Goal: Answer question/provide support: Share knowledge or assist other users

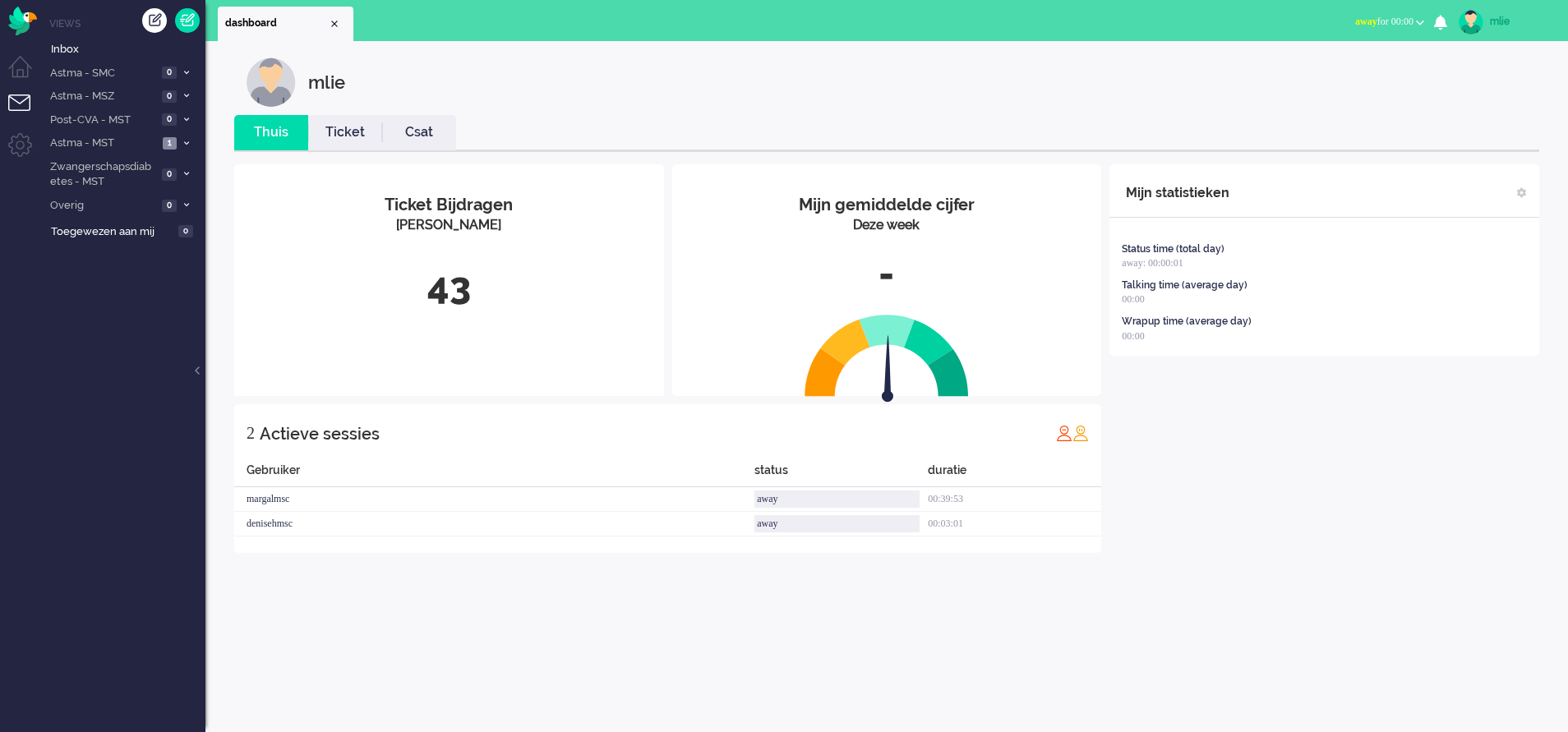
click at [1359, 20] on span "away" at bounding box center [1367, 21] width 22 height 12
click at [1316, 78] on label "Online" at bounding box center [1356, 73] width 130 height 14
click at [356, 141] on link "Ticket" at bounding box center [346, 132] width 74 height 19
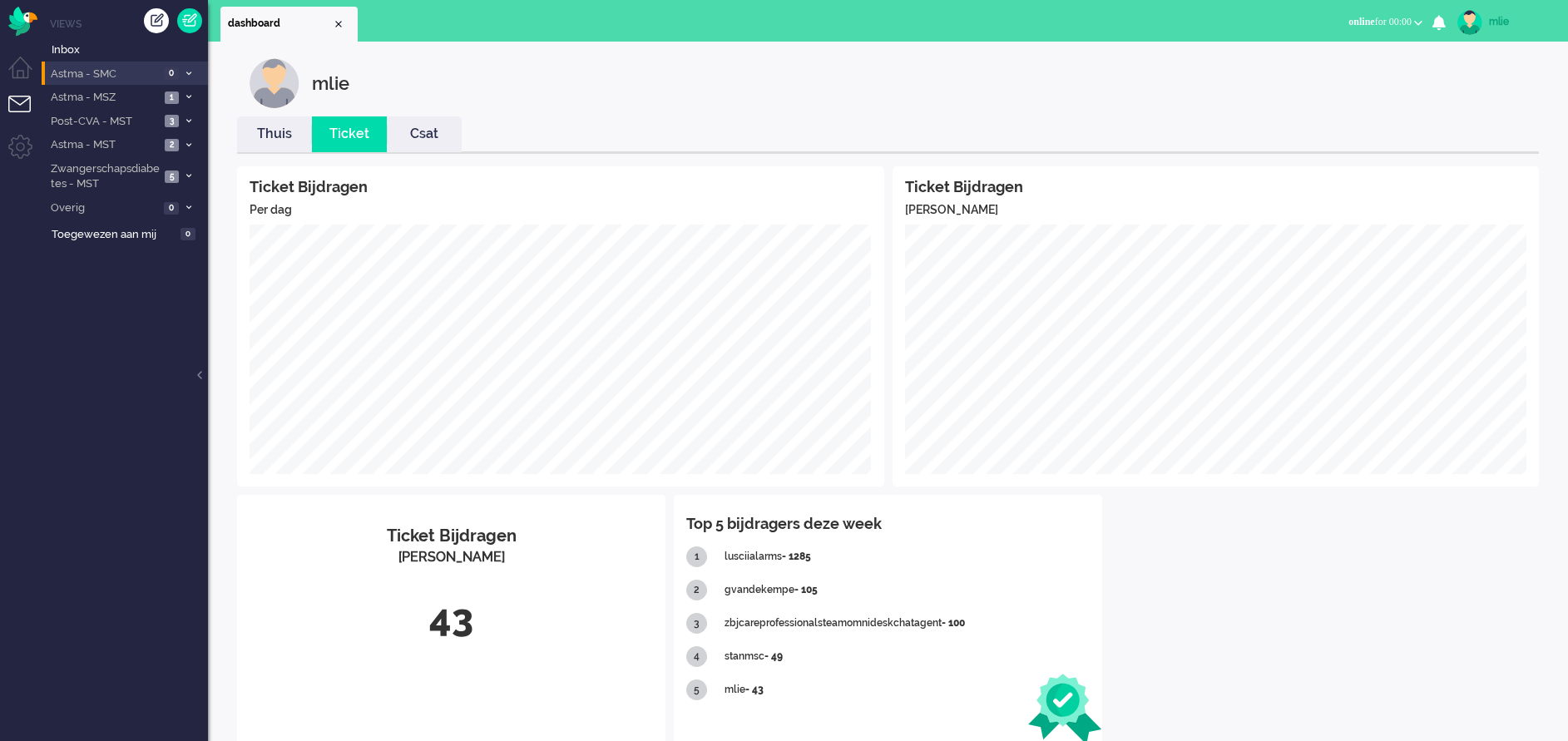
click at [190, 68] on li "Astma - SMC 0" at bounding box center [124, 73] width 166 height 24
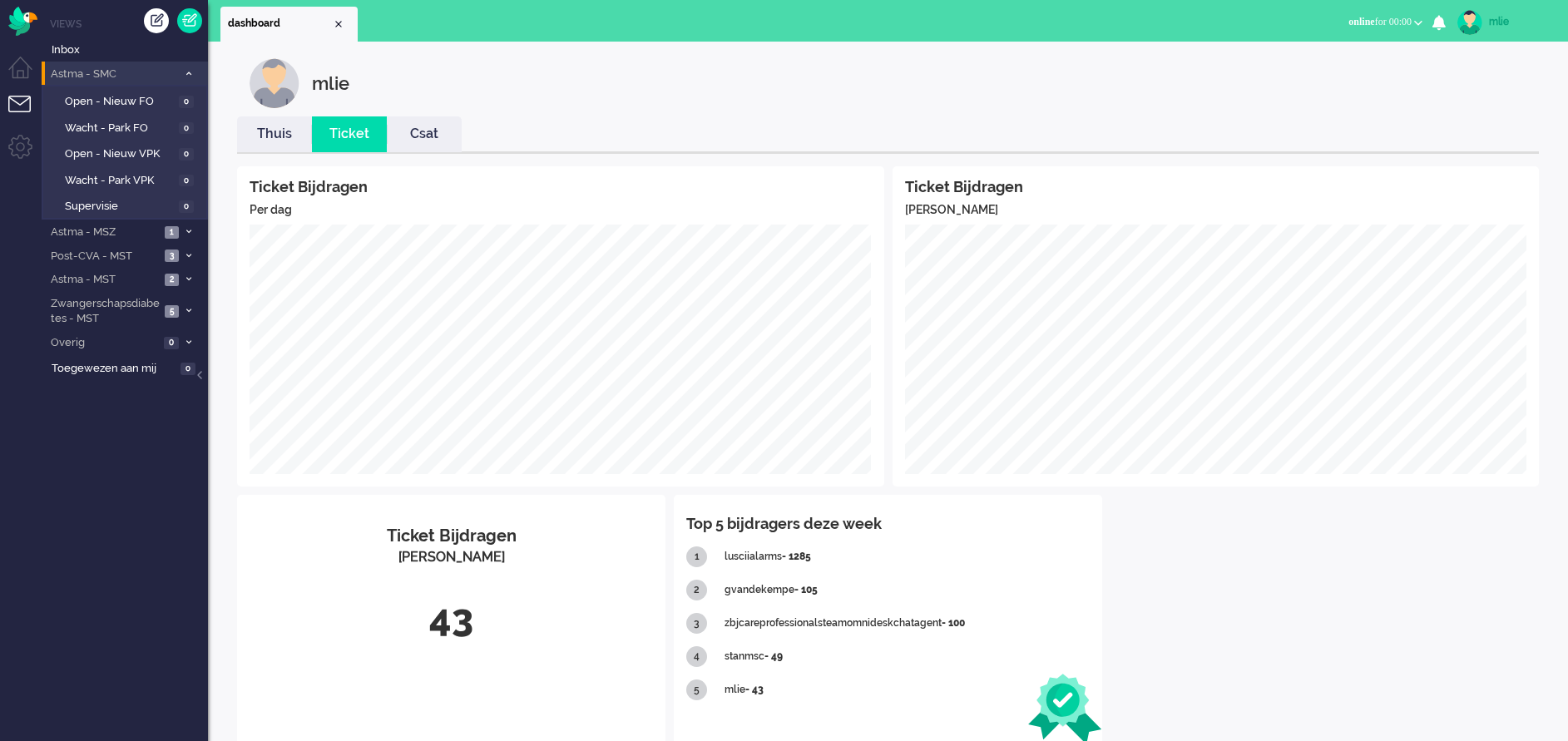
click at [190, 68] on li "Astma - SMC 0" at bounding box center [124, 73] width 166 height 24
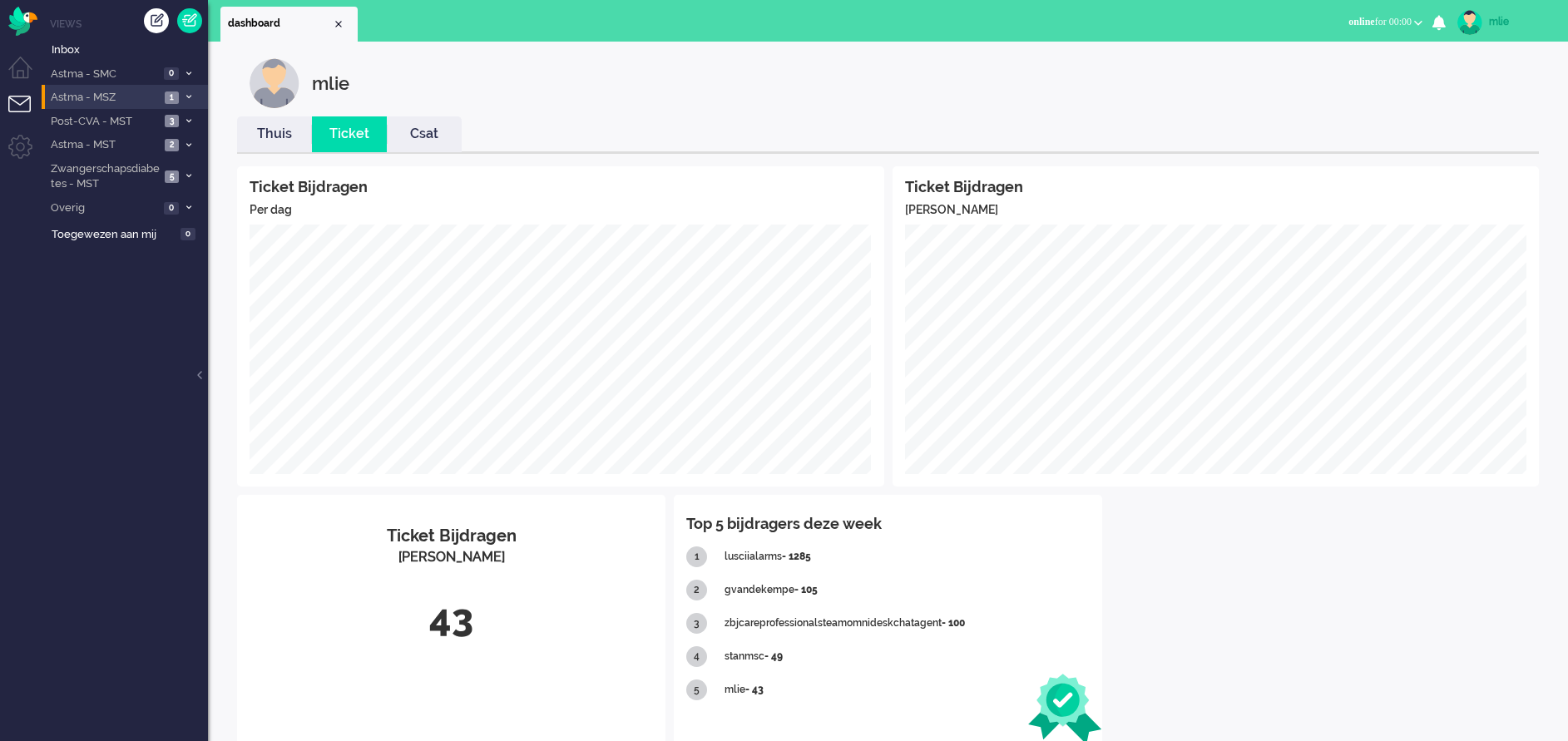
click at [186, 98] on icon at bounding box center [188, 96] width 5 height 6
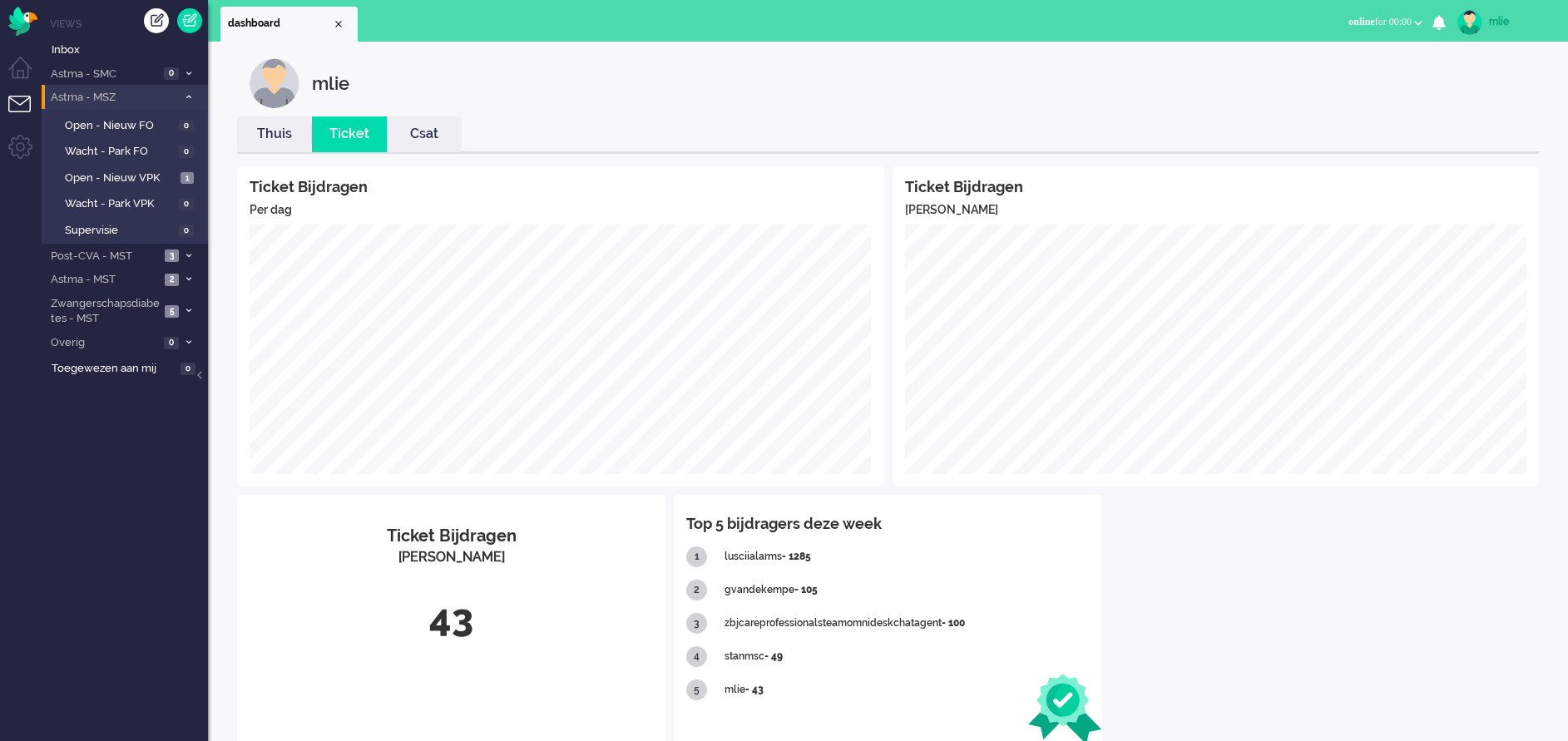
click at [186, 91] on li "Astma - MSZ 1" at bounding box center [124, 96] width 166 height 24
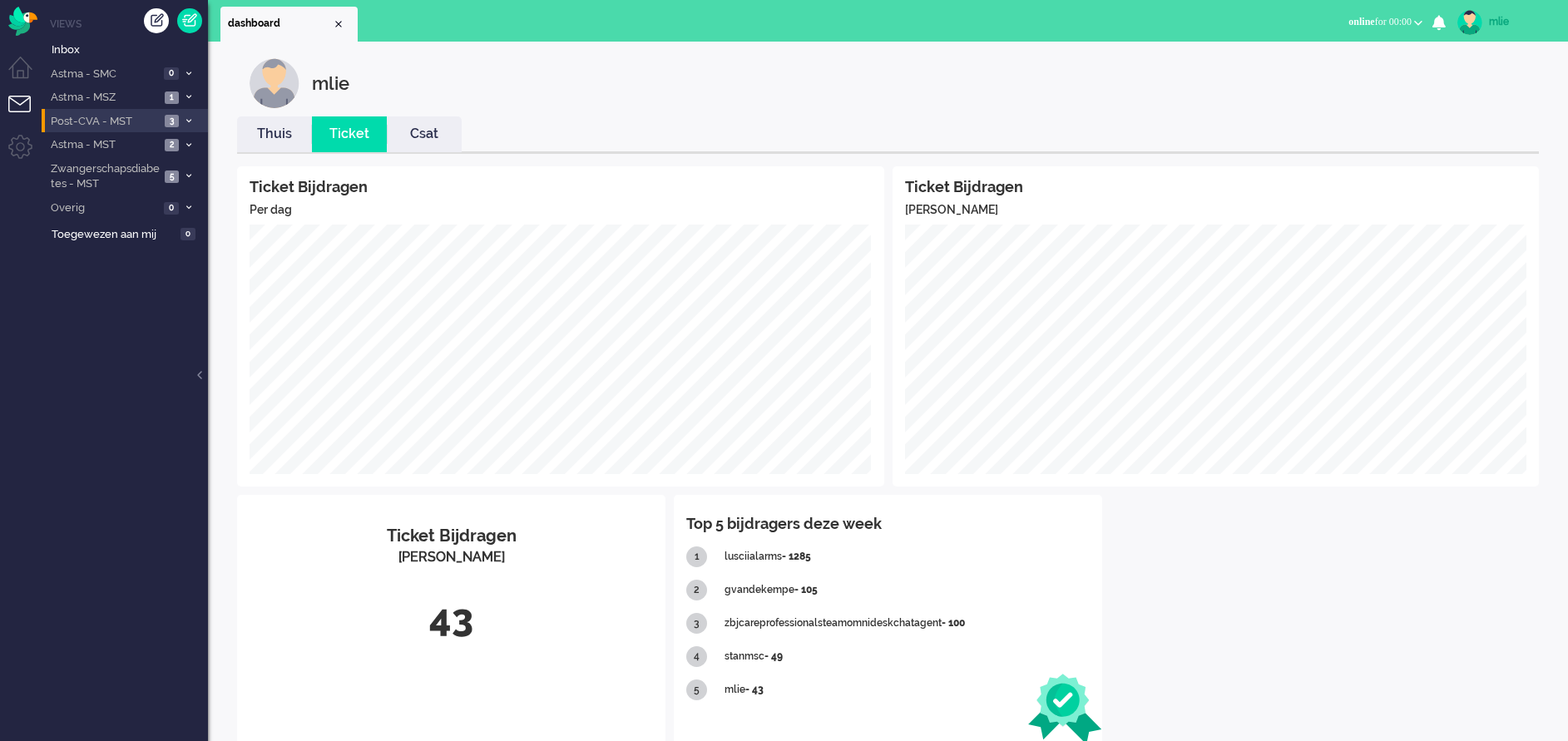
click at [186, 115] on li "Post-CVA - MST 3" at bounding box center [124, 121] width 166 height 24
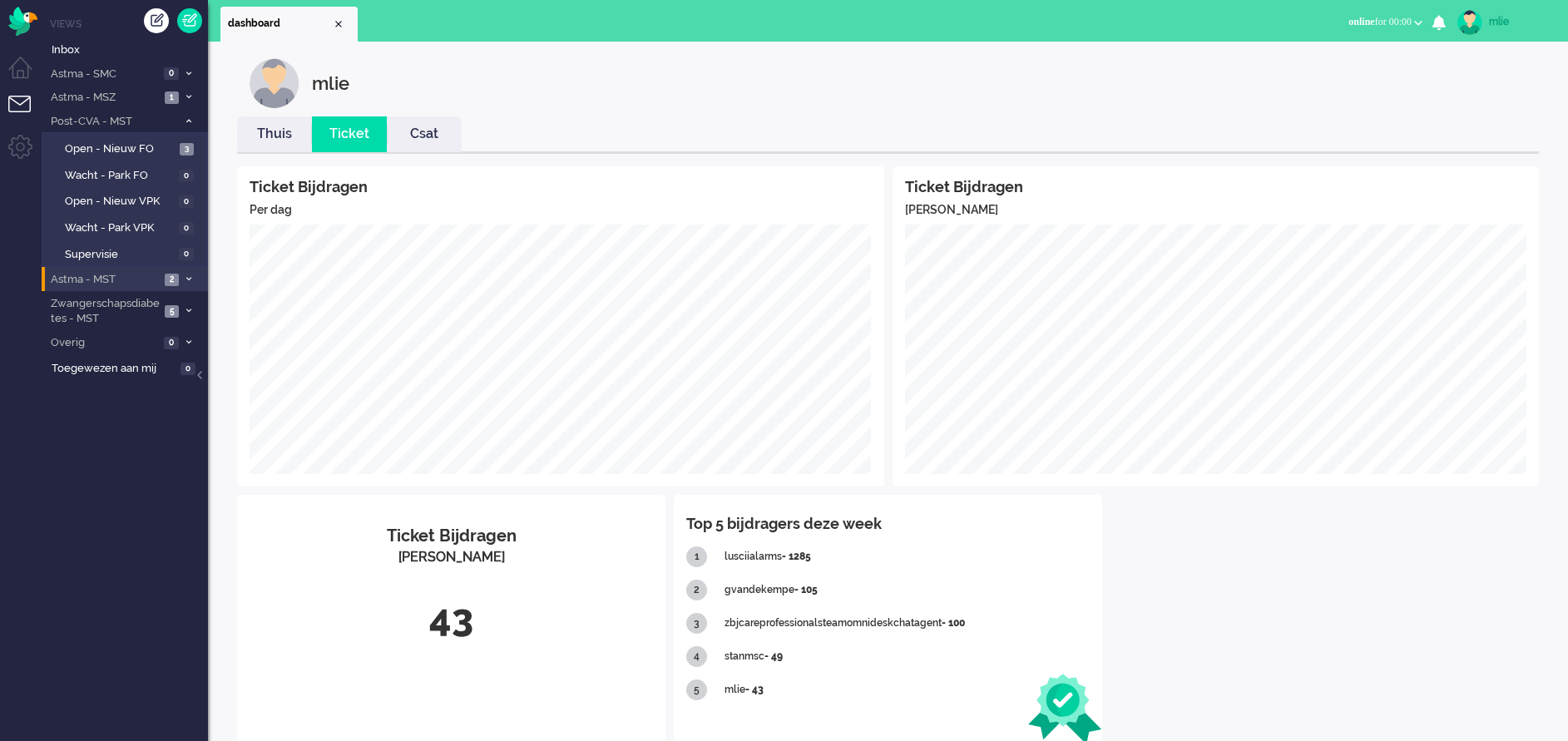
click at [185, 270] on li "Astma - MST 2" at bounding box center [124, 279] width 166 height 24
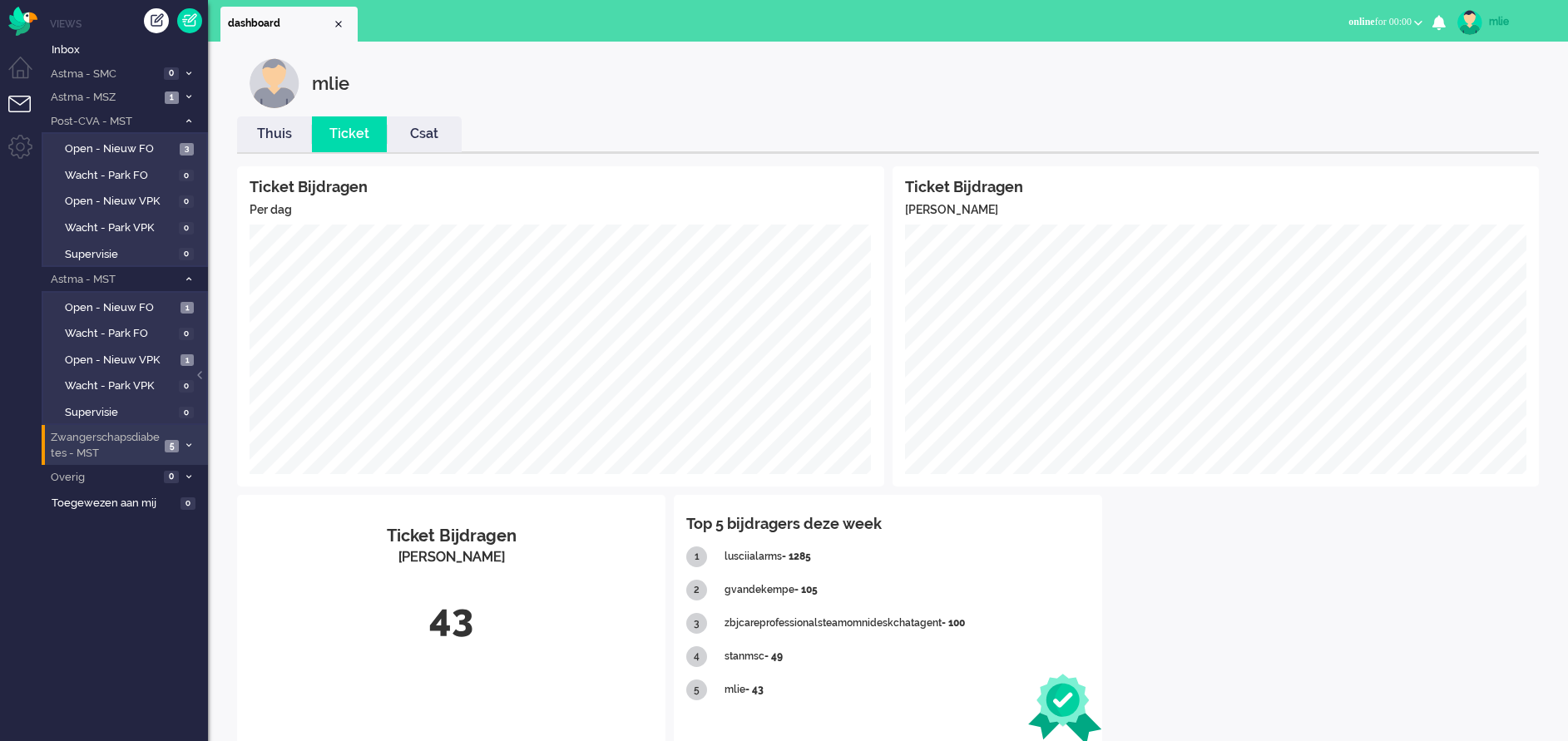
click at [186, 440] on li "Zwangerschapsdiabetes - MST 5" at bounding box center [124, 444] width 166 height 39
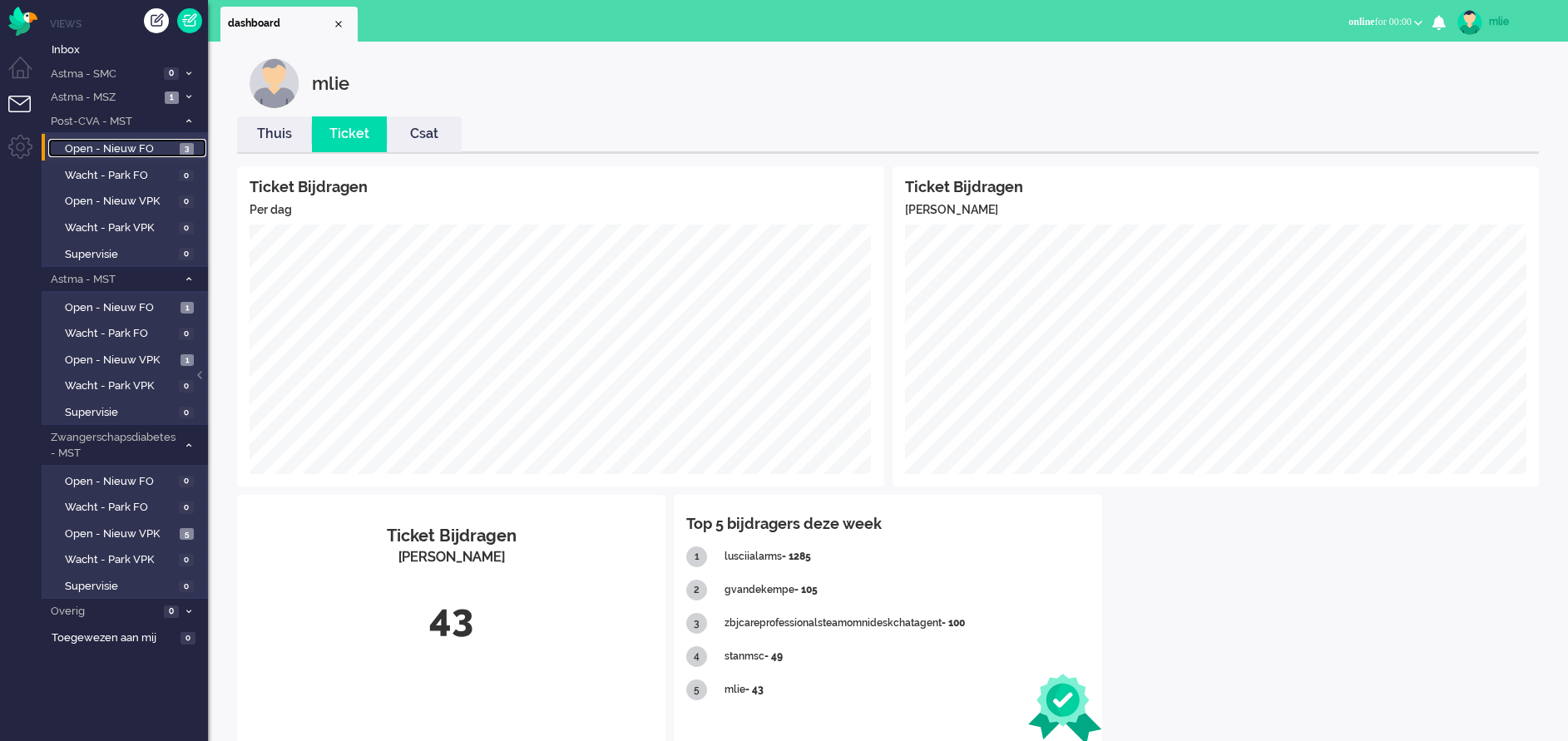
click at [113, 145] on span "Open - Nieuw FO" at bounding box center [120, 149] width 110 height 16
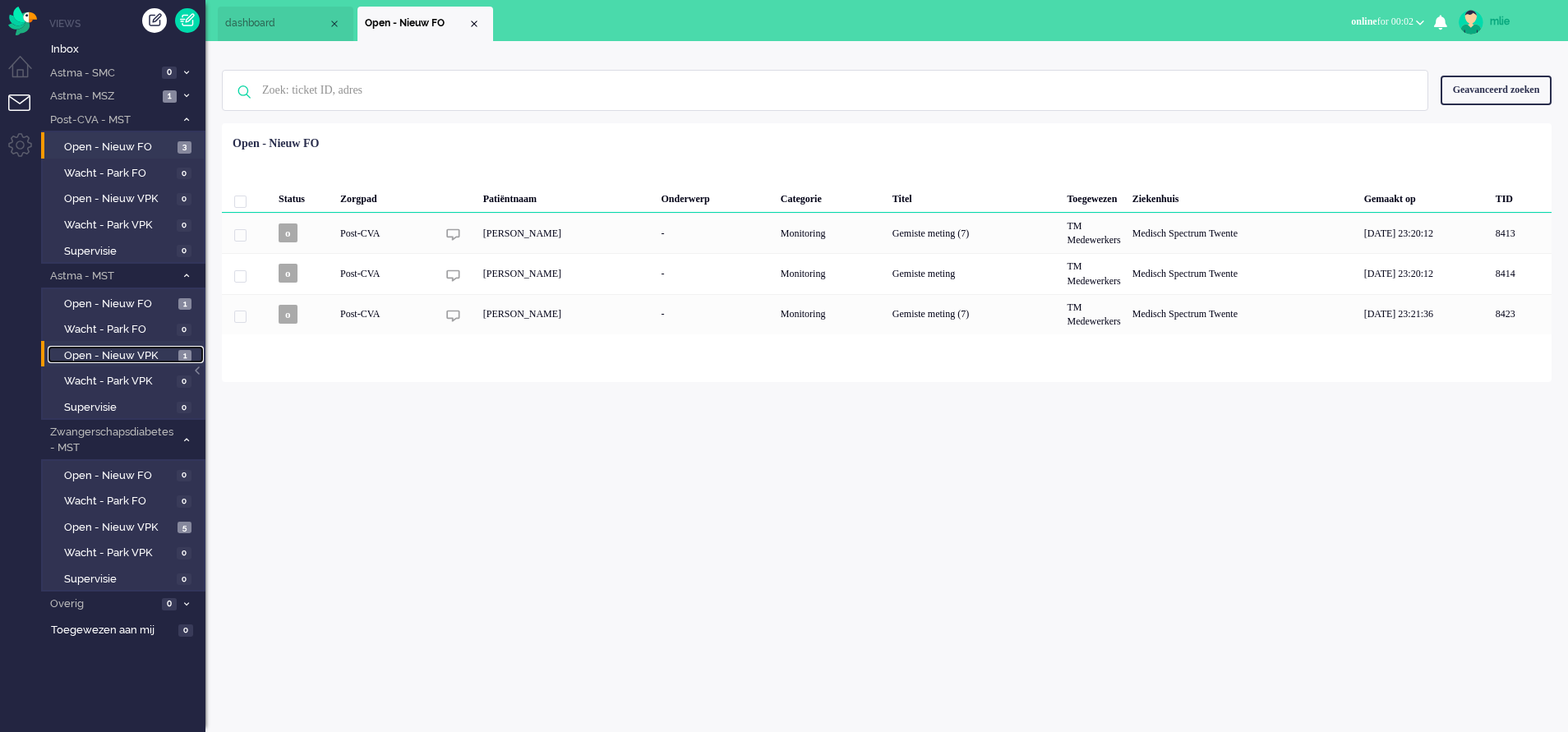
click at [91, 348] on span "Open - Nieuw VPK" at bounding box center [119, 356] width 110 height 15
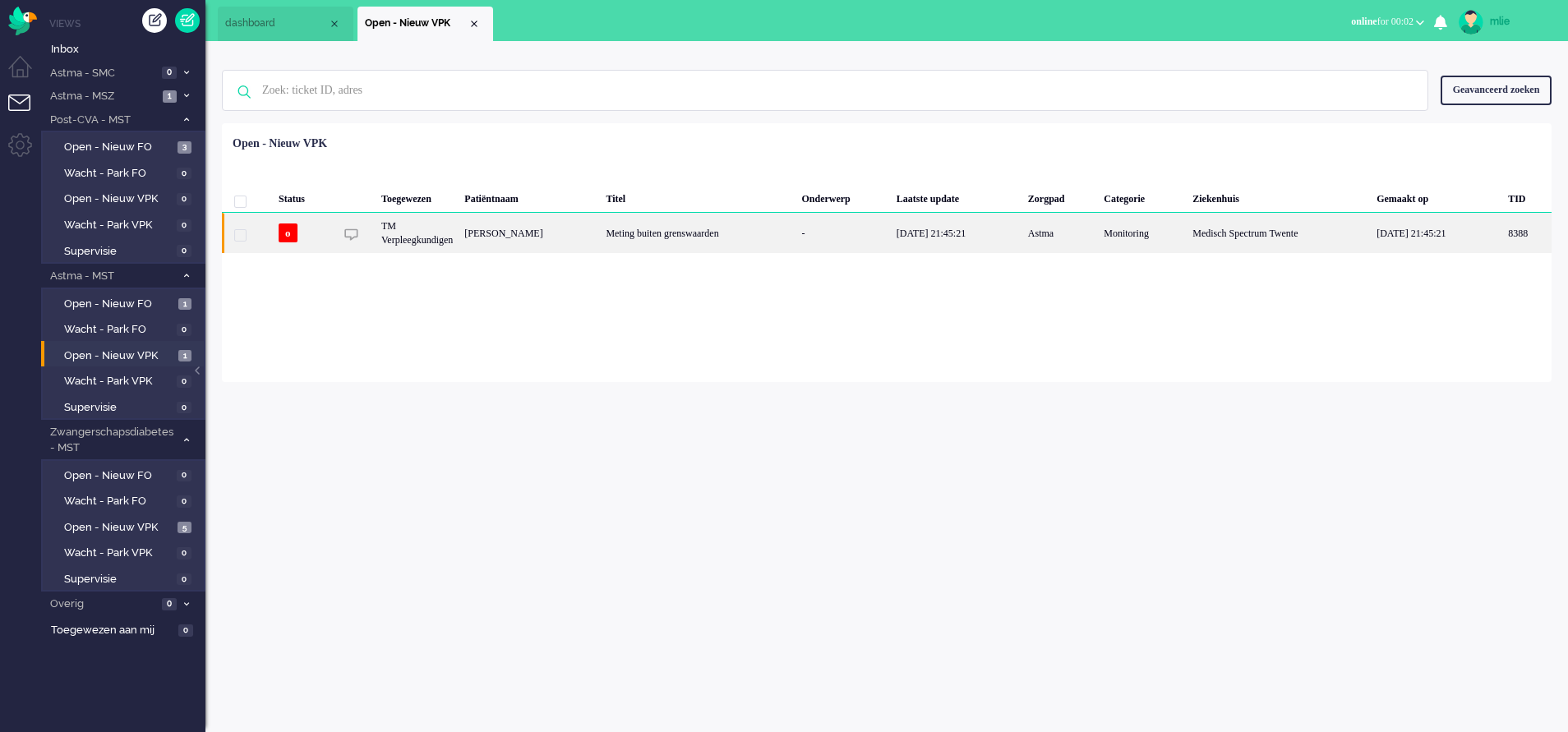
click at [735, 229] on div "Meting buiten grenswaarden" at bounding box center [698, 233] width 196 height 40
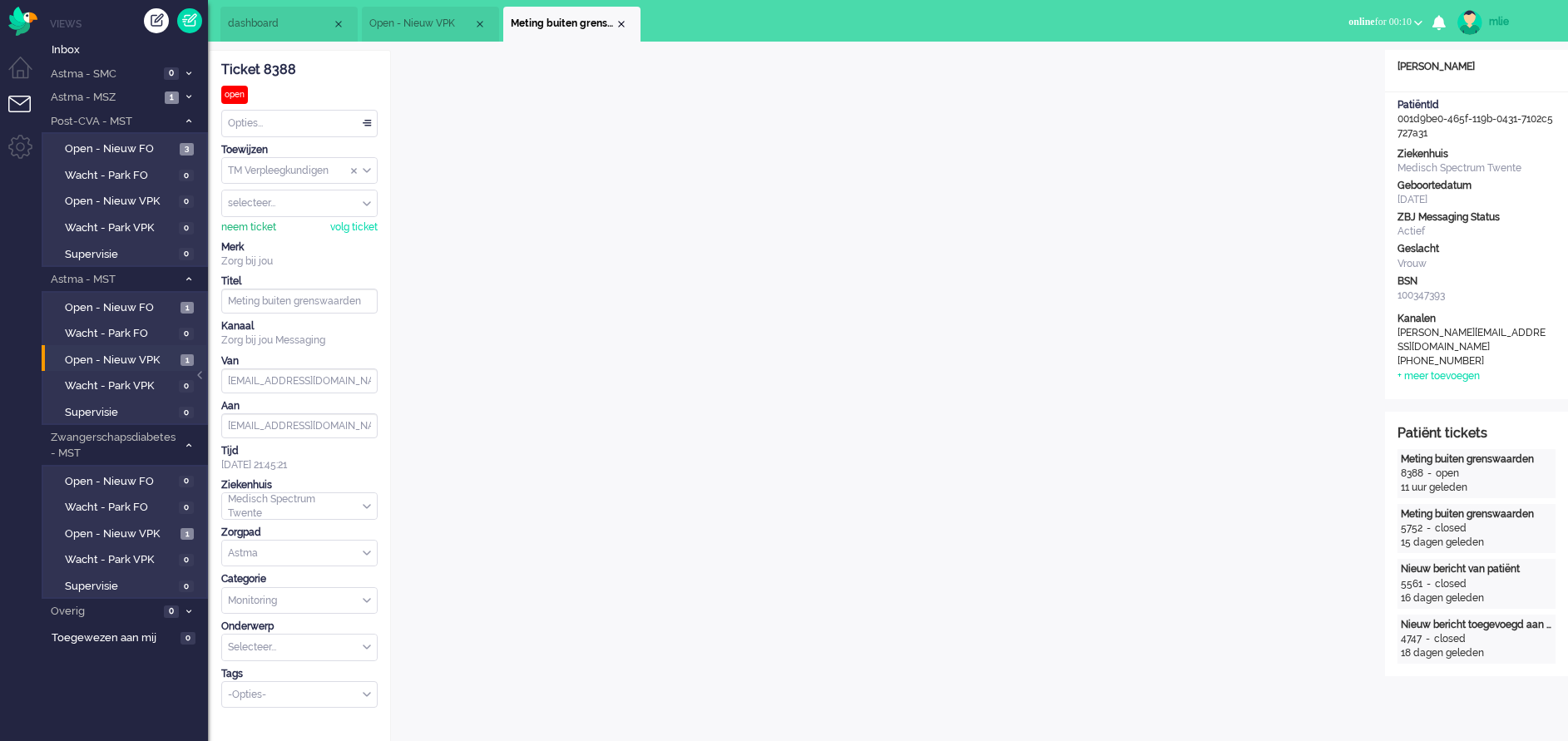
click at [246, 224] on div "neem ticket" at bounding box center [249, 227] width 55 height 14
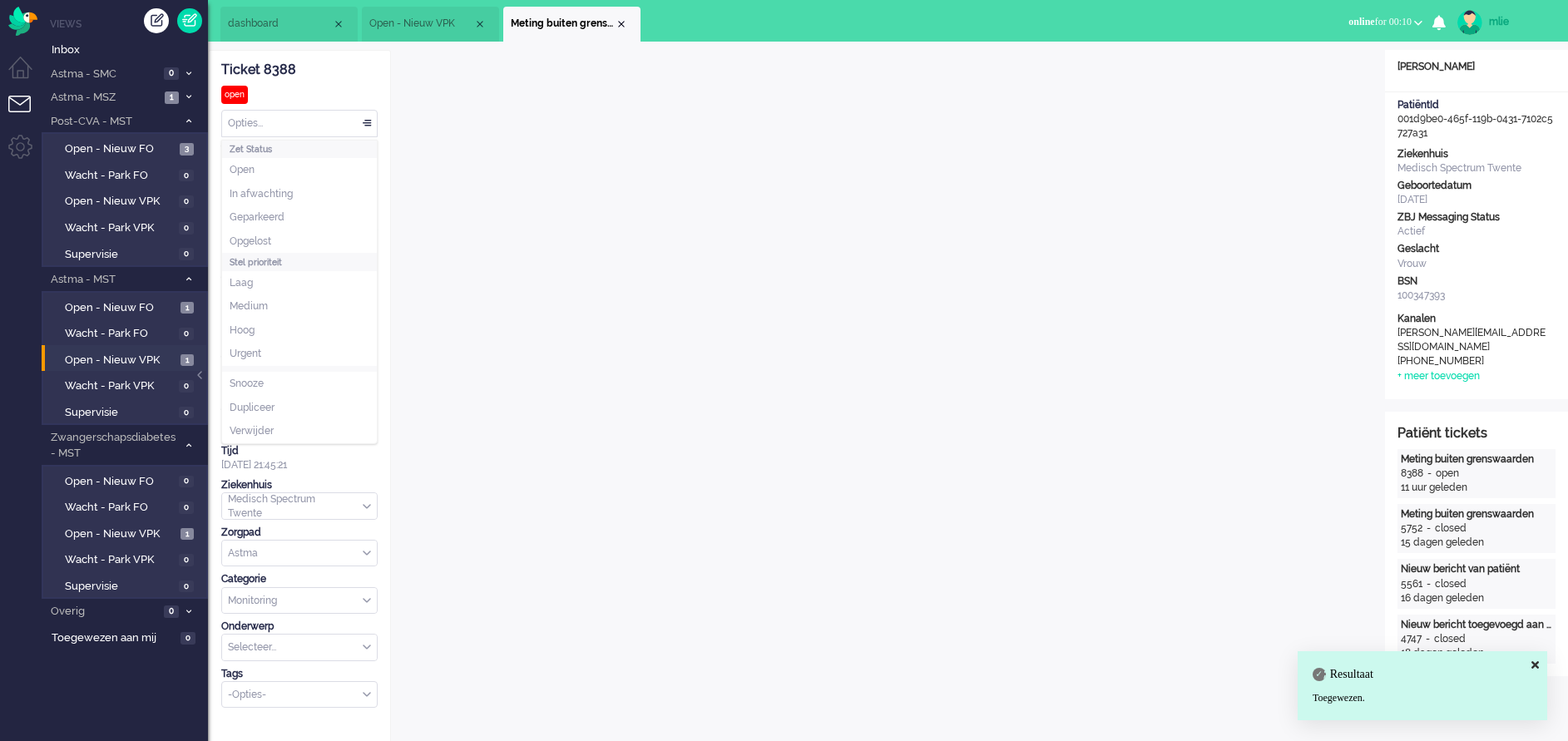
click at [366, 119] on div "Opties..." at bounding box center [299, 123] width 154 height 26
click at [267, 180] on li "Open" at bounding box center [299, 170] width 154 height 24
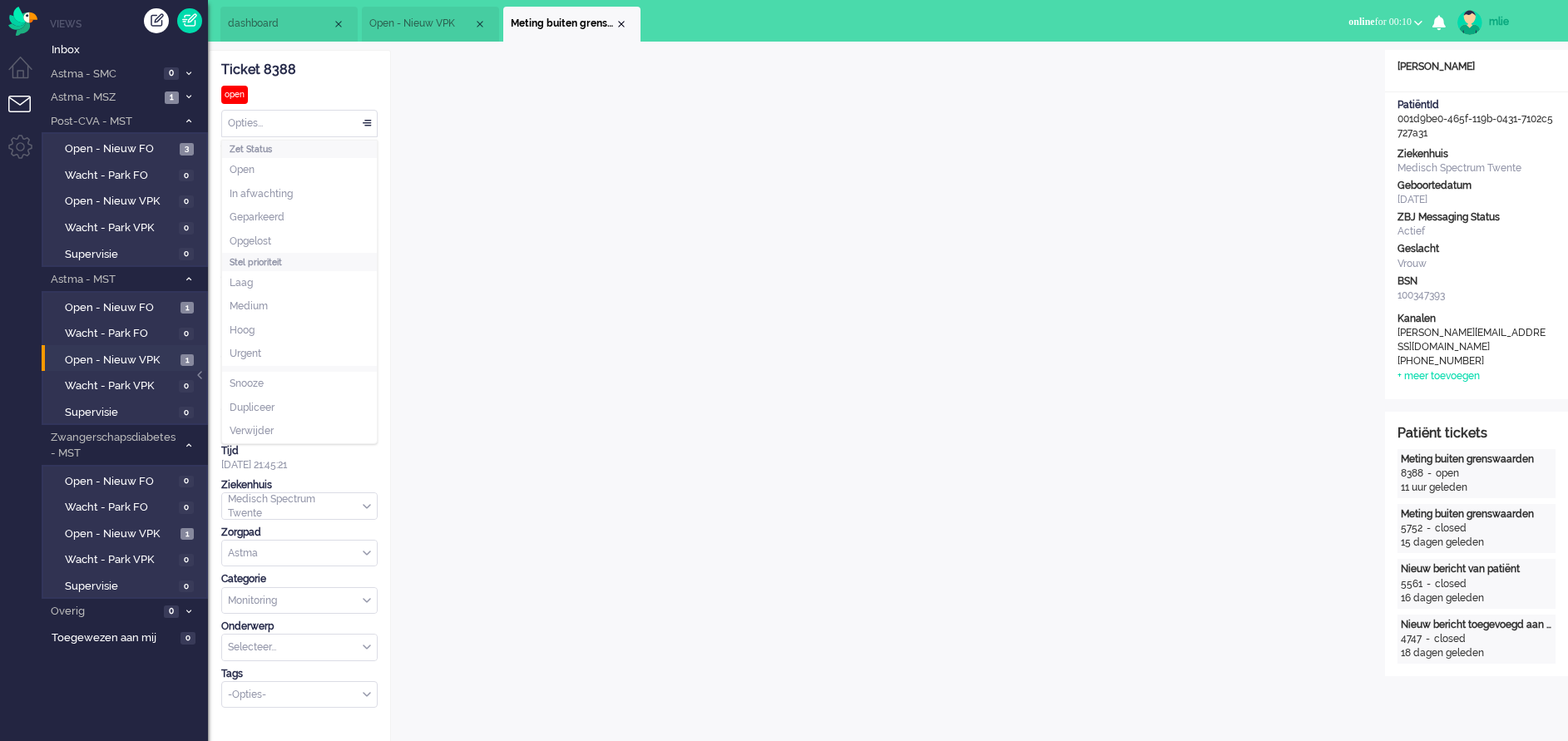
click at [359, 120] on div "Opties..." at bounding box center [299, 123] width 154 height 26
click at [272, 202] on li "In afwachting" at bounding box center [299, 194] width 154 height 24
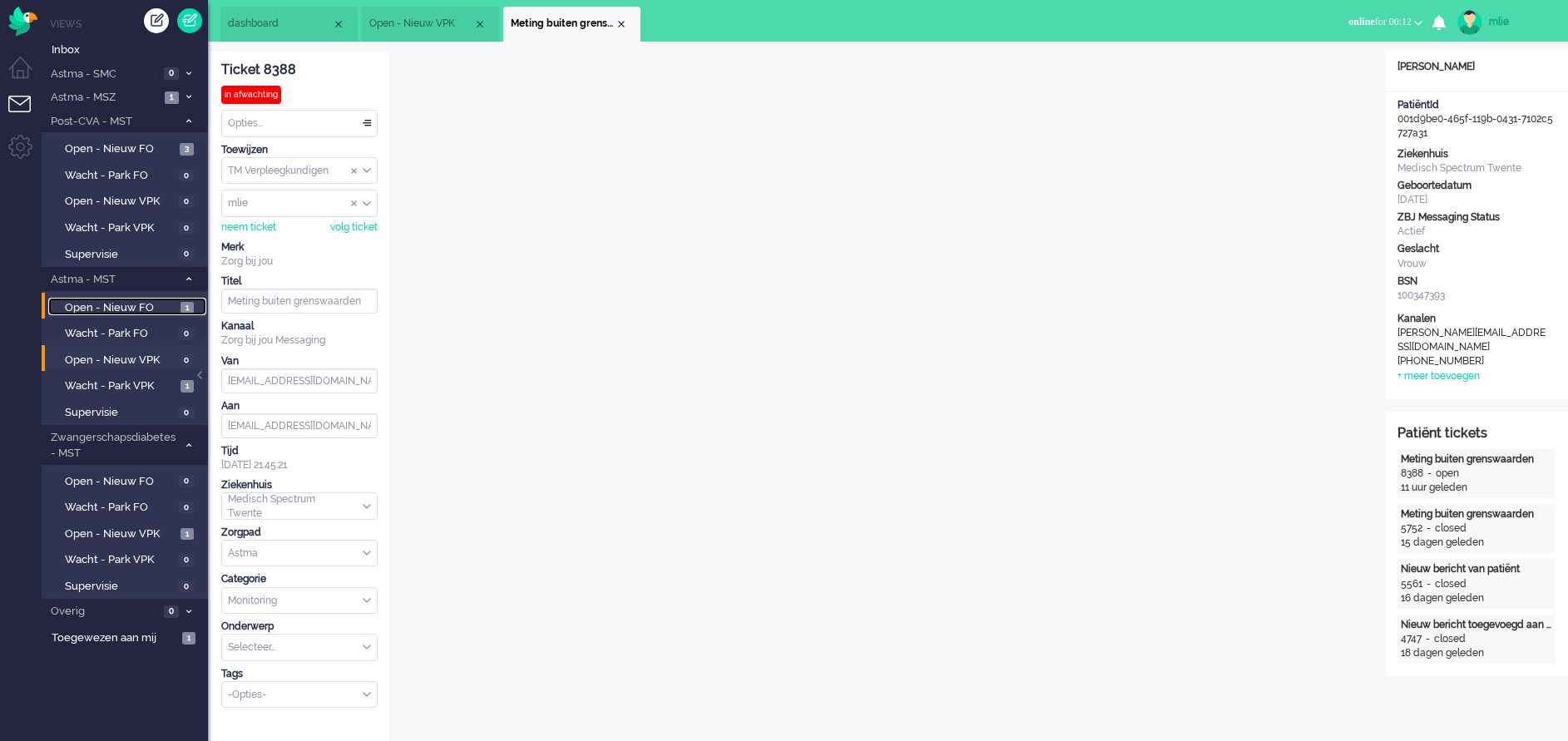
click at [119, 310] on span "Open - Nieuw FO" at bounding box center [120, 308] width 111 height 16
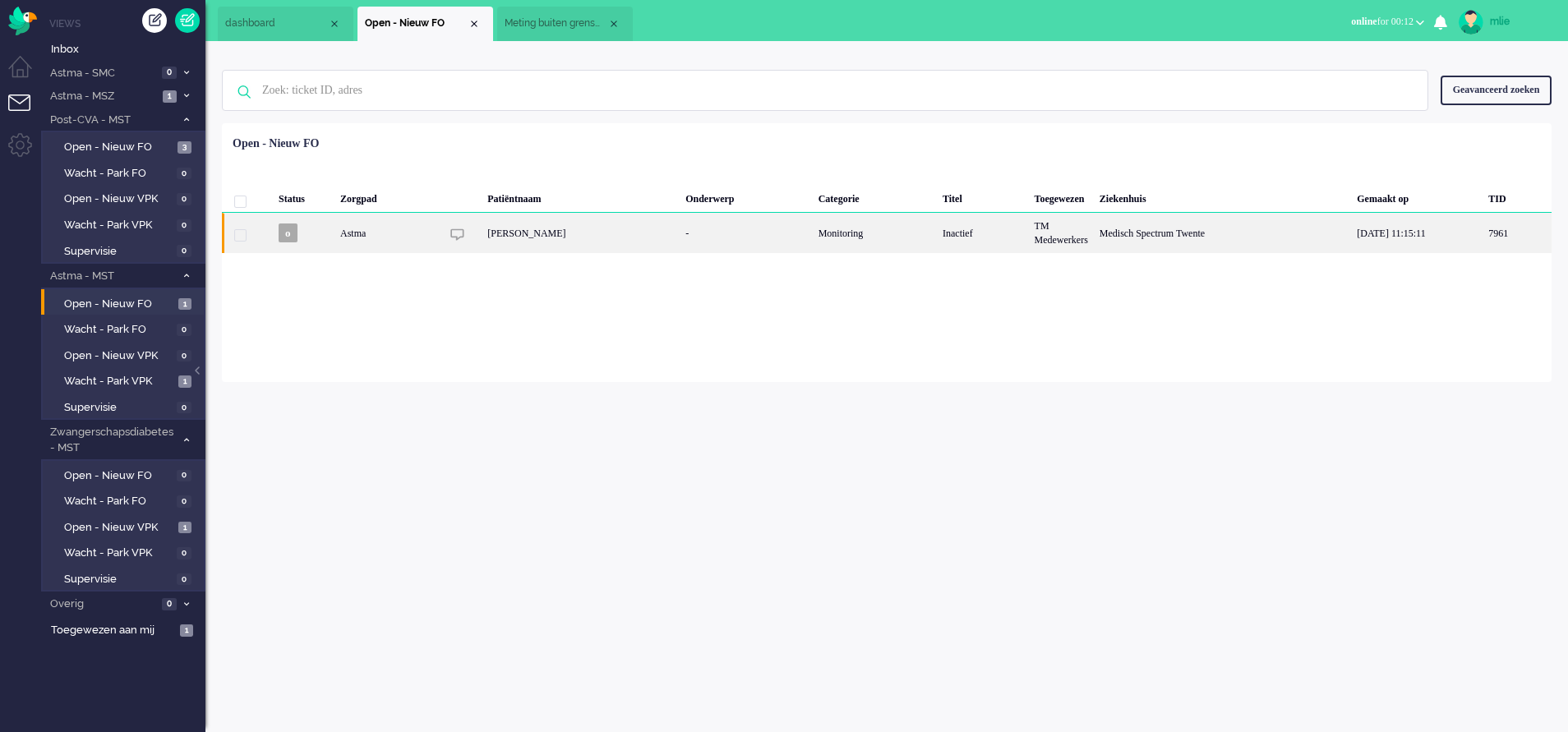
click at [894, 237] on div "Monitoring" at bounding box center [875, 233] width 124 height 40
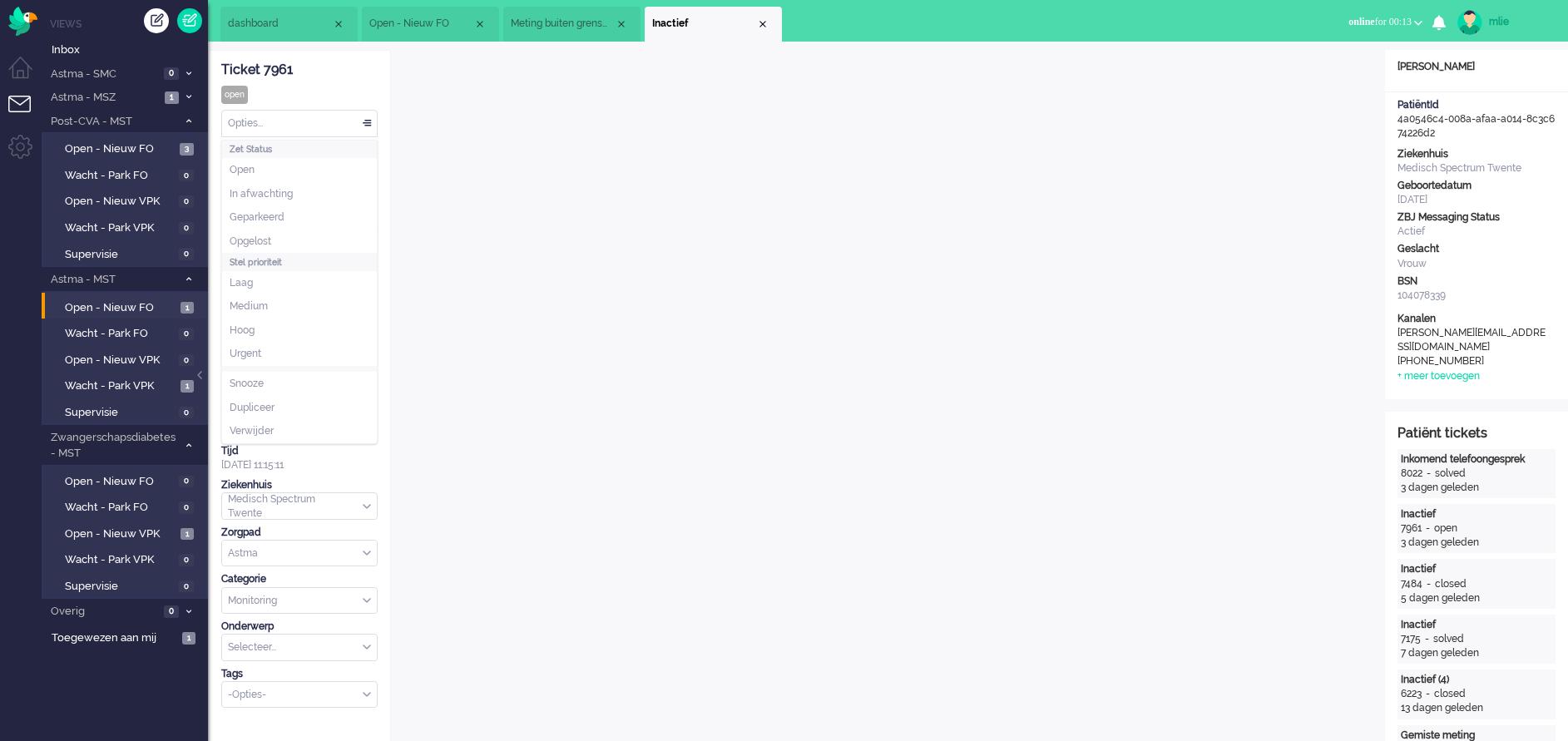
click at [365, 119] on div "Opties..." at bounding box center [299, 123] width 154 height 26
click at [259, 203] on input "Assign User" at bounding box center [299, 203] width 154 height 26
type input "g"
click at [253, 277] on span "gvandekempe" at bounding box center [263, 275] width 66 height 14
click at [764, 18] on div "Close tab" at bounding box center [762, 24] width 13 height 13
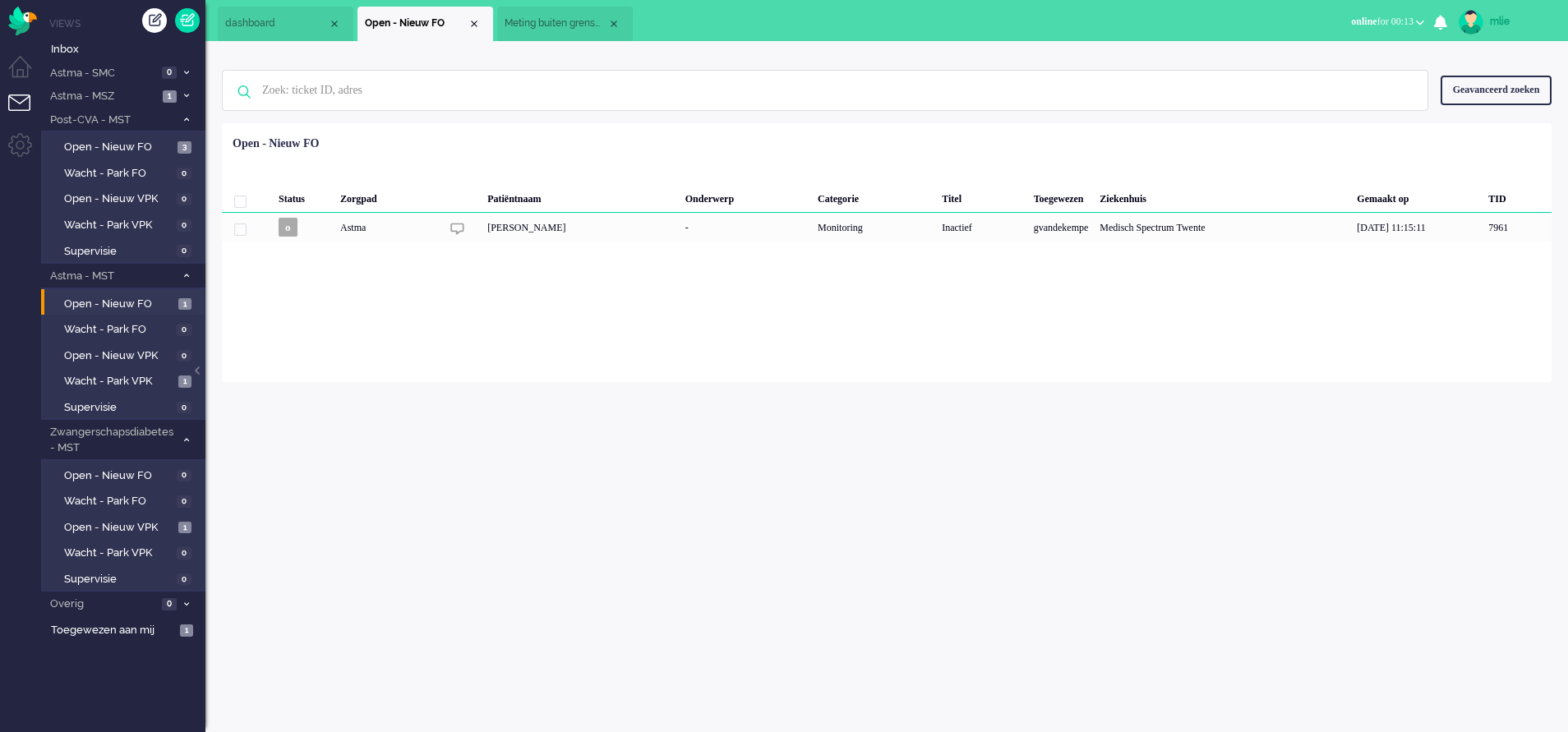
click at [466, 25] on span "Open - Nieuw FO" at bounding box center [416, 23] width 103 height 14
click at [542, 17] on span "Meting buiten grenswaarden" at bounding box center [555, 23] width 103 height 14
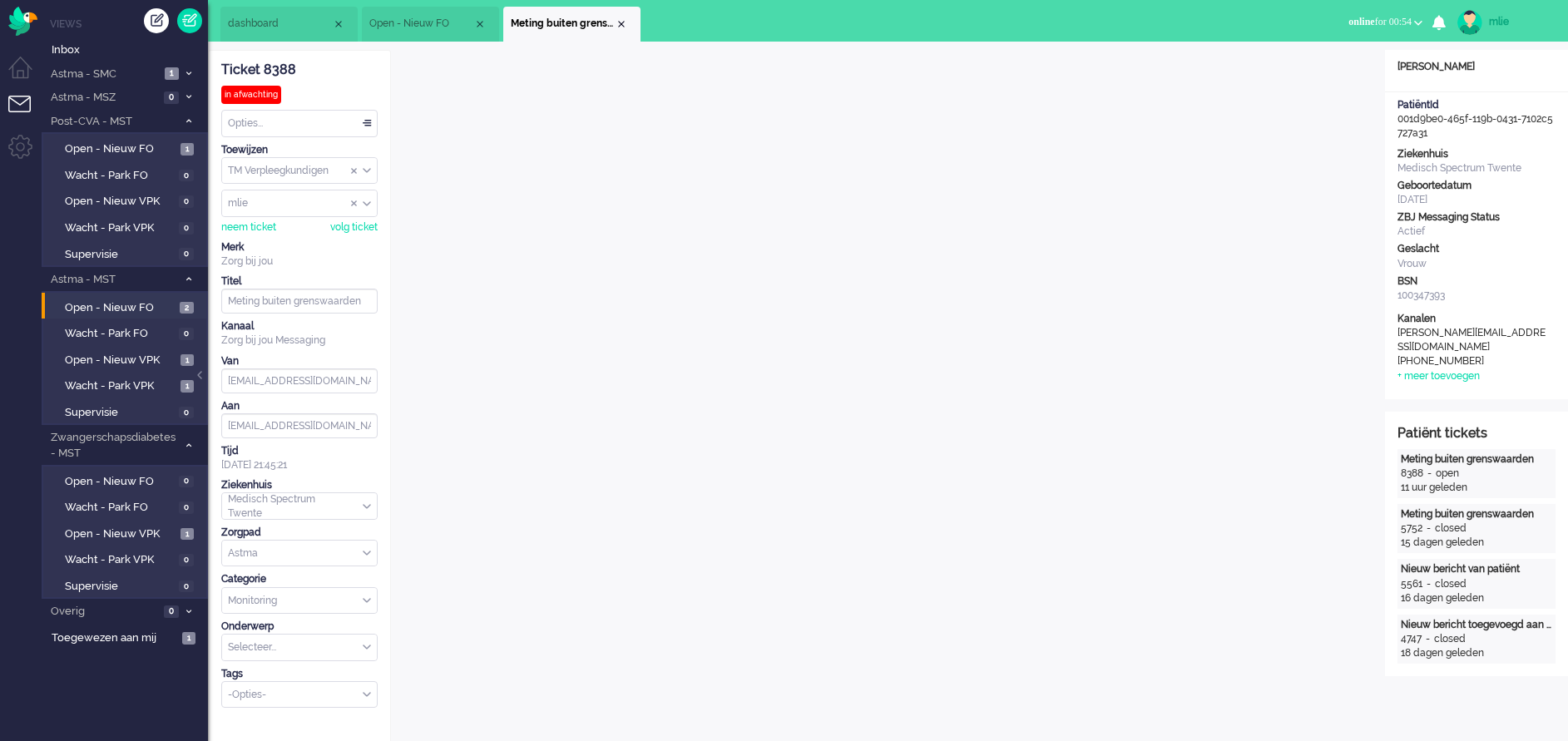
click at [1348, 22] on span "online" at bounding box center [1361, 21] width 26 height 12
click at [1295, 53] on label "Away" at bounding box center [1353, 55] width 131 height 14
click at [1366, 17] on span "away for 00:25" at bounding box center [1382, 21] width 59 height 12
click at [1303, 77] on label "Online" at bounding box center [1353, 73] width 131 height 14
click at [191, 127] on li "Post-CVA - MST 2" at bounding box center [124, 121] width 166 height 24
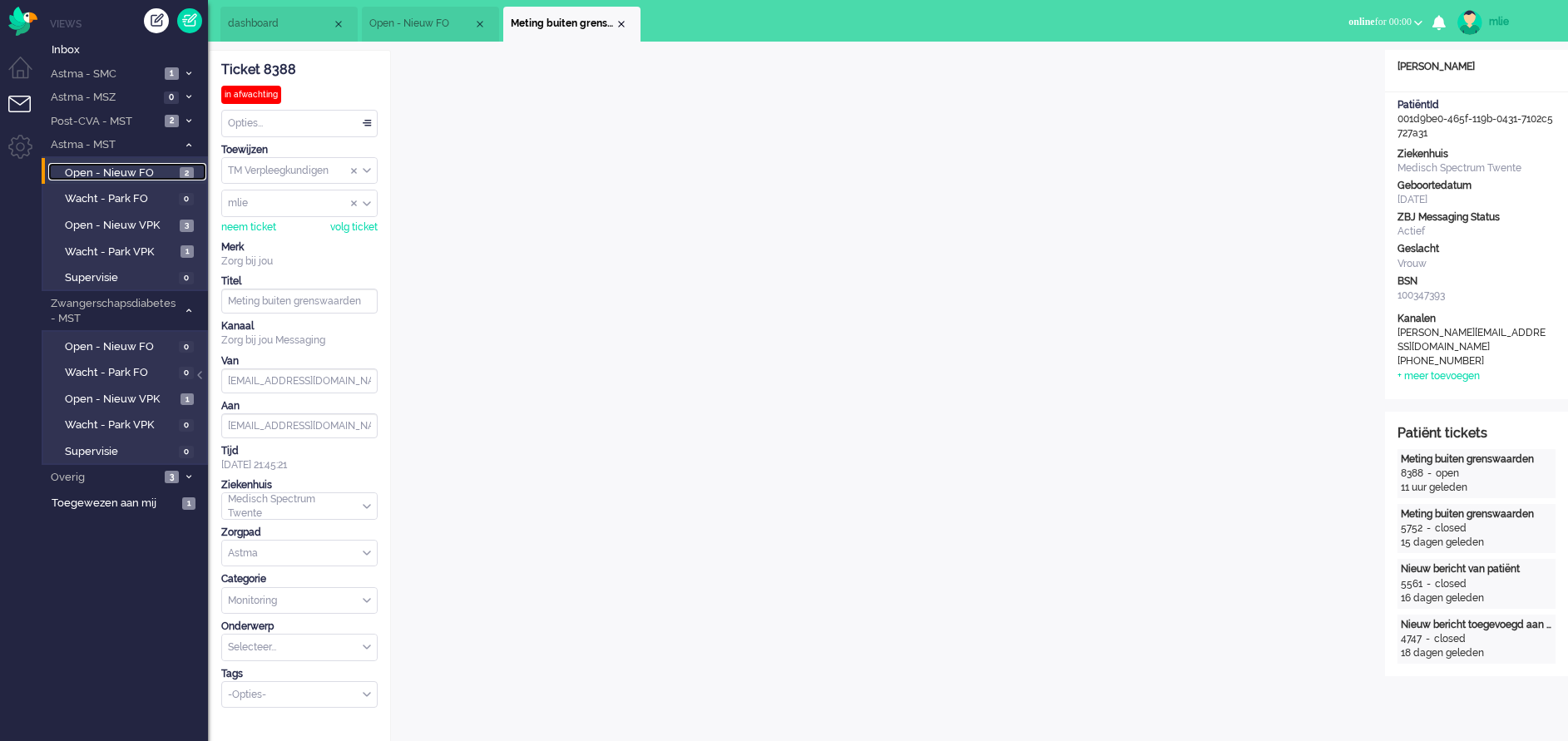
click at [95, 170] on span "Open - Nieuw FO" at bounding box center [120, 173] width 110 height 16
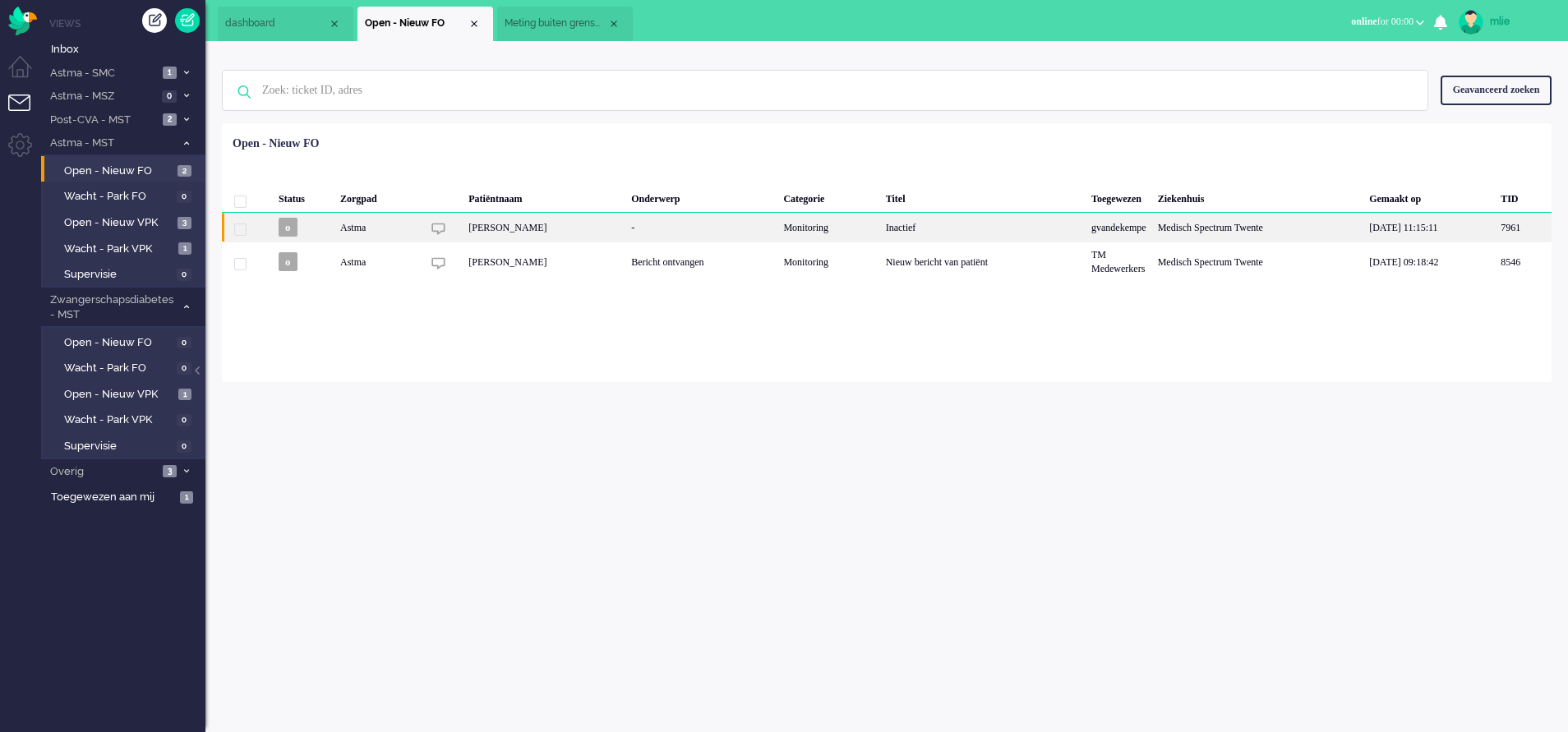
click at [879, 230] on div "Monitoring" at bounding box center [828, 228] width 102 height 29
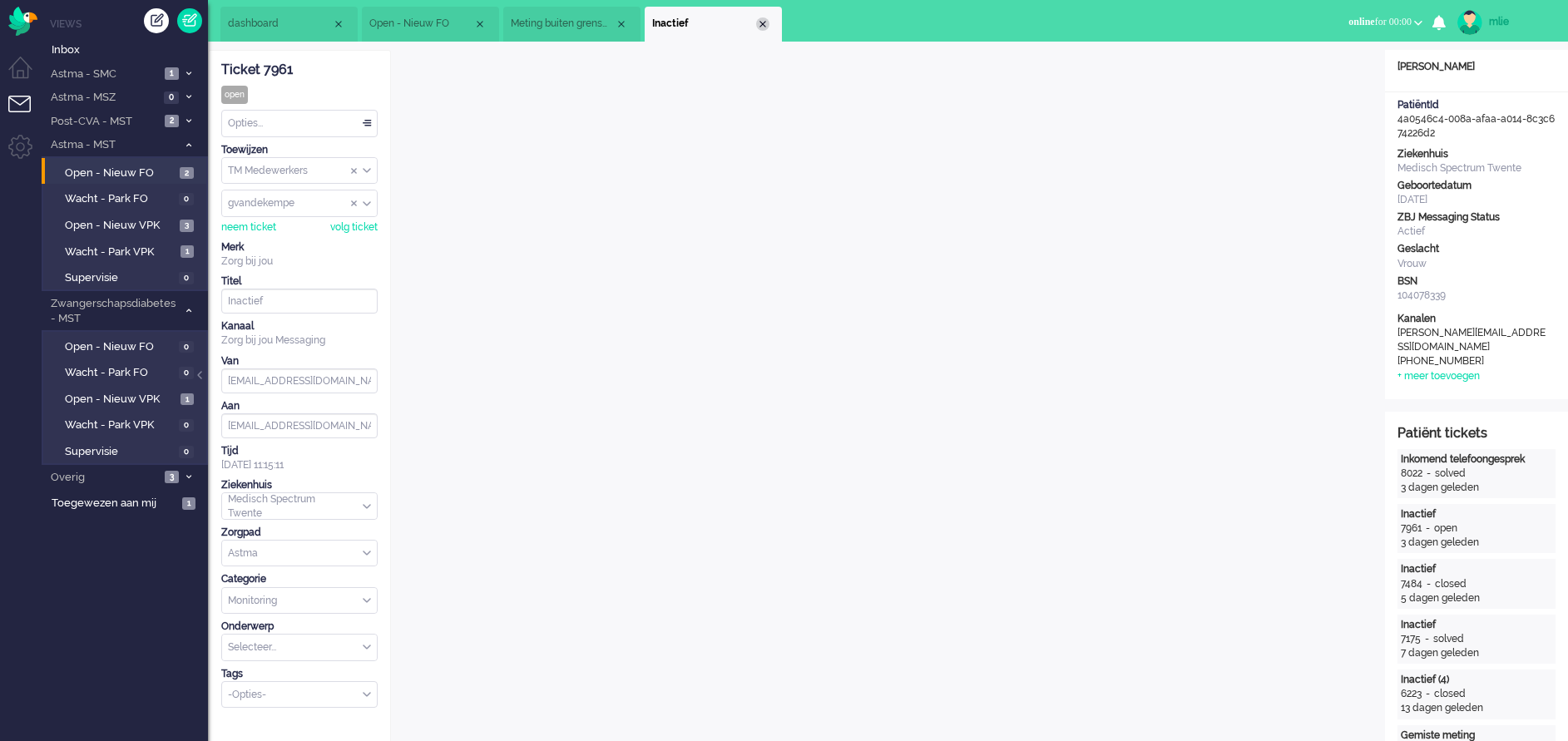
click at [765, 27] on div "Close tab" at bounding box center [762, 24] width 13 height 13
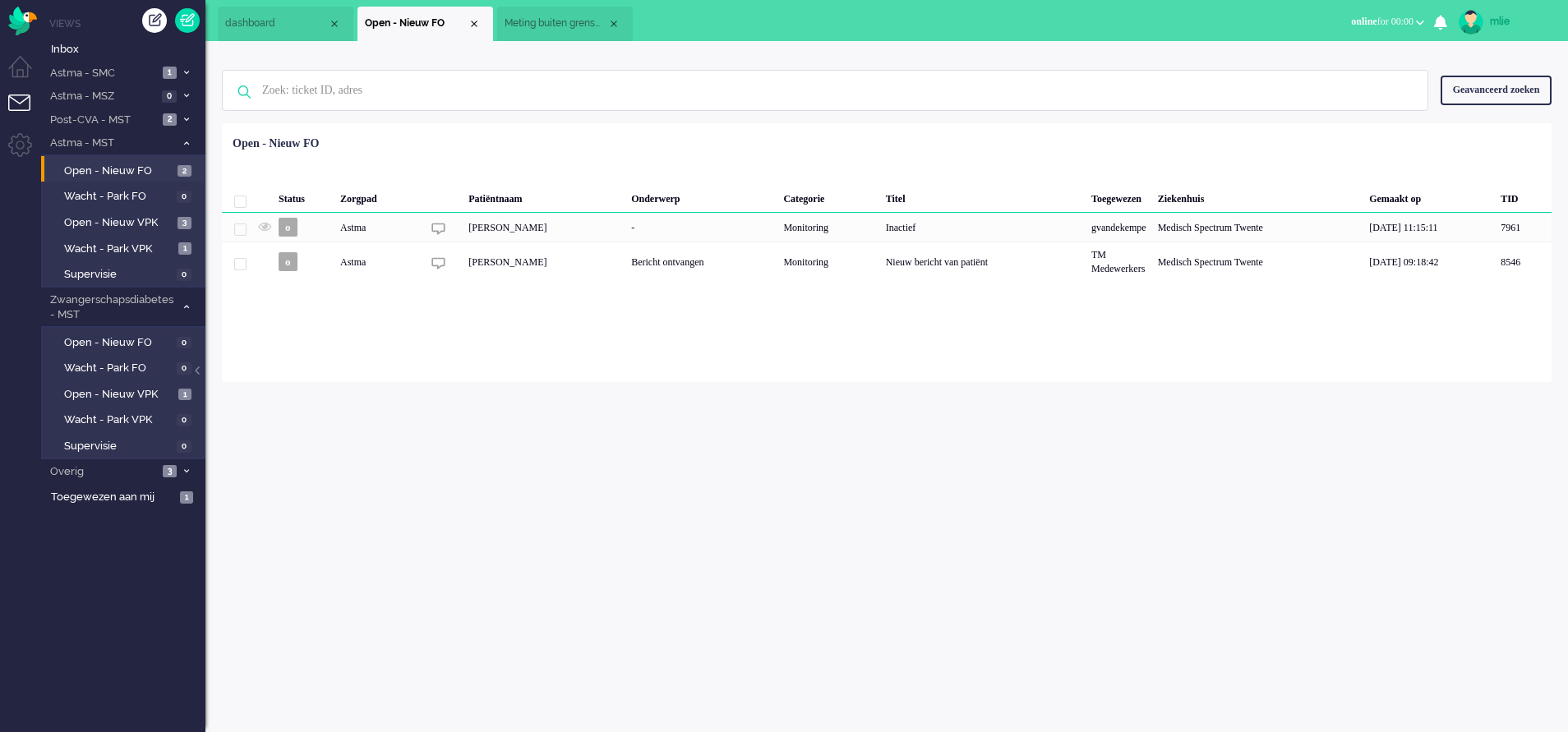
click at [557, 29] on span "Meting buiten grenswaarden" at bounding box center [555, 23] width 103 height 14
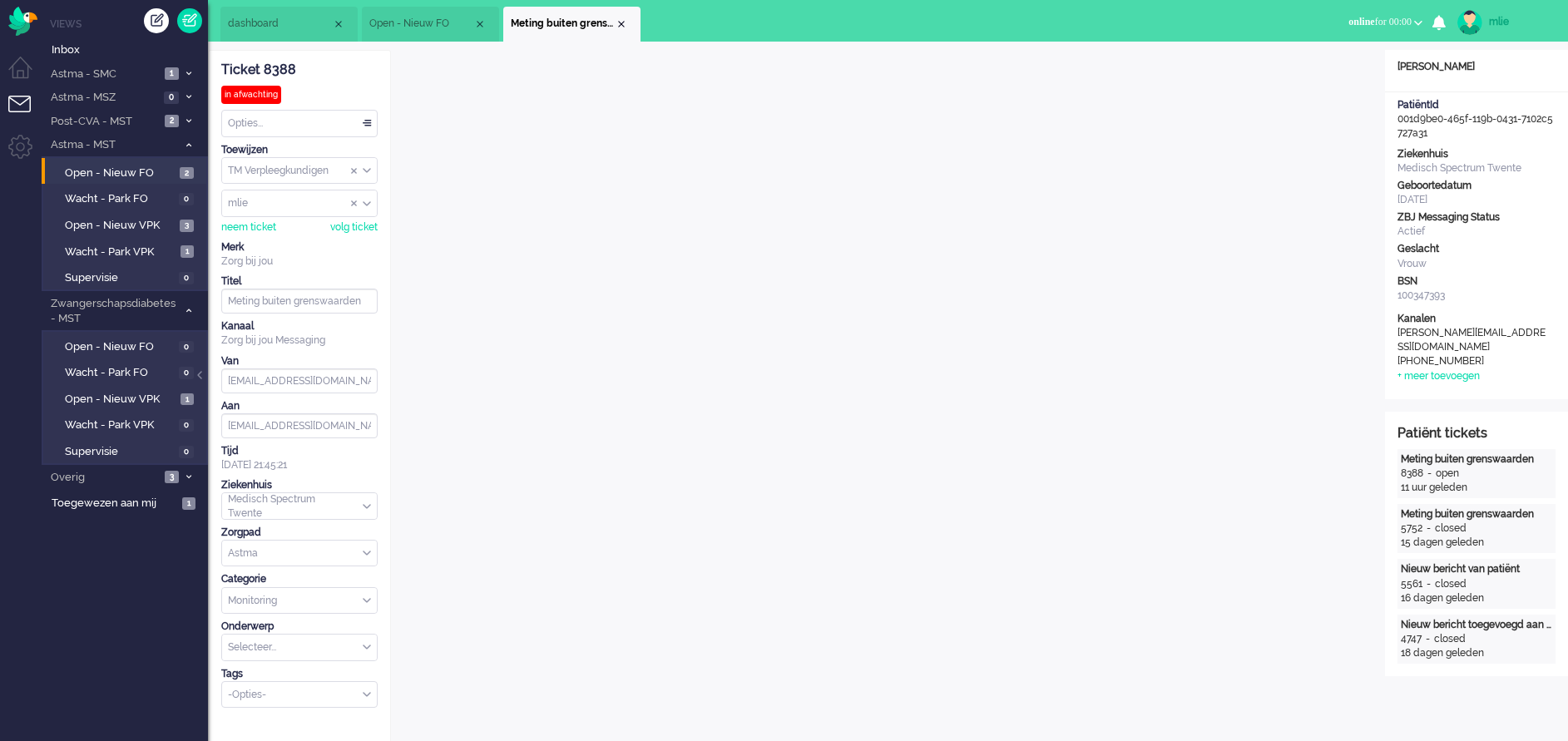
click at [616, 17] on li "Meting buiten grenswaarden" at bounding box center [571, 24] width 137 height 35
click at [624, 20] on div "Close tab" at bounding box center [621, 24] width 13 height 13
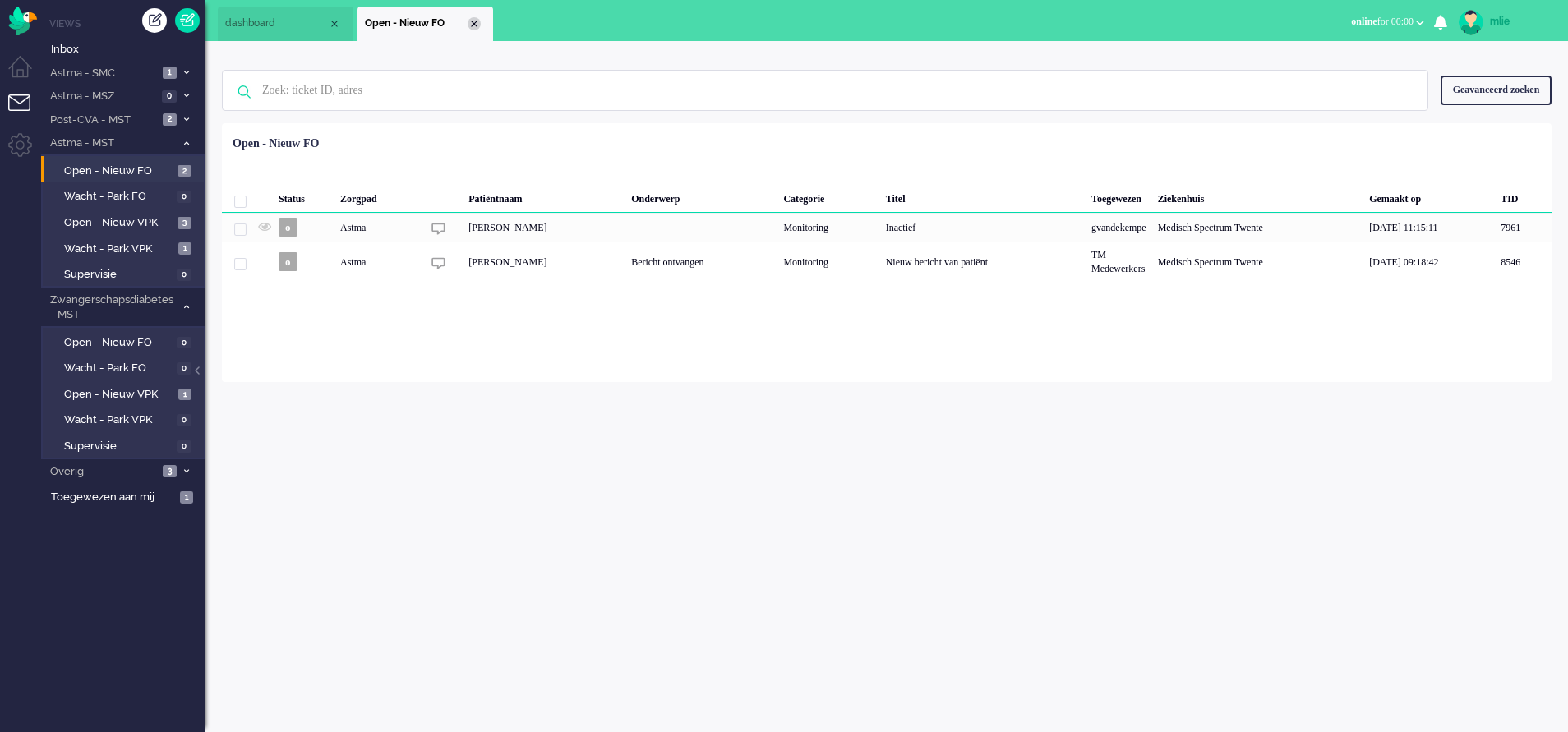
click at [475, 23] on div "Close tab" at bounding box center [474, 24] width 13 height 13
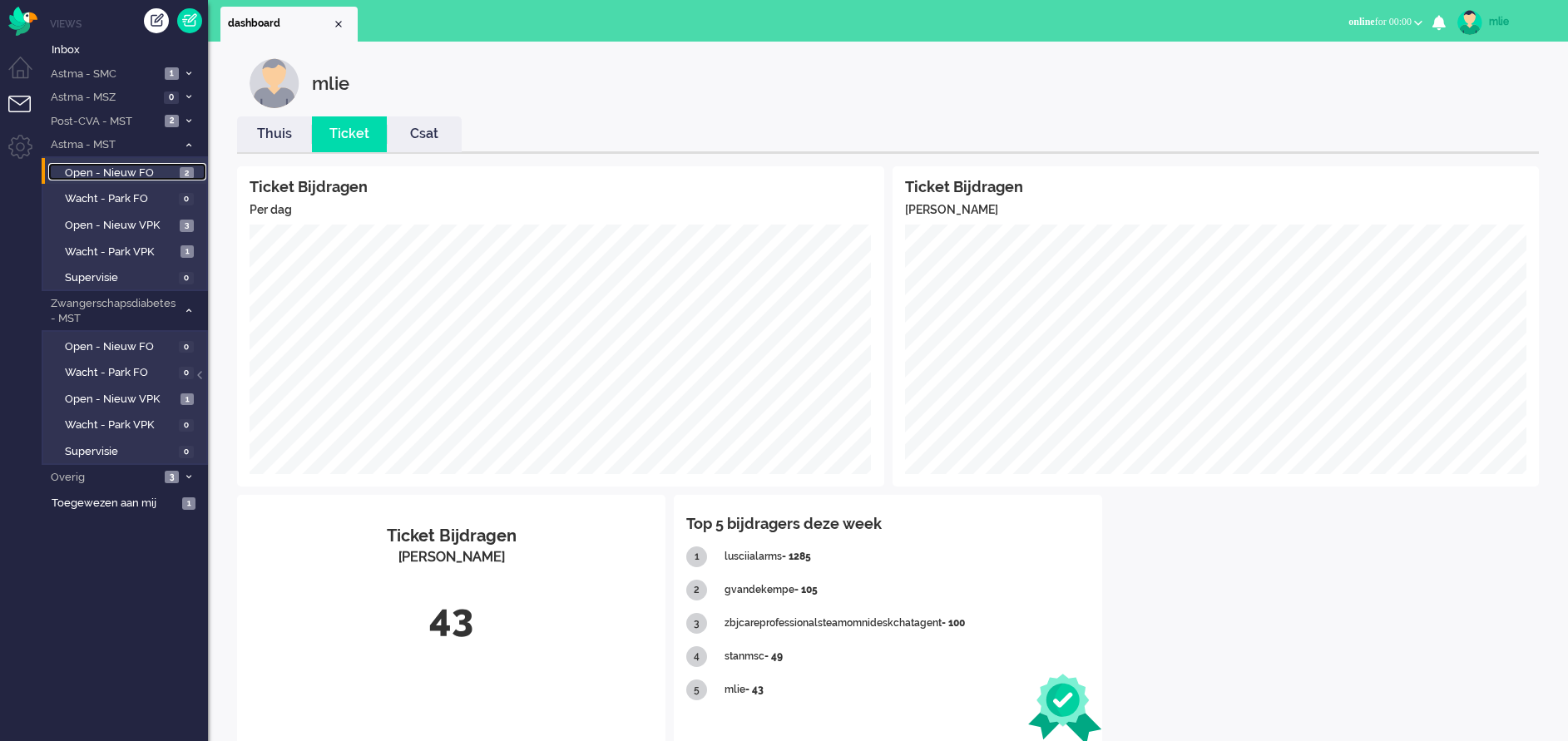
click at [91, 174] on span "Open - Nieuw FO" at bounding box center [120, 173] width 110 height 16
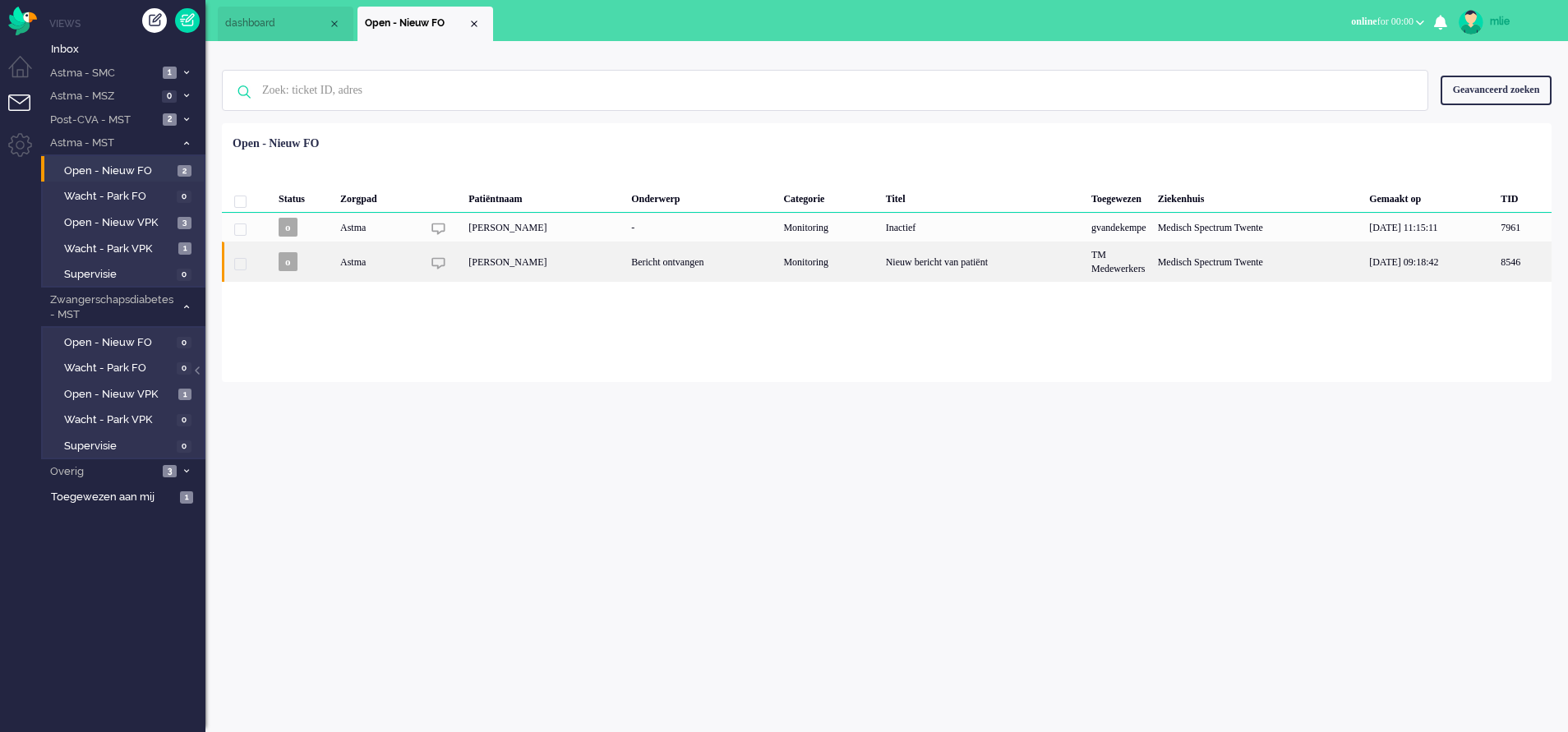
click at [778, 261] on div "Bericht ontvangen" at bounding box center [701, 261] width 152 height 40
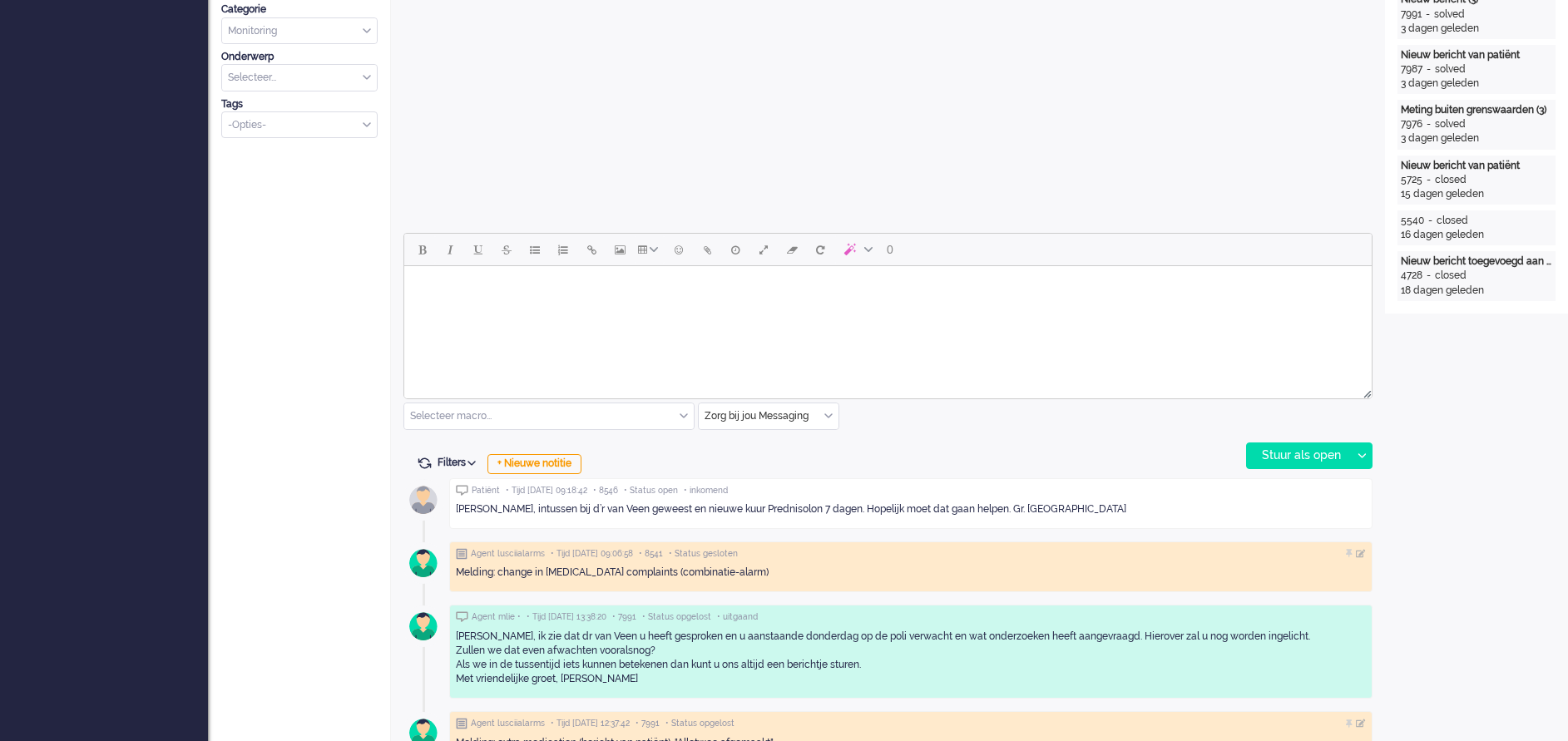
scroll to position [623, 0]
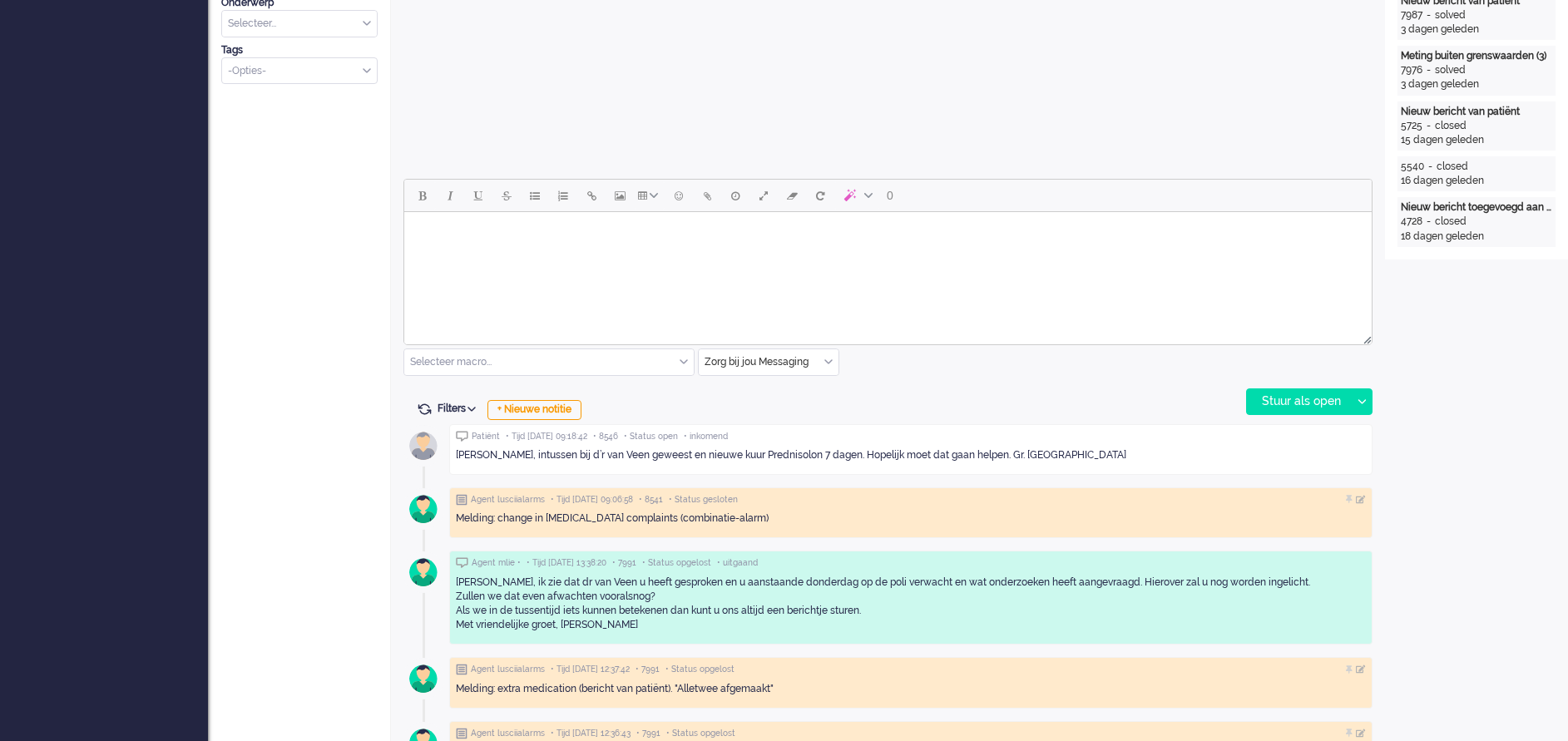
click at [558, 254] on html at bounding box center [887, 233] width 967 height 42
click at [1299, 396] on div "Stuur als open" at bounding box center [1299, 401] width 104 height 25
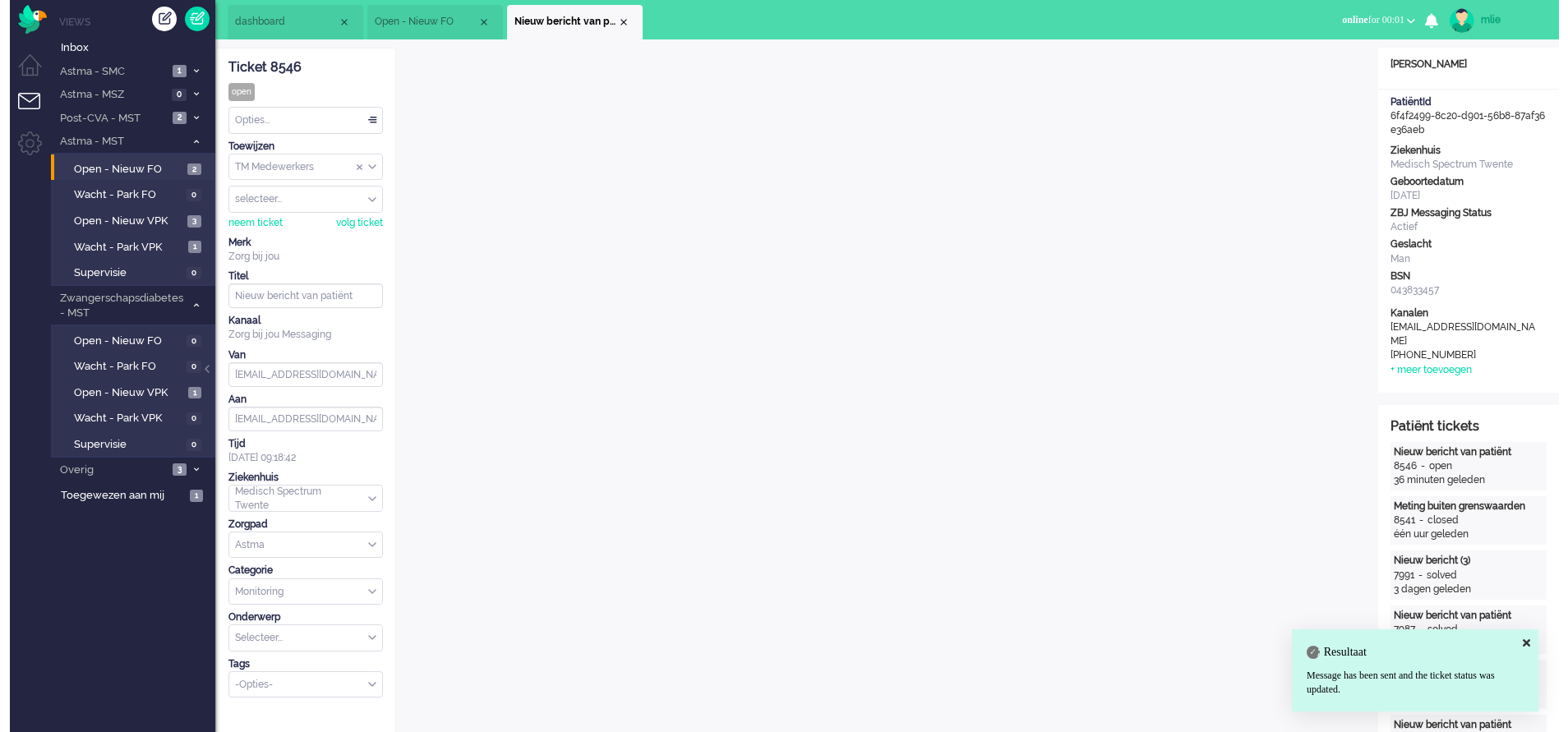
scroll to position [0, 0]
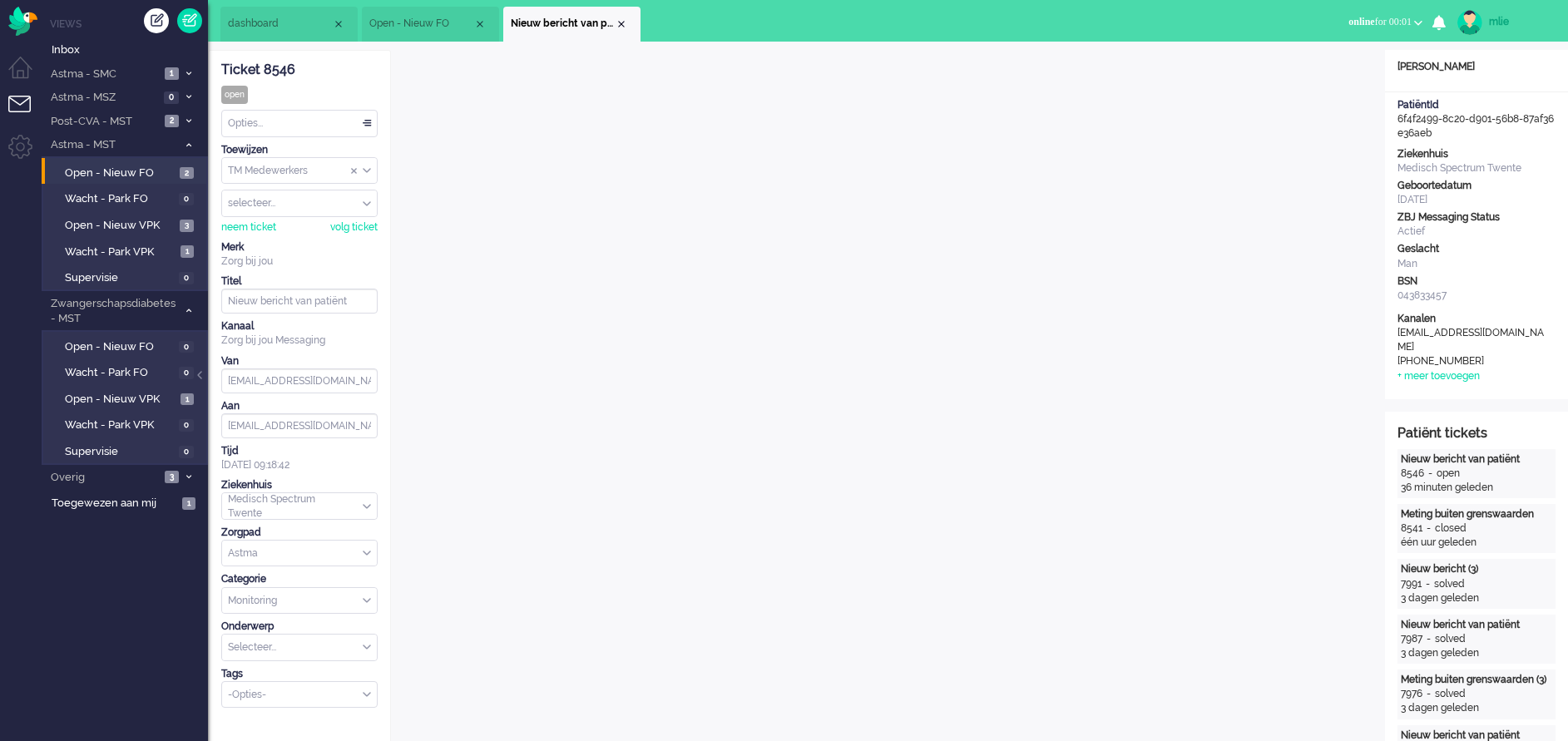
click at [366, 120] on div "Opties..." at bounding box center [299, 123] width 154 height 26
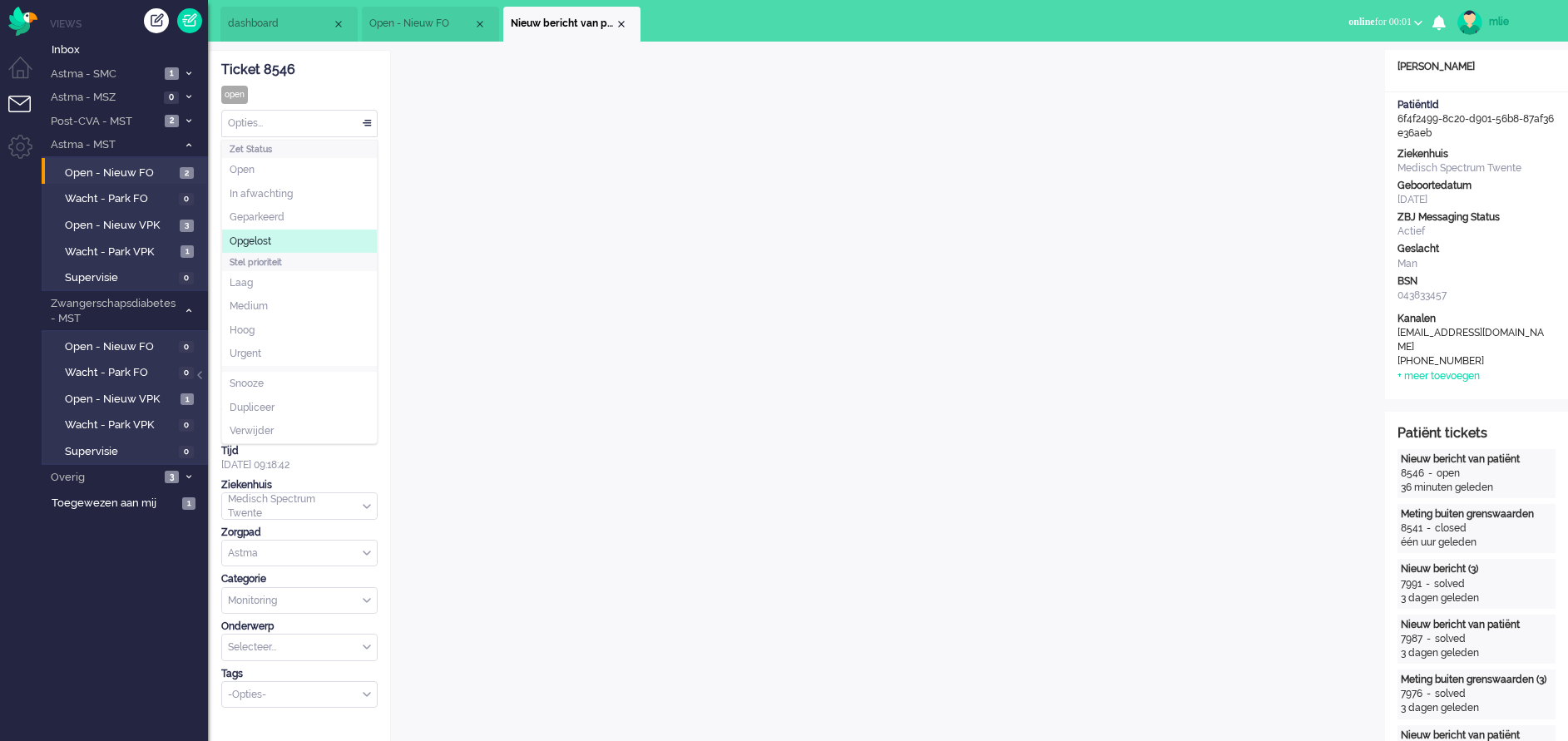
click at [289, 234] on li "Opgelost" at bounding box center [299, 241] width 154 height 24
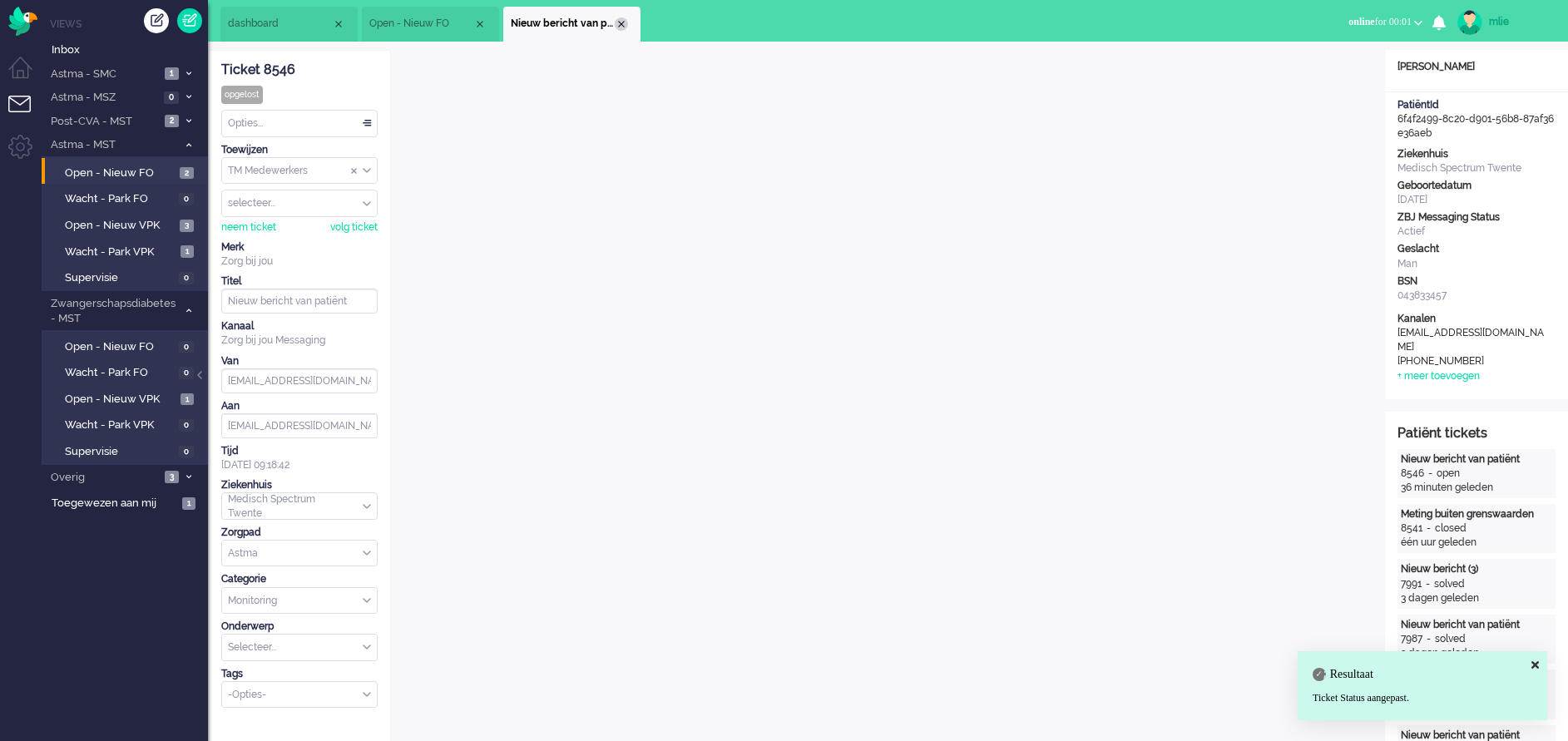
click at [619, 24] on div "Close tab" at bounding box center [621, 24] width 13 height 13
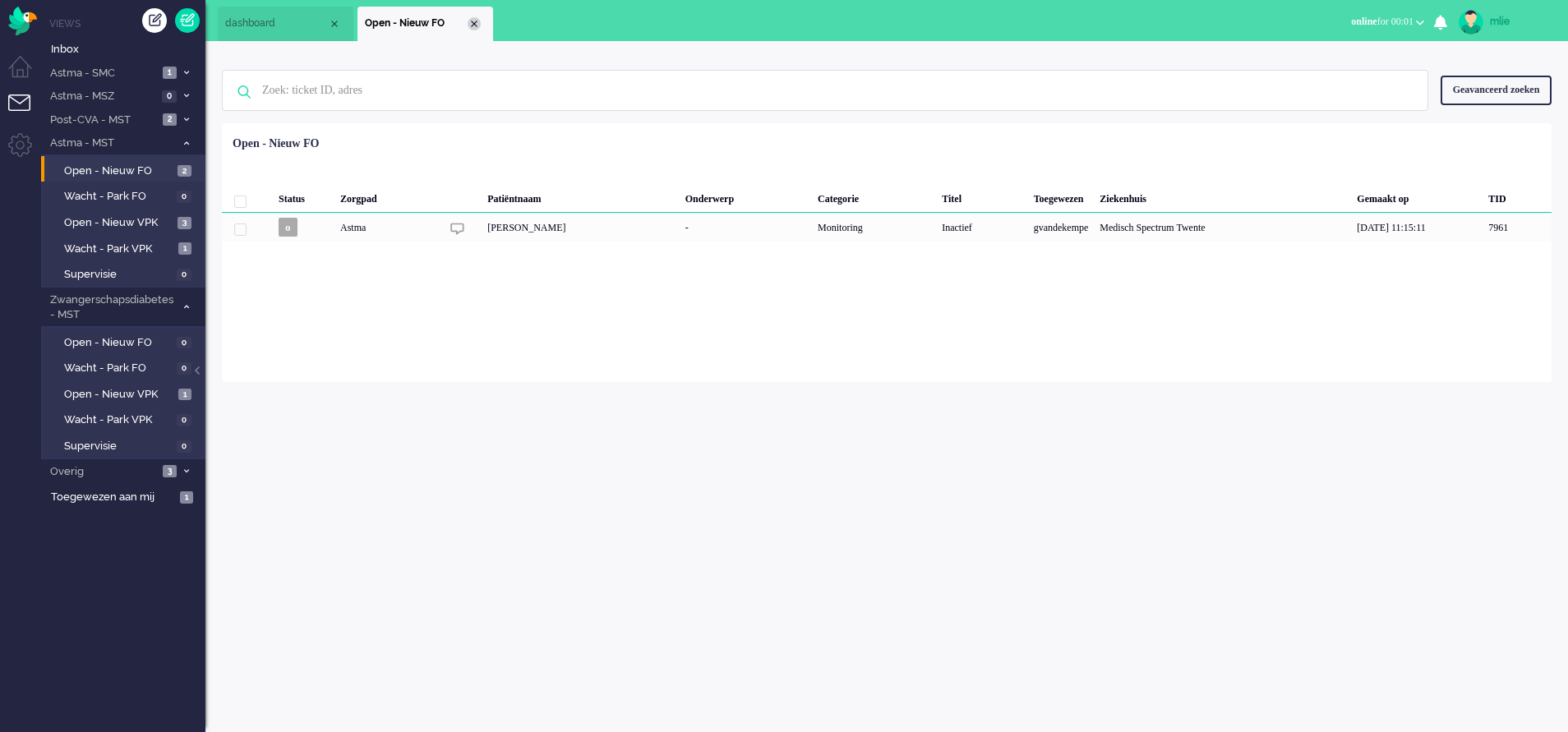
click at [475, 25] on div "Close tab" at bounding box center [474, 24] width 13 height 13
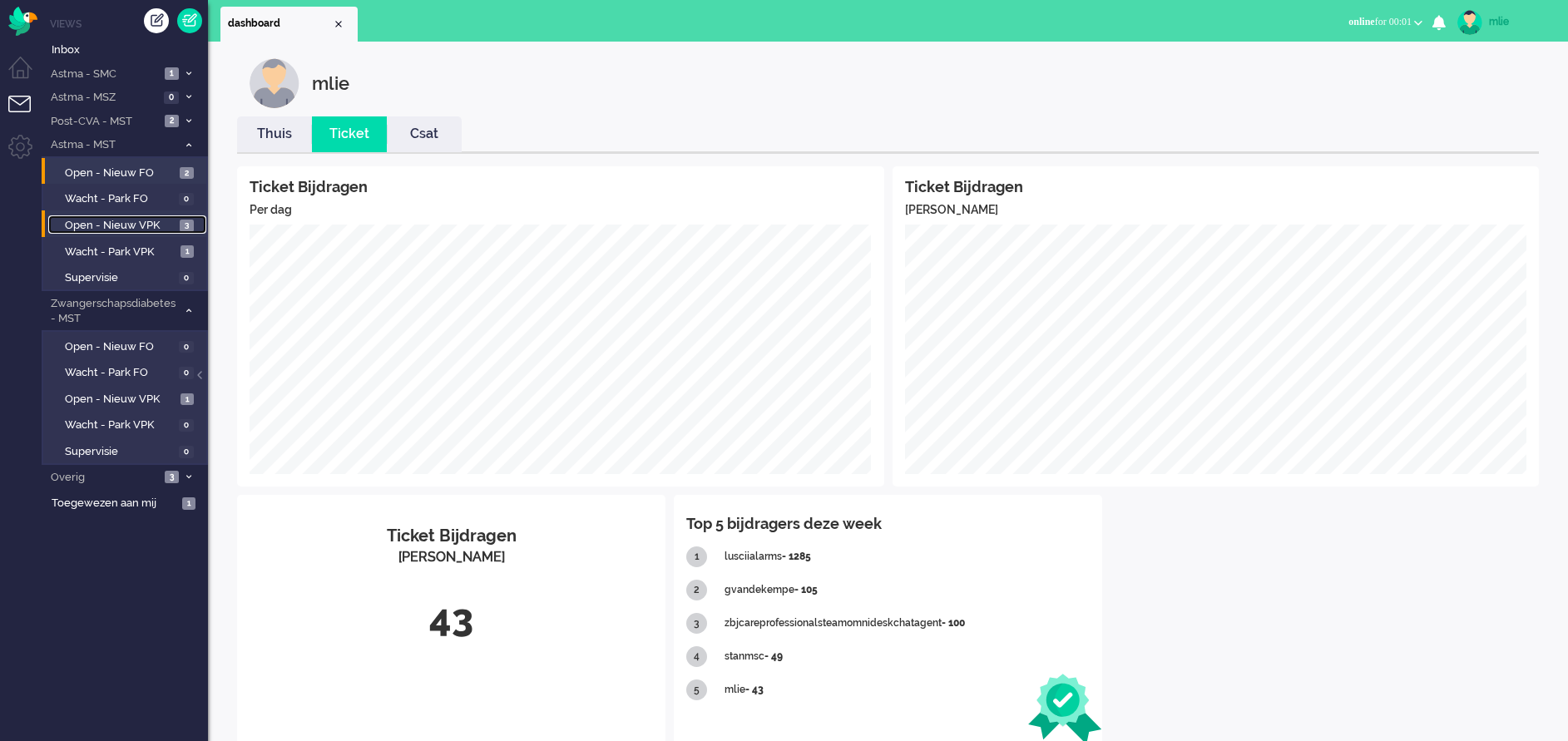
click at [107, 220] on span "Open - Nieuw VPK" at bounding box center [120, 225] width 110 height 16
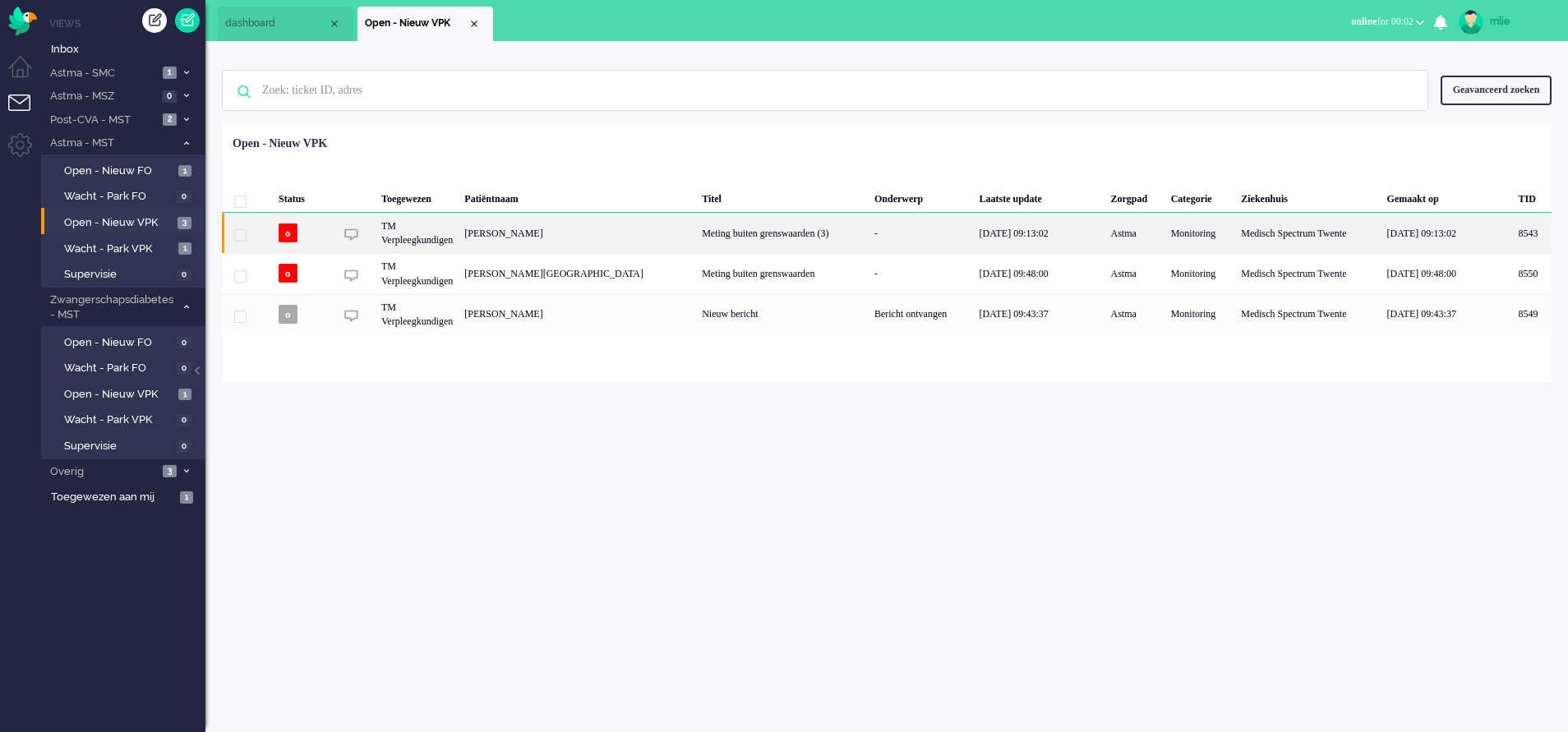
click at [792, 225] on div "Meting buiten grenswaarden (3)" at bounding box center [782, 233] width 172 height 40
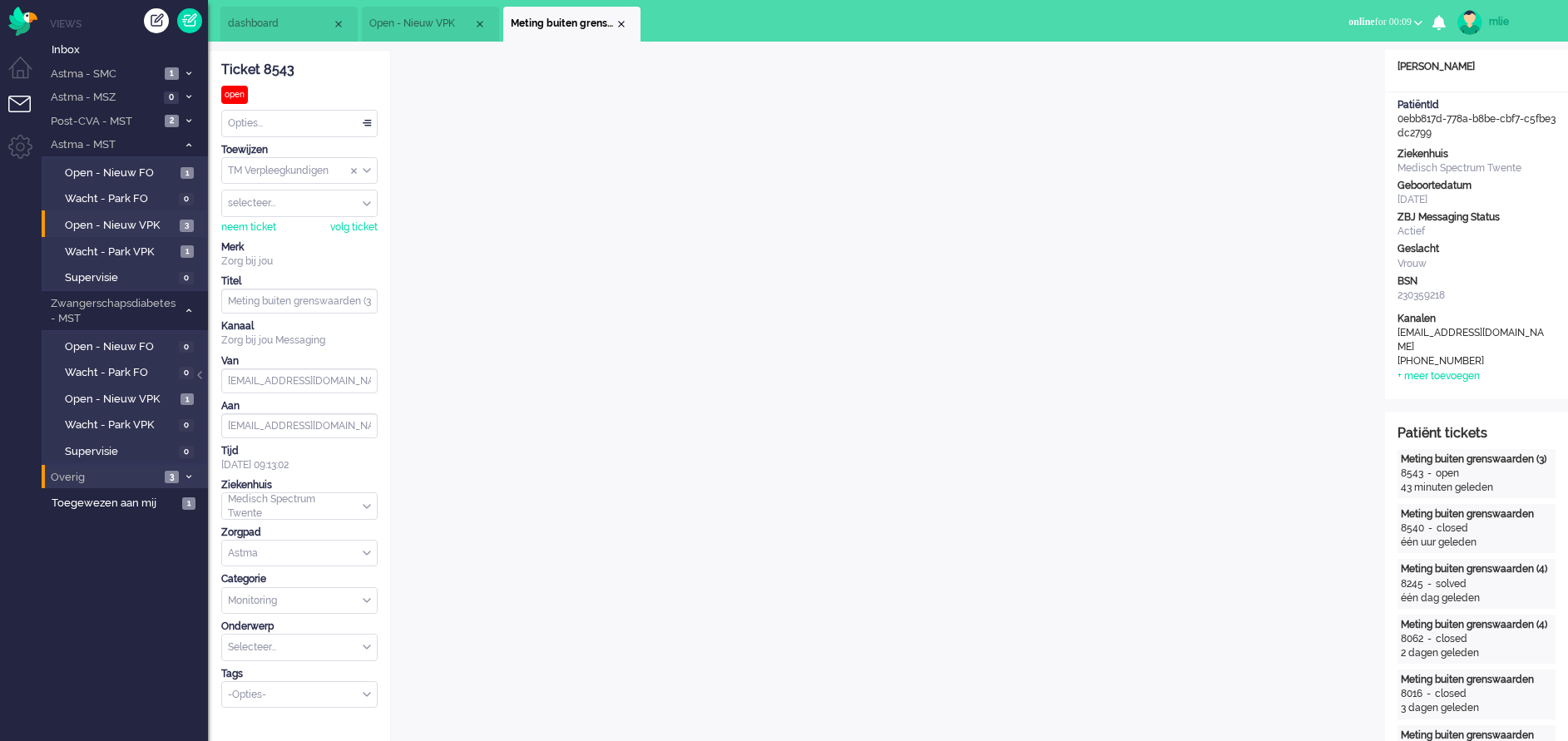
click at [91, 485] on span "Overig" at bounding box center [104, 477] width 111 height 16
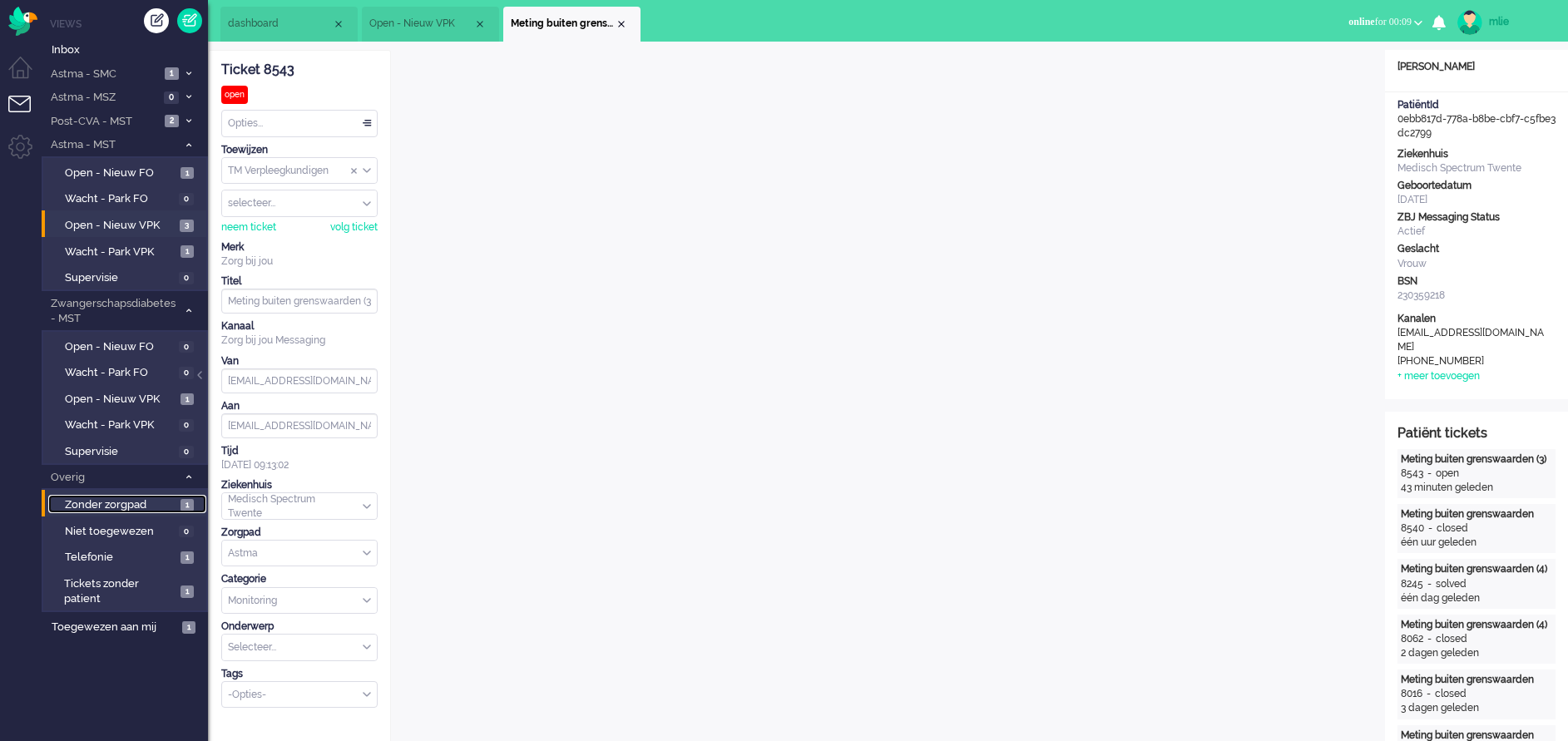
click at [100, 498] on span "Zonder zorgpad" at bounding box center [120, 505] width 111 height 16
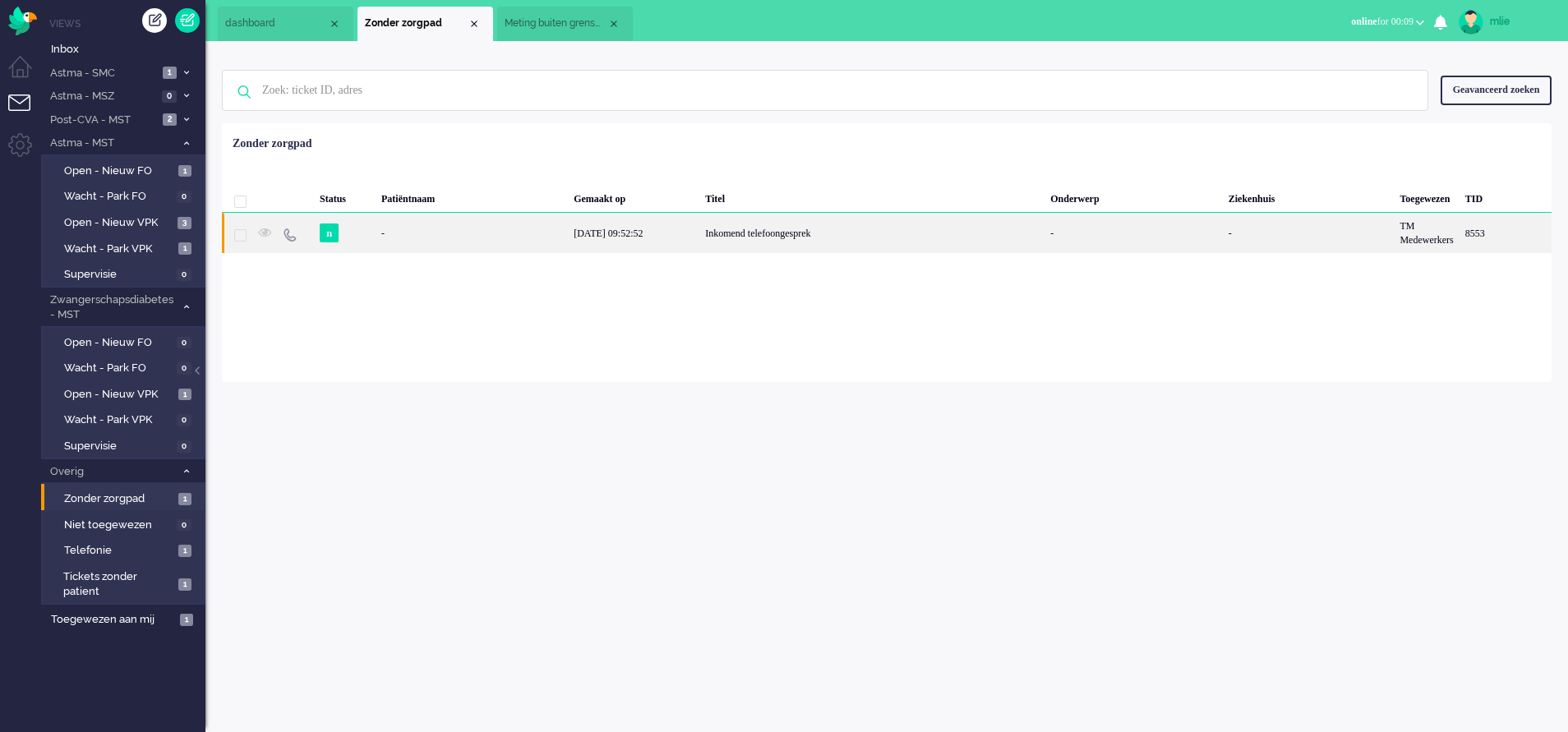
click at [696, 239] on div "[DATE] 09:52:52" at bounding box center [633, 233] width 132 height 40
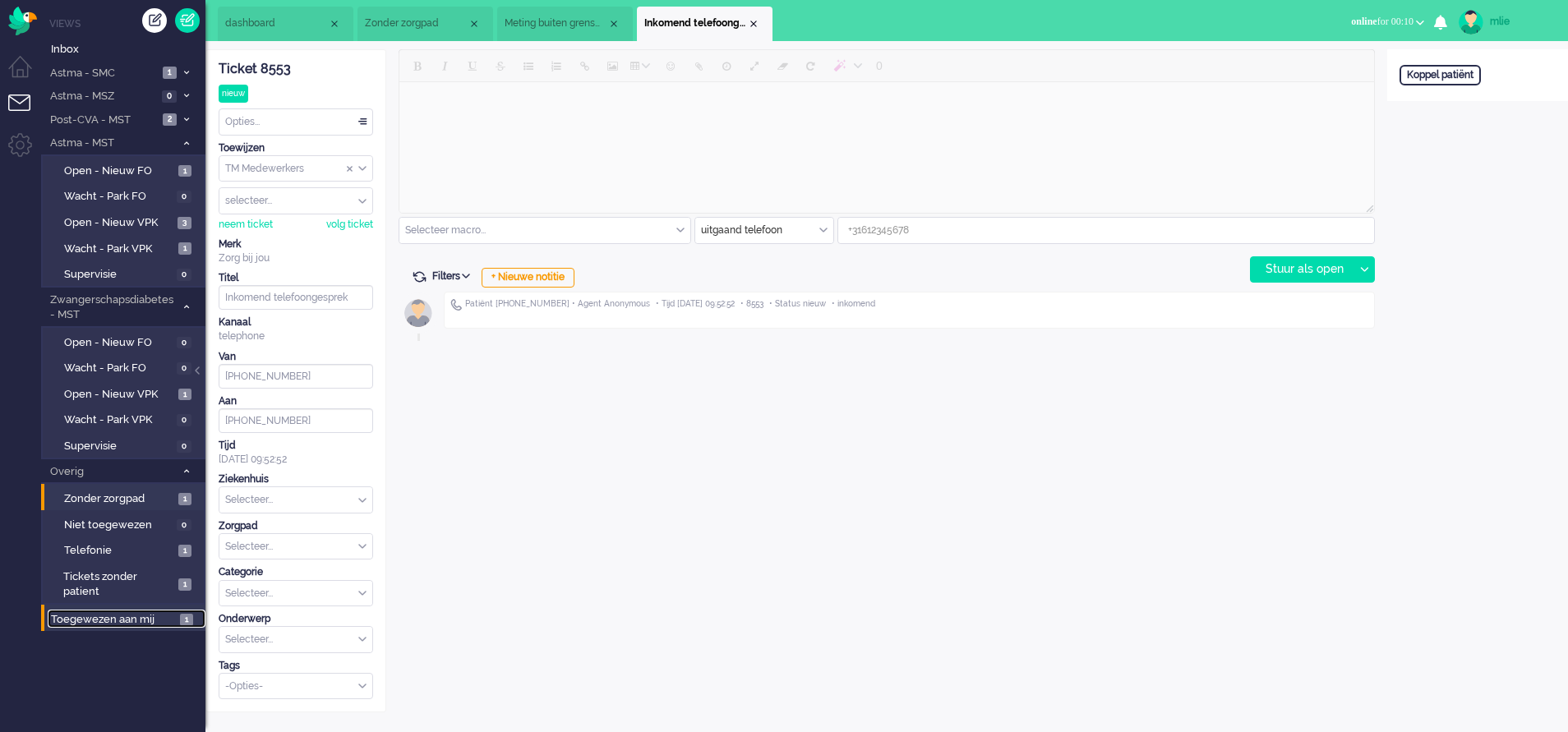
click at [111, 623] on span "Toegewezen aan mij" at bounding box center [113, 620] width 124 height 15
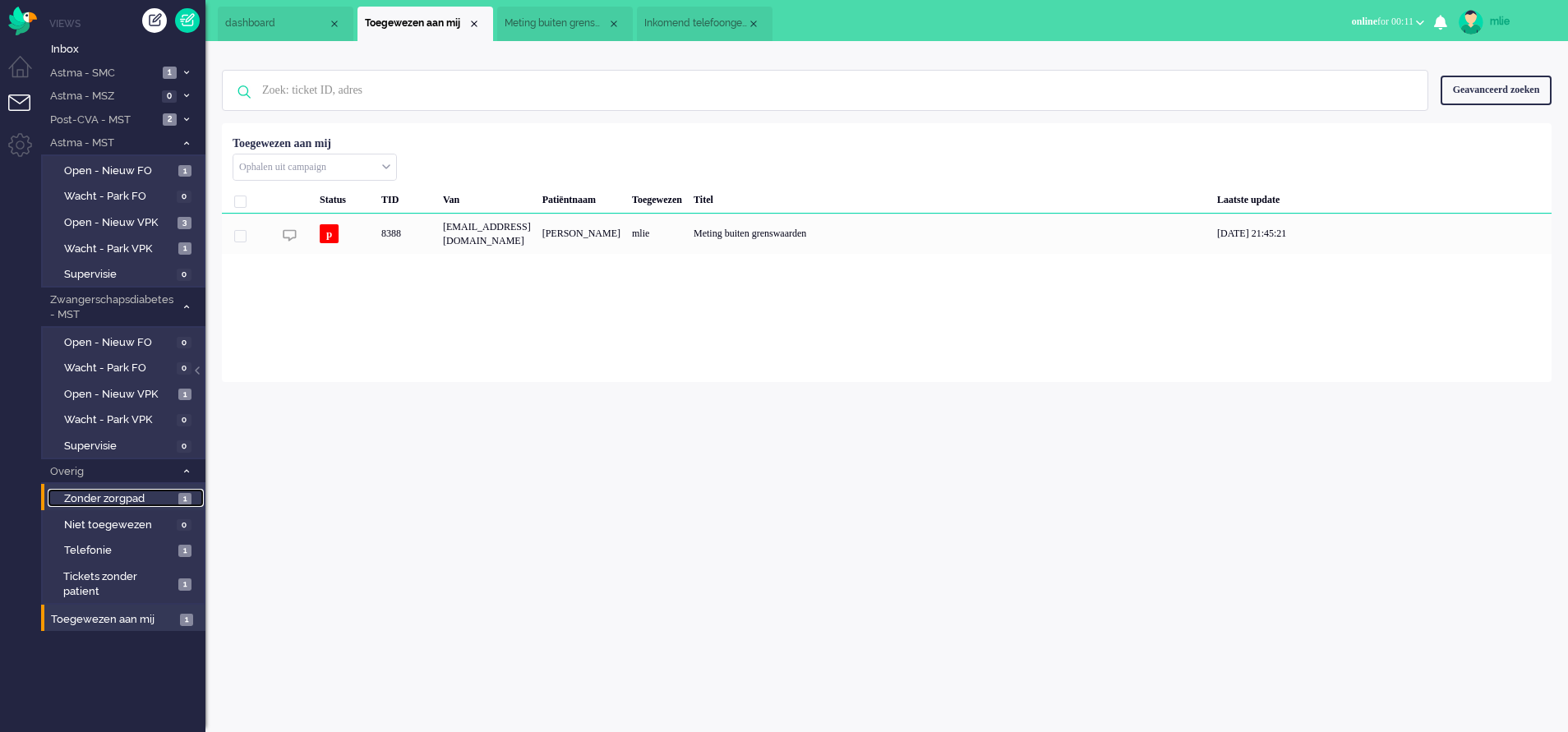
click at [122, 495] on span "Zonder zorgpad" at bounding box center [119, 499] width 110 height 15
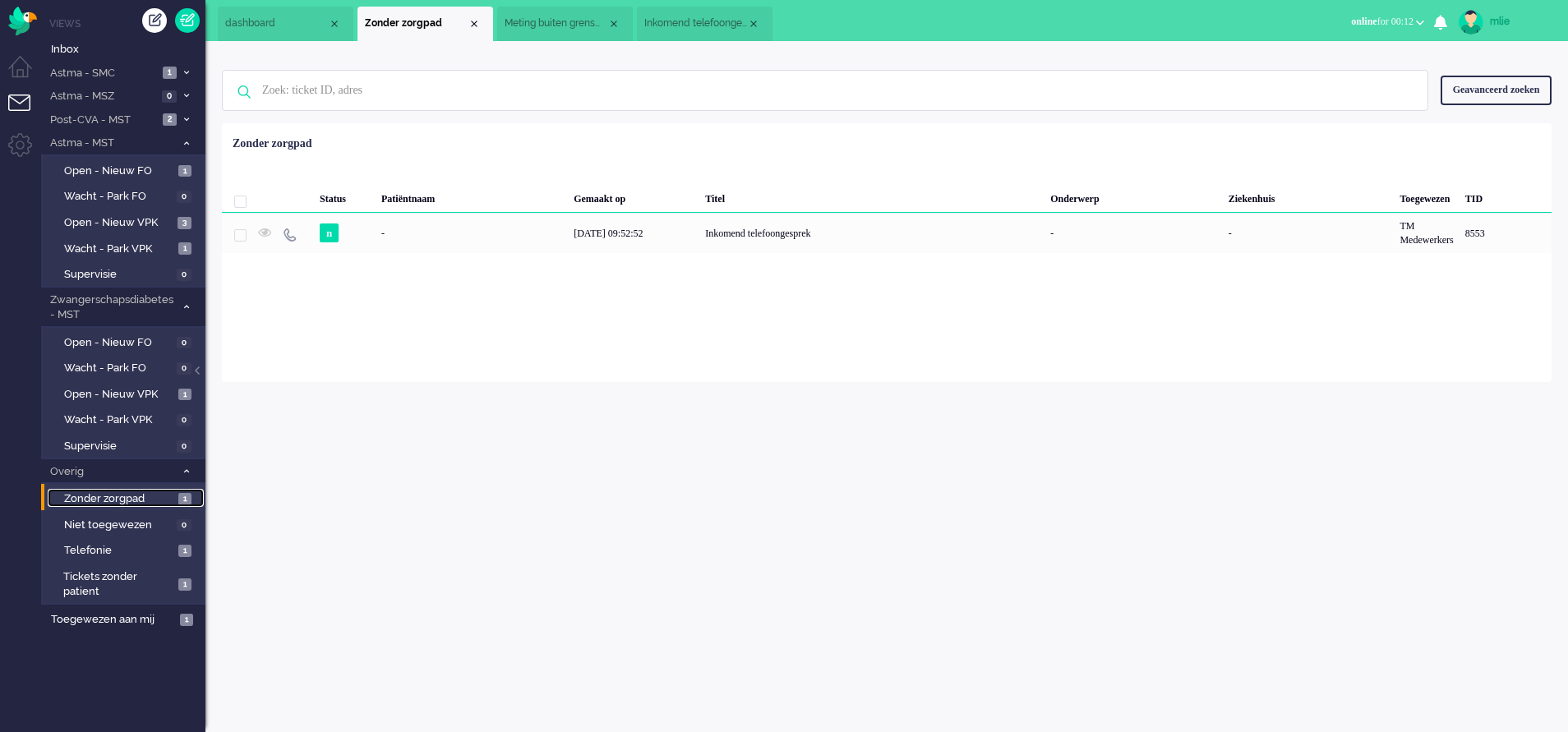
click at [569, 21] on span "Meting buiten grenswaarden (3)" at bounding box center [555, 23] width 103 height 14
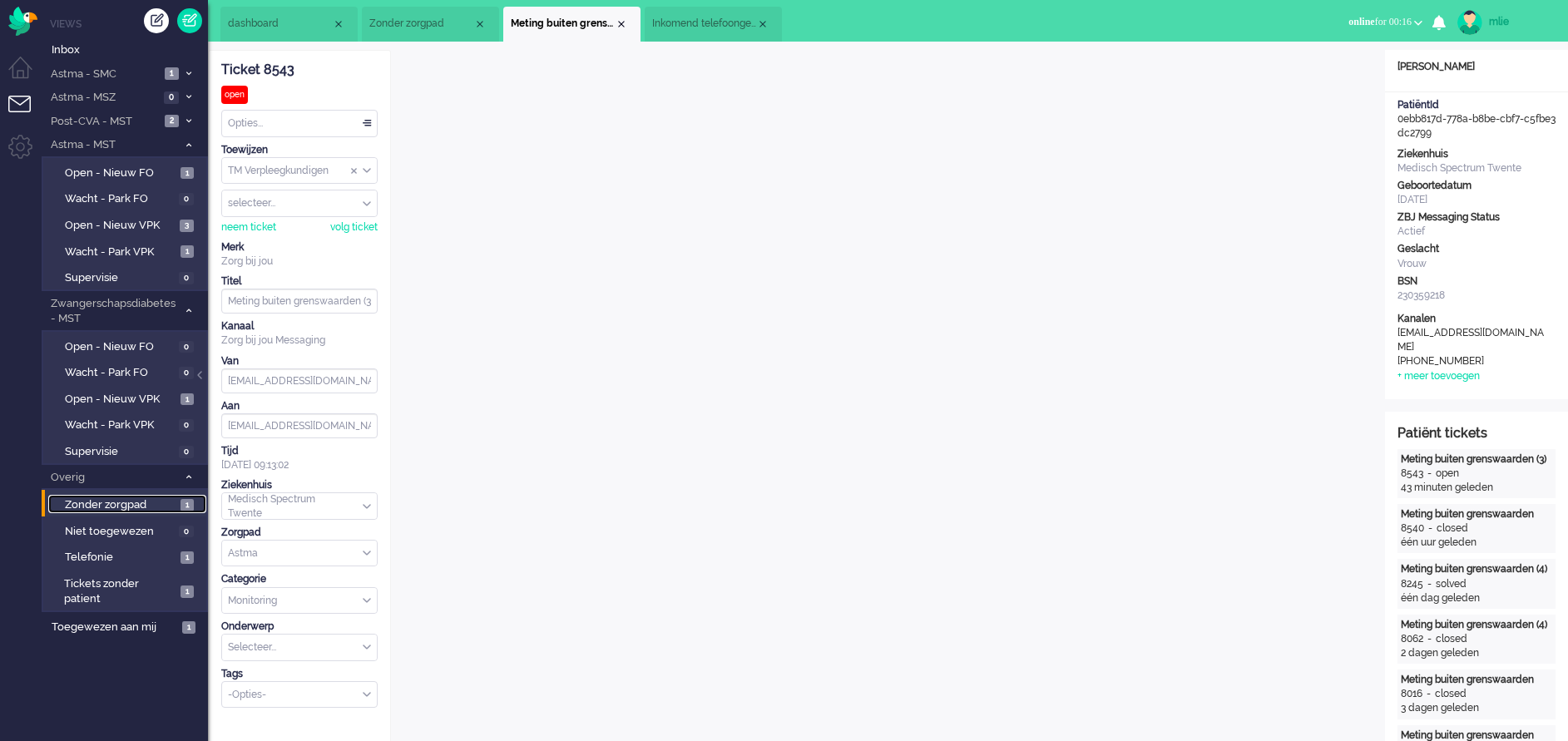
click at [110, 505] on span "Zonder zorgpad" at bounding box center [120, 505] width 111 height 16
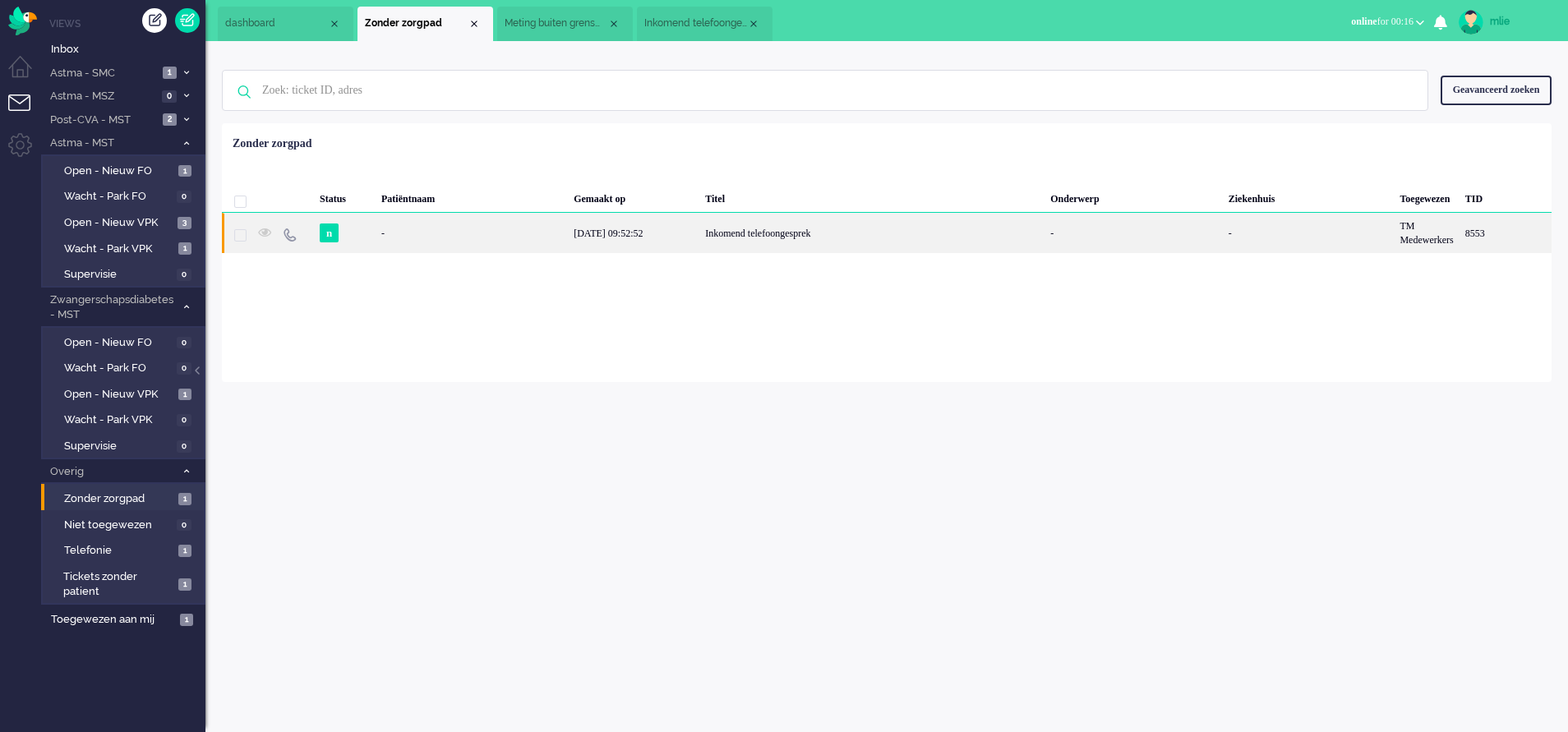
click at [774, 224] on div "Inkomend telefoongesprek" at bounding box center [872, 233] width 345 height 40
type input "[PHONE_NUMBER]"
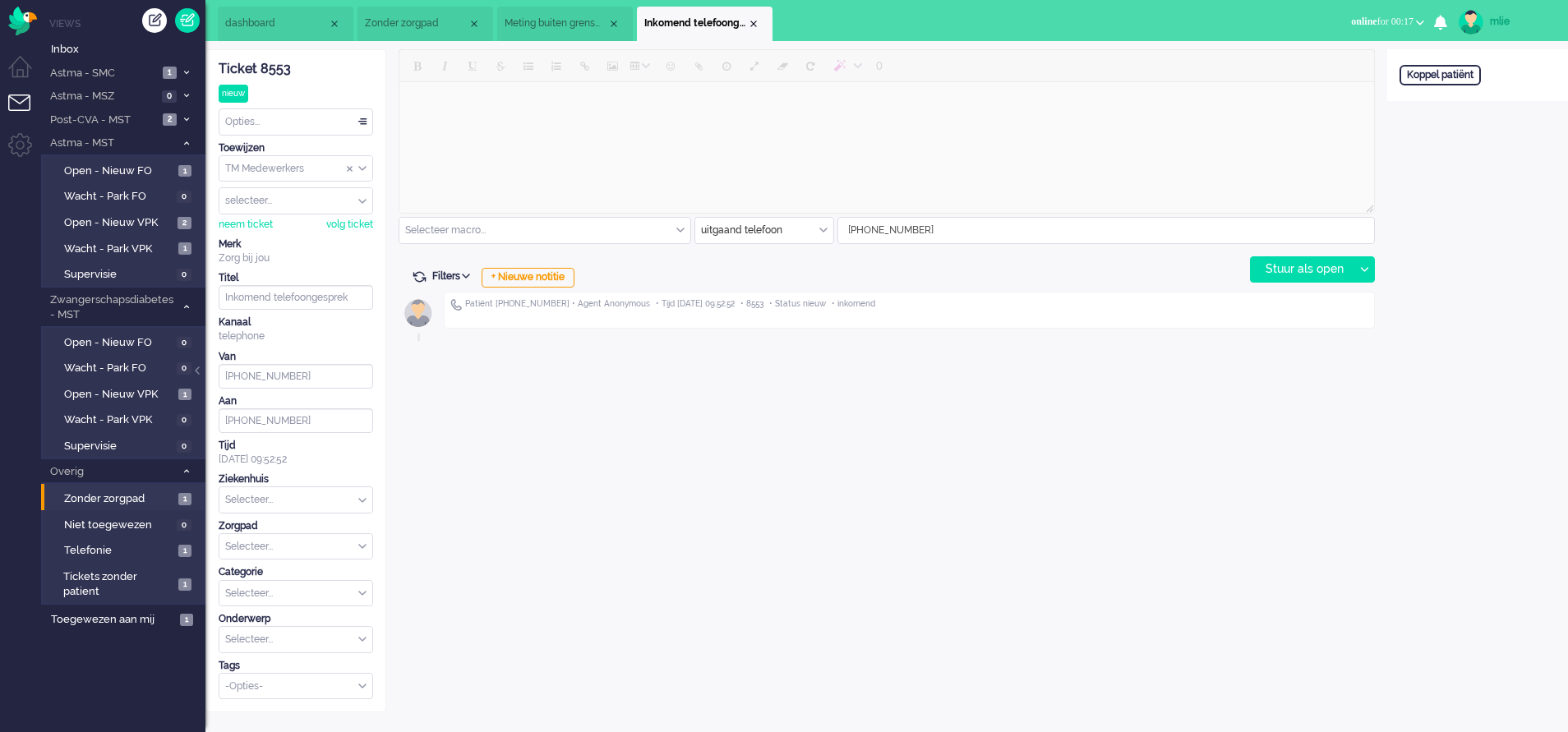
click at [560, 25] on span "Meting buiten grenswaarden (3)" at bounding box center [555, 23] width 103 height 14
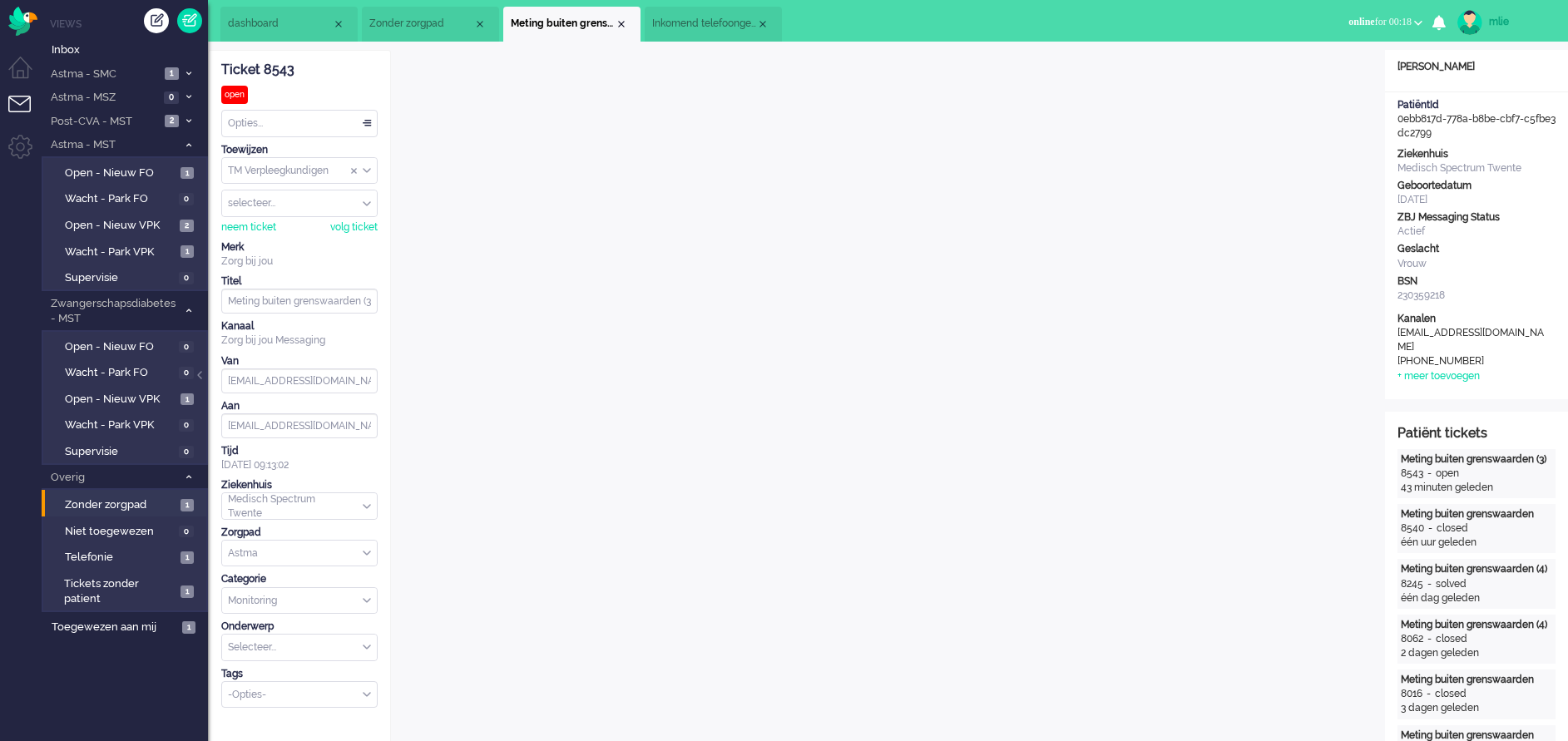
click at [435, 22] on span "Zonder zorgpad" at bounding box center [421, 23] width 104 height 14
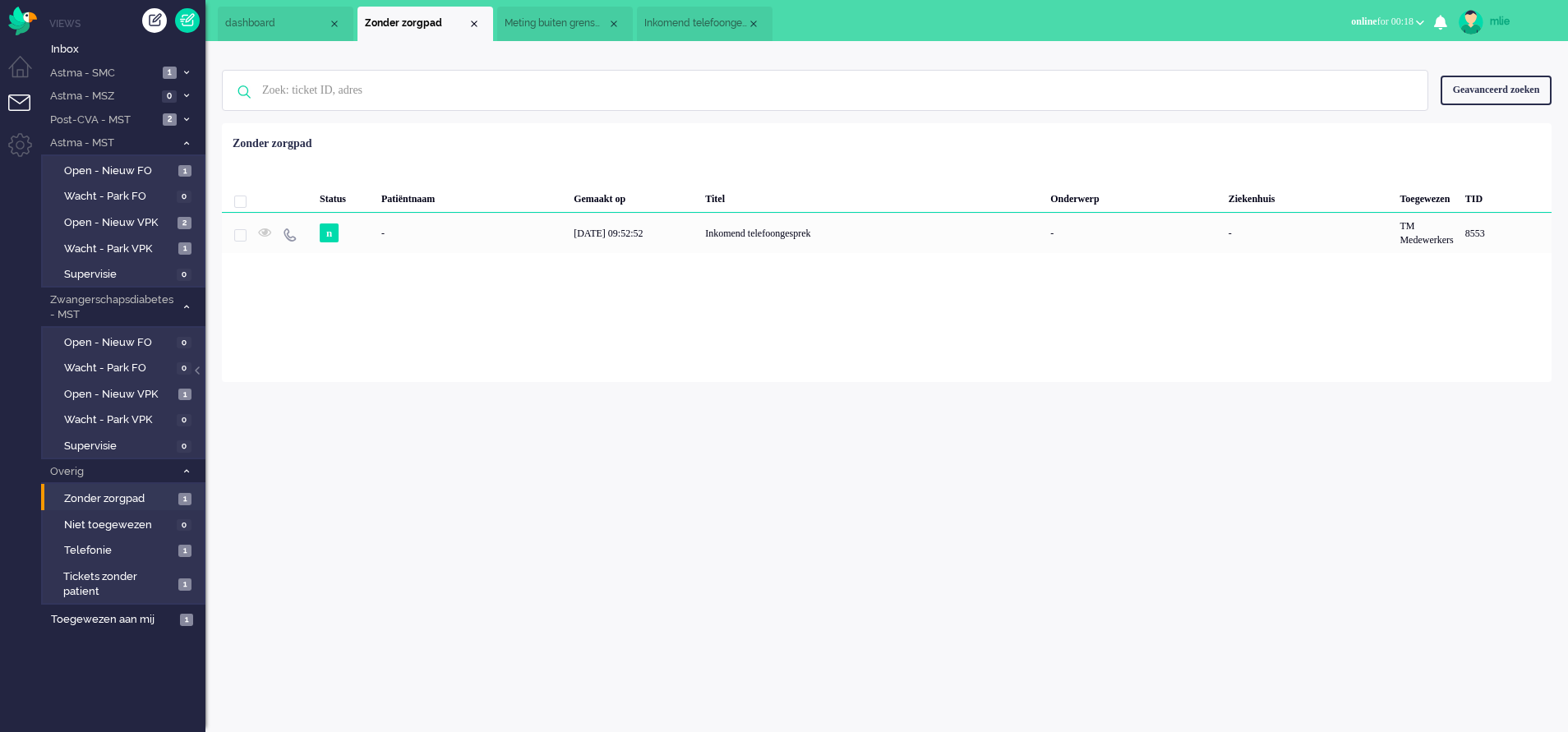
click at [848, 233] on div "Inkomend telefoongesprek" at bounding box center [872, 233] width 345 height 40
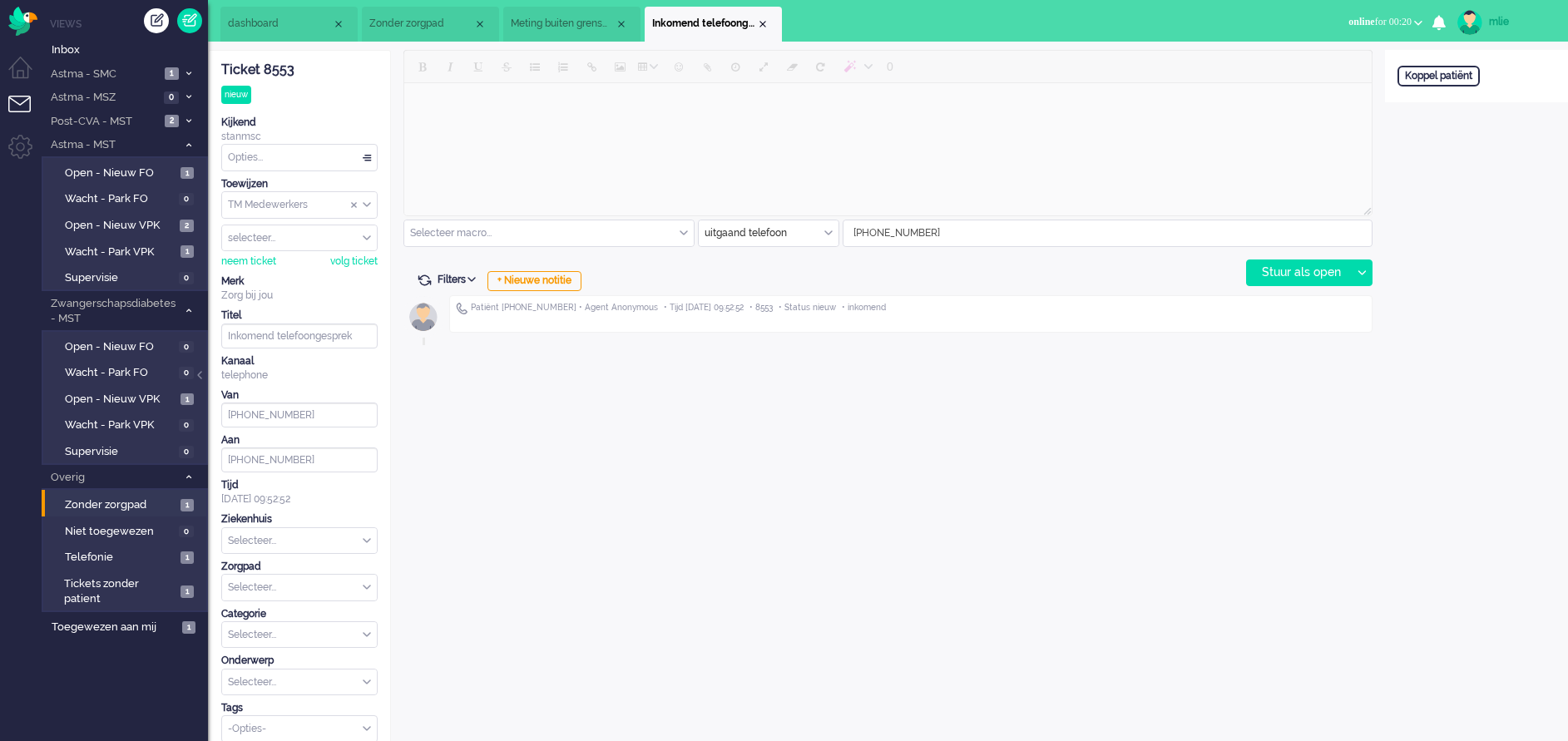
click at [596, 28] on span "Meting buiten grenswaarden (3)" at bounding box center [562, 23] width 104 height 14
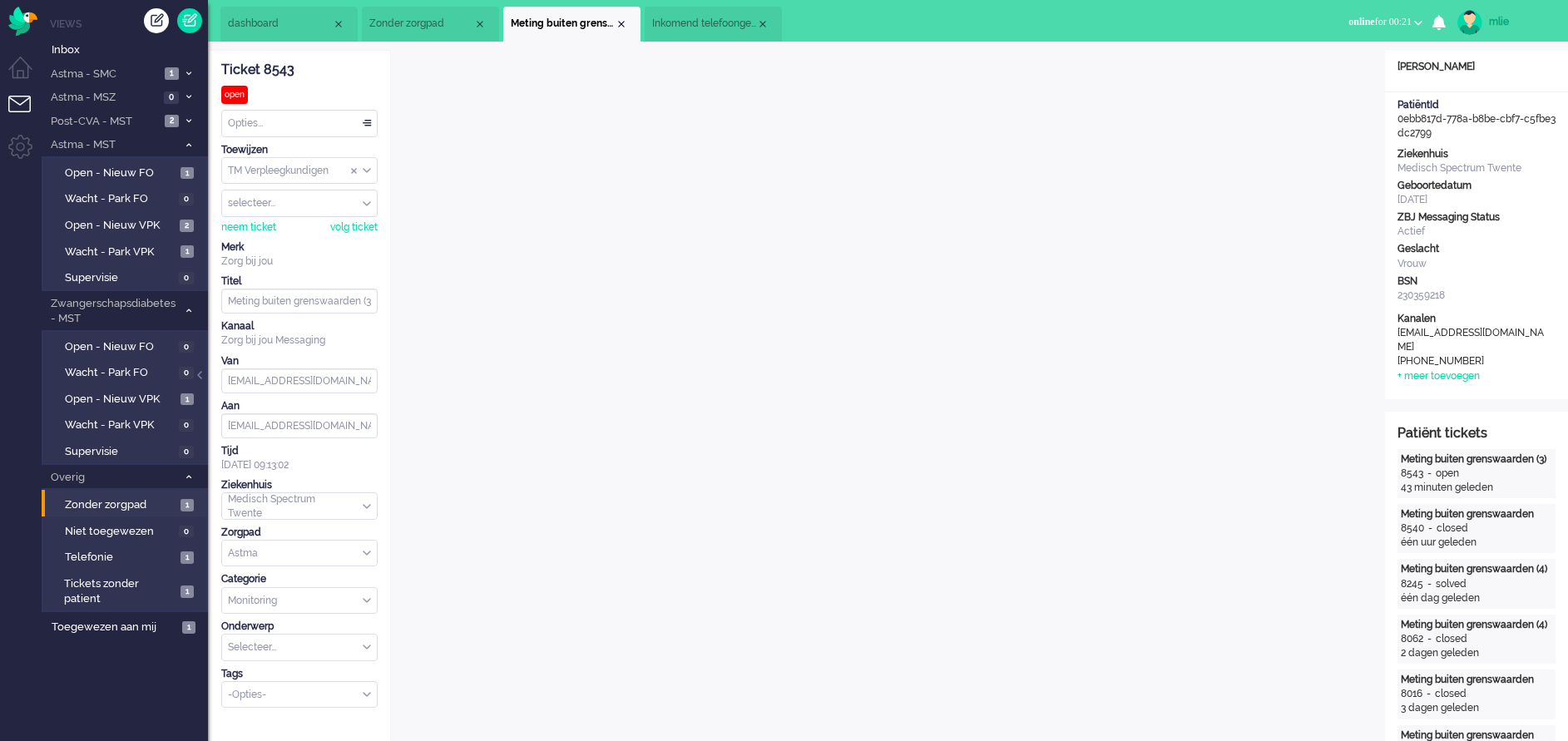
click at [403, 19] on span "Zonder zorgpad" at bounding box center [421, 23] width 104 height 14
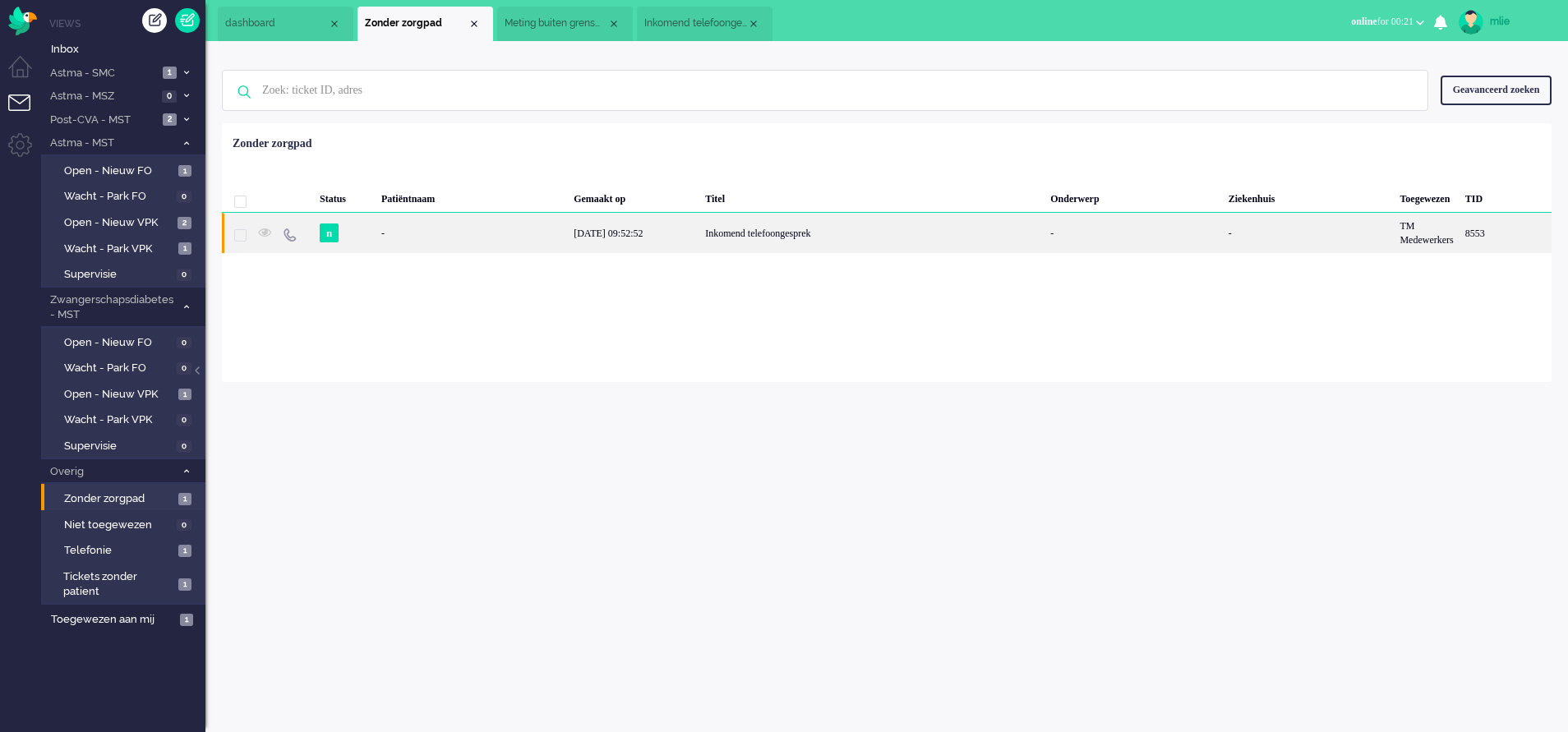
click at [824, 229] on div "Inkomend telefoongesprek" at bounding box center [872, 233] width 345 height 40
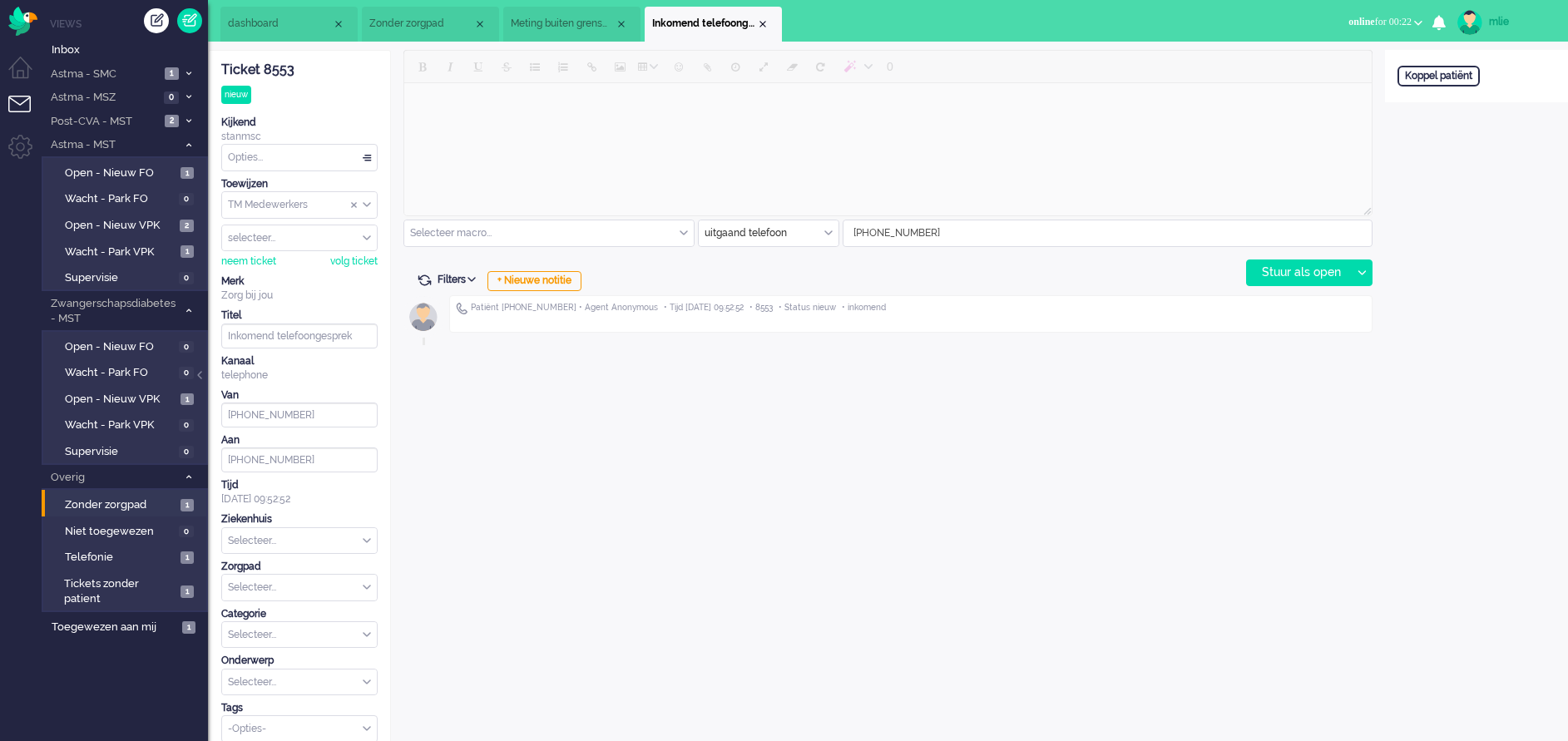
click at [575, 26] on span "Meting buiten grenswaarden (3)" at bounding box center [562, 23] width 104 height 14
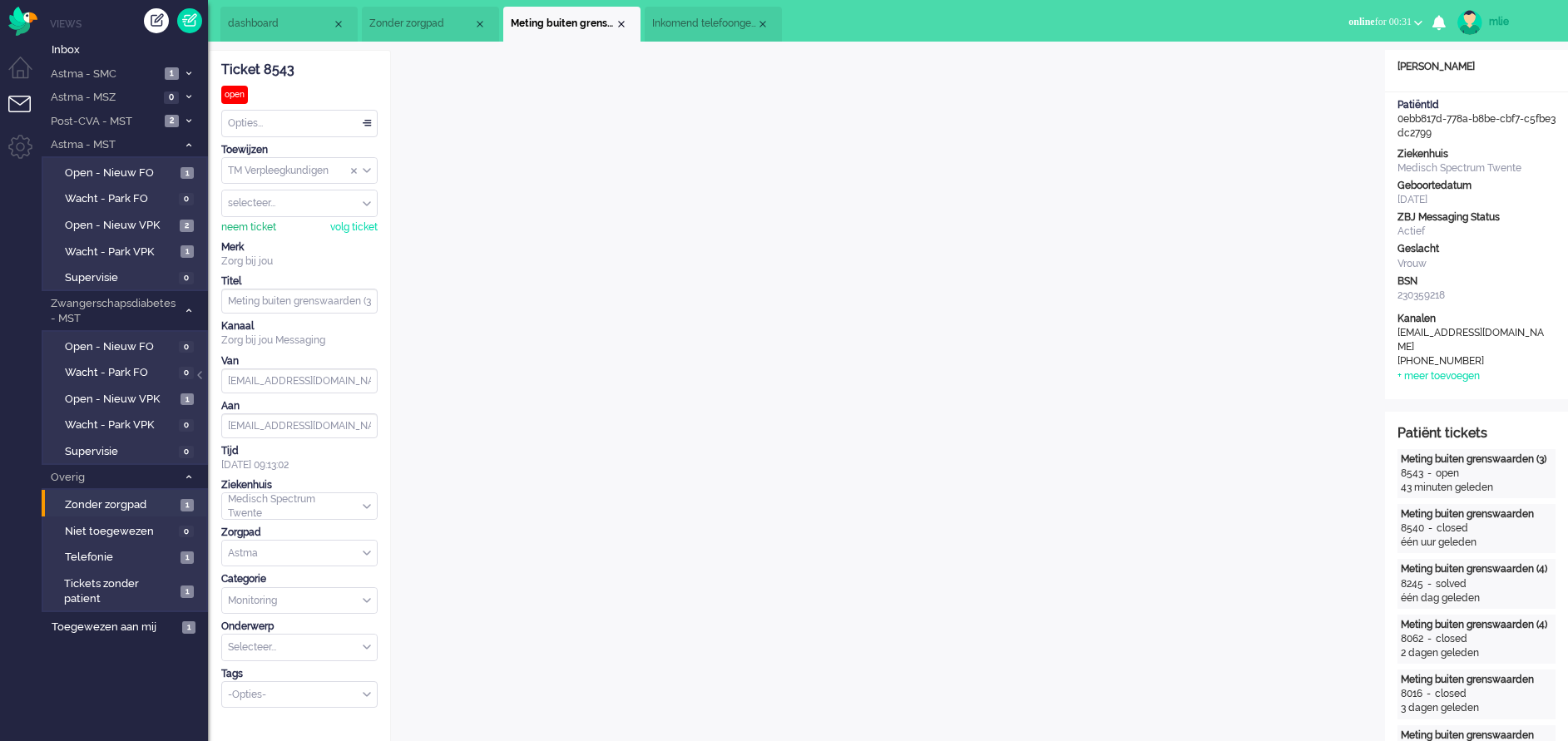
click at [245, 224] on div "neem ticket" at bounding box center [249, 227] width 55 height 14
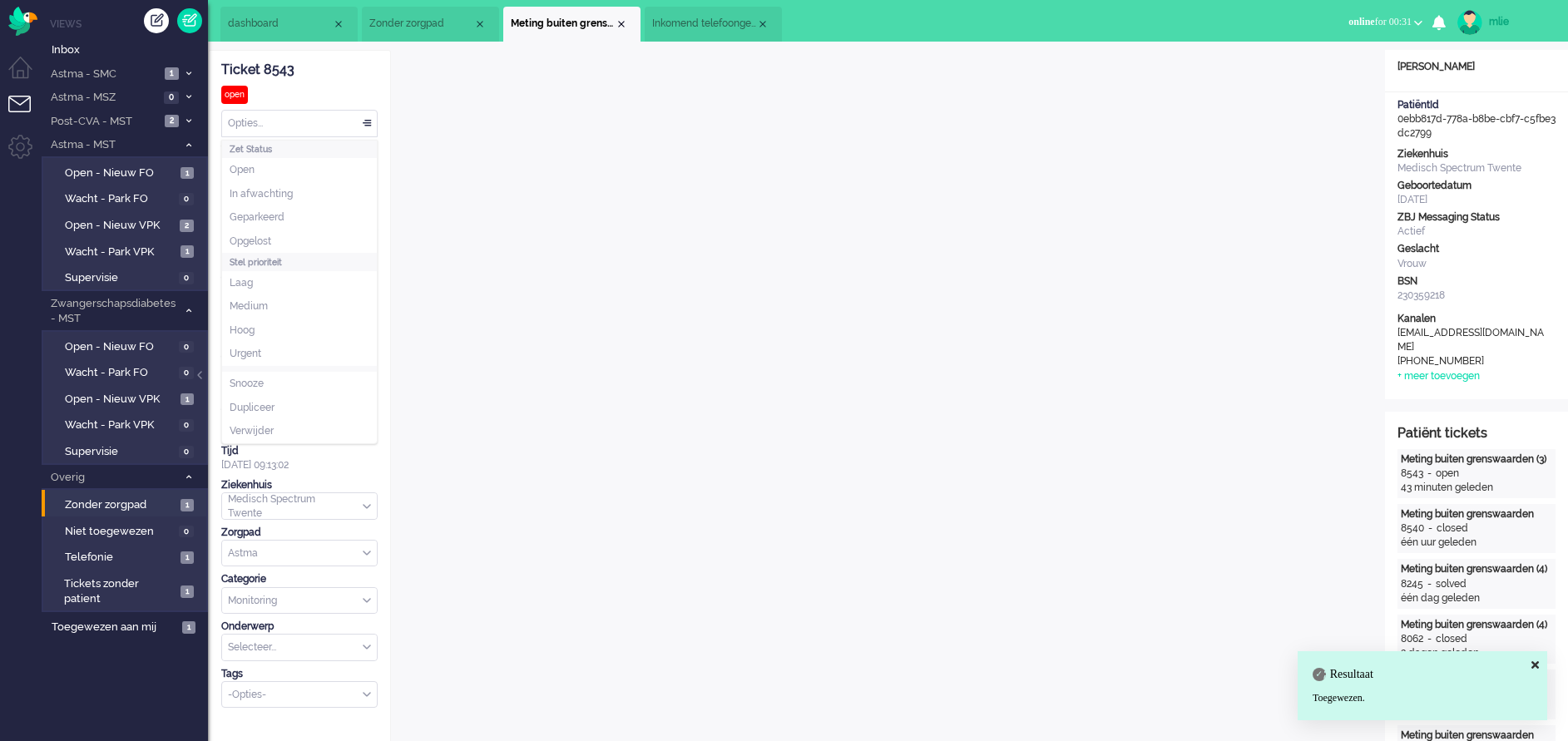
click at [363, 118] on div "Opties..." at bounding box center [299, 123] width 154 height 26
click at [273, 191] on span "In afwachting" at bounding box center [261, 194] width 63 height 14
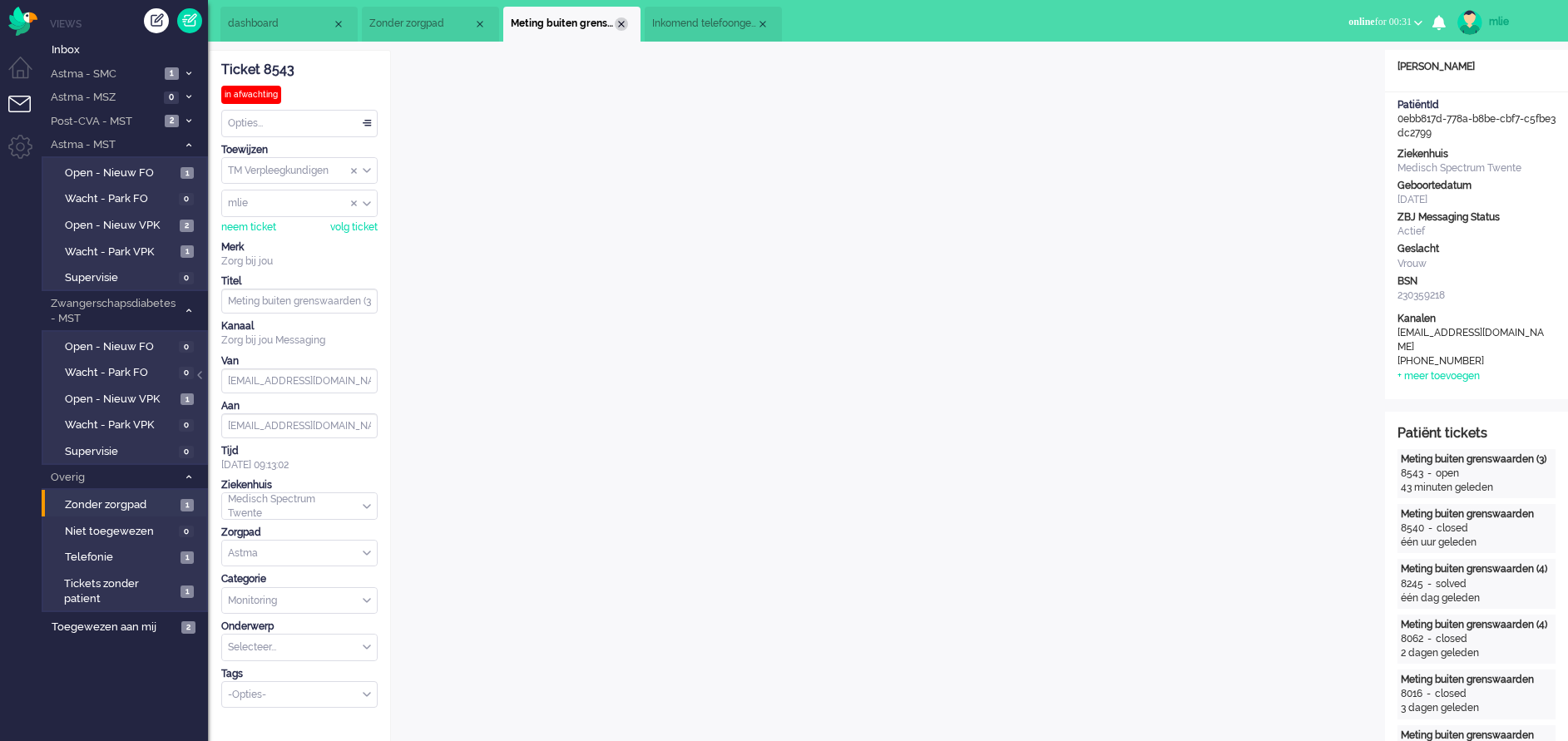
click at [622, 27] on div "Close tab" at bounding box center [621, 24] width 13 height 13
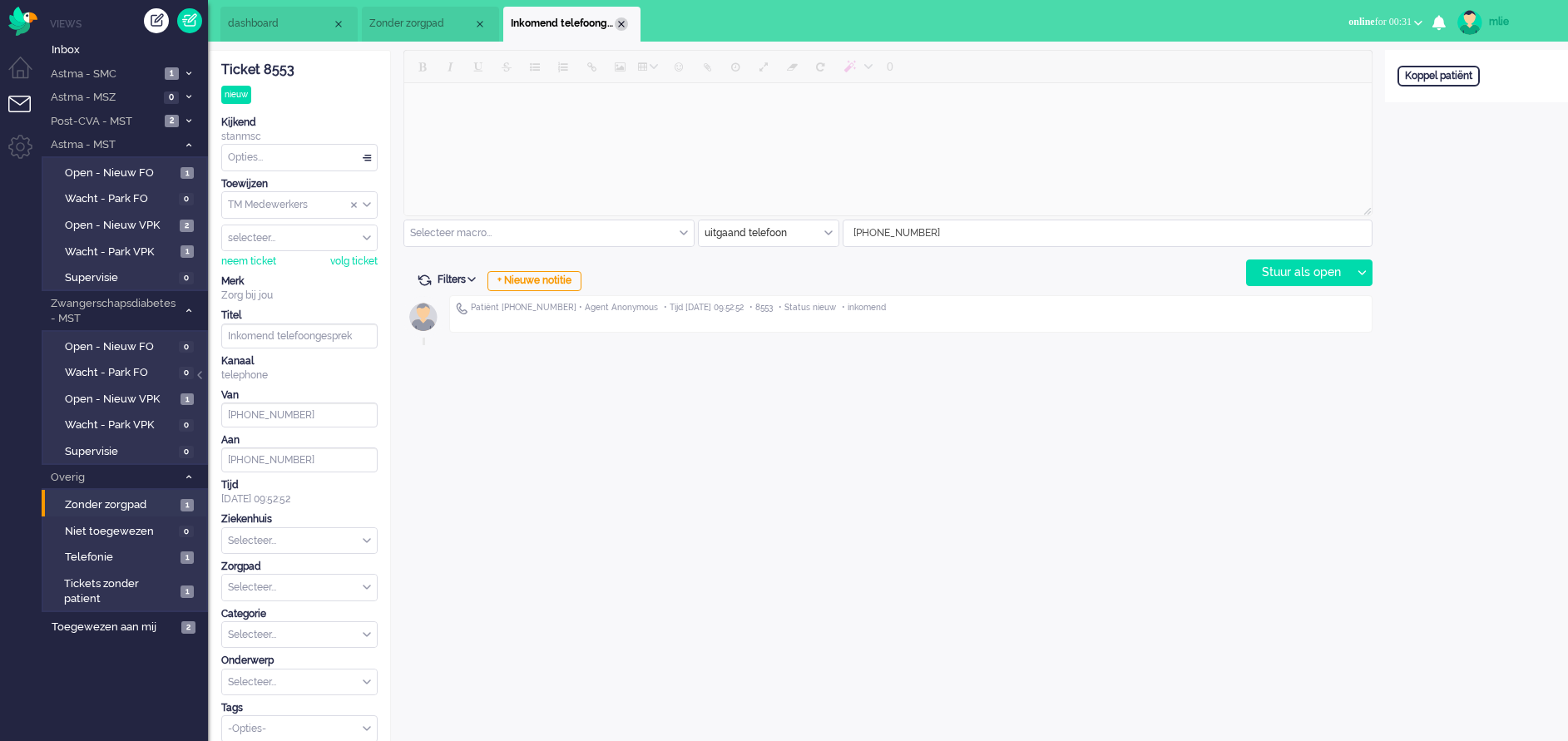
click at [623, 23] on div "Close tab" at bounding box center [621, 24] width 13 height 13
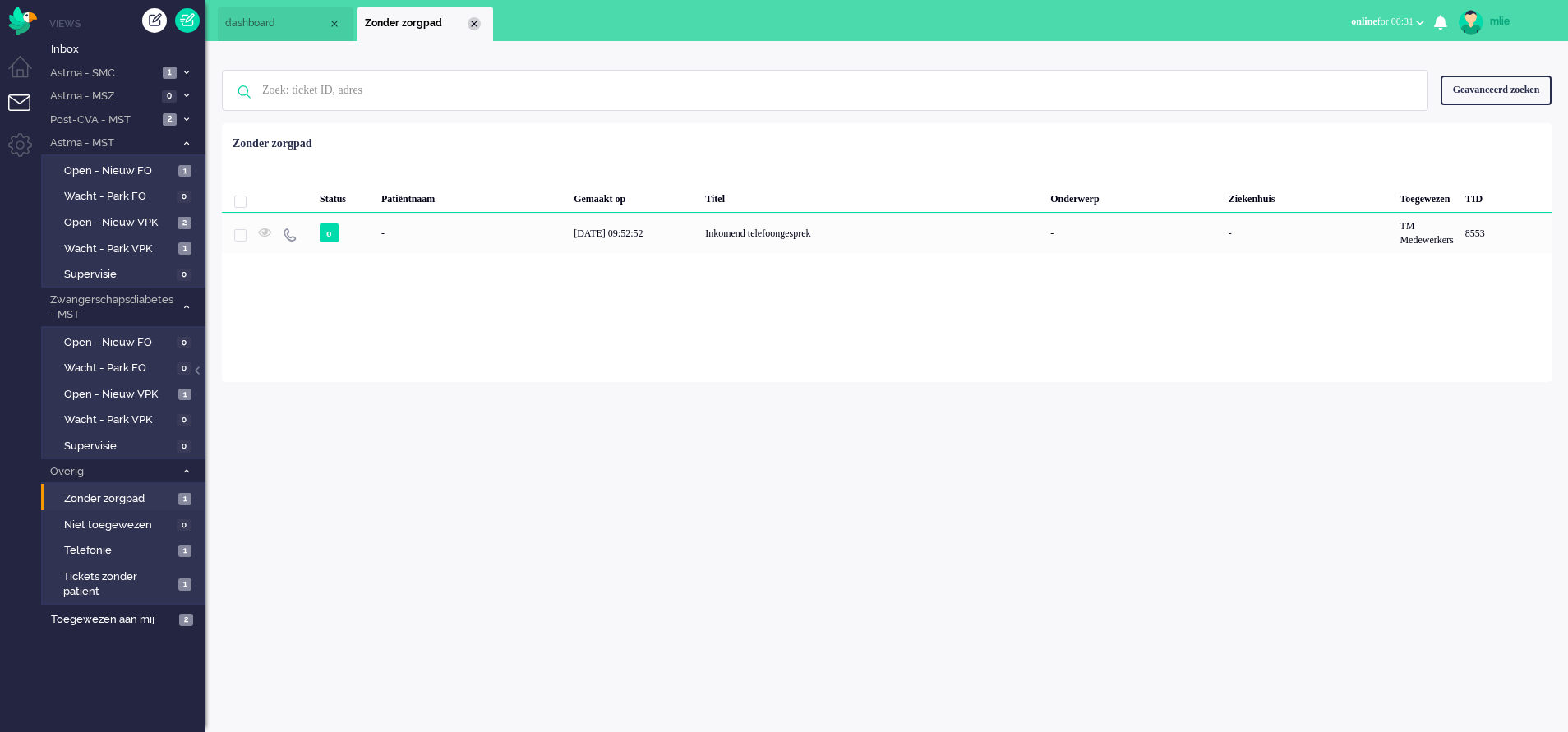
click at [476, 25] on div "Close tab" at bounding box center [474, 24] width 13 height 13
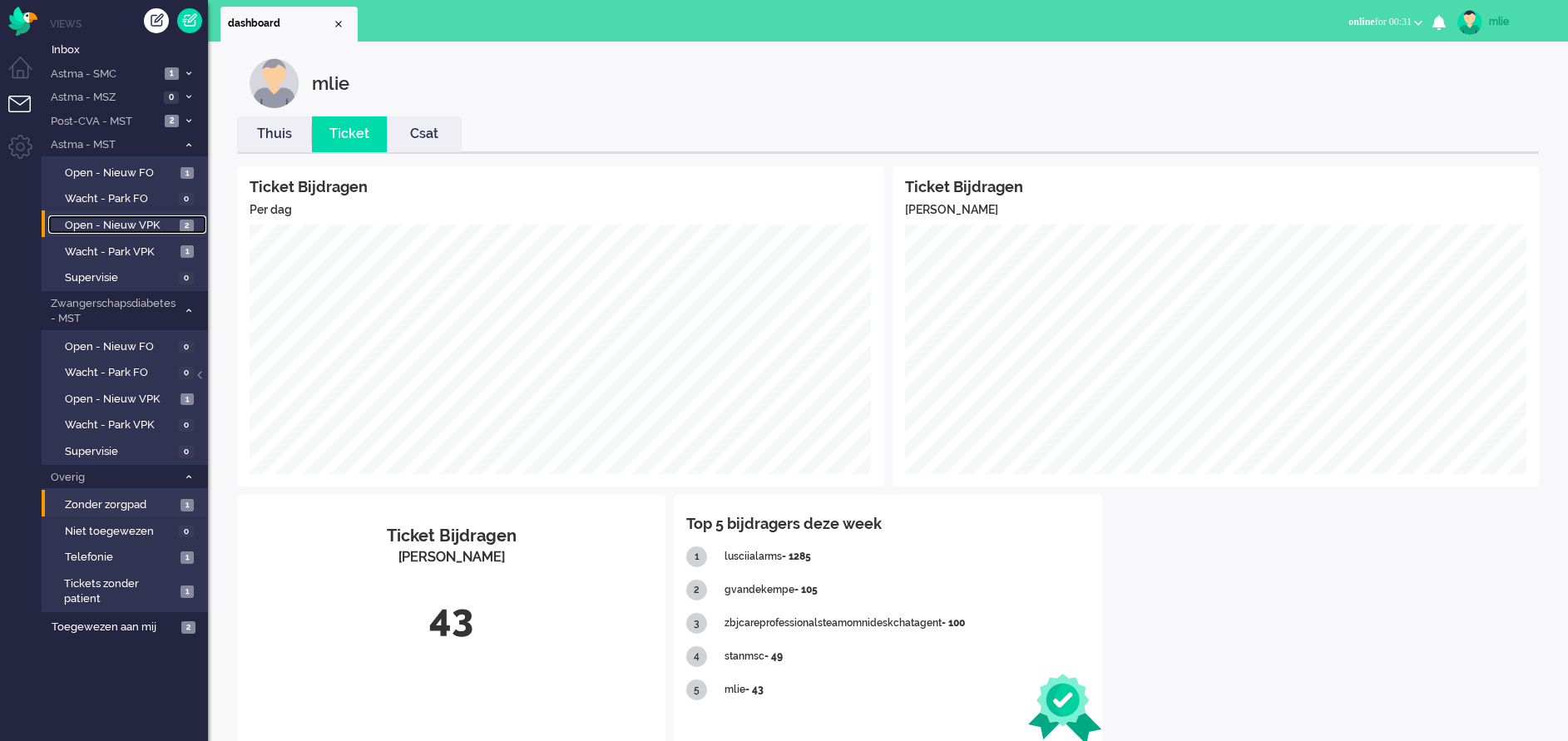
click at [93, 221] on span "Open - Nieuw VPK" at bounding box center [120, 225] width 110 height 16
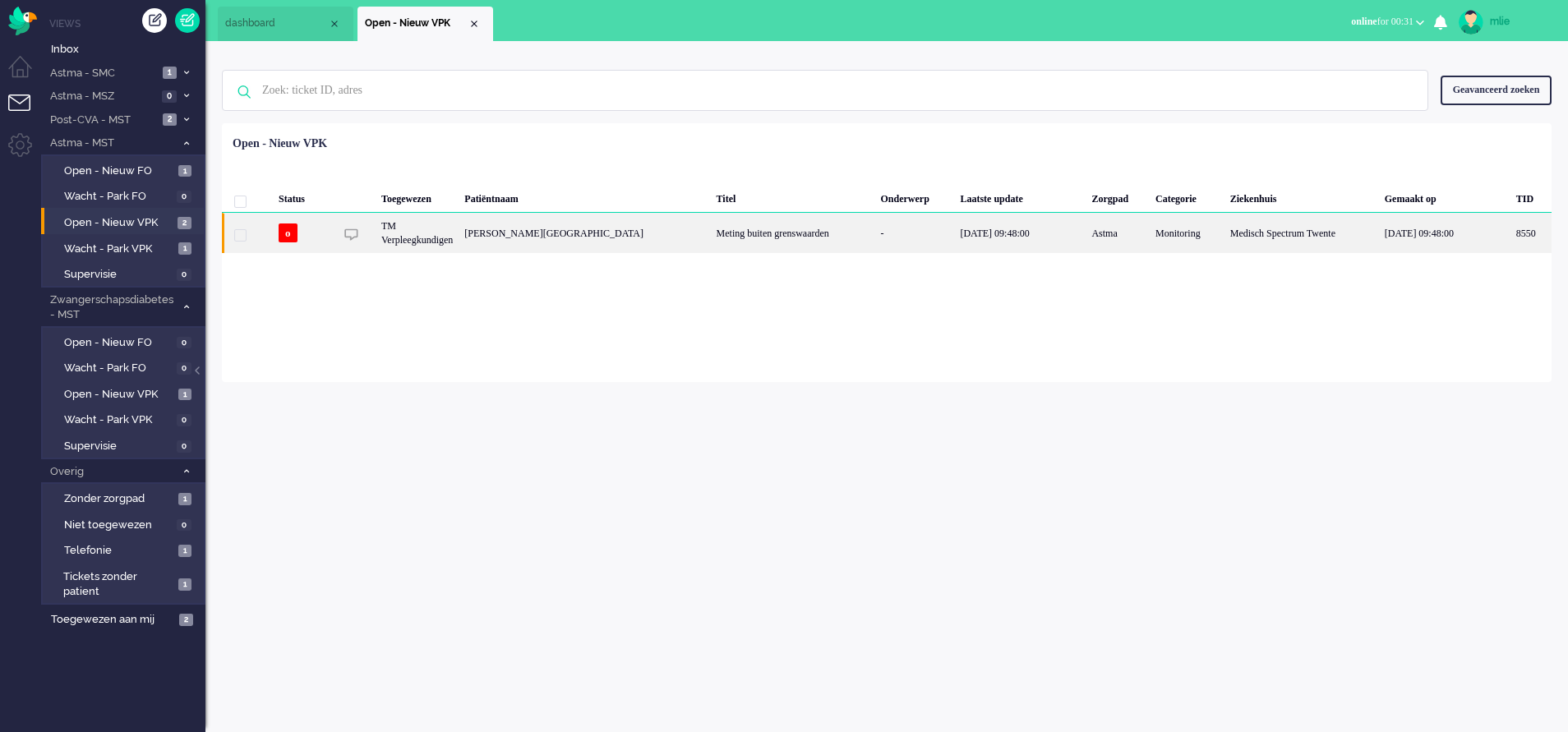
click at [727, 239] on div "Meting buiten grenswaarden" at bounding box center [792, 233] width 164 height 40
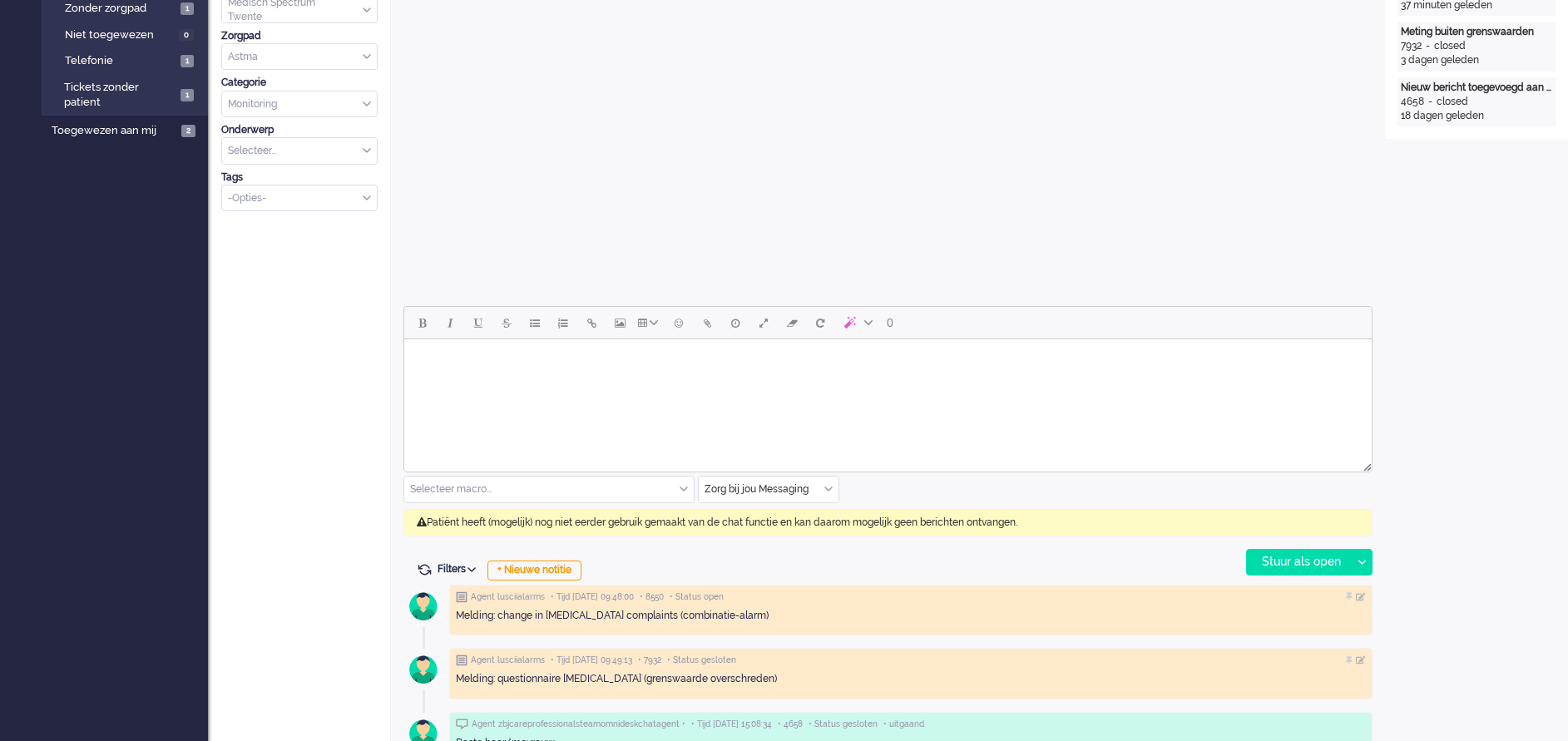
scroll to position [550, 0]
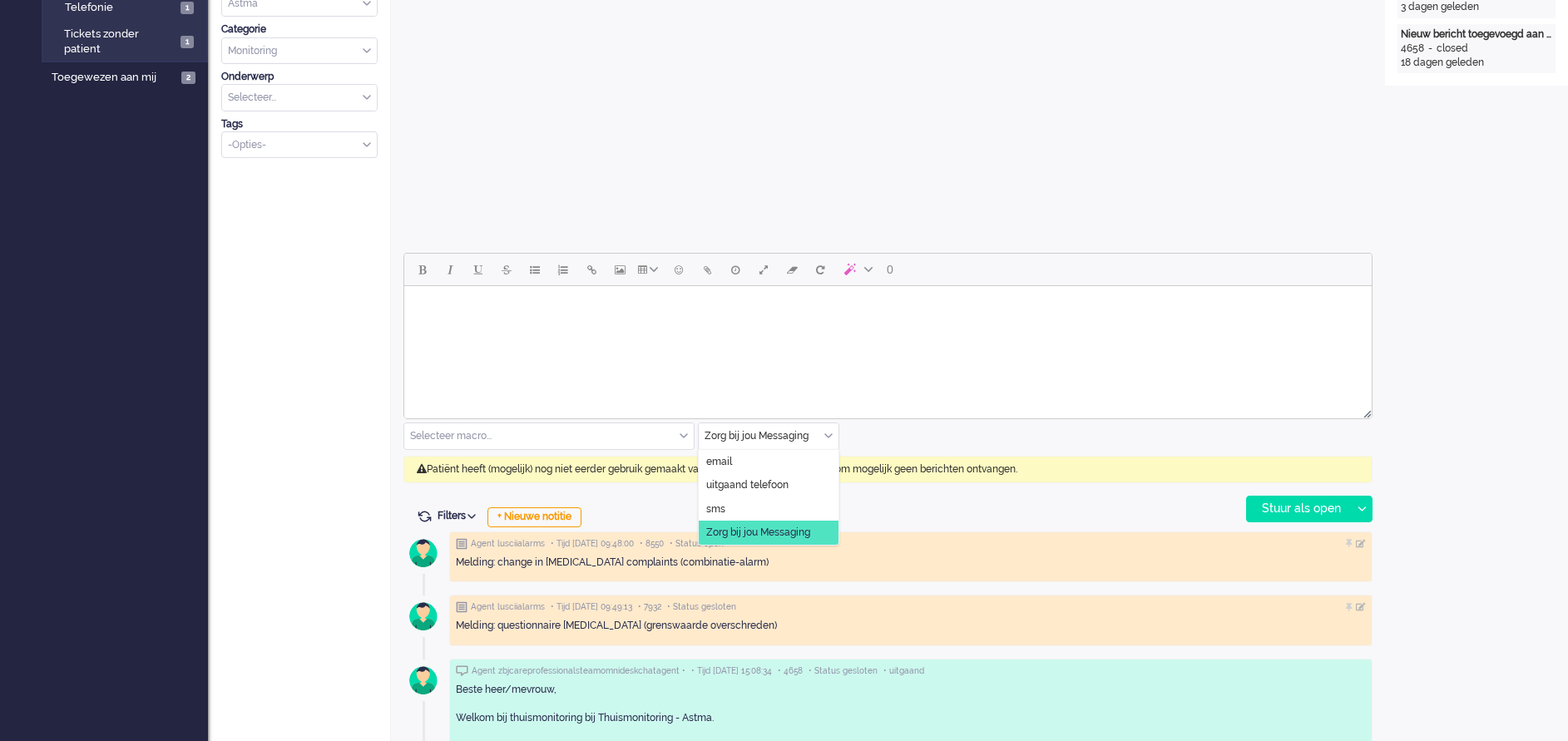
click at [825, 434] on div "Zorg bij jou Messaging" at bounding box center [769, 436] width 140 height 26
click at [778, 473] on li "uitgaand telefoon" at bounding box center [769, 485] width 140 height 24
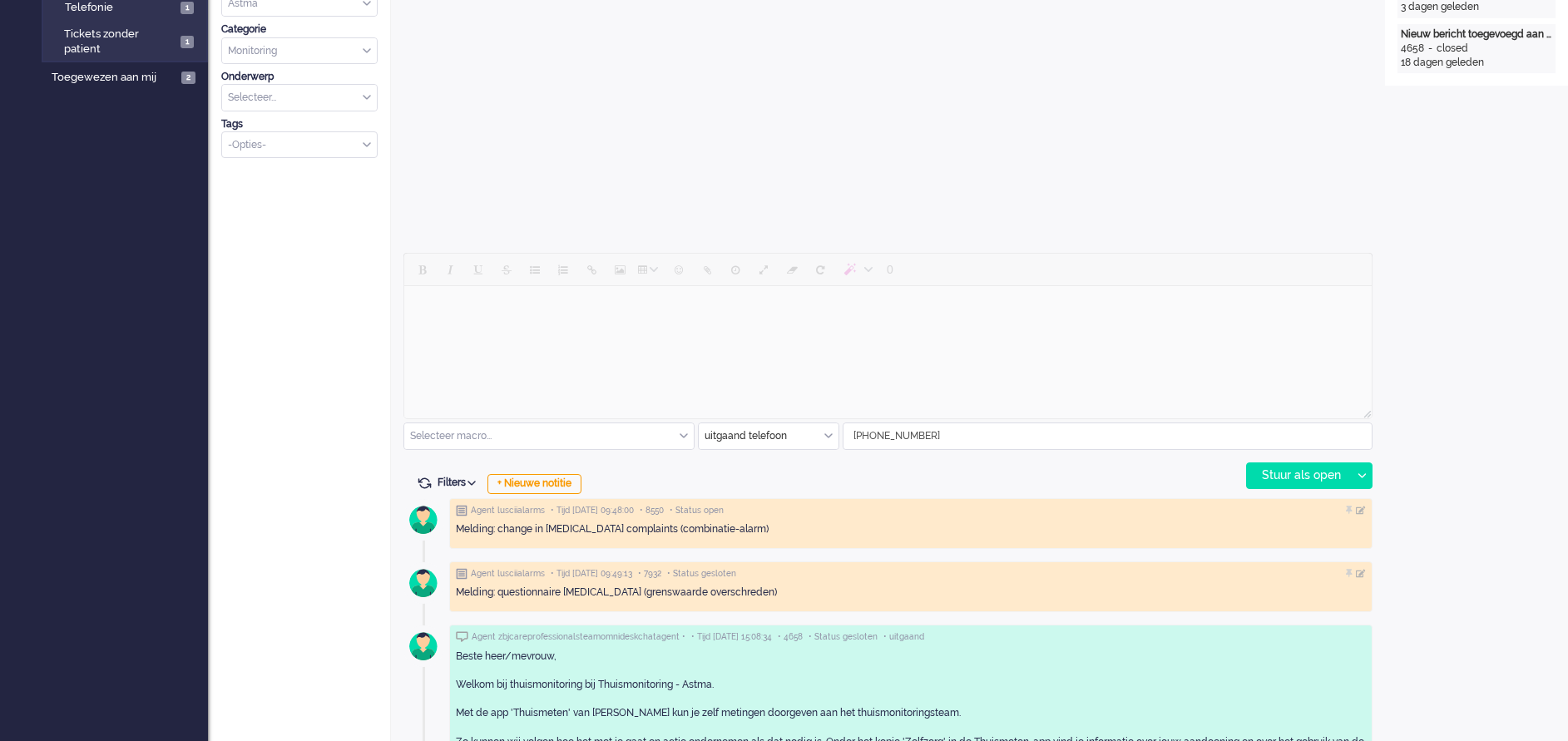
click at [1518, 502] on div "Open custom software Patiëntnaam [PERSON_NAME][GEOGRAPHIC_DATA] PatiëntId 7dd0e…" at bounding box center [1476, 230] width 183 height 1460
click at [1280, 474] on div "Stuur als open" at bounding box center [1299, 476] width 104 height 25
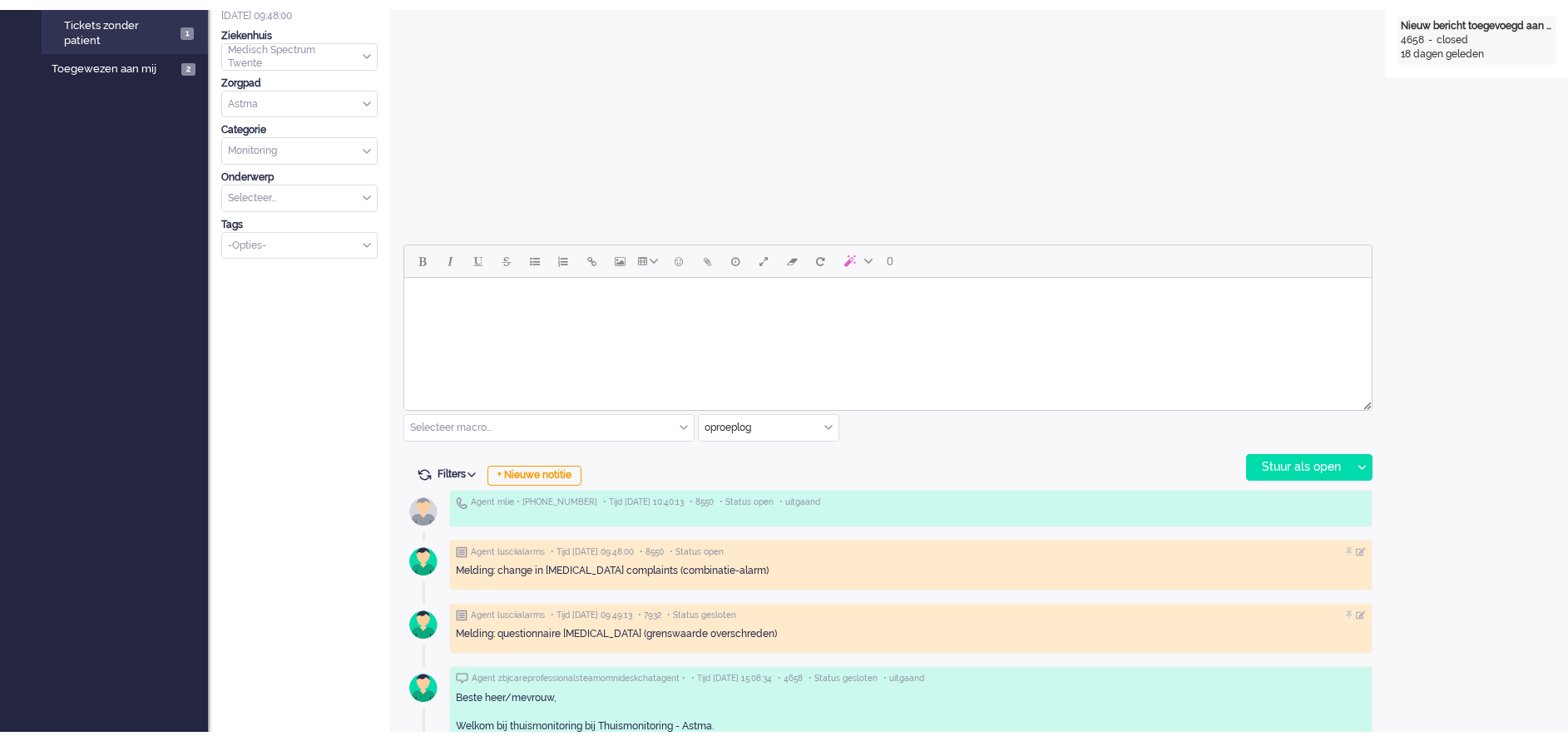
scroll to position [623, 0]
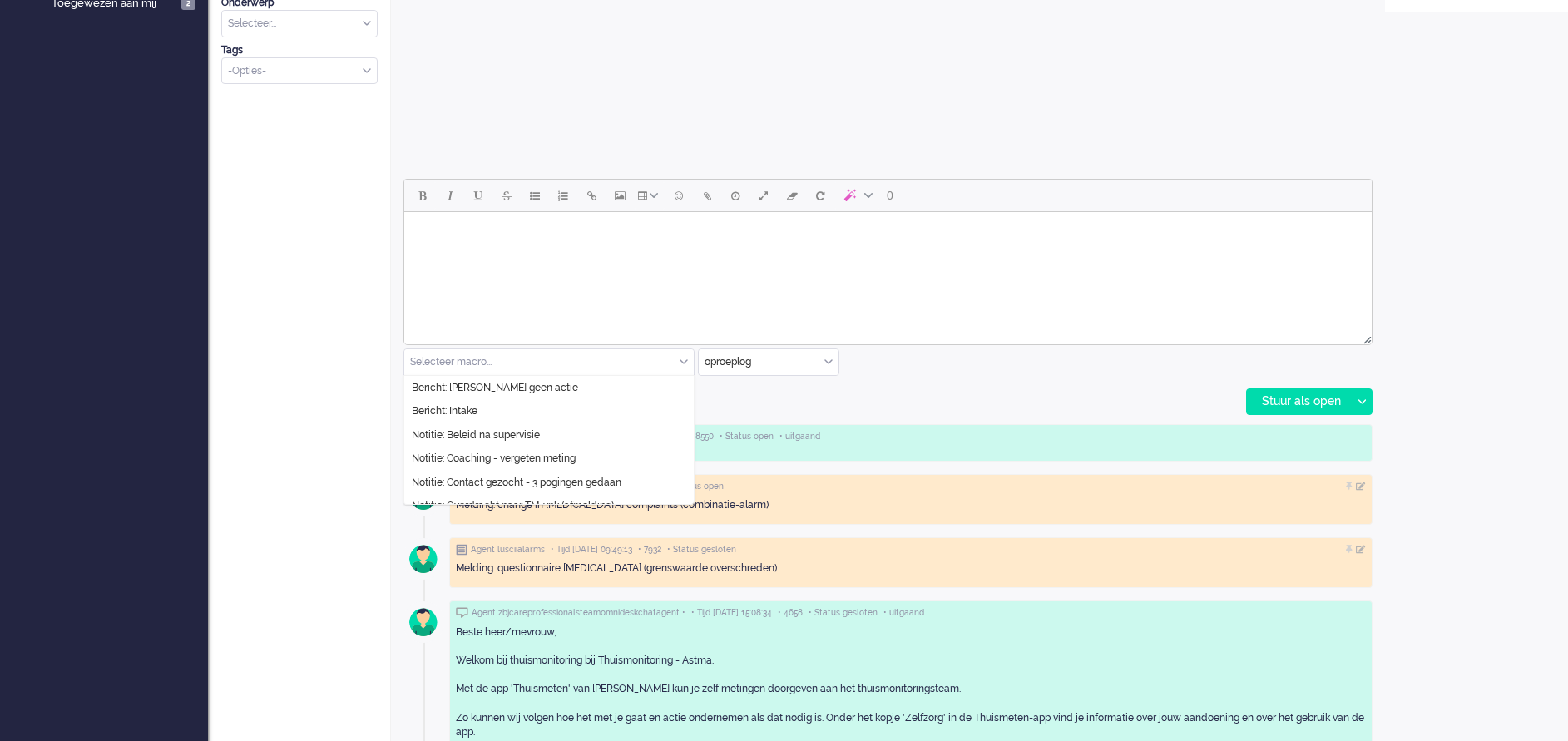
click at [683, 354] on input "text" at bounding box center [548, 362] width 289 height 26
click at [510, 388] on span "Bericht: [PERSON_NAME] geen actie" at bounding box center [494, 387] width 166 height 14
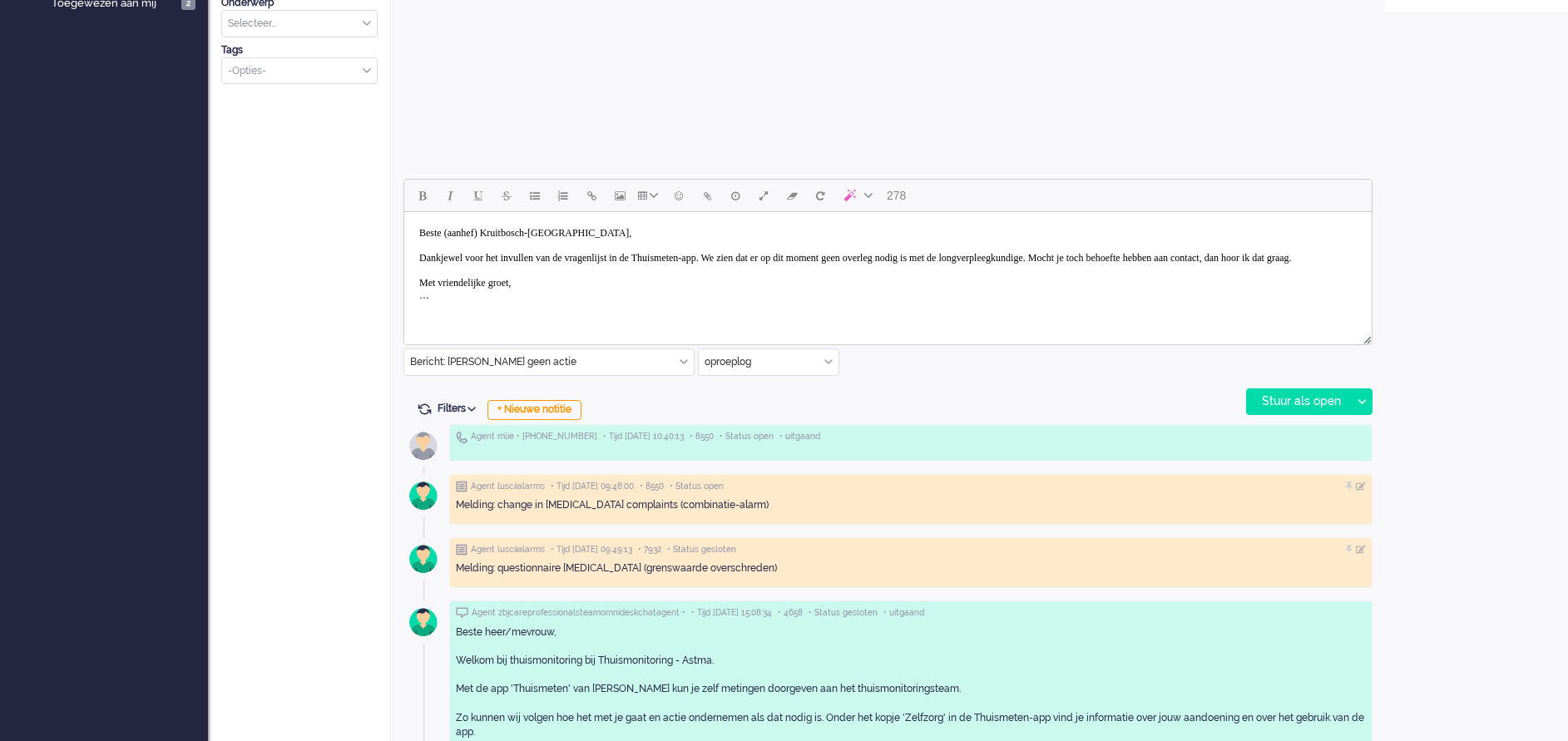
click at [497, 231] on body "Beste (aanhef) Kruitbosch-Vredeveld, Dankjewel voor het invullen van de vragenl…" at bounding box center [887, 264] width 954 height 92
click at [775, 254] on body "Beste mw Kruitbosch-[GEOGRAPHIC_DATA], Dankjewel voor het invullen van de vrage…" at bounding box center [887, 264] width 954 height 92
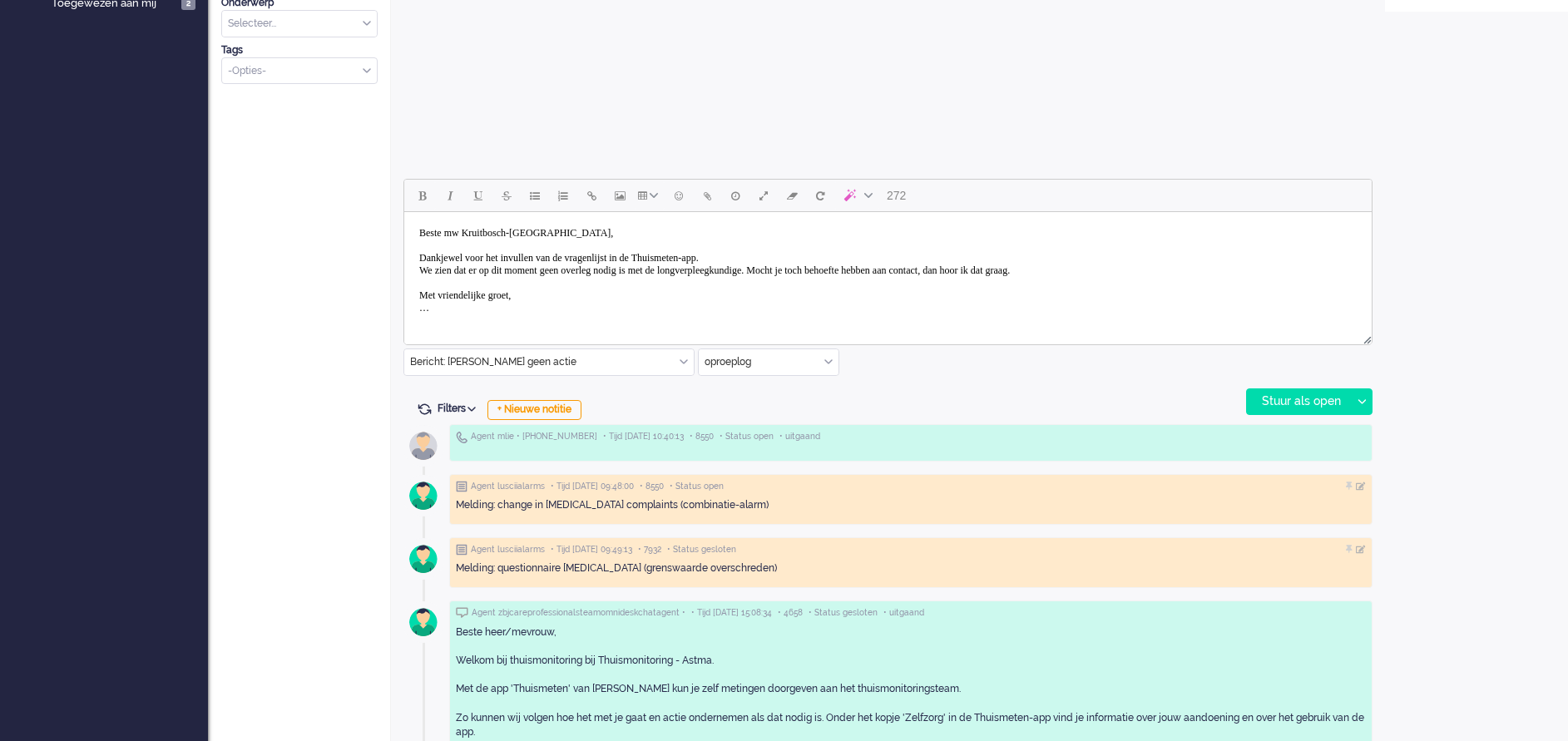
click at [482, 275] on body "Beste mw Kruitbosch-[GEOGRAPHIC_DATA], Dankjewel voor het invullen van de vrage…" at bounding box center [887, 270] width 954 height 104
click at [572, 280] on body "Beste mw Kruitbosch-[GEOGRAPHIC_DATA], Dankjewel voor het invullen van de vrage…" at bounding box center [887, 276] width 954 height 117
click at [769, 283] on body "Beste mw Kruitbosch-[GEOGRAPHIC_DATA], Dankjewel voor het invullen van de vrage…" at bounding box center [887, 276] width 954 height 117
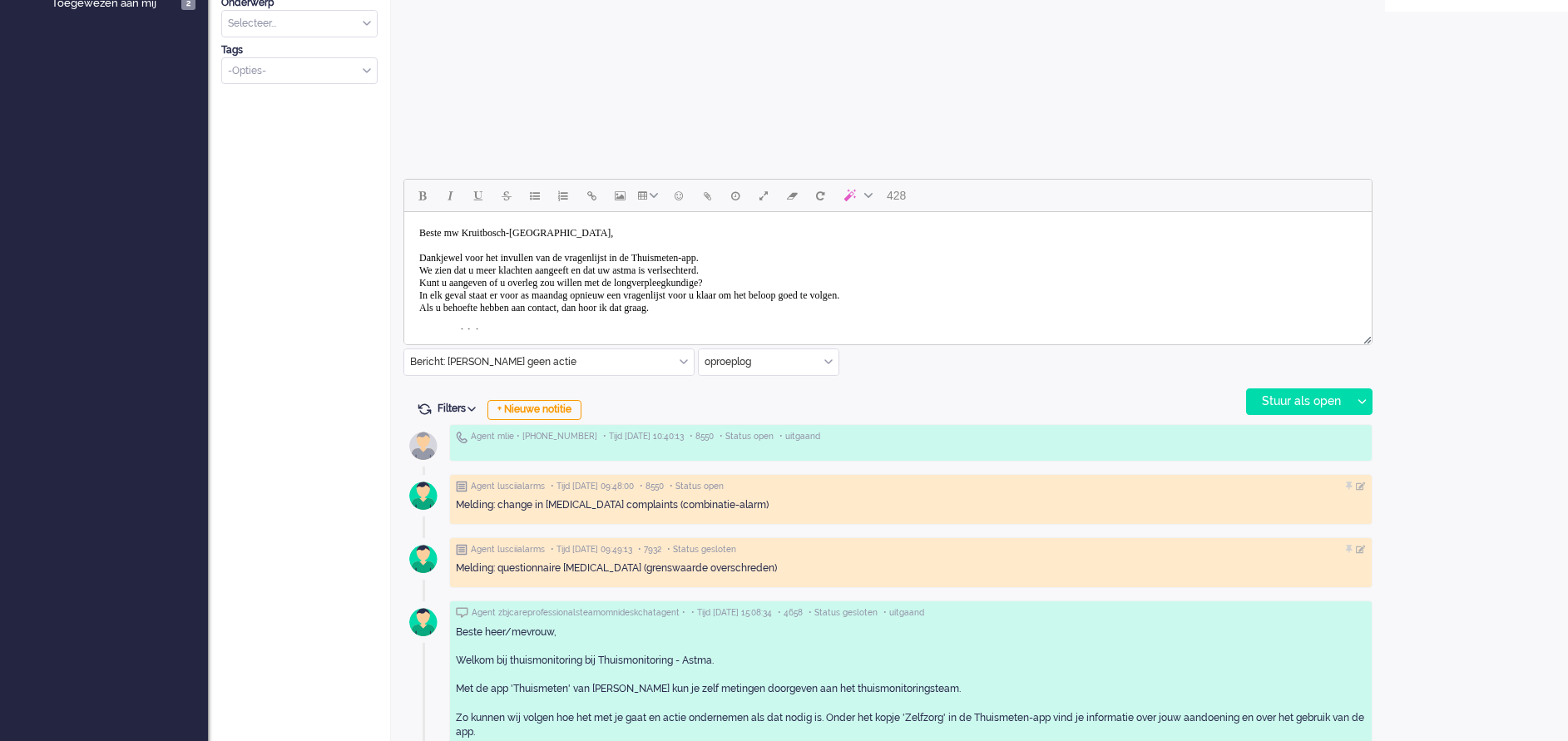
click at [452, 256] on body "Beste mw Kruitbosch-[GEOGRAPHIC_DATA], Dankjewel voor het invullen van de vrage…" at bounding box center [887, 289] width 954 height 141
click at [729, 273] on body "Beste mw Kruitbosch-[GEOGRAPHIC_DATA], Dank u wel voor het invullen van de vrag…" at bounding box center [887, 289] width 954 height 141
click at [659, 269] on body "Beste mw Kruitbosch-[GEOGRAPHIC_DATA], Dank u wel voor het invullen van de vrag…" at bounding box center [887, 289] width 954 height 141
click at [920, 272] on body "Beste mw Kruitbosch-[GEOGRAPHIC_DATA], Dank u wel voor het invullen van de vrag…" at bounding box center [887, 289] width 954 height 141
click at [966, 303] on body "Beste mw Kruitbosch-[GEOGRAPHIC_DATA], Dank u wel voor het invullen van de vrag…" at bounding box center [887, 296] width 954 height 154
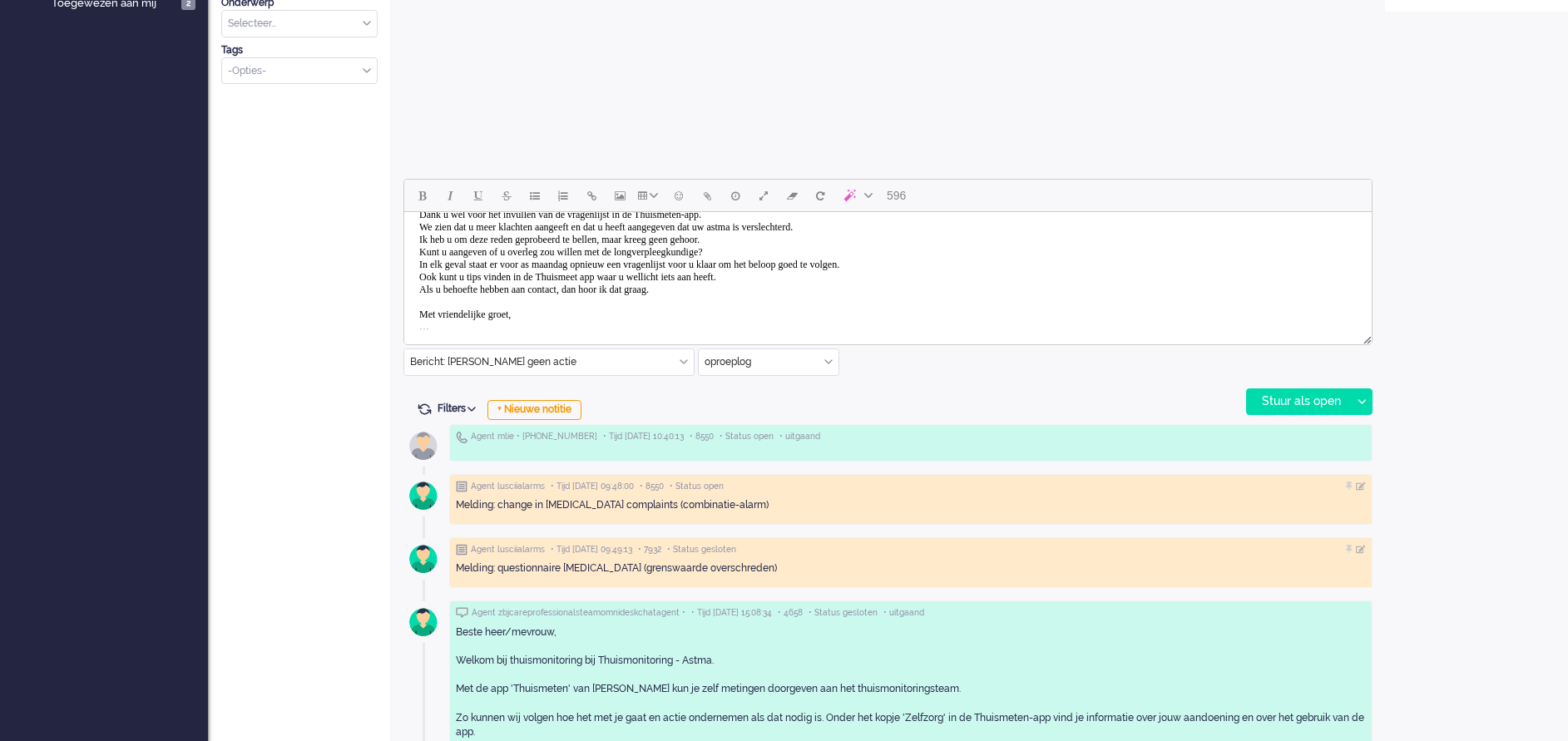
scroll to position [62, 0]
click at [431, 317] on body "Beste mw Kruitbosch-[GEOGRAPHIC_DATA], Dank u wel voor het invullen van de vrag…" at bounding box center [887, 239] width 954 height 166
click at [1293, 404] on div "Stuur als open" at bounding box center [1299, 401] width 104 height 25
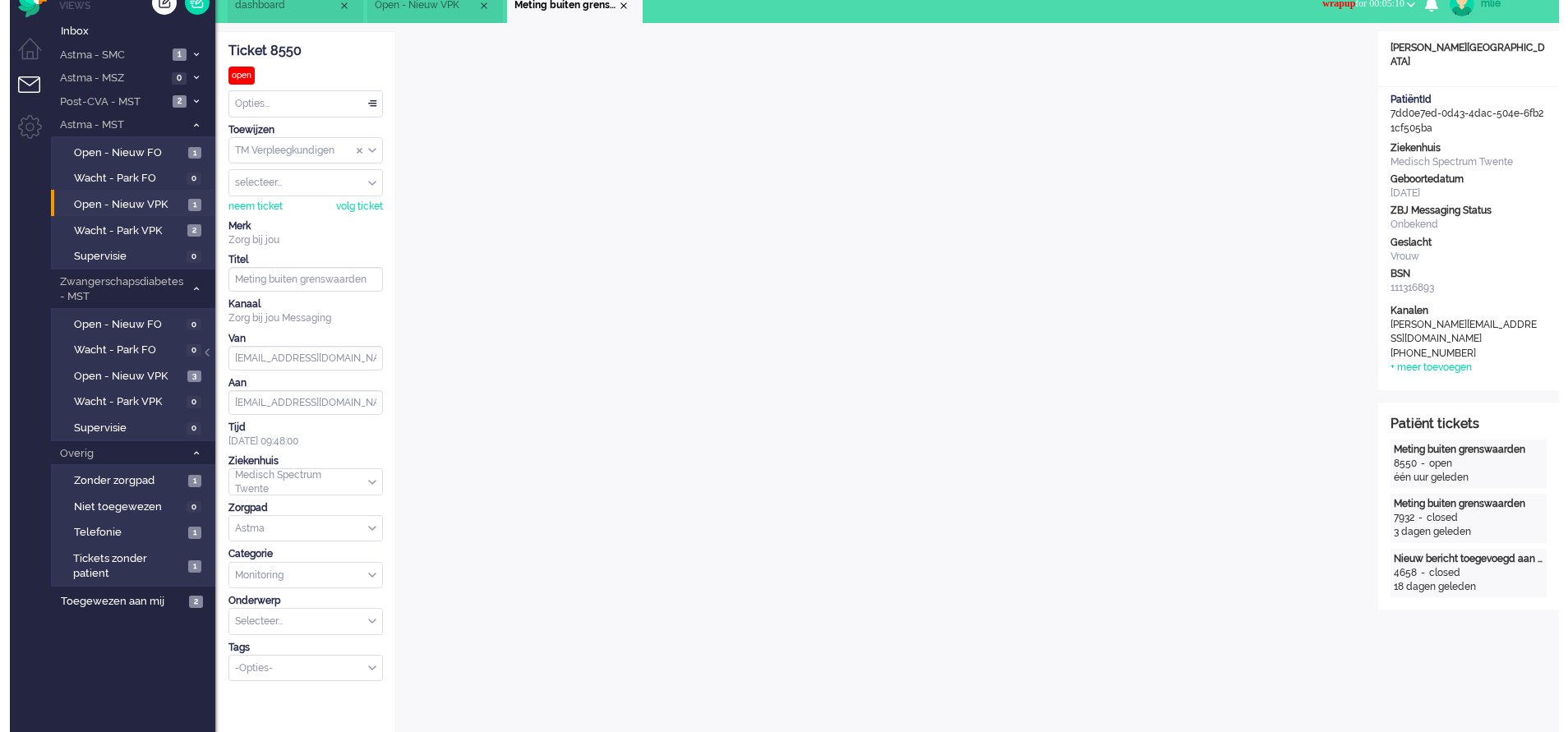
scroll to position [0, 0]
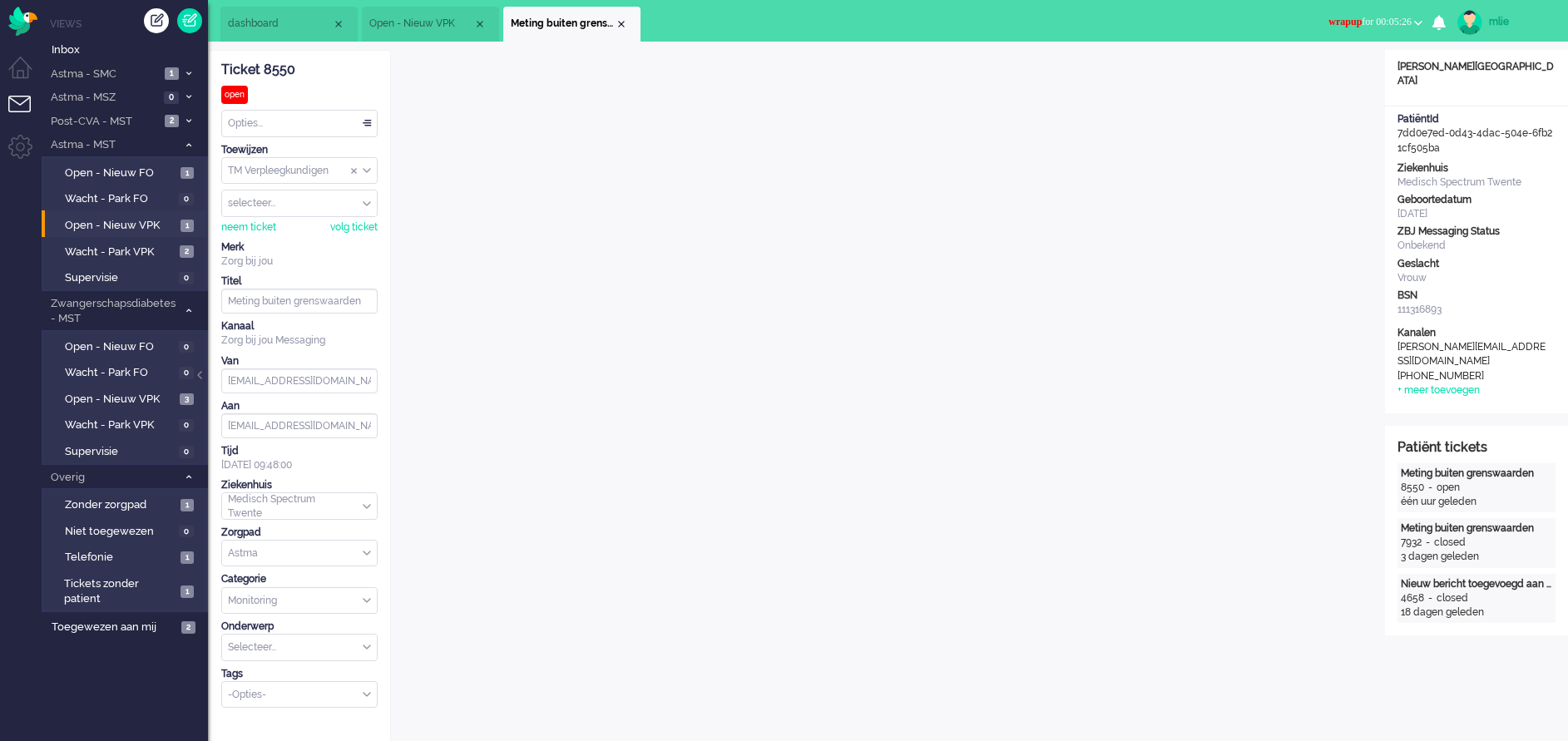
click at [1328, 18] on span "wrapup" at bounding box center [1345, 21] width 33 height 12
click at [1305, 73] on label "Online" at bounding box center [1353, 73] width 131 height 14
click at [367, 123] on div "Opties..." at bounding box center [299, 123] width 154 height 26
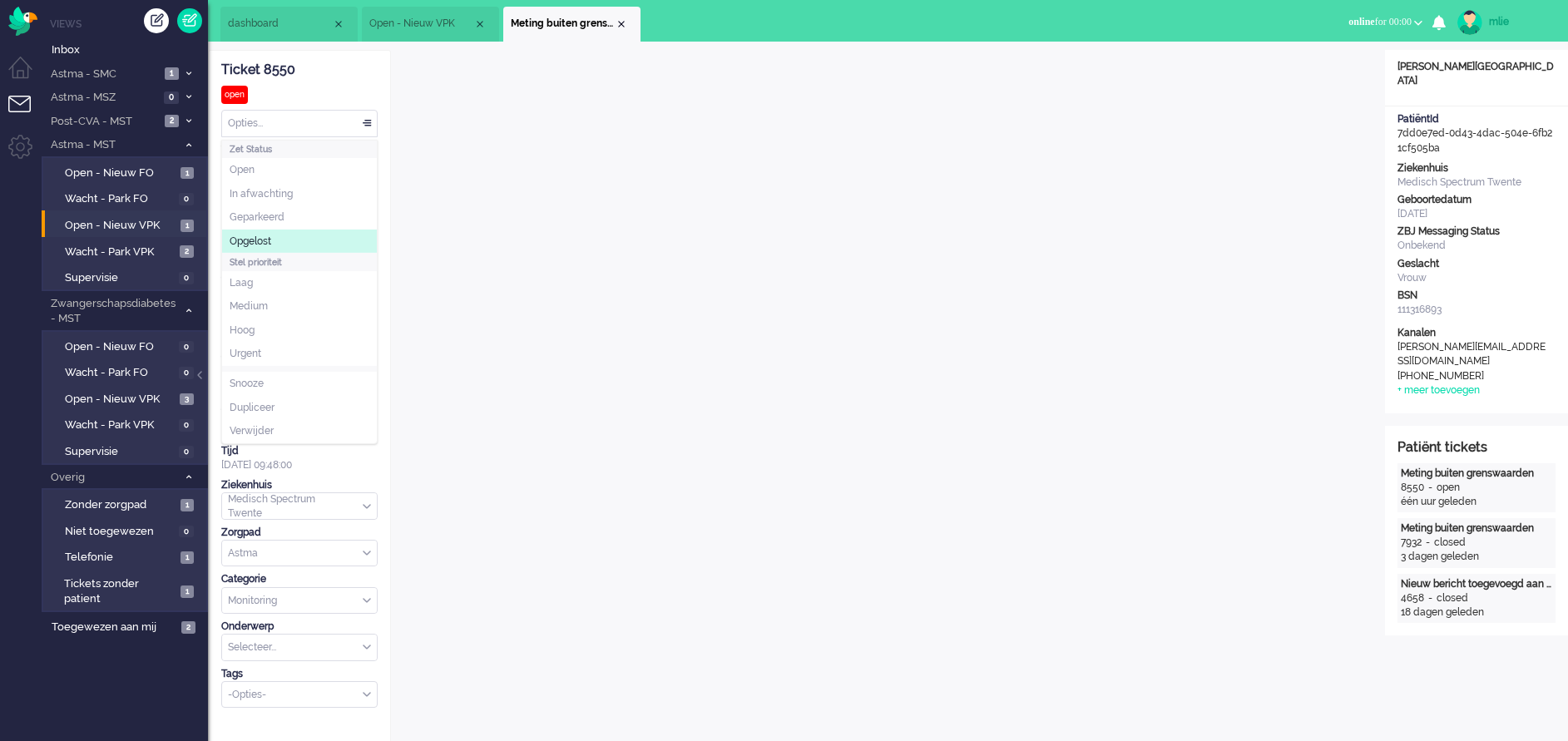
click at [252, 240] on span "Opgelost" at bounding box center [250, 241] width 41 height 14
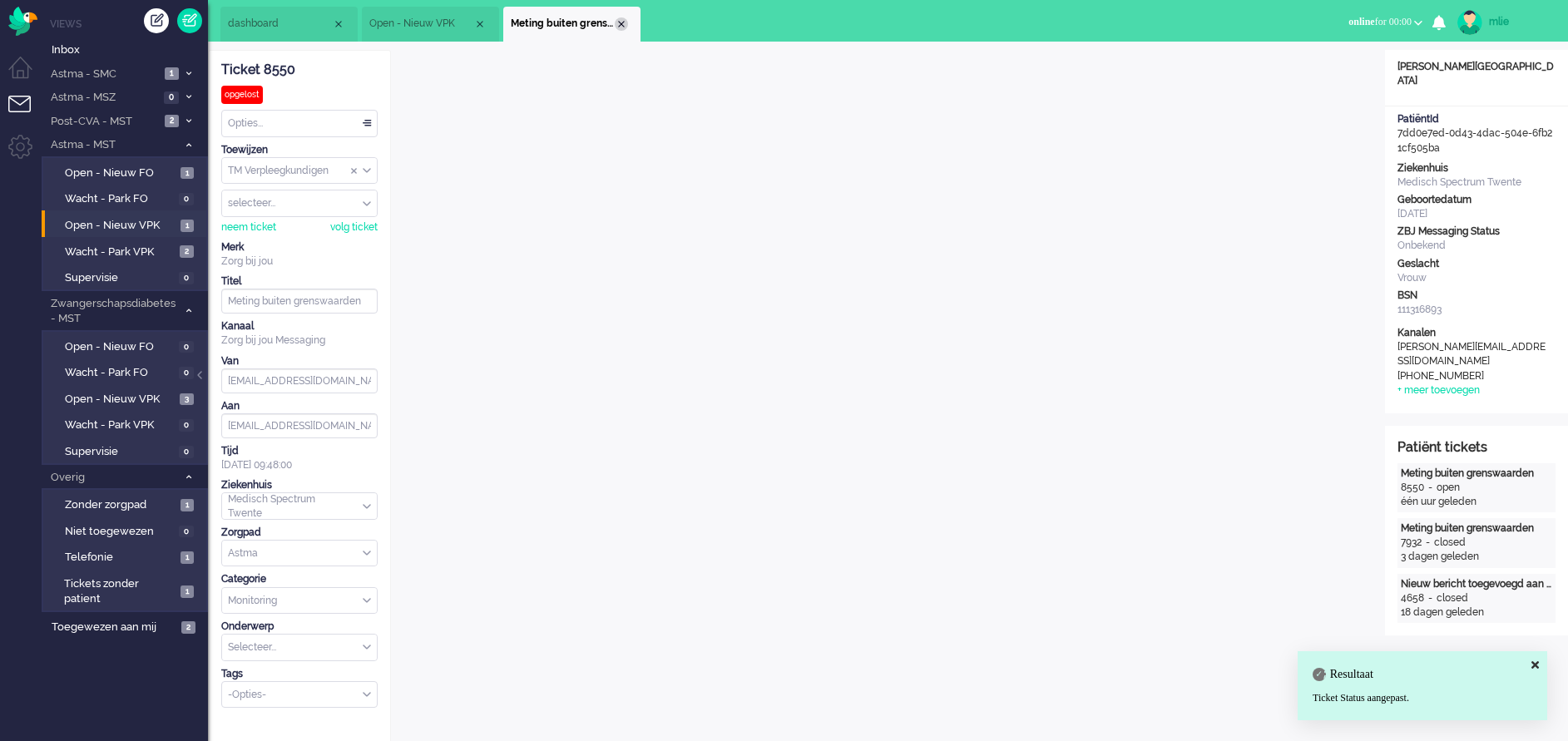
click at [624, 28] on div "Close tab" at bounding box center [621, 24] width 13 height 13
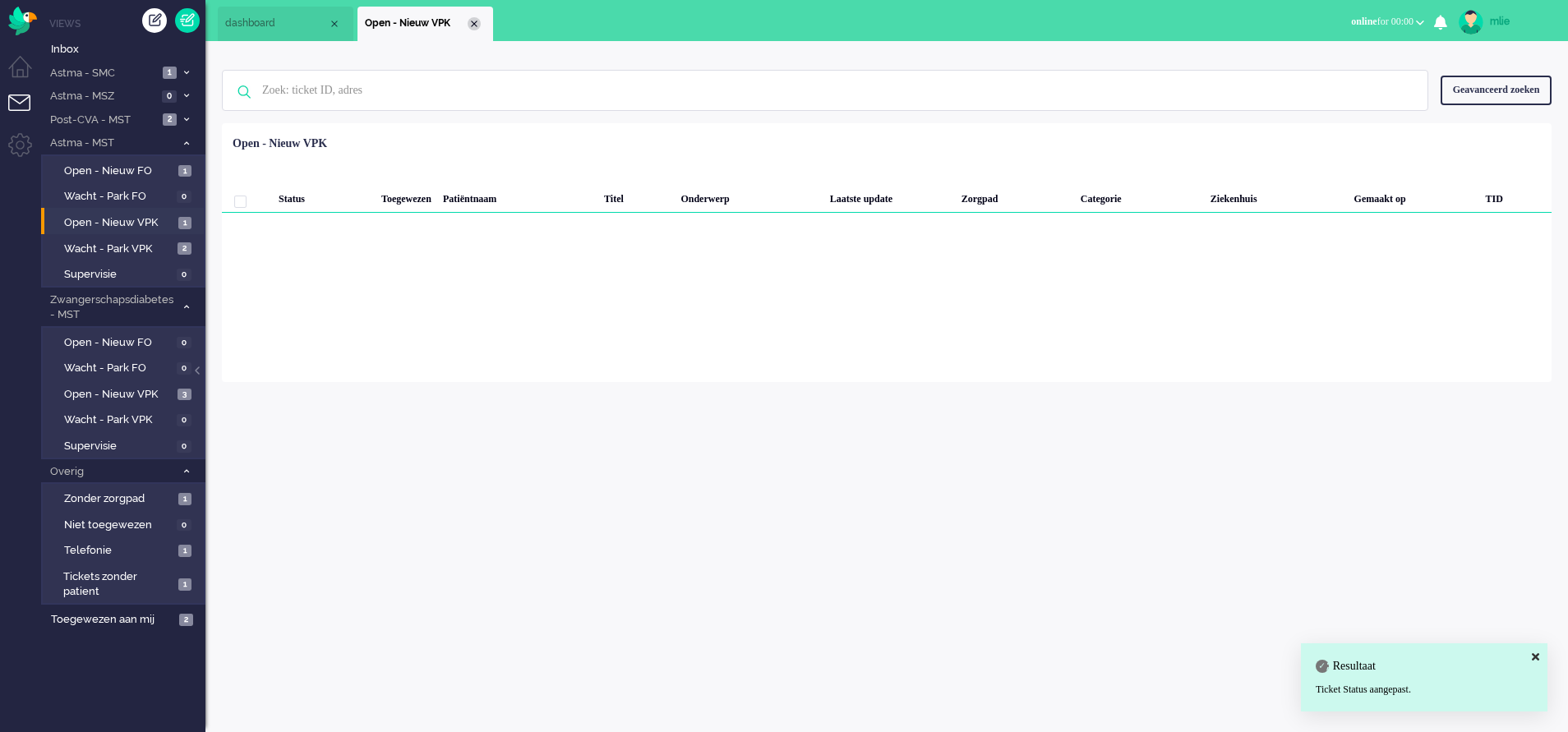
click at [475, 24] on div "Close tab" at bounding box center [474, 24] width 13 height 13
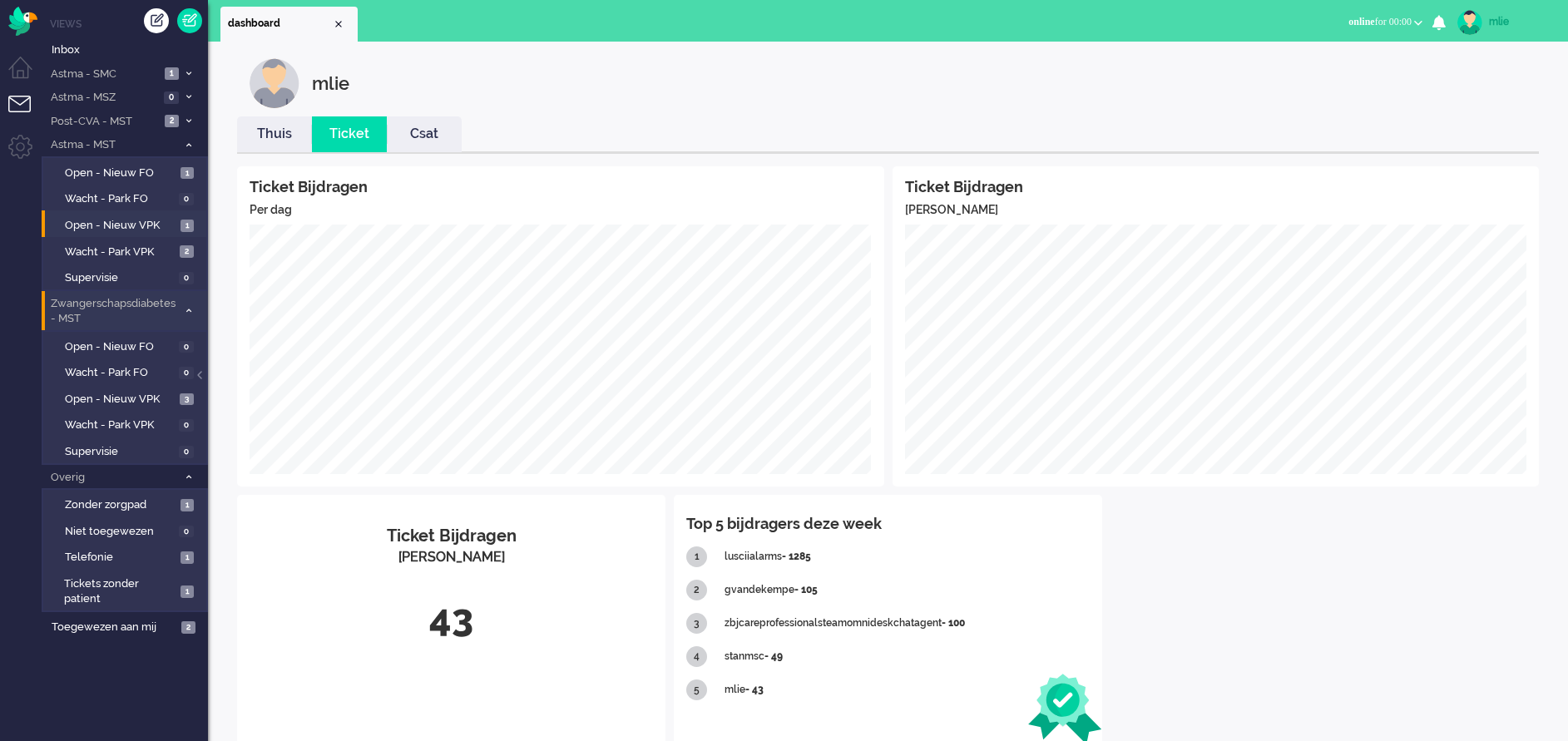
click at [188, 305] on li "Zwangerschapsdiabetes - MST 3" at bounding box center [124, 310] width 166 height 39
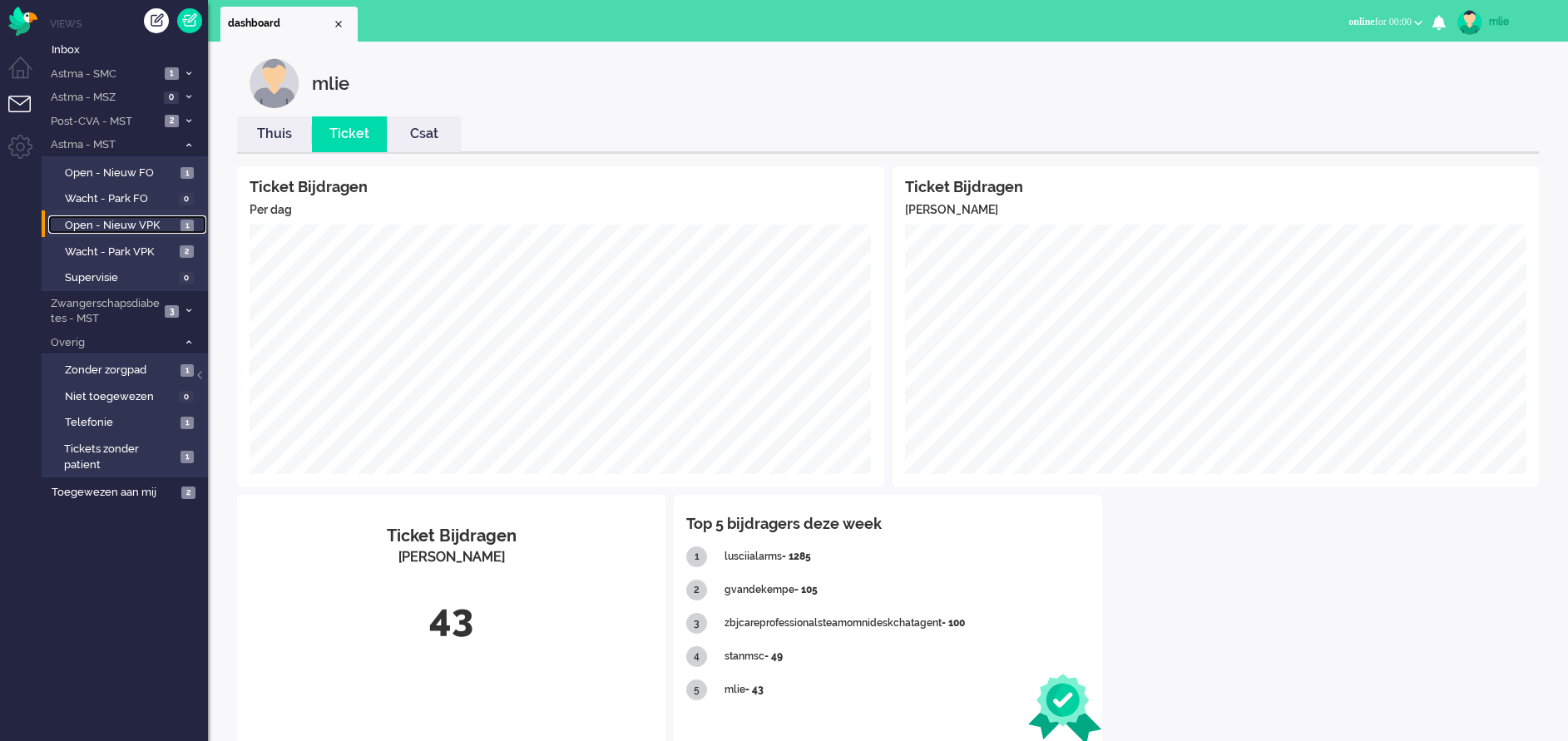
click at [100, 225] on span "Open - Nieuw VPK" at bounding box center [120, 225] width 111 height 16
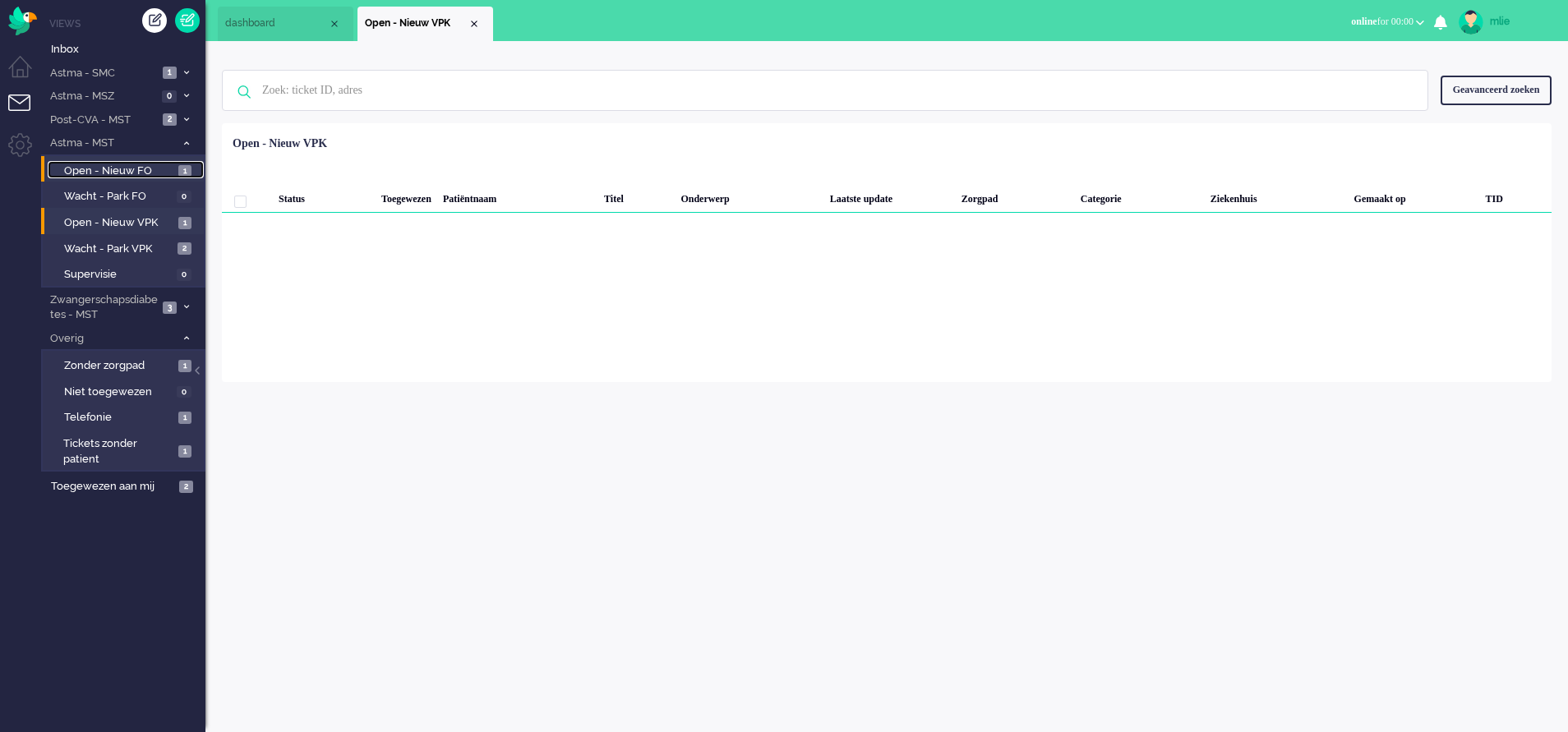
click at [104, 166] on span "Open - Nieuw FO" at bounding box center [119, 171] width 110 height 15
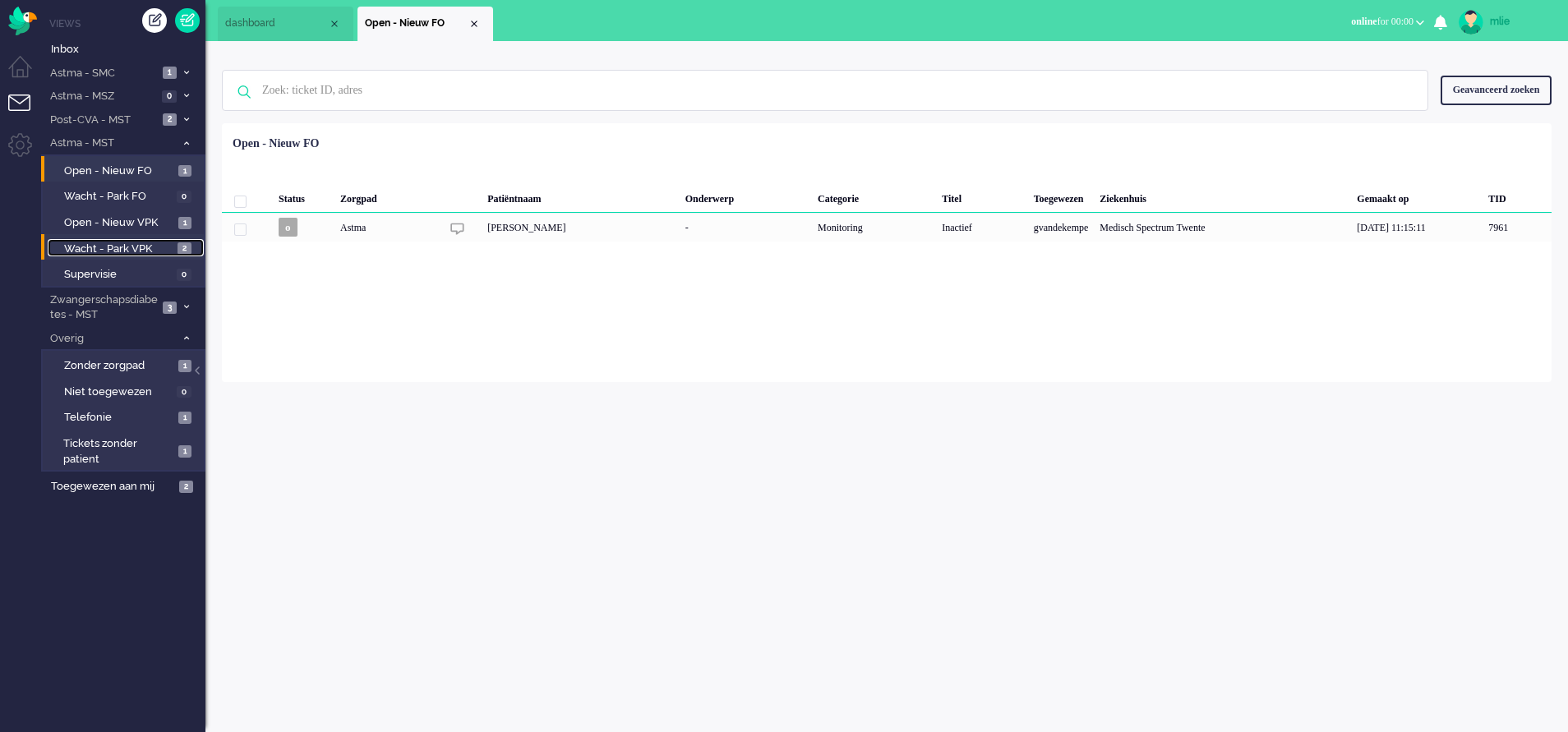
click at [110, 247] on span "Wacht - Park VPK" at bounding box center [119, 249] width 109 height 15
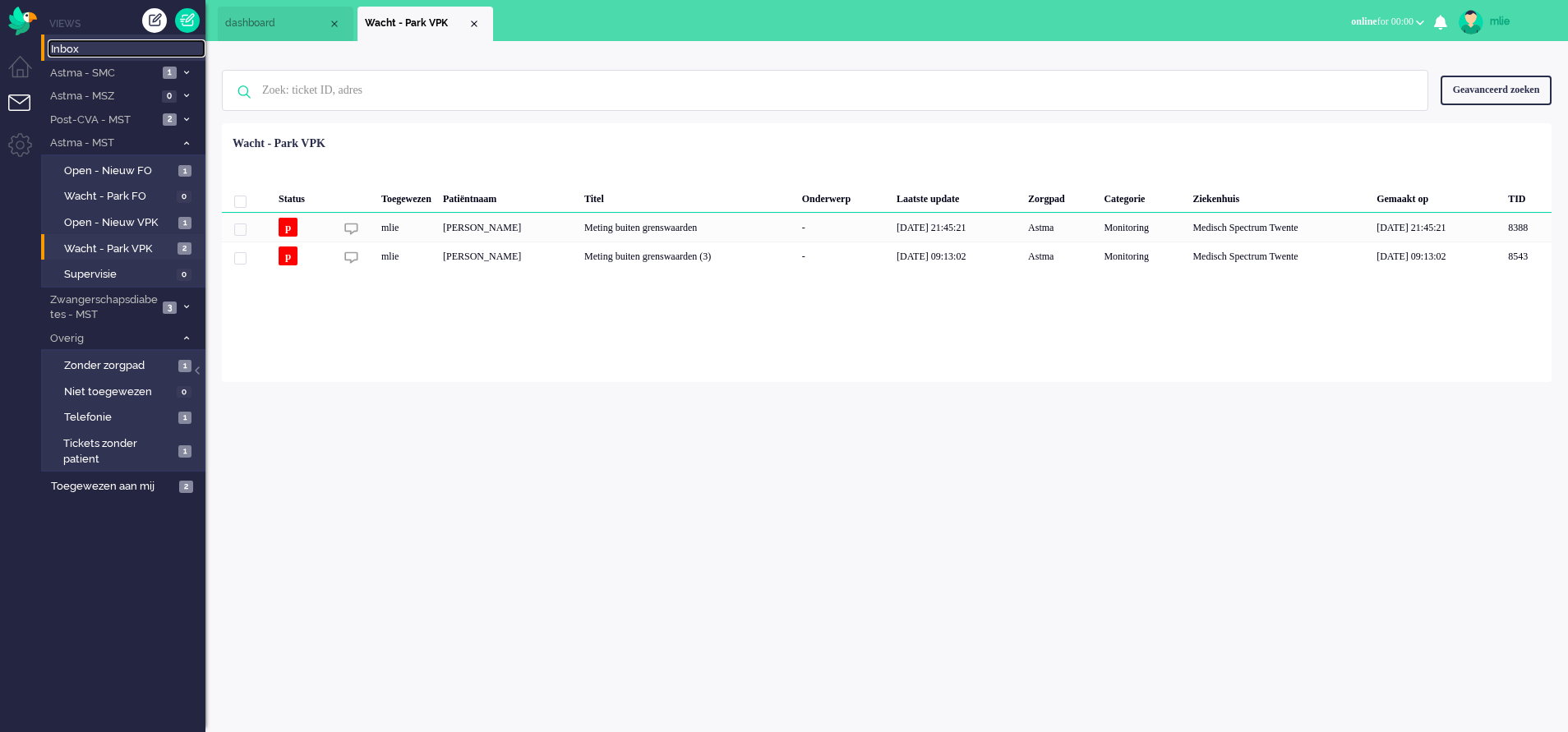
click at [78, 47] on span "Inbox" at bounding box center [128, 49] width 154 height 15
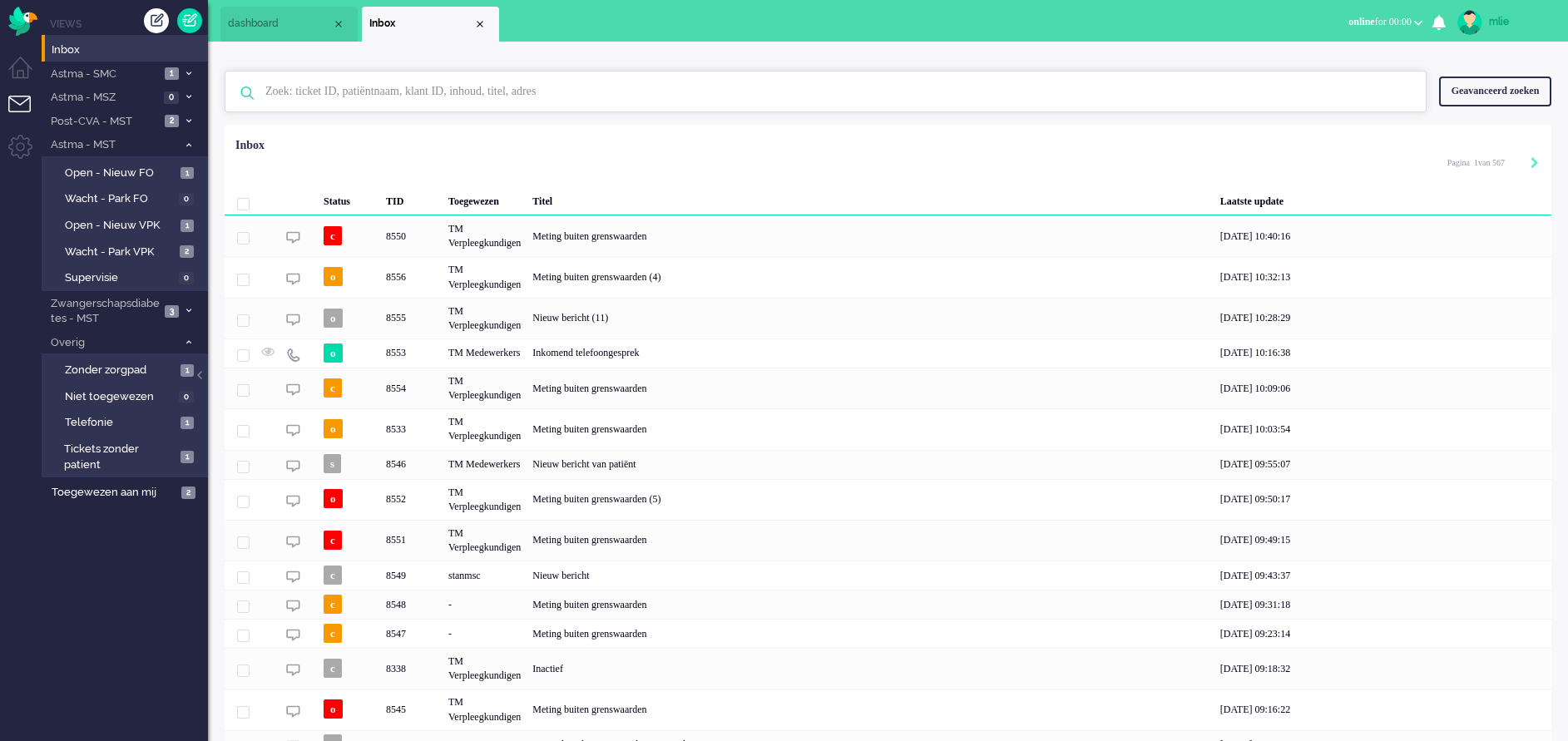
click at [309, 96] on input "text" at bounding box center [828, 91] width 1151 height 39
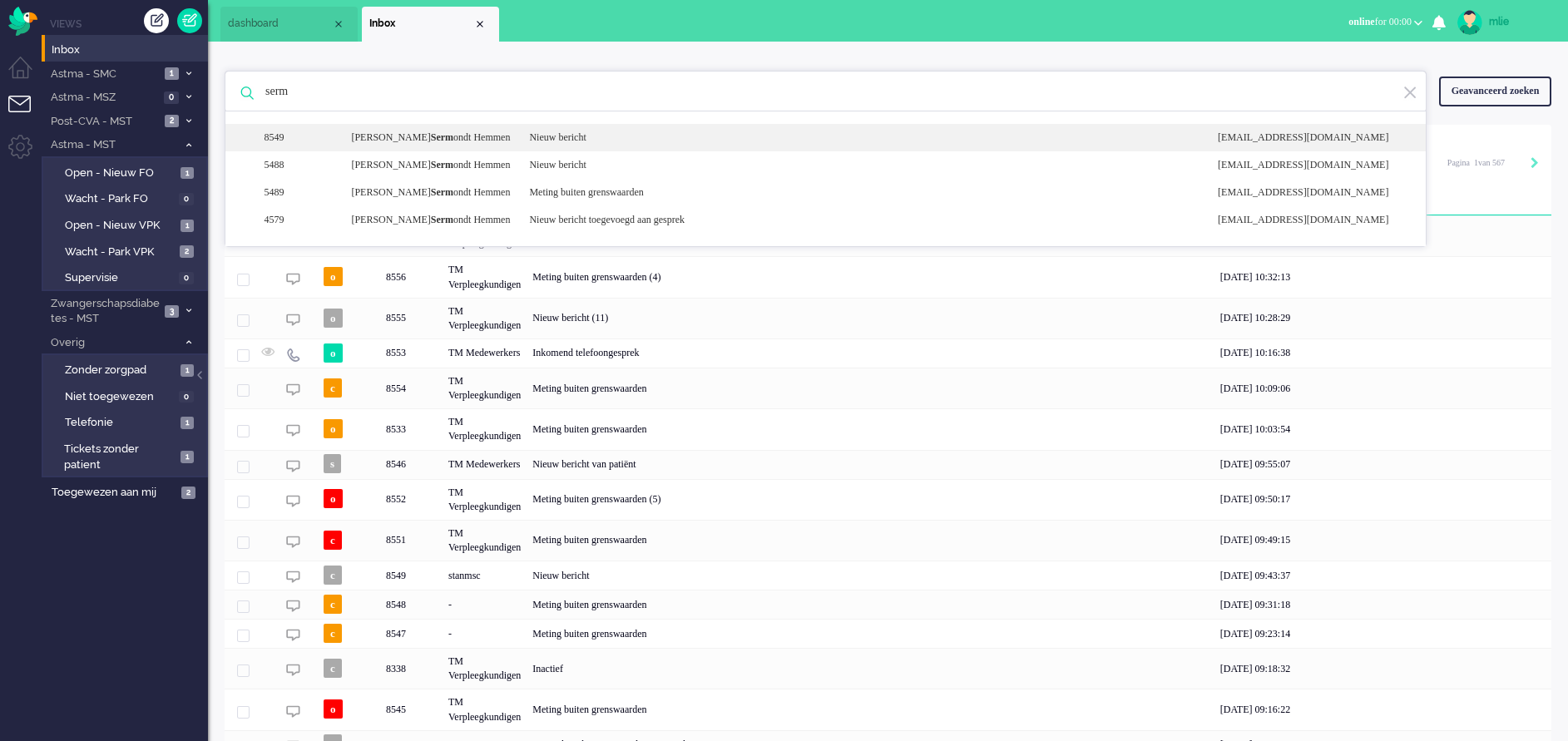
type input "serm"
click at [572, 138] on div "Nieuw bericht" at bounding box center [861, 137] width 689 height 14
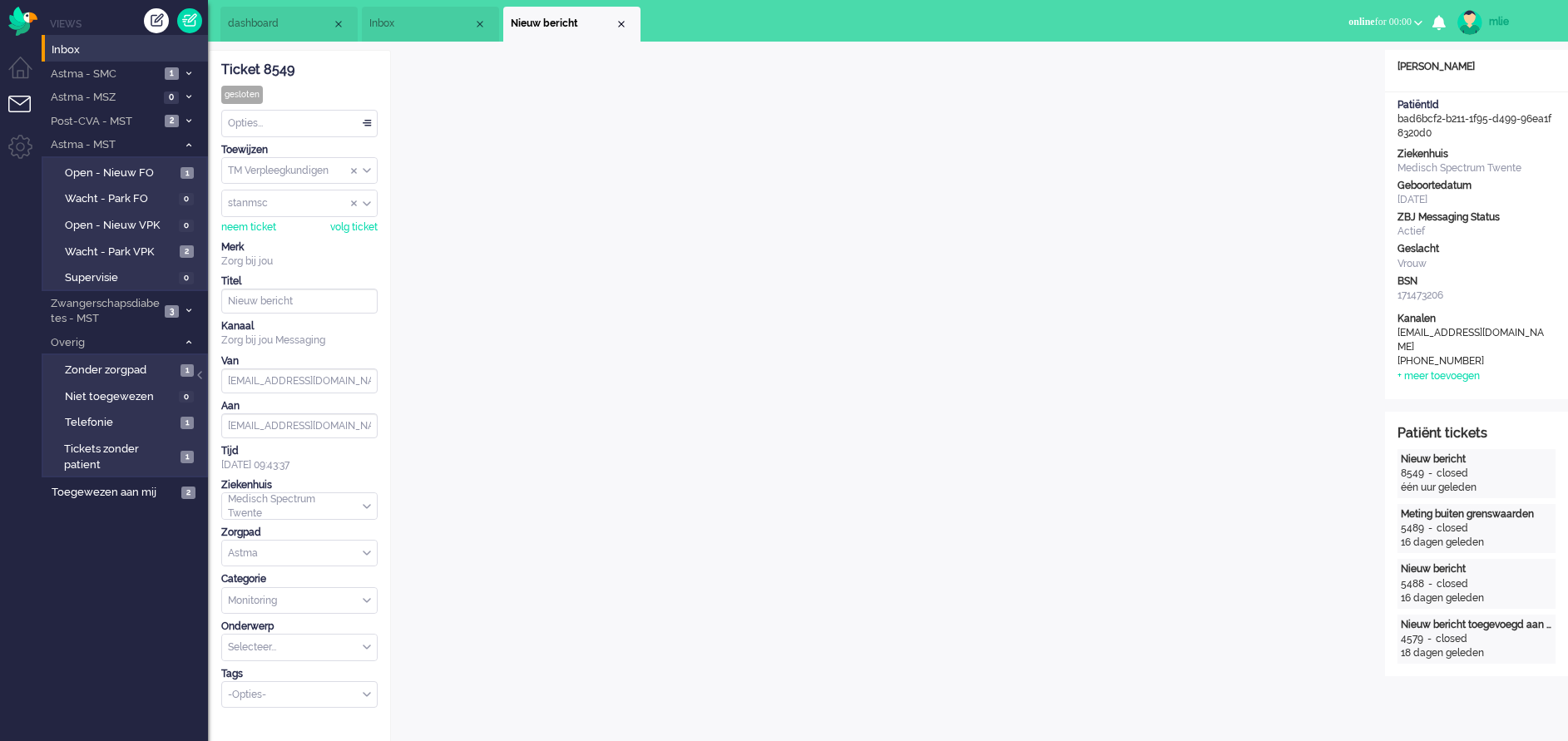
scroll to position [51, 0]
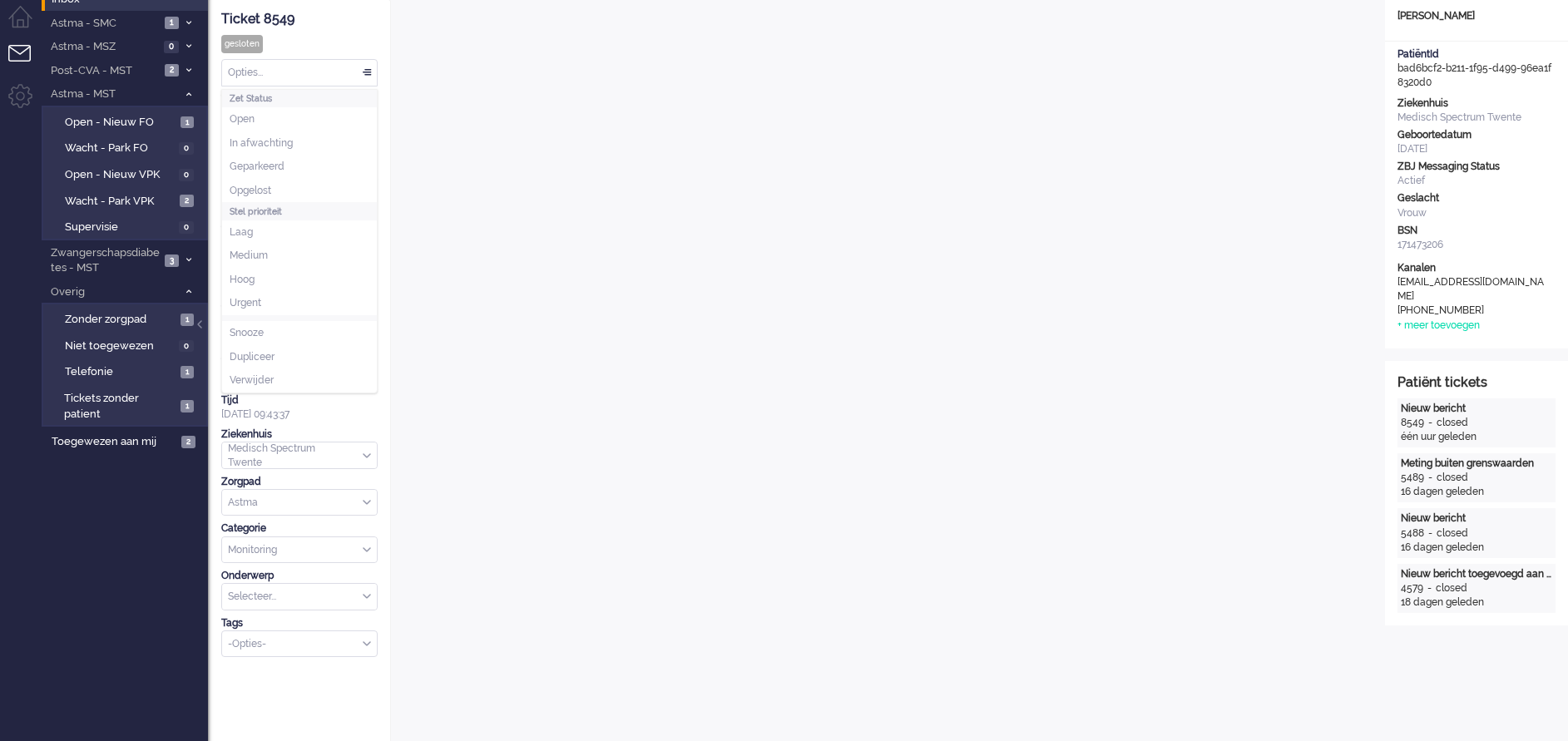
click at [366, 69] on div "Opties..." at bounding box center [299, 73] width 154 height 26
click at [257, 189] on span "Opgelost" at bounding box center [250, 190] width 41 height 14
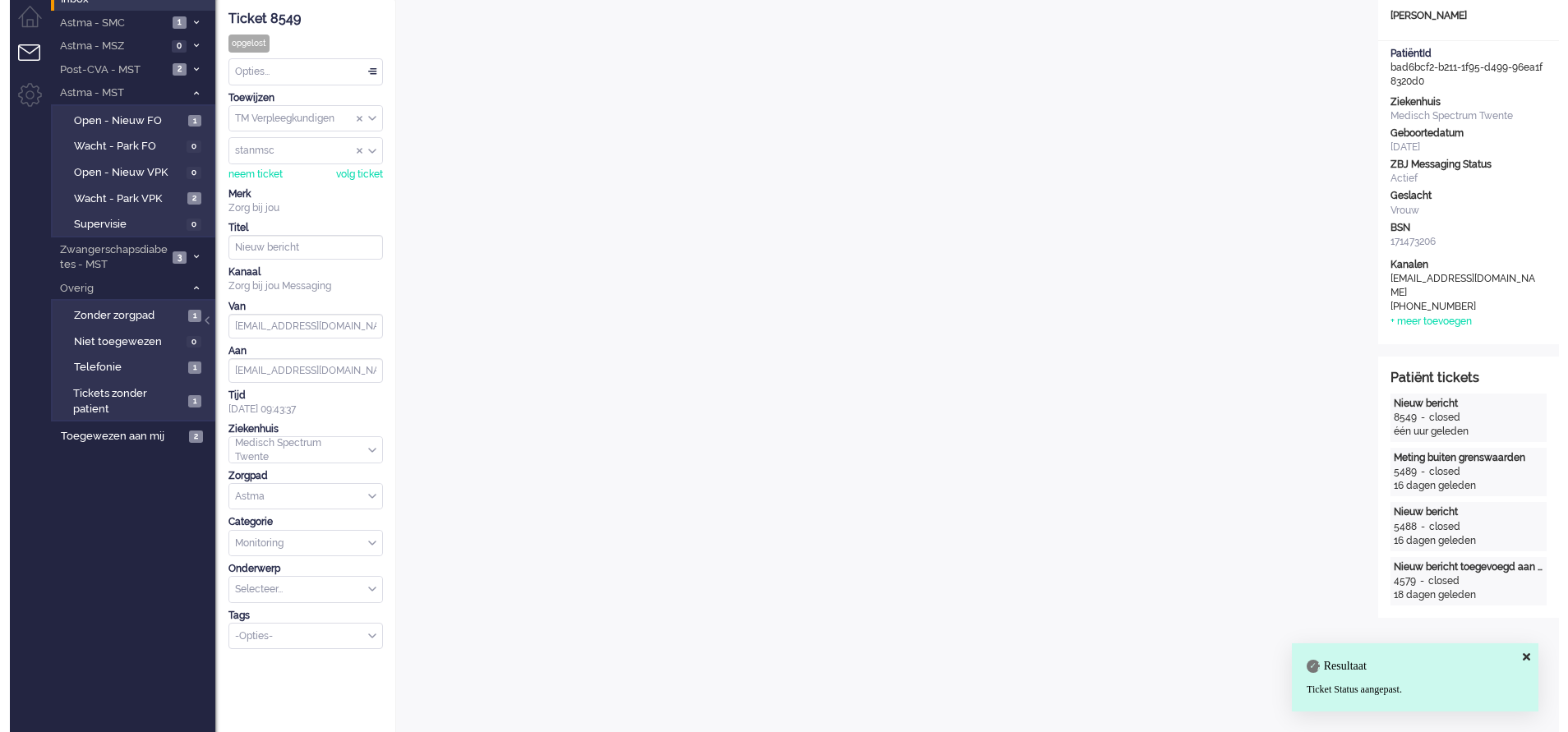
scroll to position [0, 0]
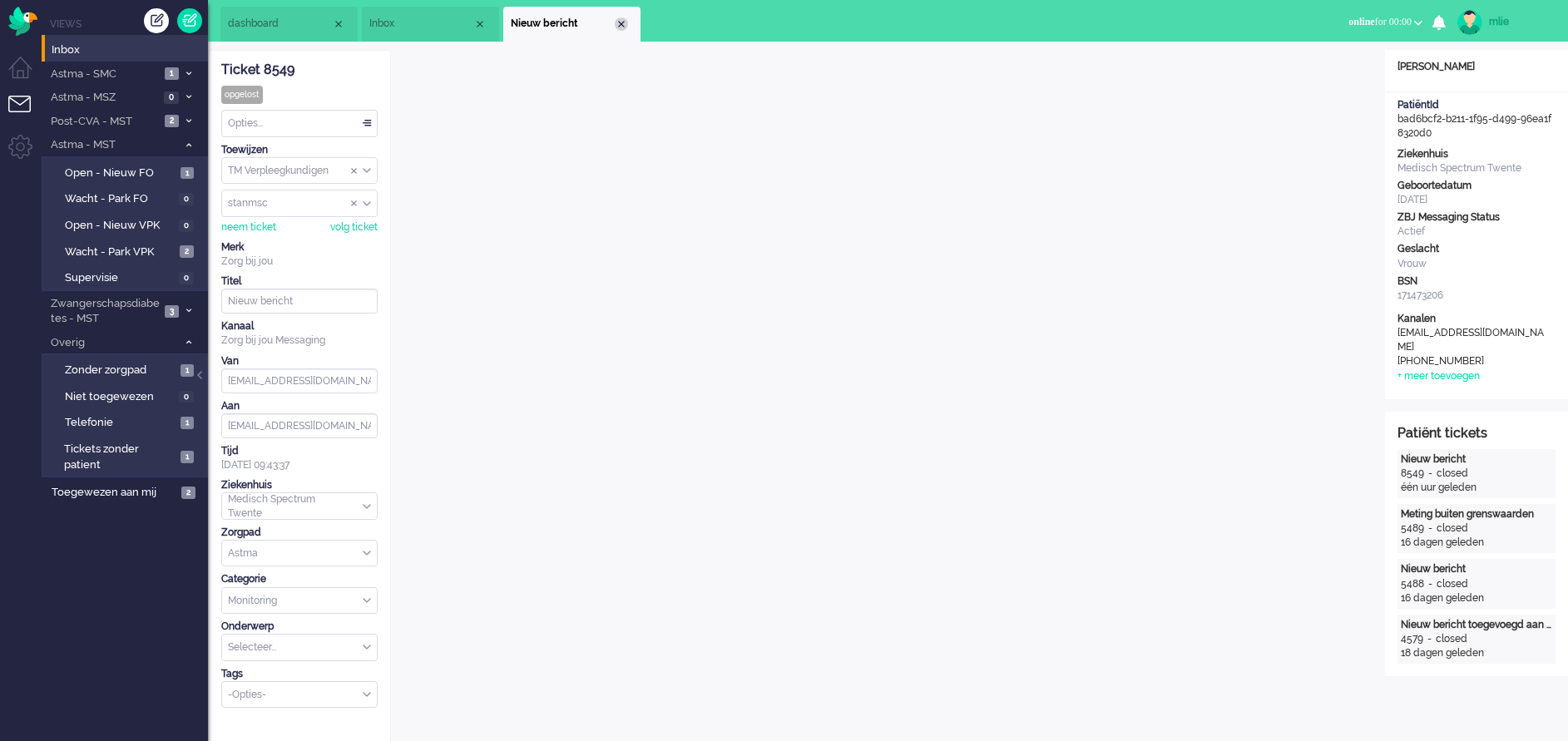
click at [620, 22] on div "Close tab" at bounding box center [621, 24] width 13 height 13
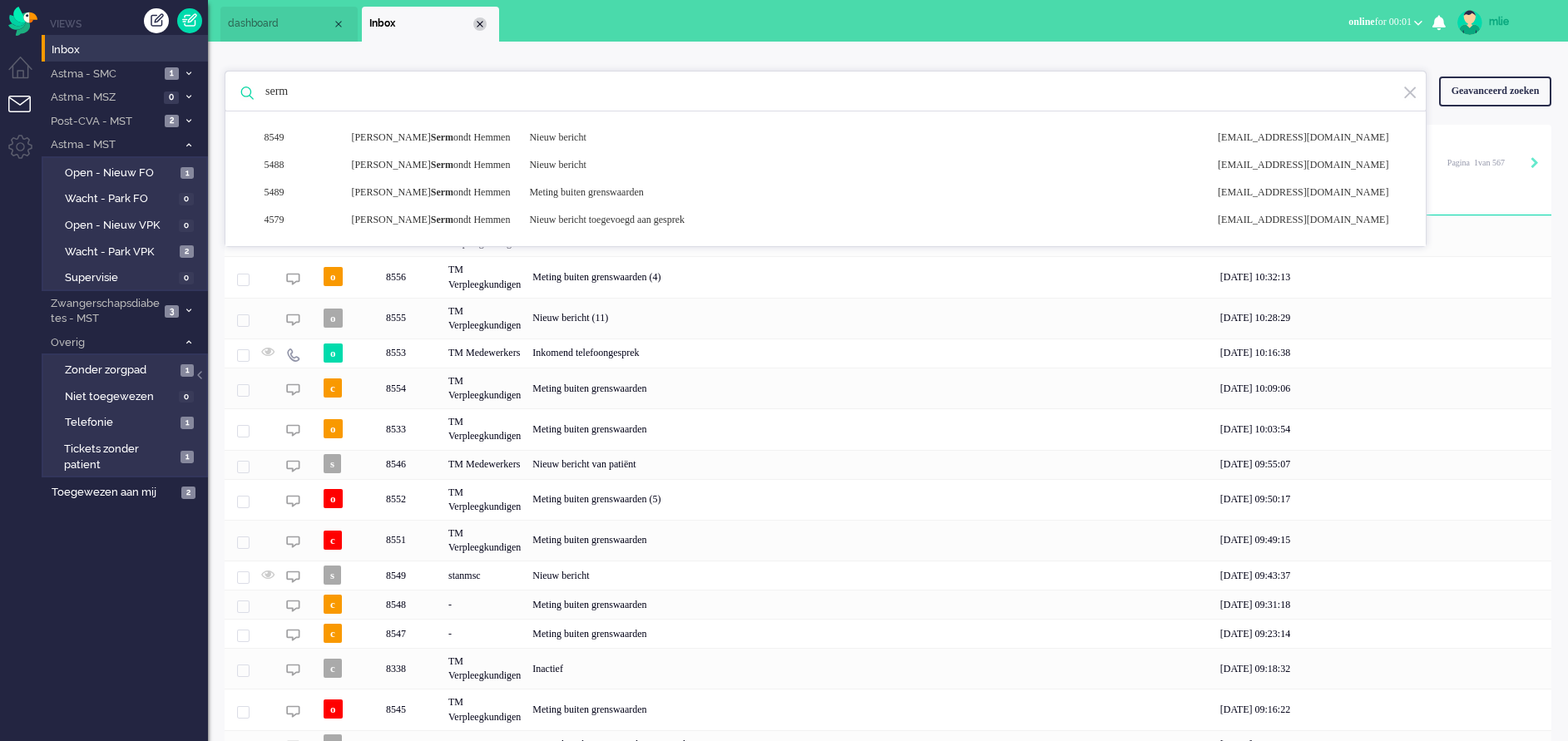
click at [475, 24] on div "Close tab" at bounding box center [479, 24] width 13 height 13
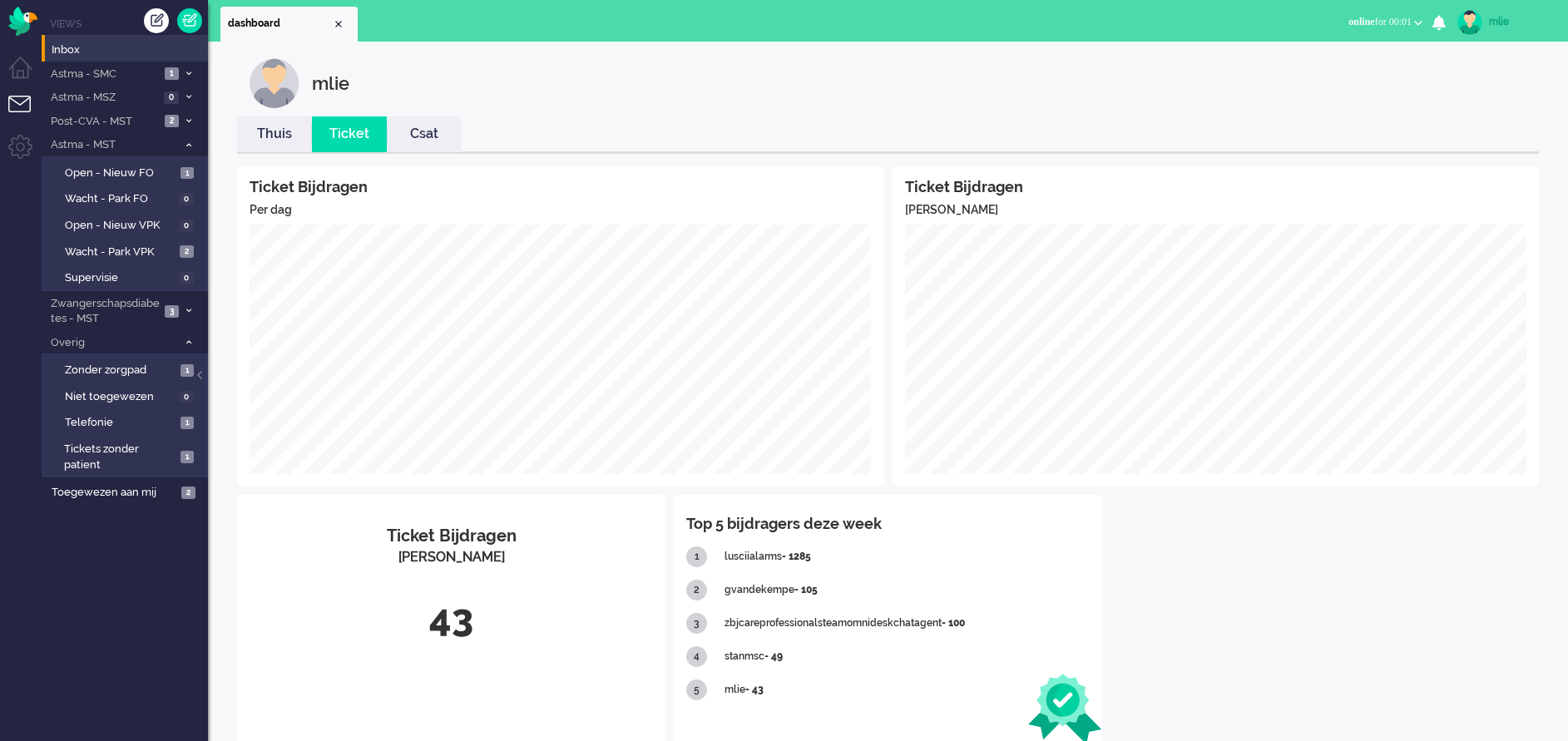
click at [277, 137] on link "Thuis" at bounding box center [275, 134] width 75 height 19
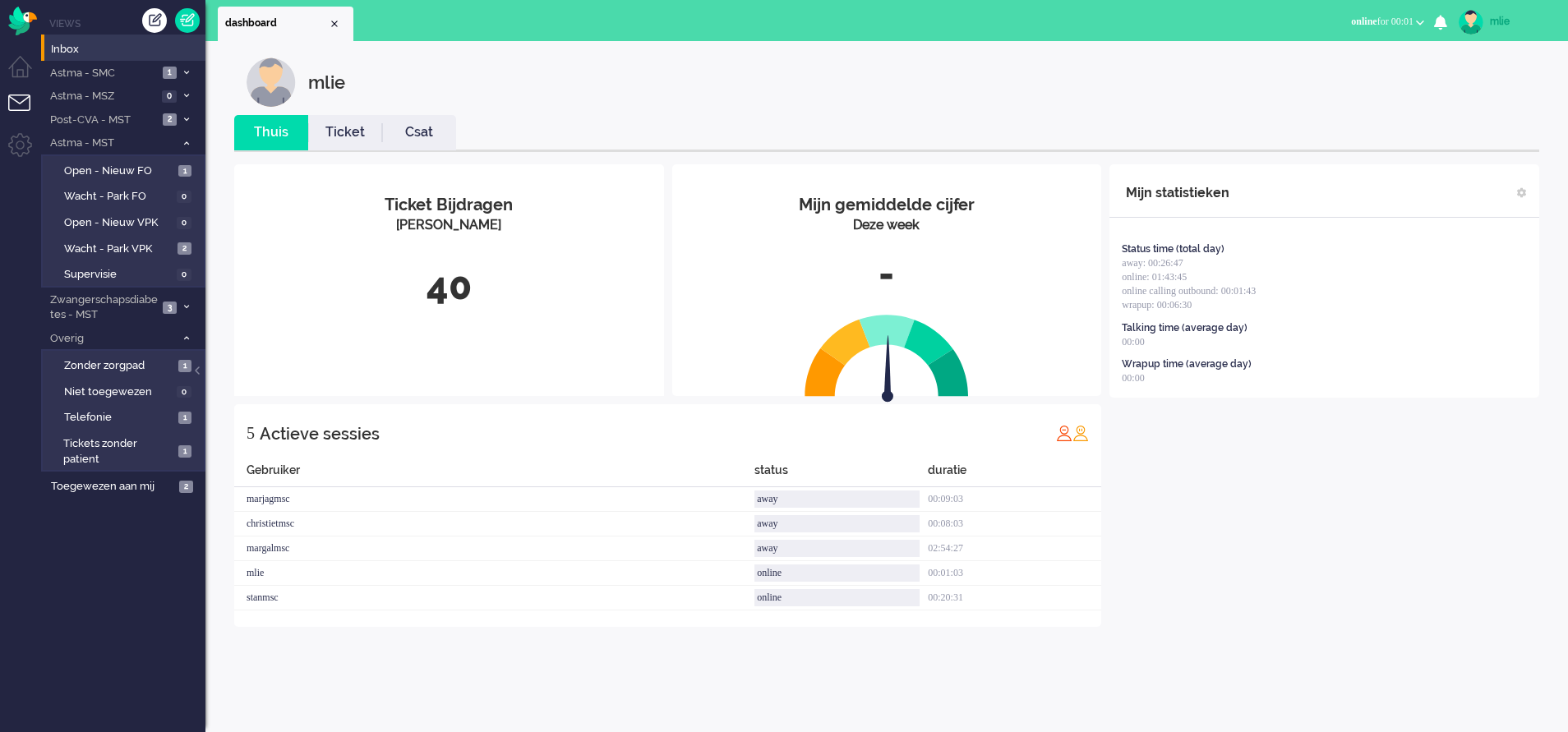
click at [341, 136] on link "Ticket" at bounding box center [346, 132] width 74 height 19
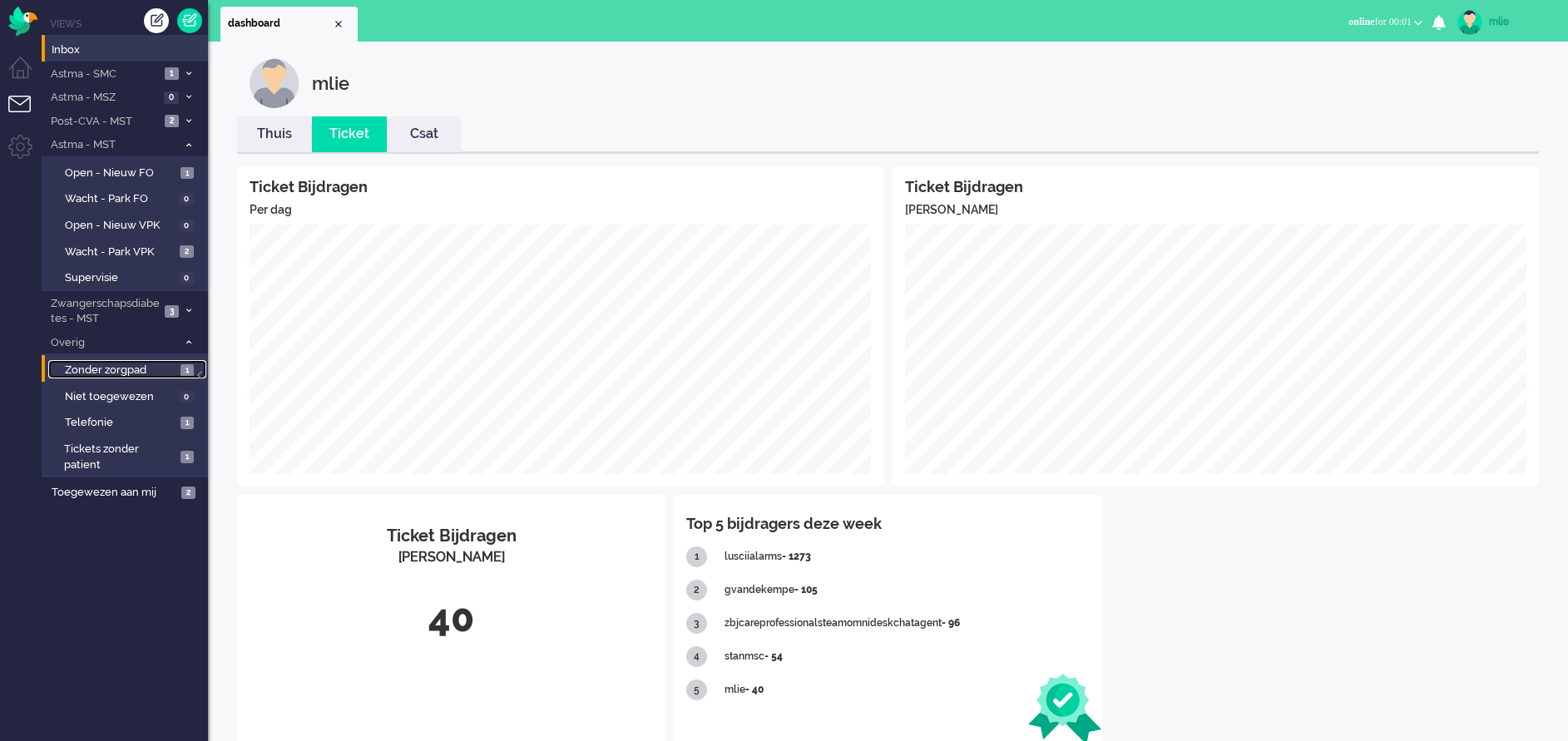
click at [115, 370] on span "Zonder zorgpad" at bounding box center [120, 370] width 111 height 16
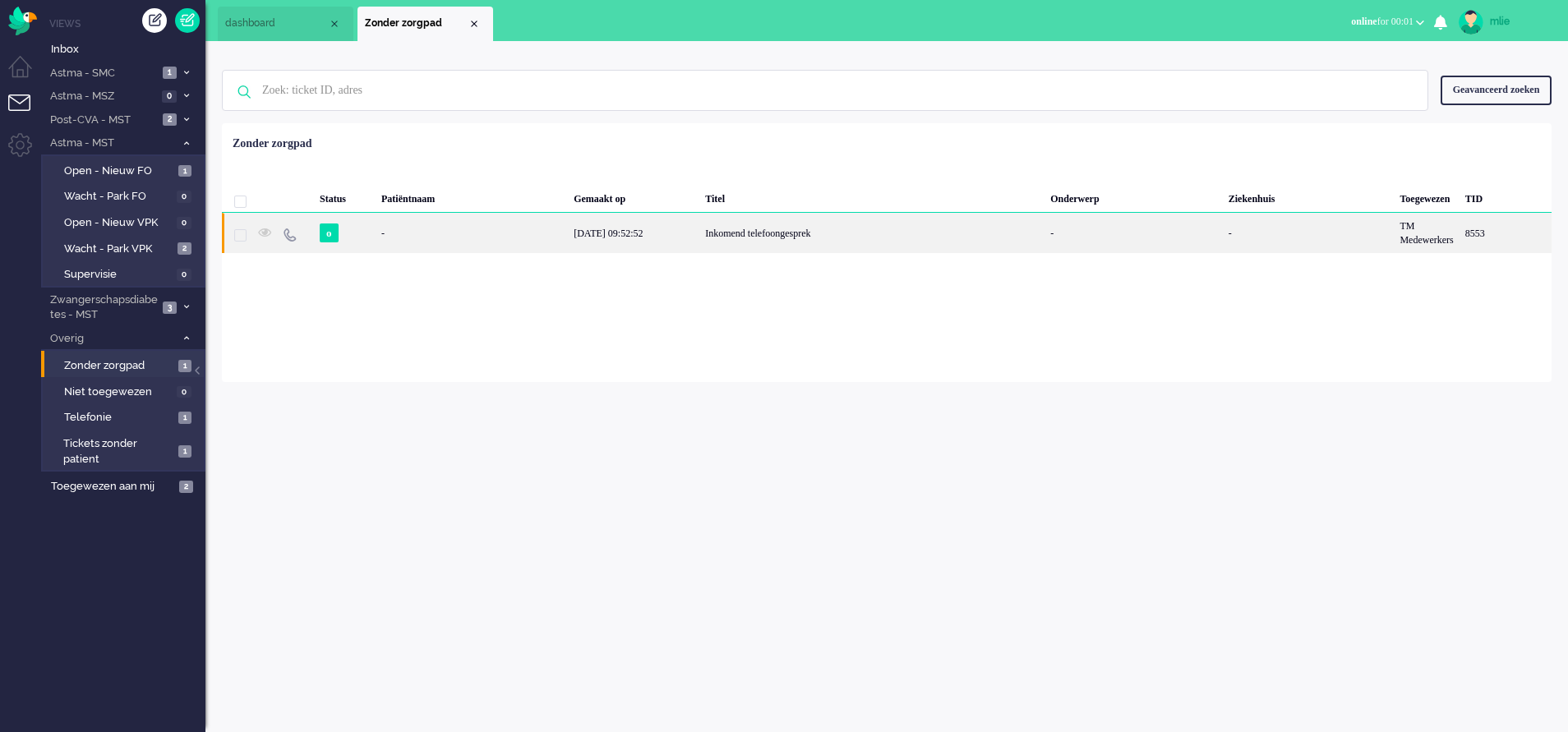
click at [667, 225] on div "[DATE] 09:52:52" at bounding box center [633, 233] width 132 height 40
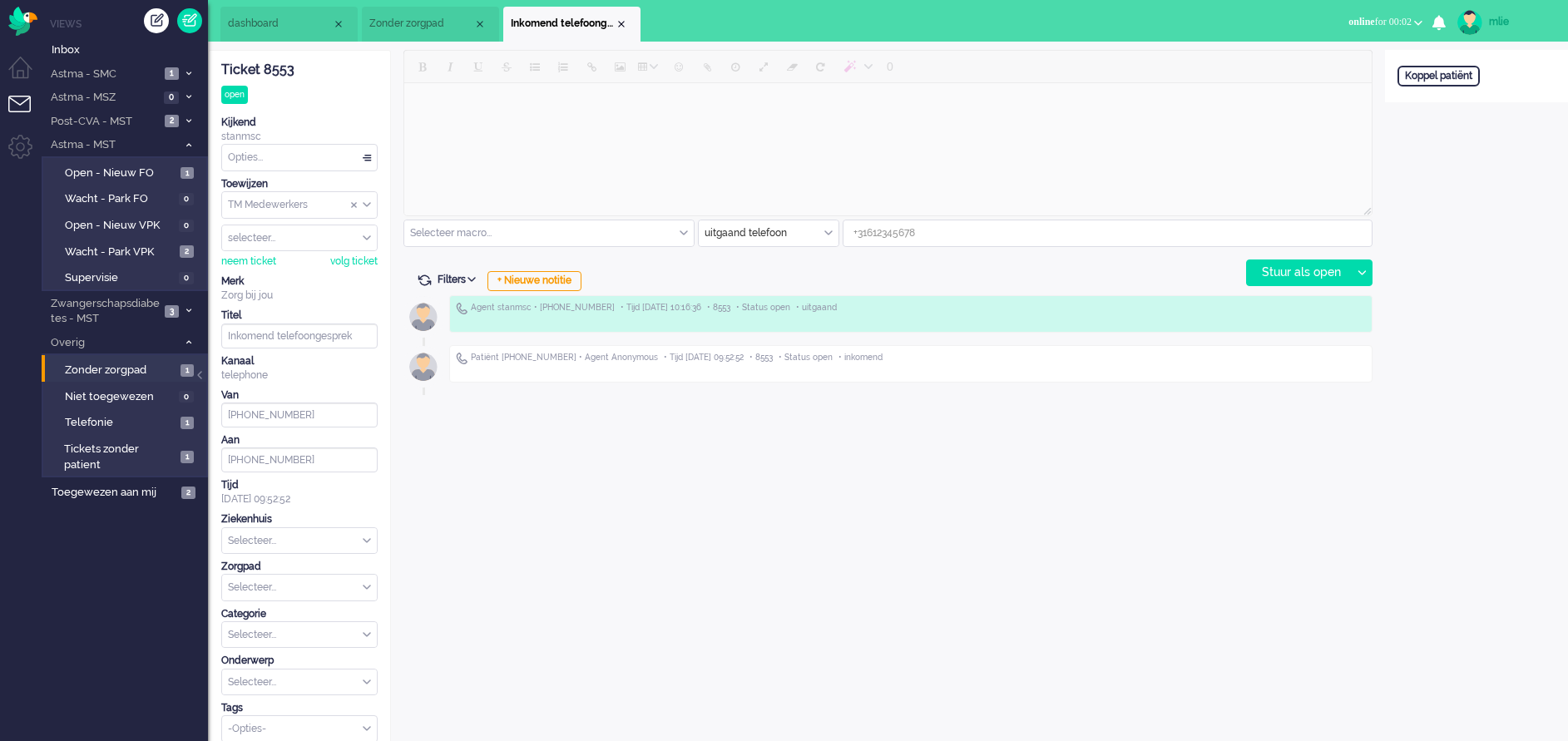
click at [629, 26] on li "Inkomend telefoongesprek" at bounding box center [571, 24] width 137 height 35
click at [622, 27] on div "Close tab" at bounding box center [621, 24] width 13 height 13
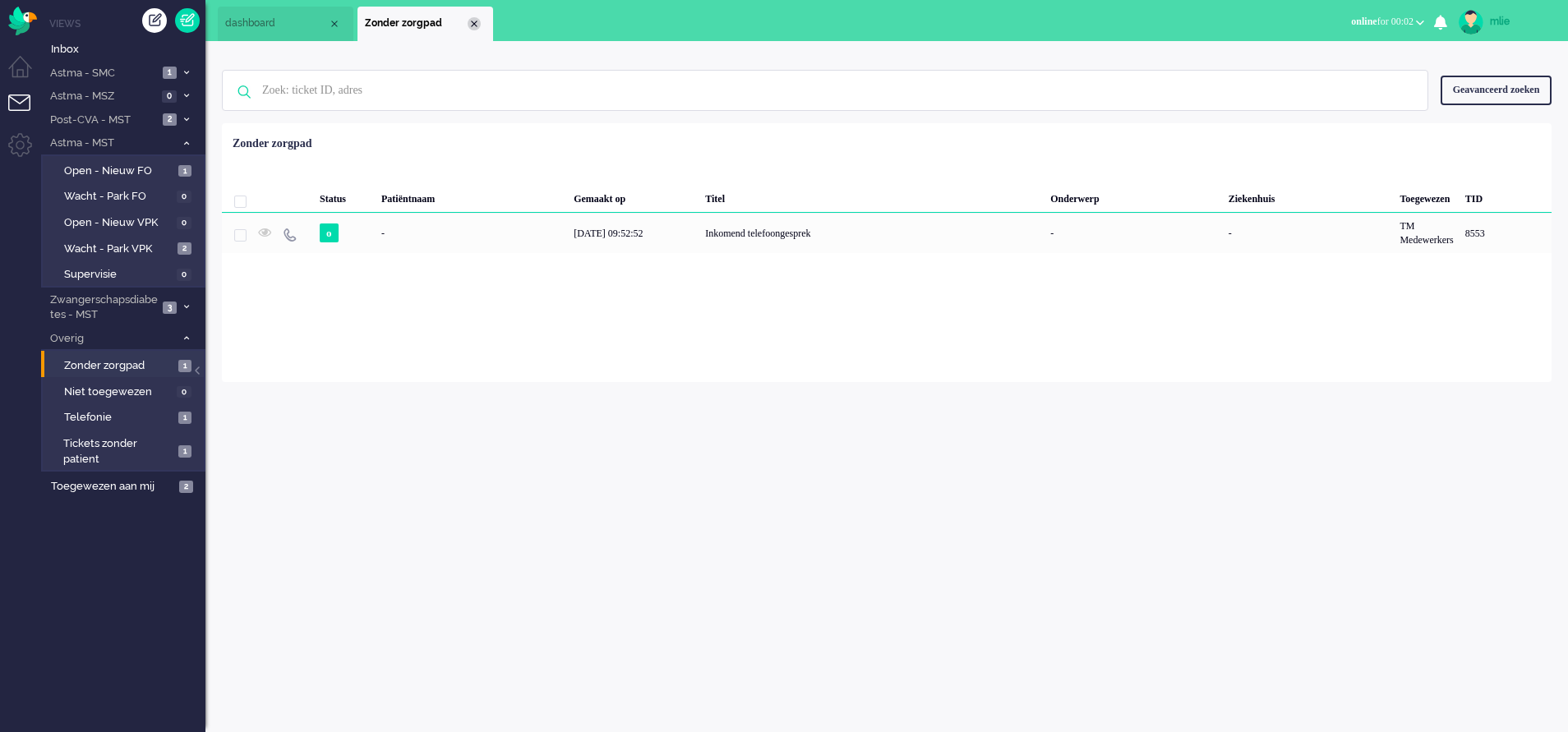
click at [475, 21] on div "Close tab" at bounding box center [474, 24] width 13 height 13
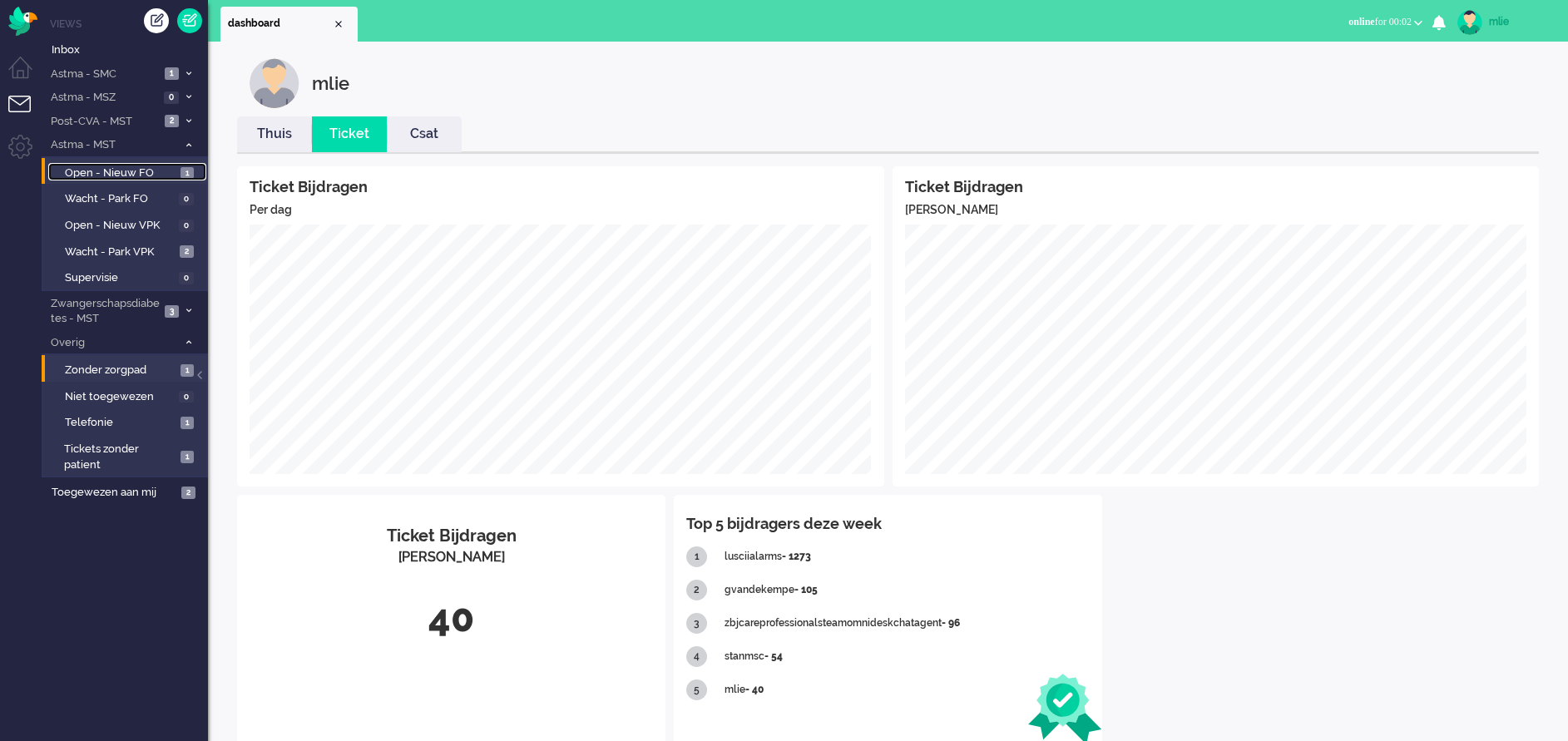
click at [85, 168] on span "Open - Nieuw FO" at bounding box center [120, 173] width 111 height 16
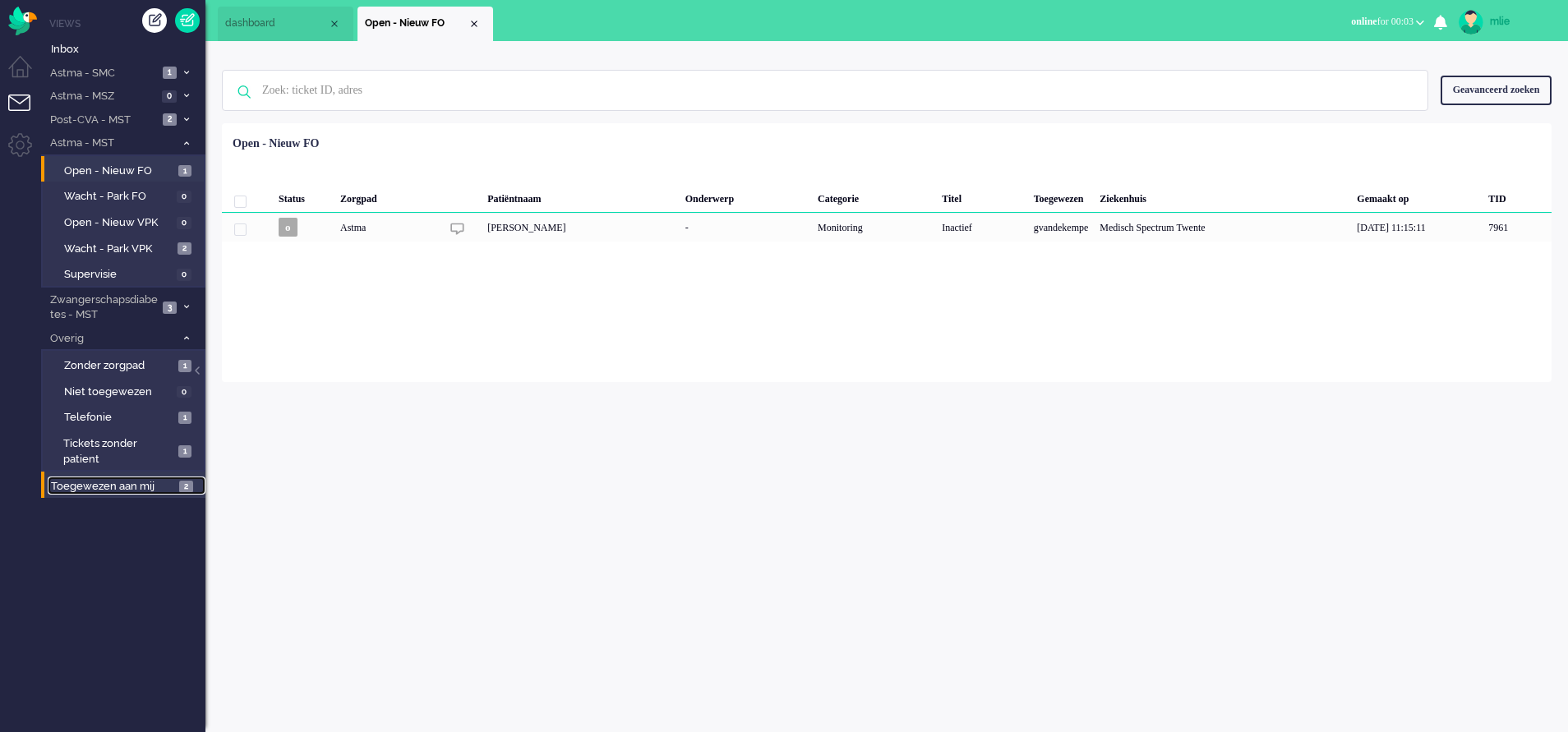
click at [100, 483] on span "Toegewezen aan mij" at bounding box center [113, 486] width 123 height 15
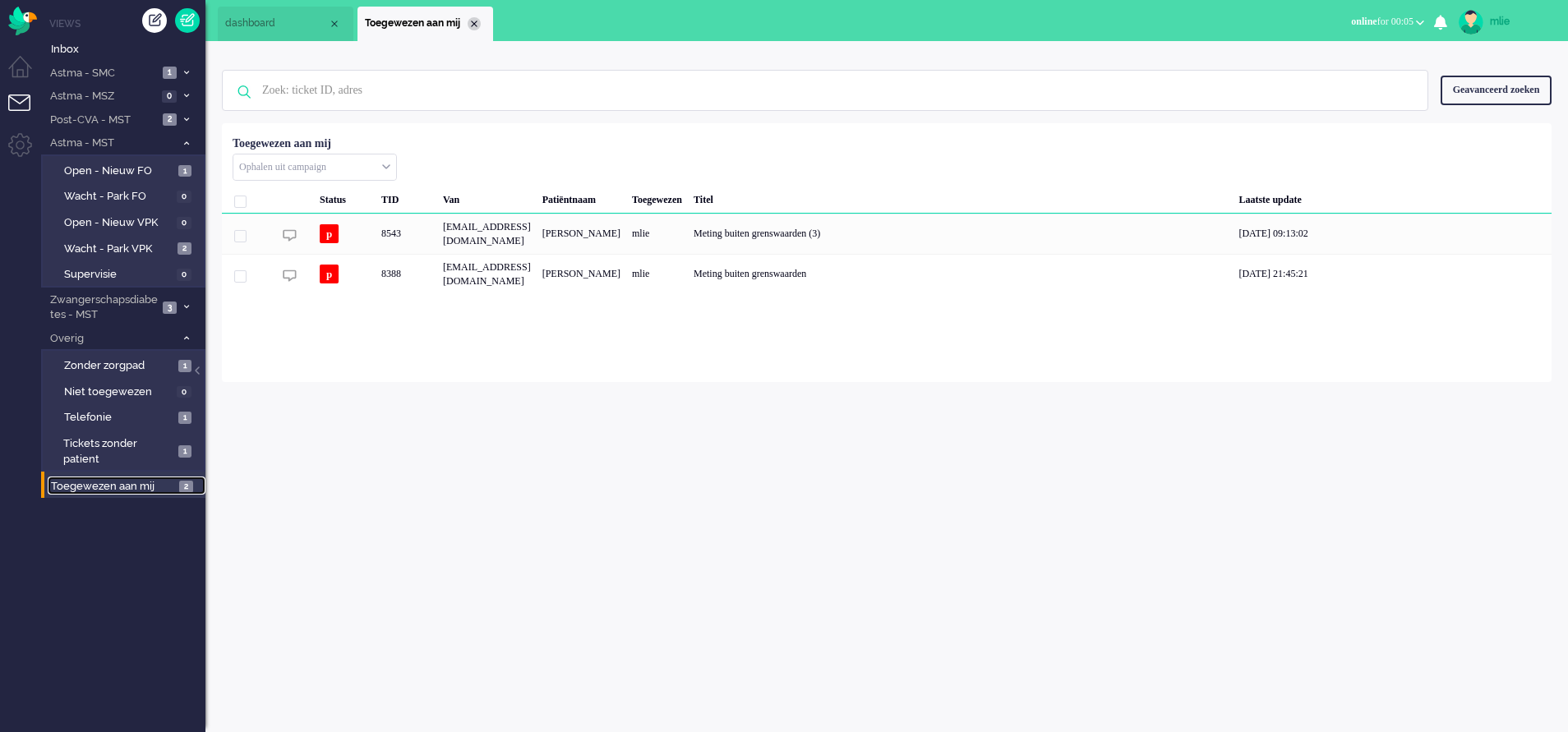
click at [471, 22] on div "Close tab" at bounding box center [474, 24] width 13 height 13
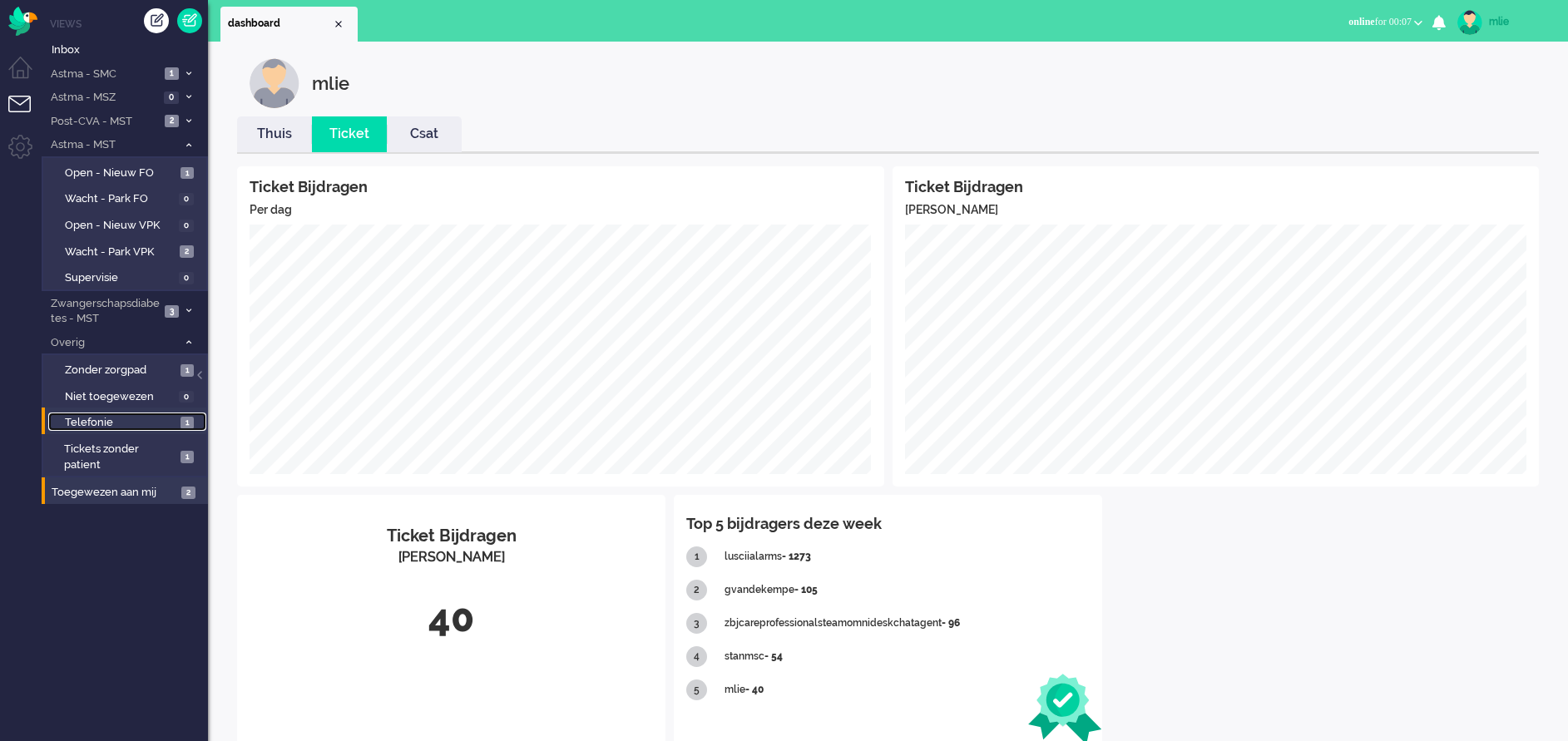
click at [120, 426] on span "Telefonie" at bounding box center [120, 422] width 111 height 16
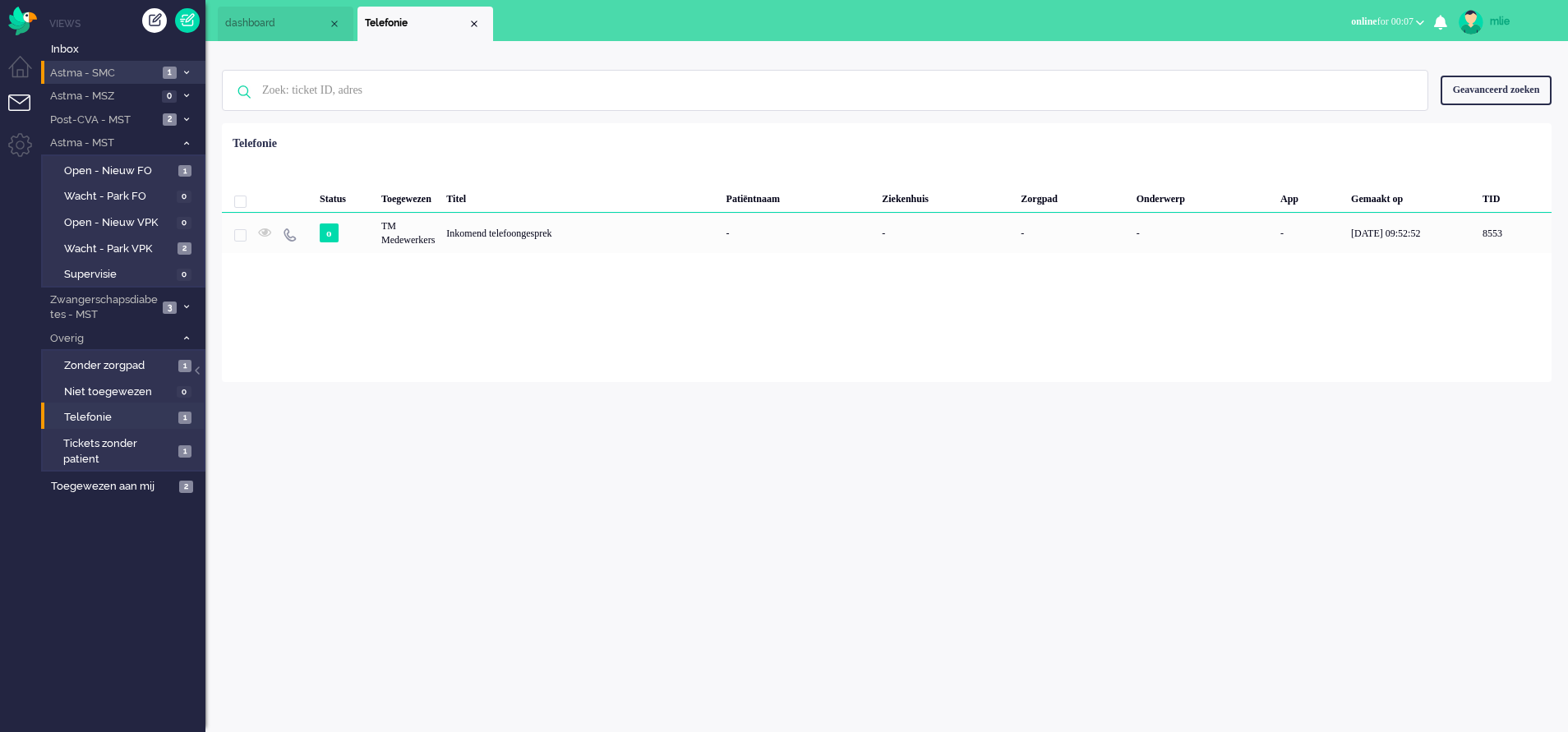
click at [103, 67] on span "Astma - SMC" at bounding box center [103, 73] width 110 height 15
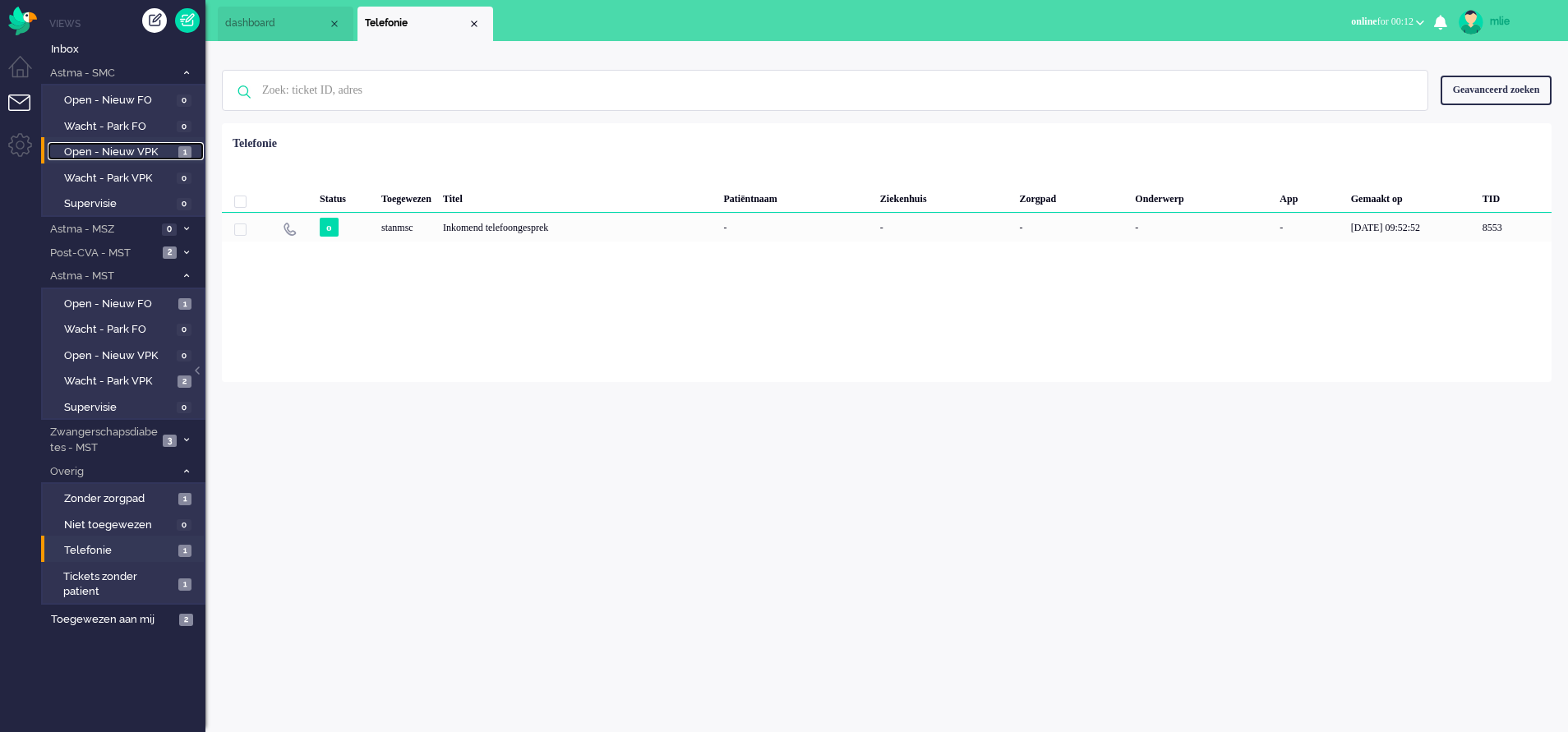
click at [124, 145] on span "Open - Nieuw VPK" at bounding box center [119, 151] width 110 height 15
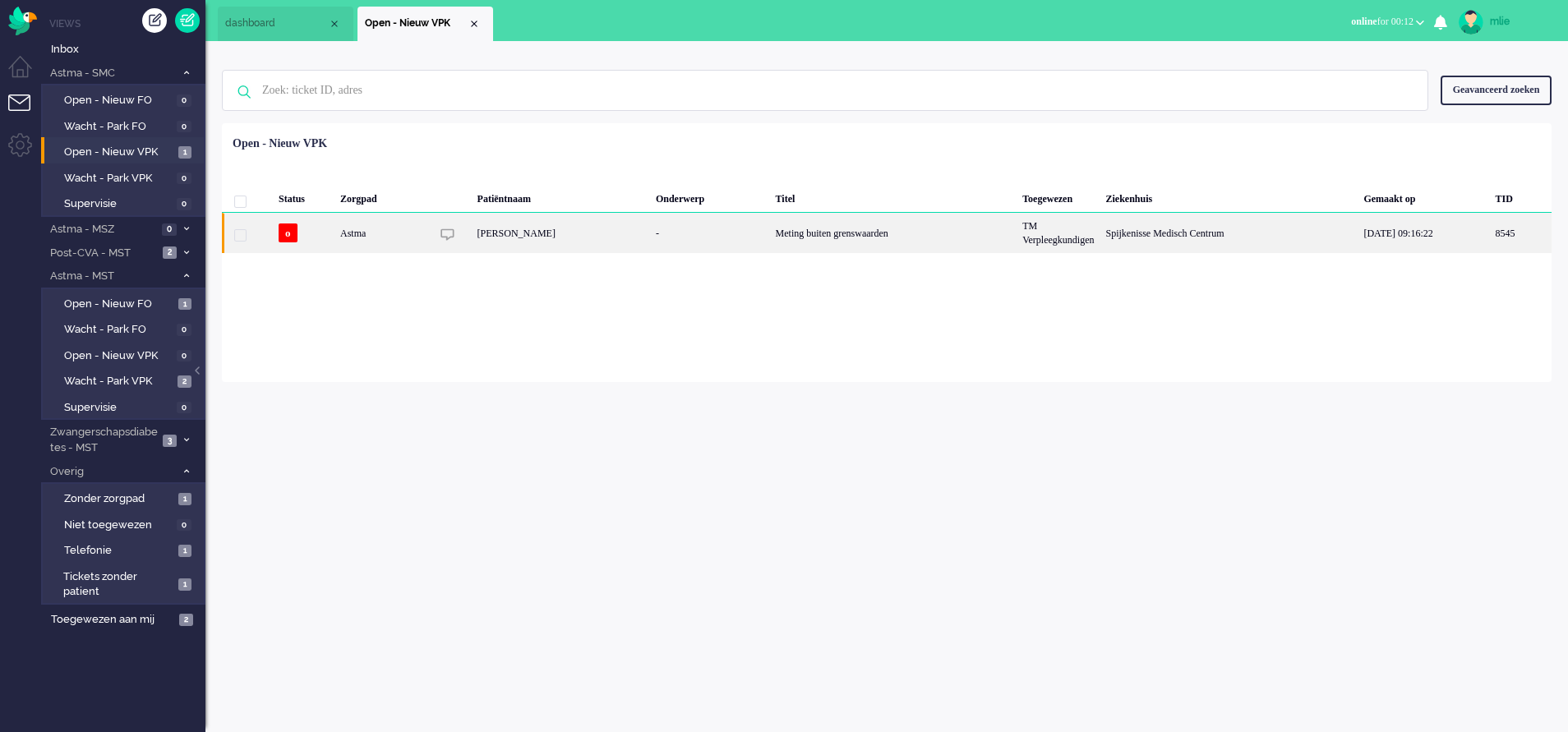
click at [838, 234] on div "Meting buiten grenswaarden" at bounding box center [894, 233] width 248 height 40
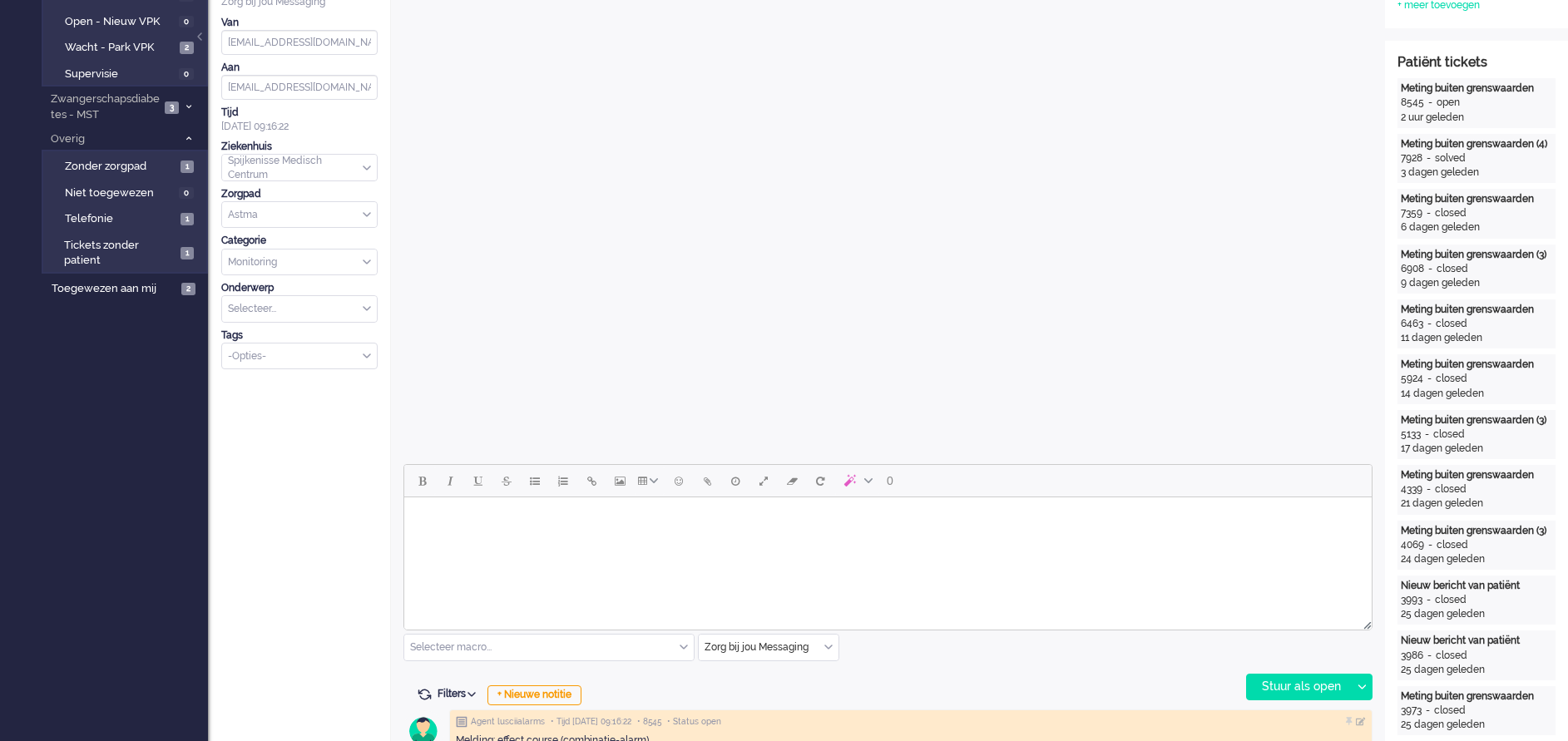
scroll to position [57, 0]
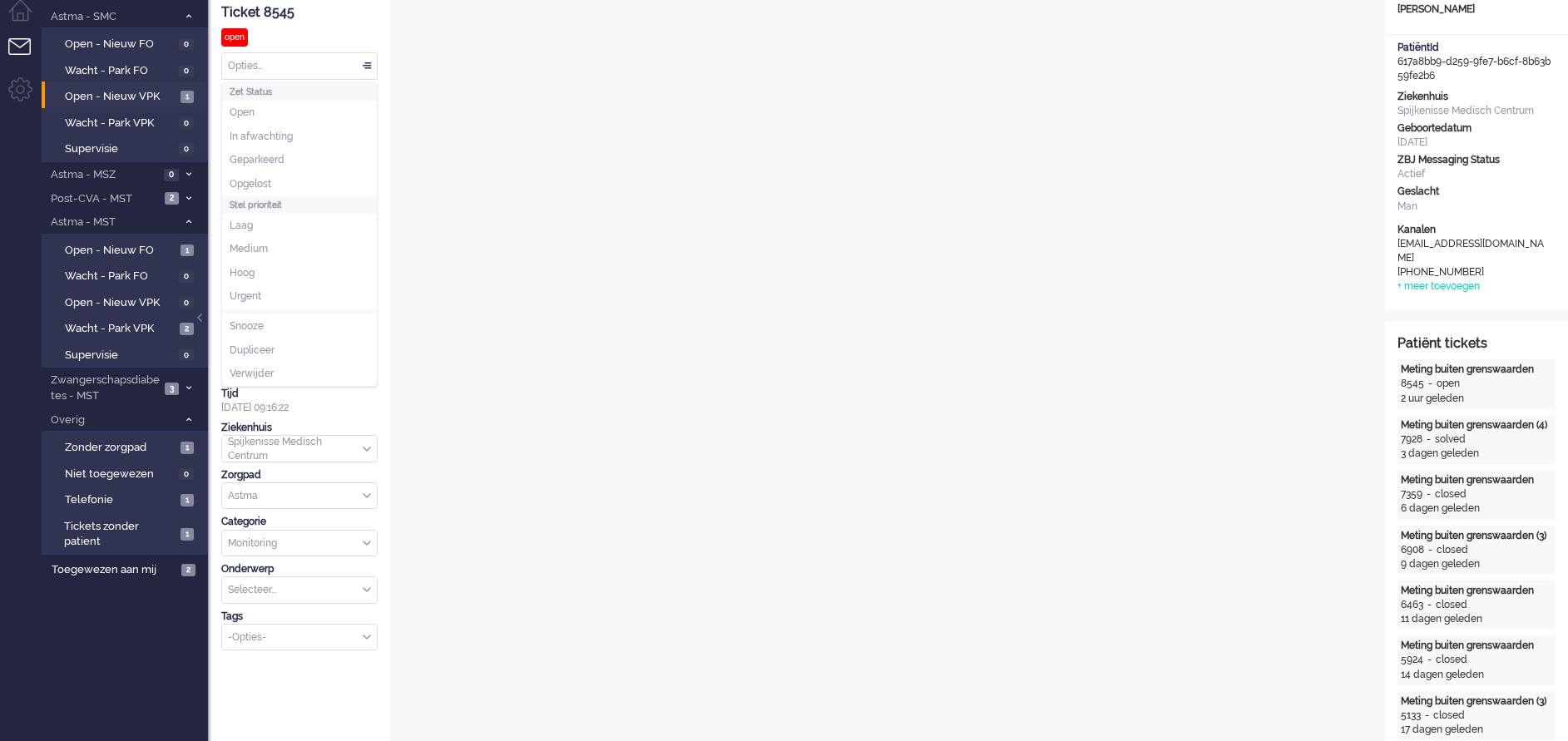
click at [367, 62] on div "Opties..." at bounding box center [299, 66] width 154 height 26
click at [265, 177] on span "Opgelost" at bounding box center [250, 184] width 41 height 14
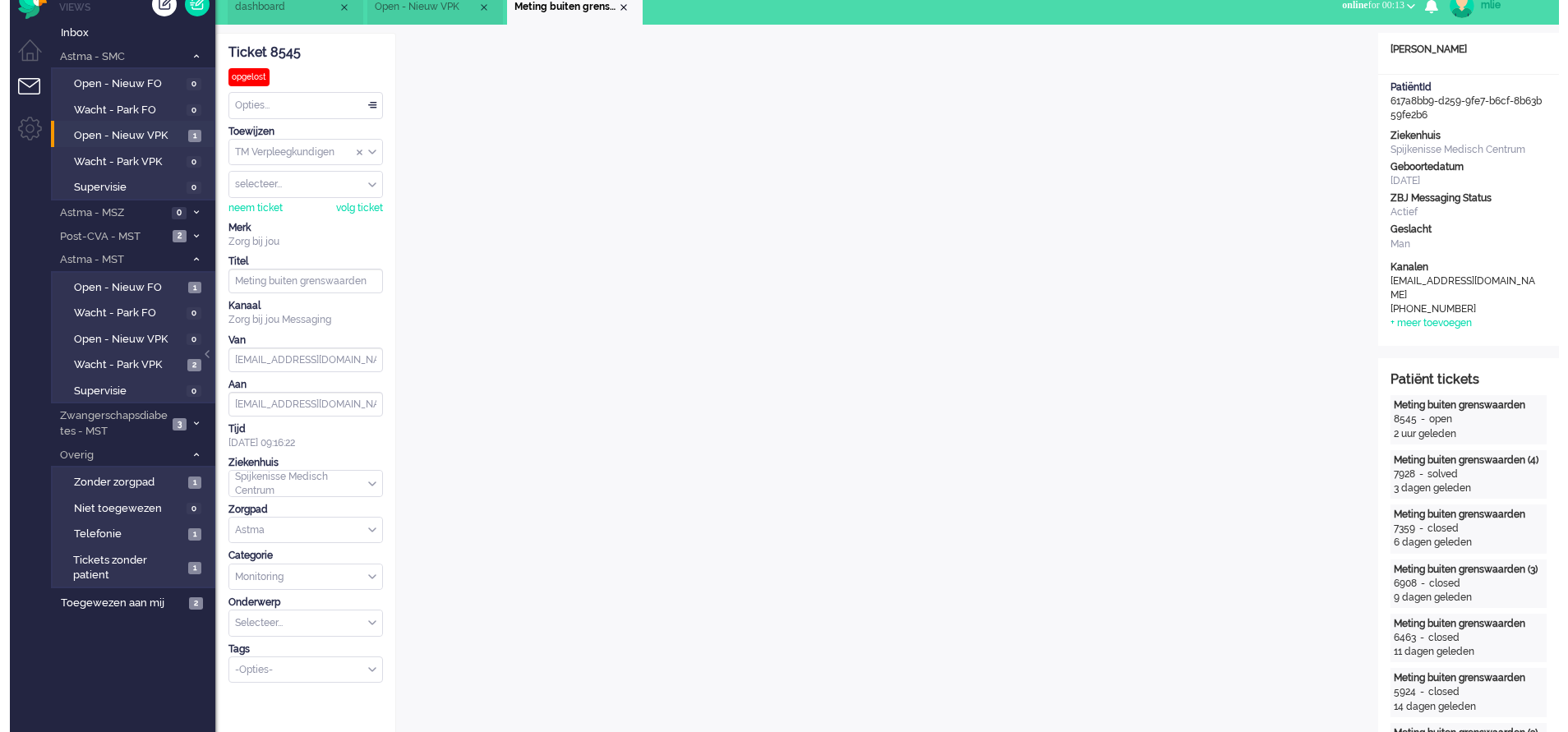
scroll to position [0, 0]
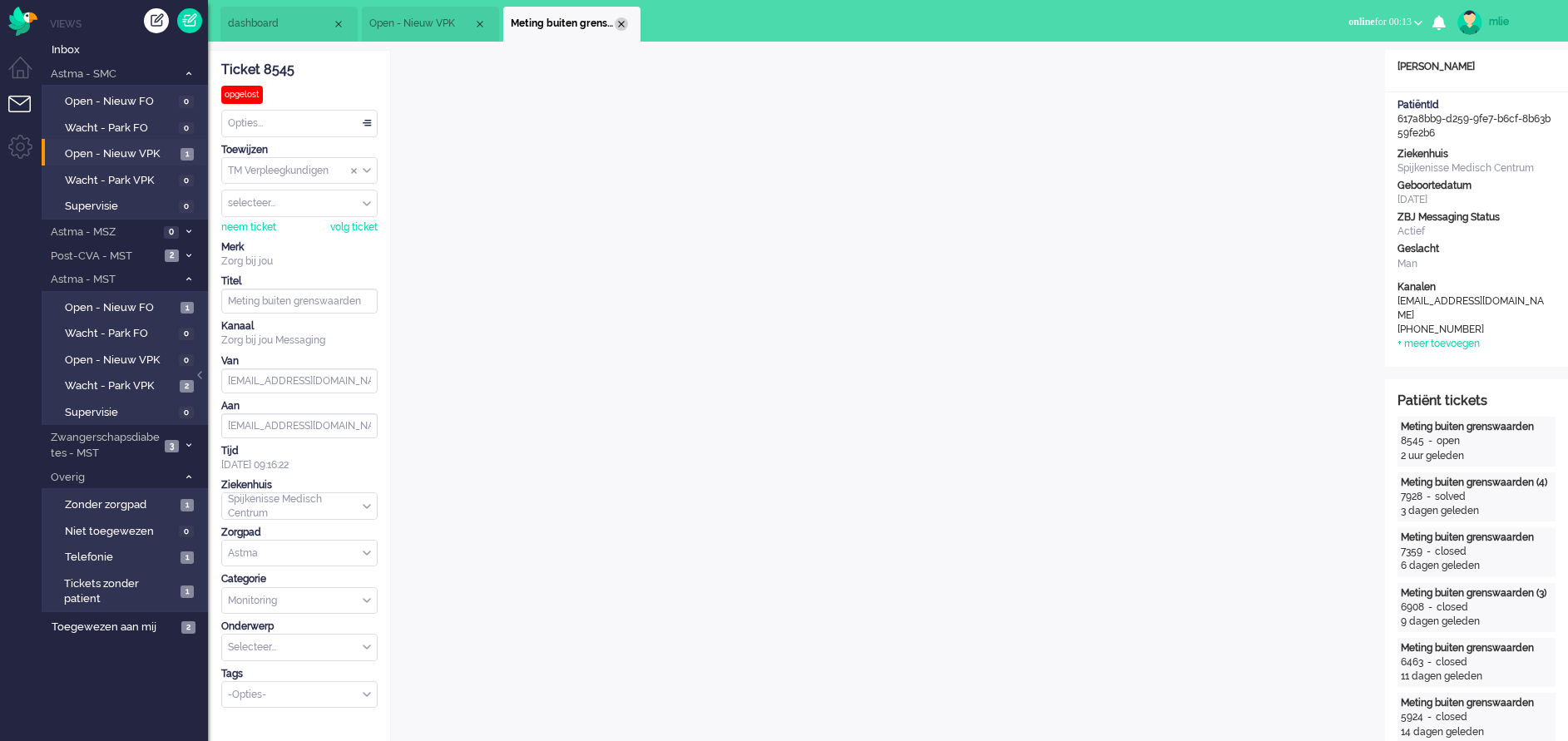
click at [623, 22] on div "Close tab" at bounding box center [621, 24] width 13 height 13
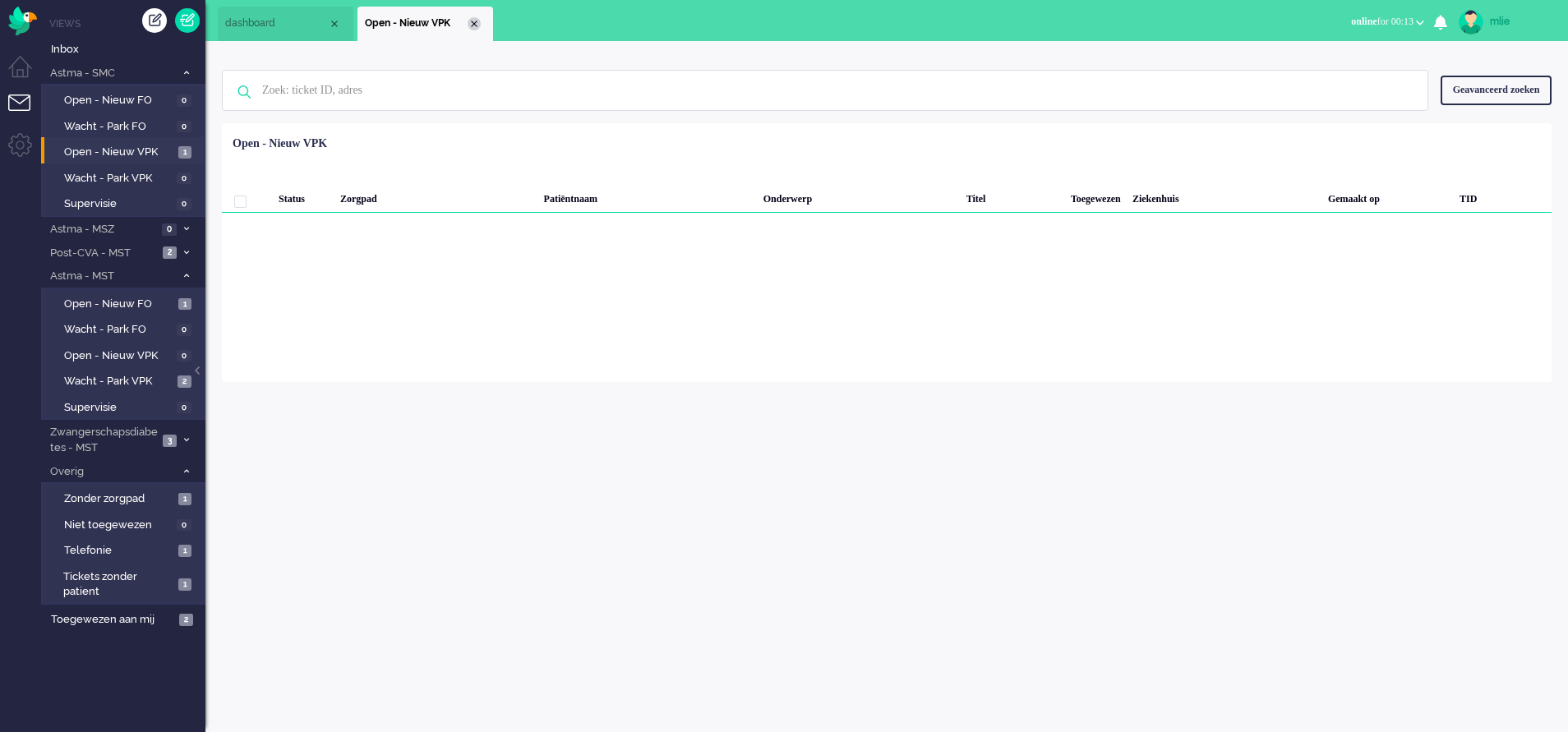
click at [473, 22] on div "Close tab" at bounding box center [474, 24] width 13 height 13
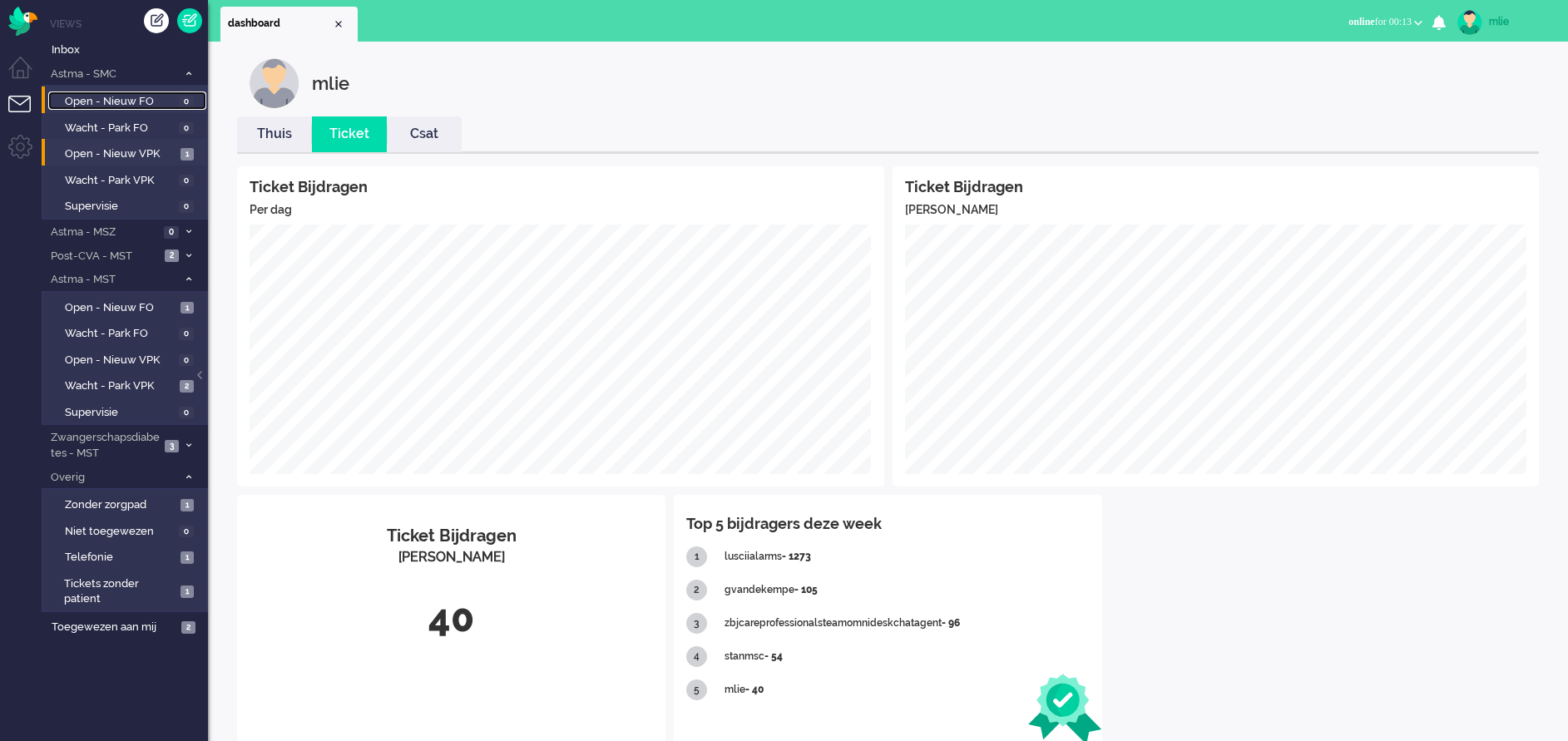
click at [139, 101] on span "Open - Nieuw FO" at bounding box center [120, 101] width 110 height 16
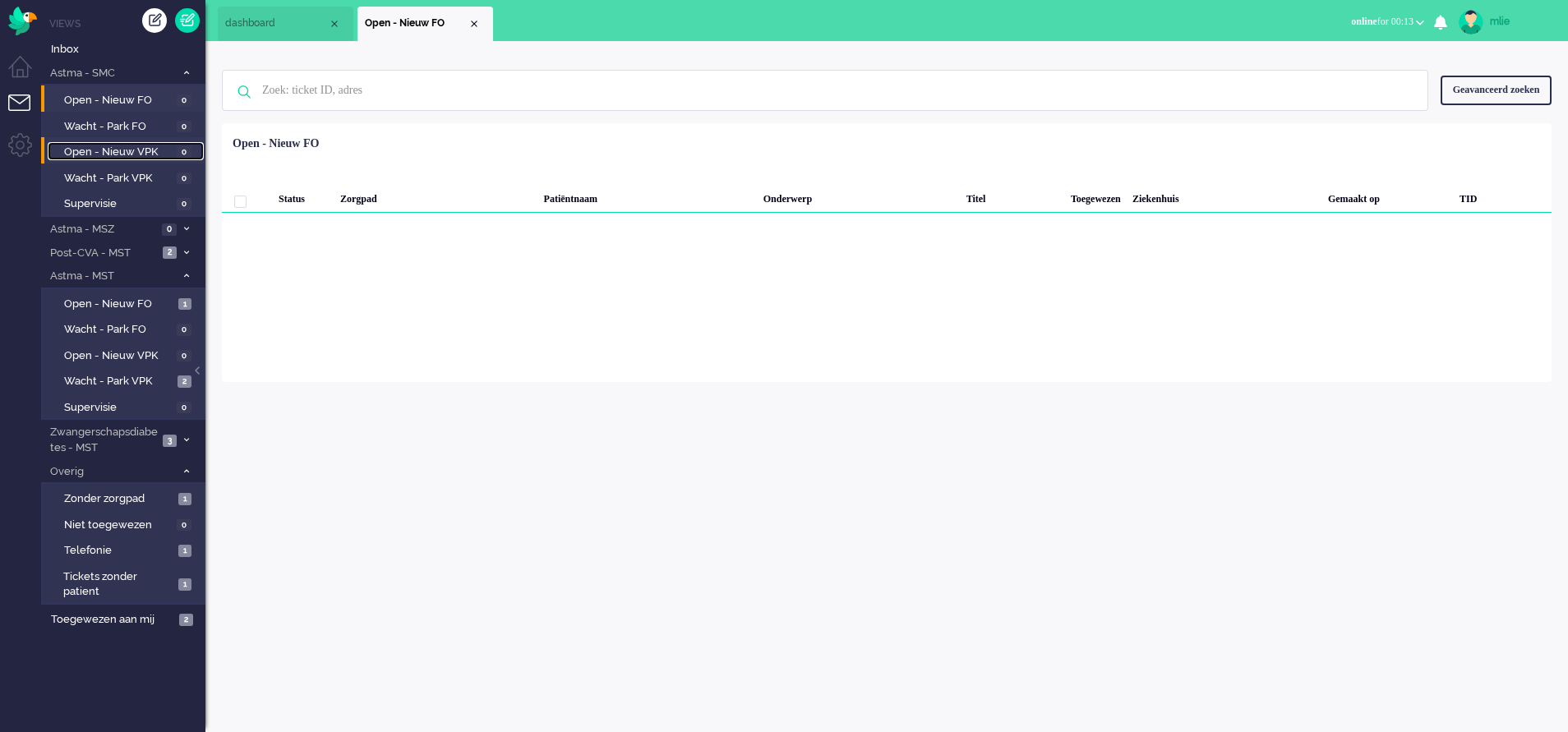
click at [121, 147] on span "Open - Nieuw VPK" at bounding box center [119, 151] width 109 height 15
click at [187, 68] on span at bounding box center [186, 73] width 13 height 9
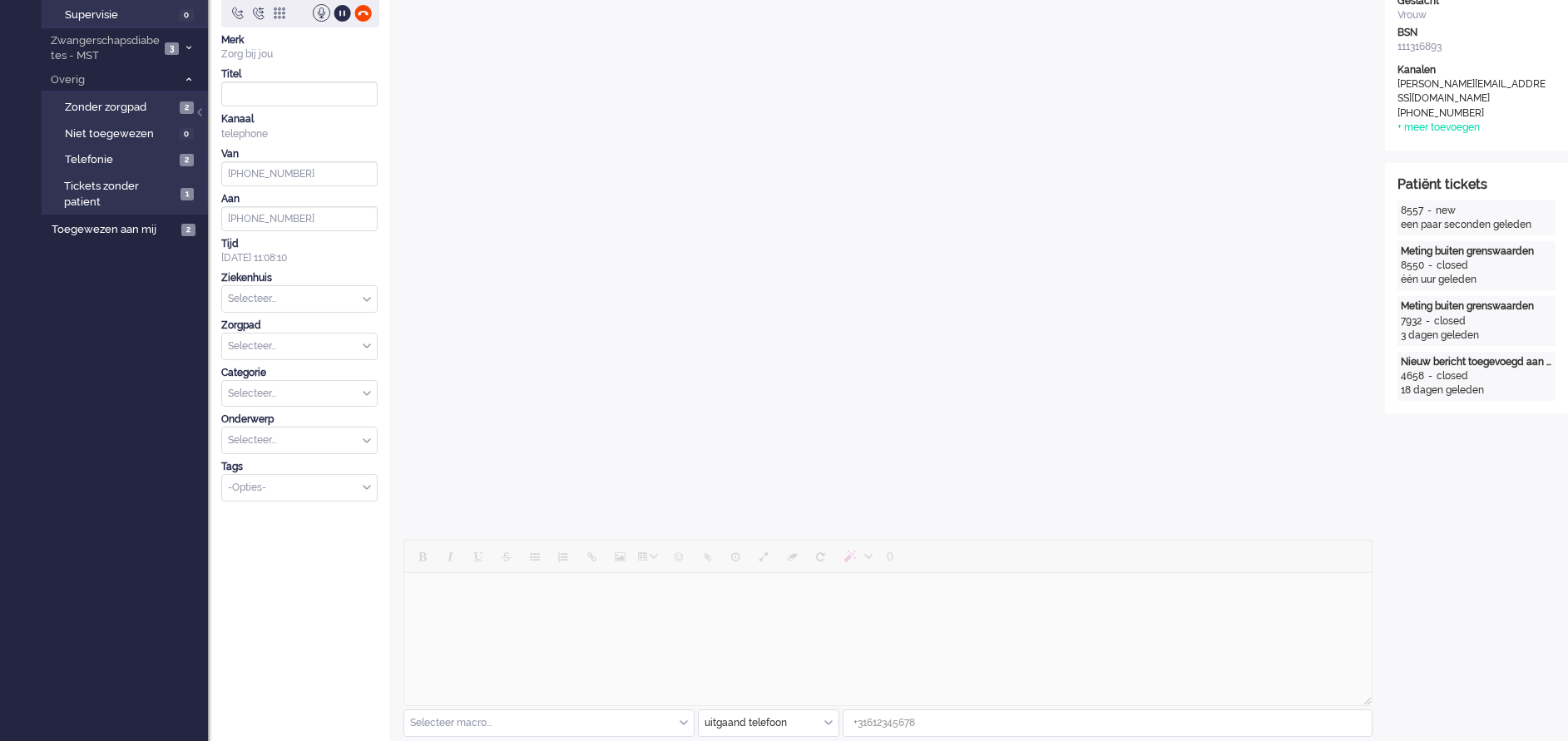
type input "[PHONE_NUMBER]"
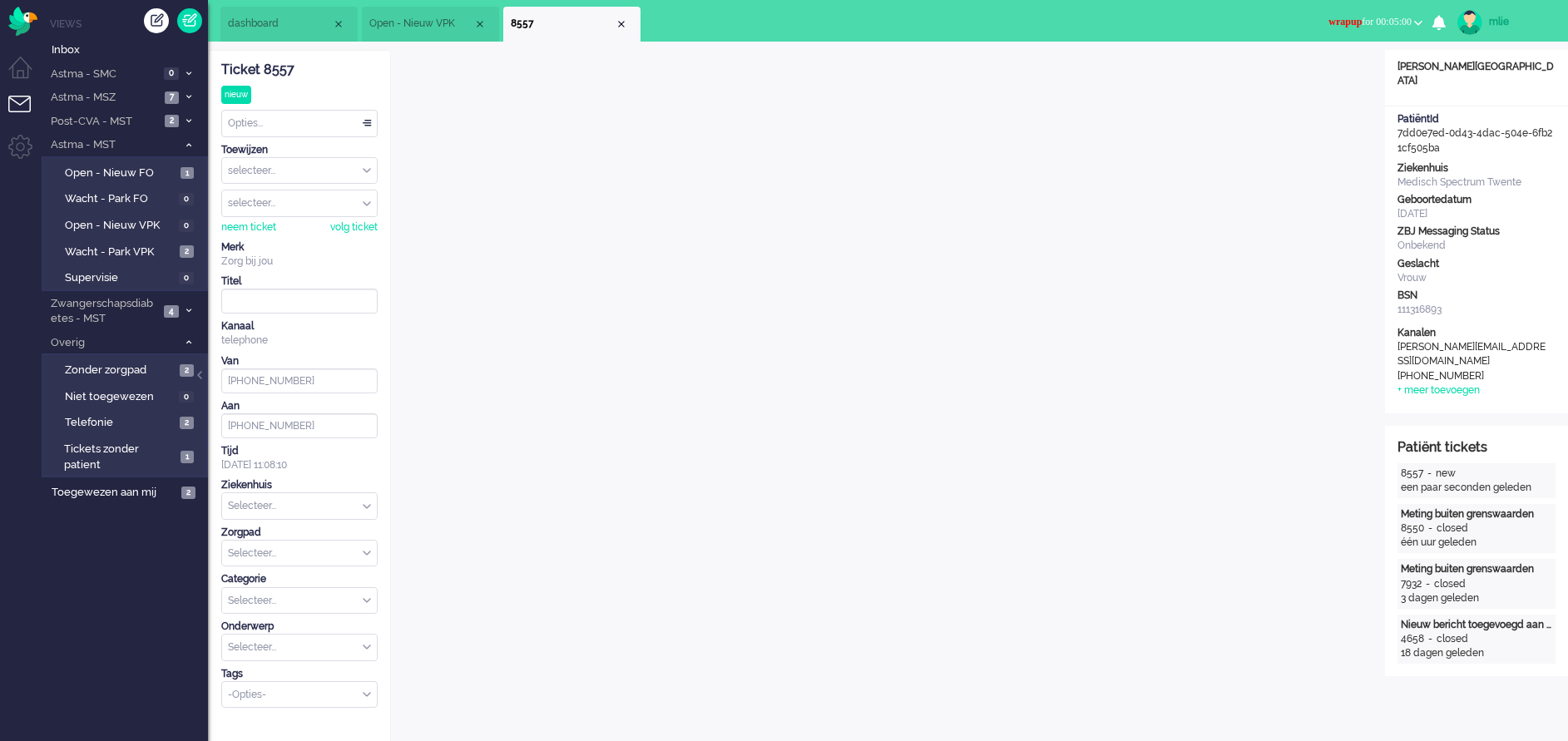
click at [1328, 26] on span "wrapup" at bounding box center [1345, 21] width 33 height 12
click at [1297, 75] on label "Online" at bounding box center [1353, 73] width 131 height 14
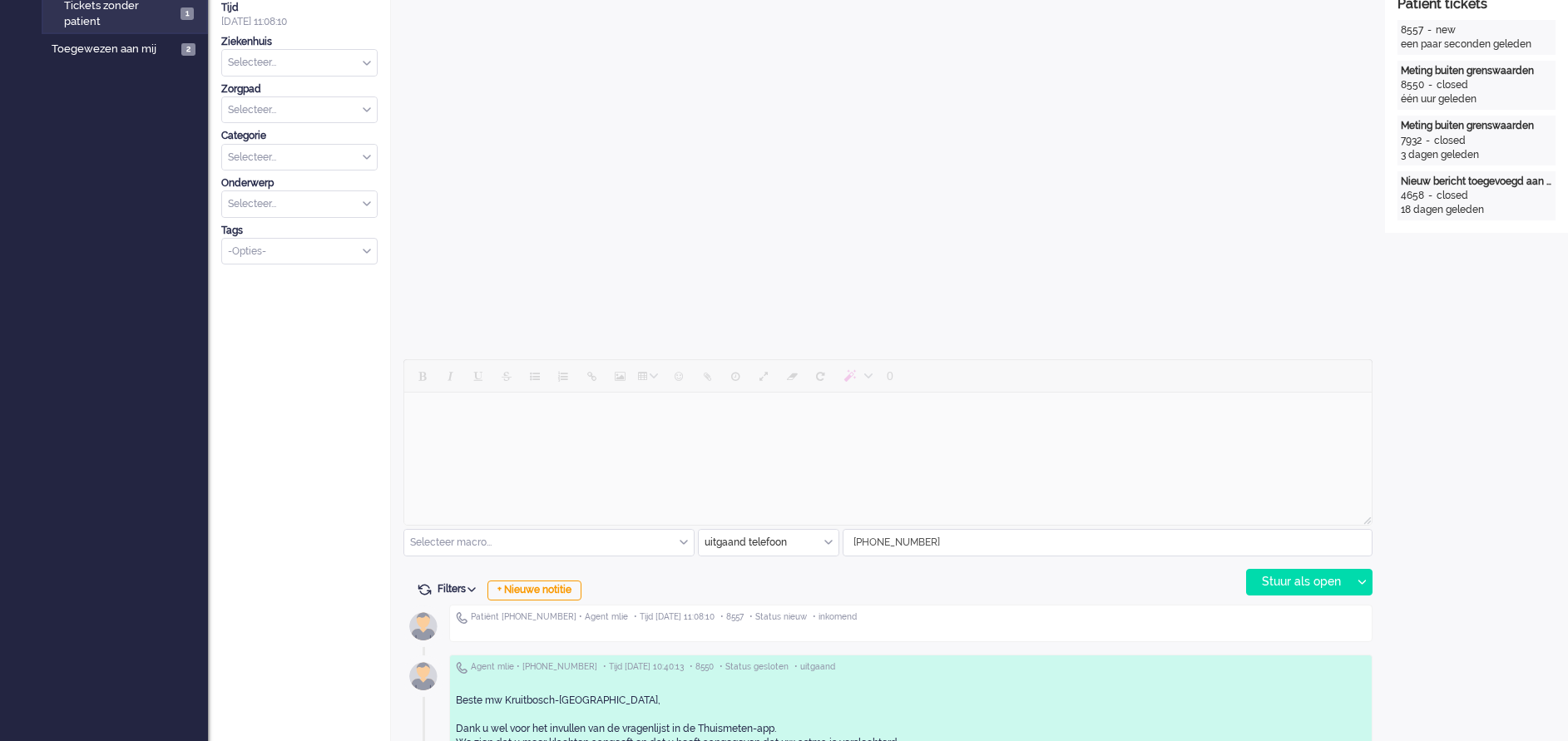
scroll to position [623, 0]
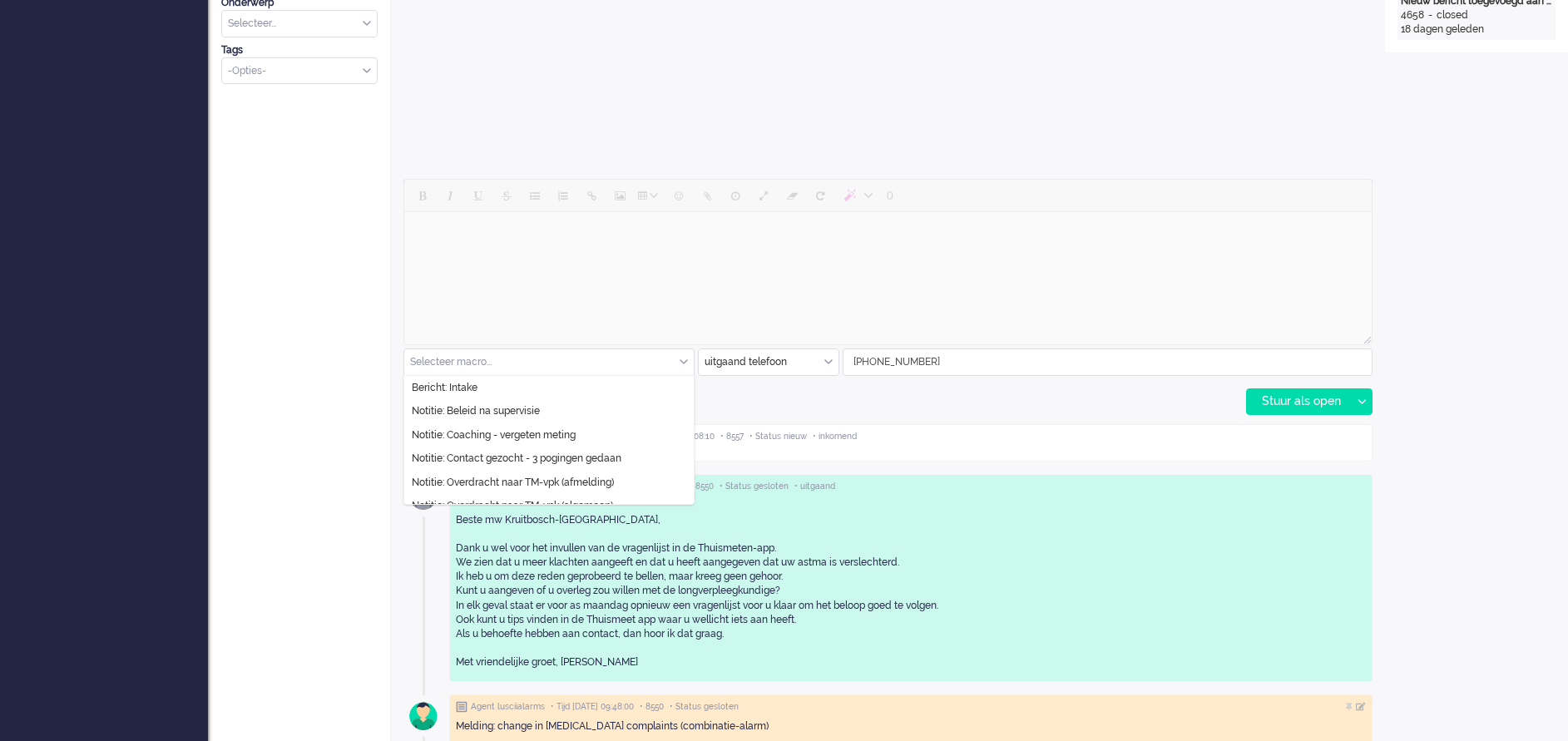
click at [685, 361] on div "Selecteer macro..." at bounding box center [548, 362] width 289 height 26
click at [825, 361] on div "uitgaand telefoon" at bounding box center [769, 362] width 140 height 26
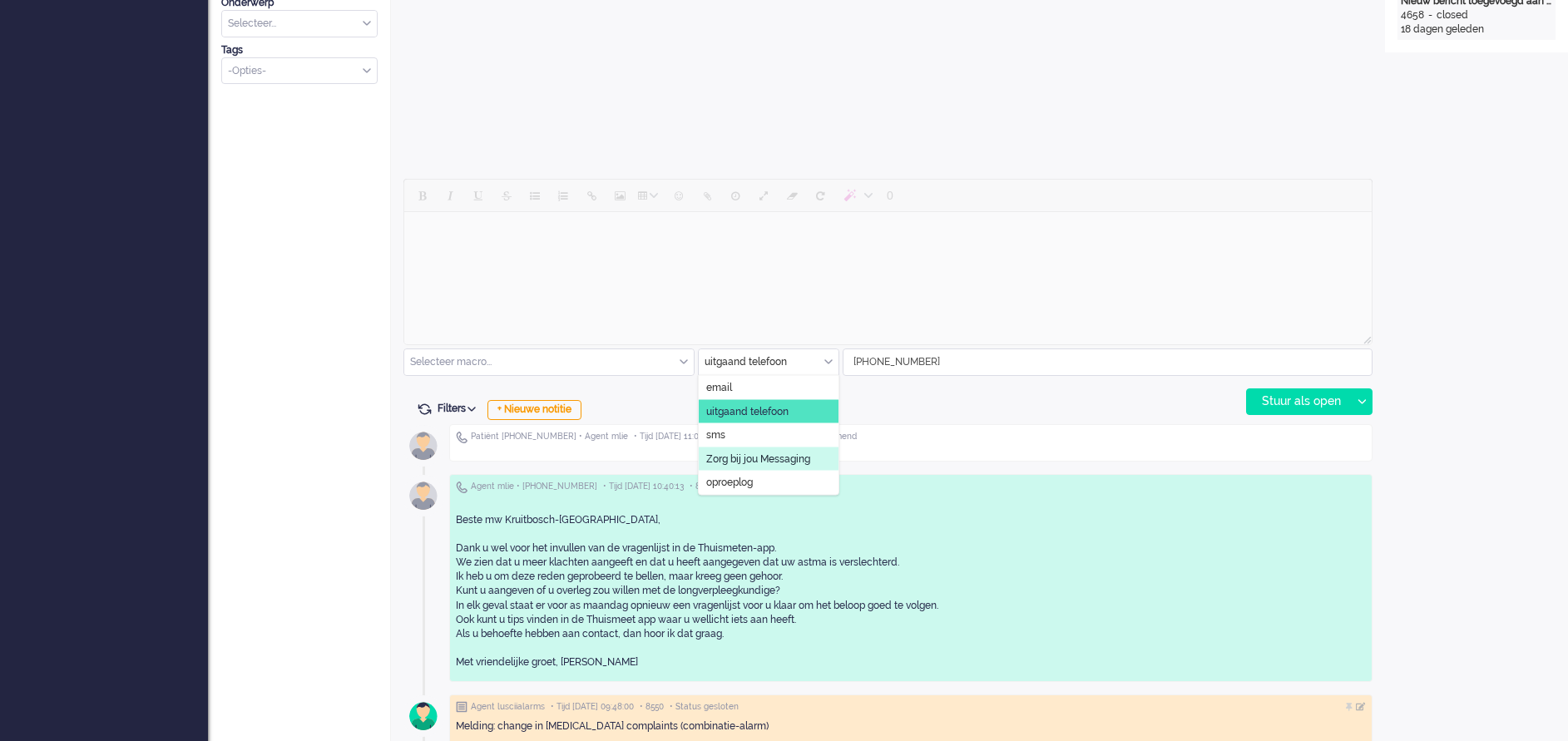
click at [774, 455] on span "Zorg bij jou Messaging" at bounding box center [758, 458] width 104 height 14
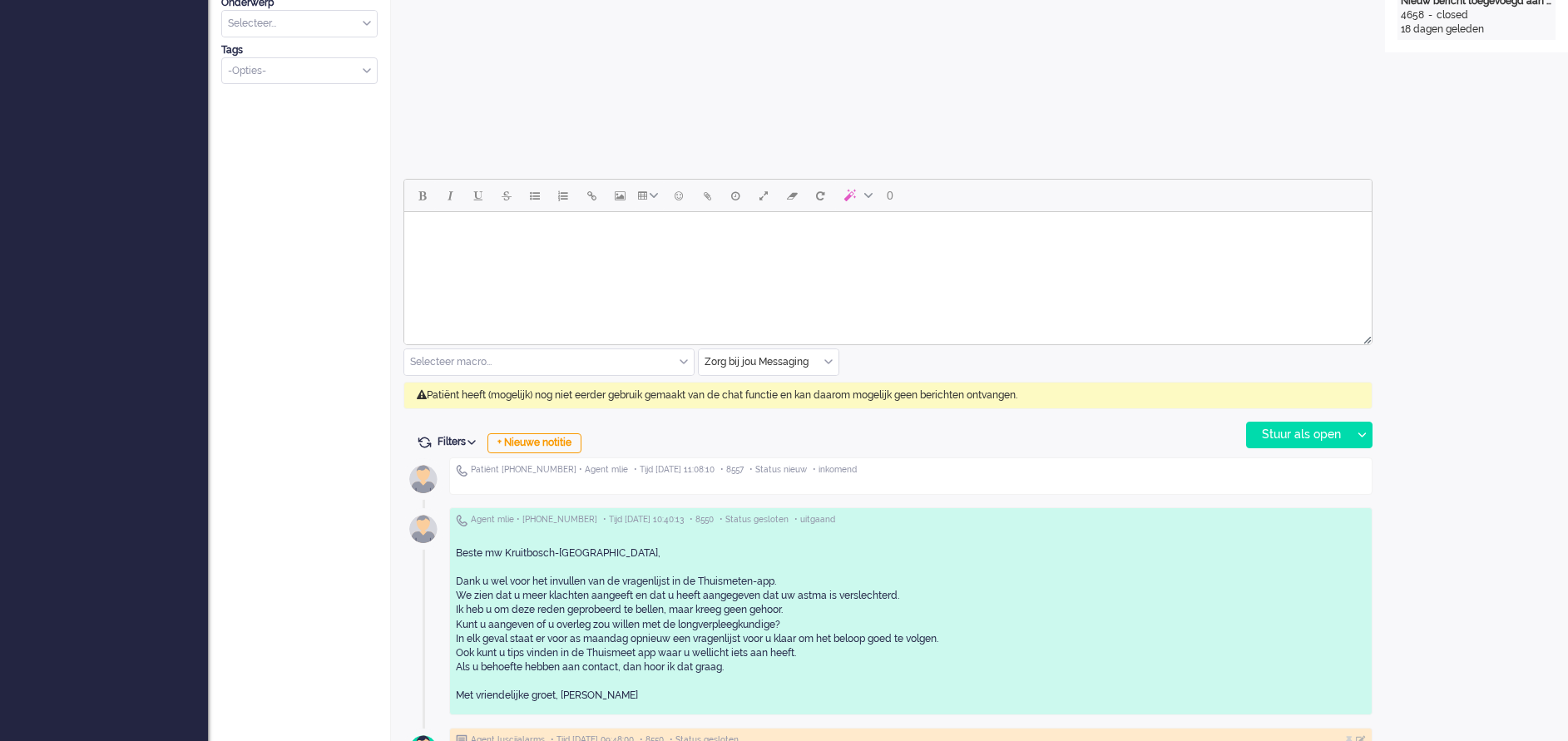
click at [523, 243] on body "Rich Text Area. Press ALT-0 for help." at bounding box center [887, 233] width 954 height 29
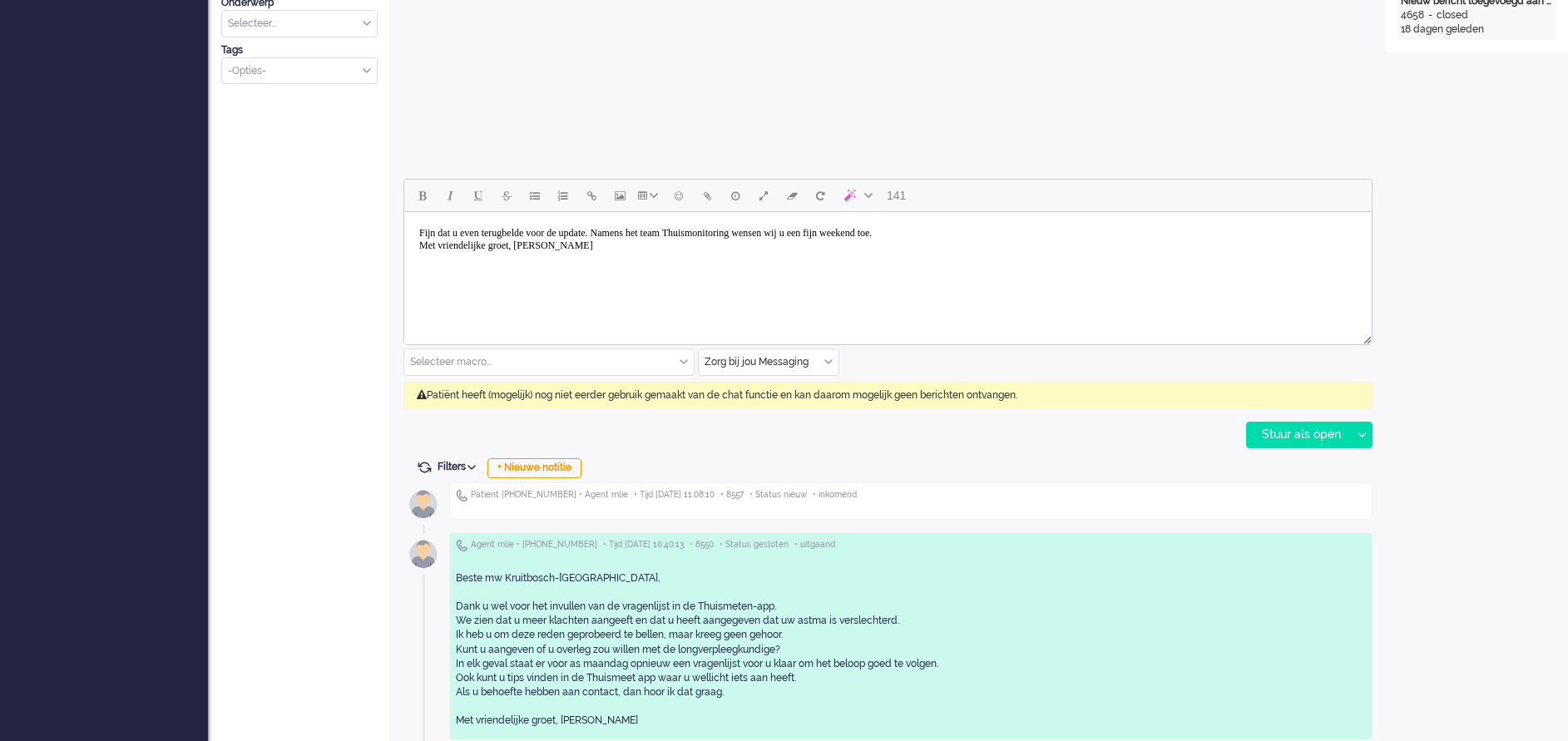
click at [630, 230] on body "Fijn dat u even terugbelde voor de update. Namens het team Thuismonitoring wens…" at bounding box center [887, 239] width 954 height 41
click at [1317, 430] on div "Stuur als open" at bounding box center [1299, 434] width 104 height 25
type input "Inkomend telefoongesprek"
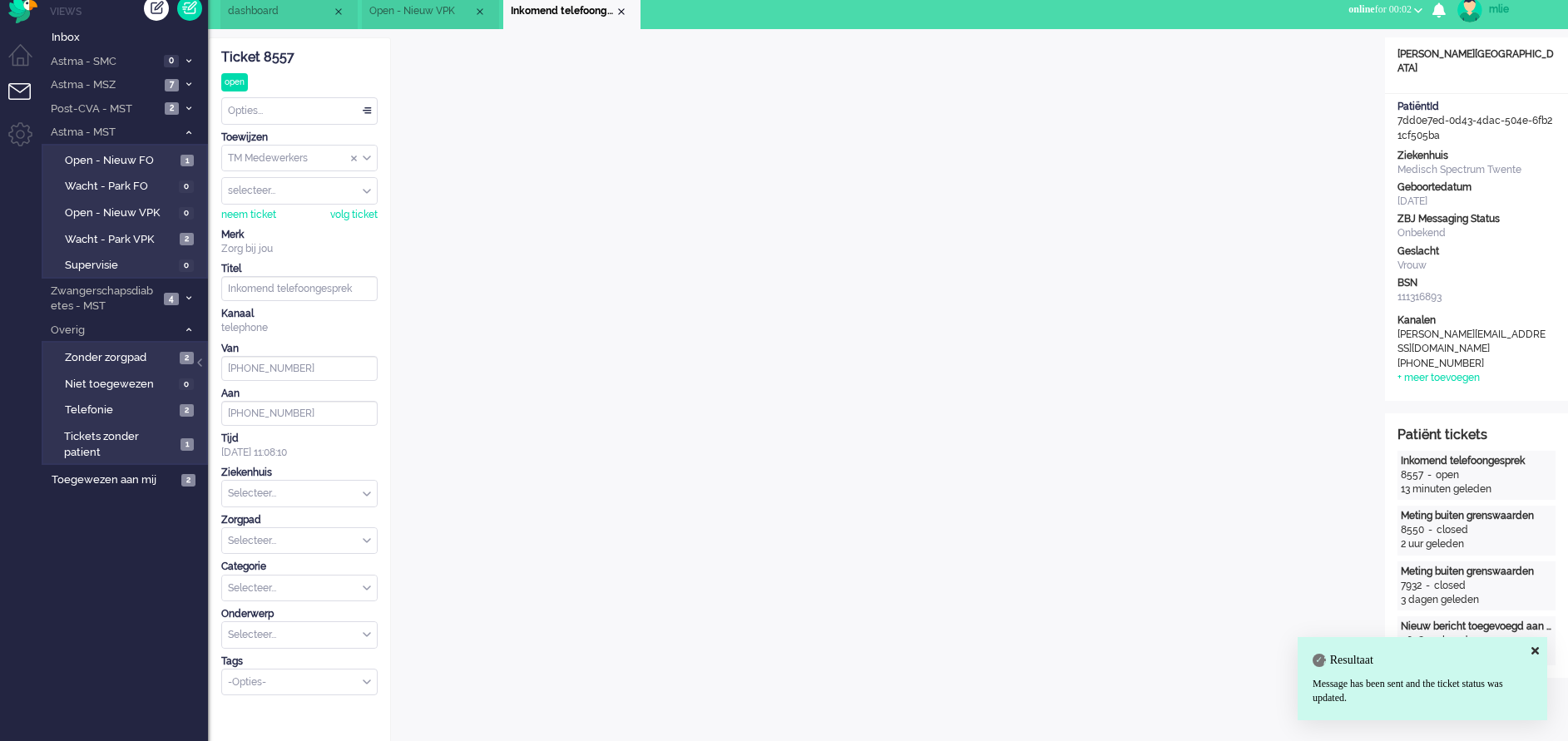
scroll to position [0, 0]
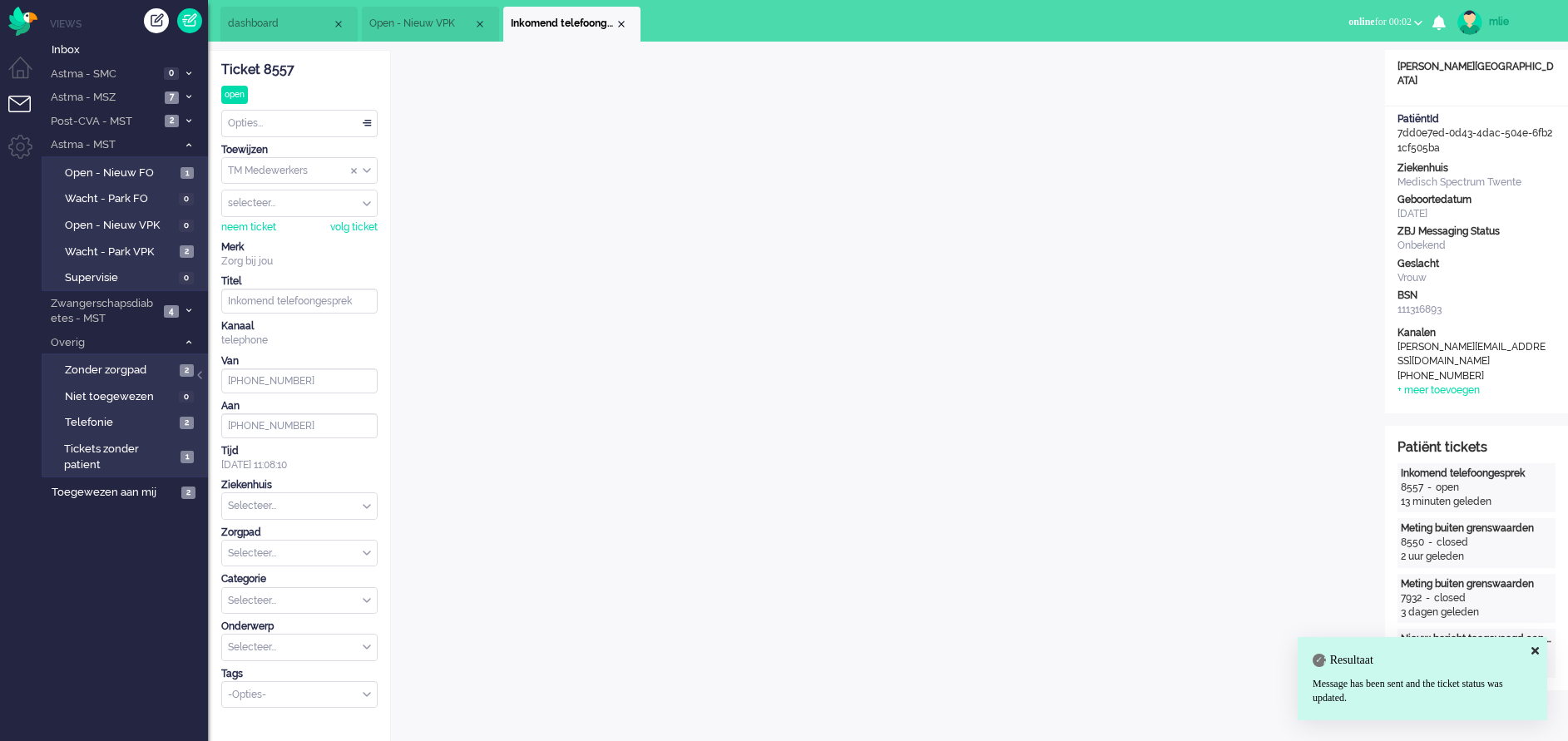
click at [367, 121] on div "Opties..." at bounding box center [299, 123] width 154 height 26
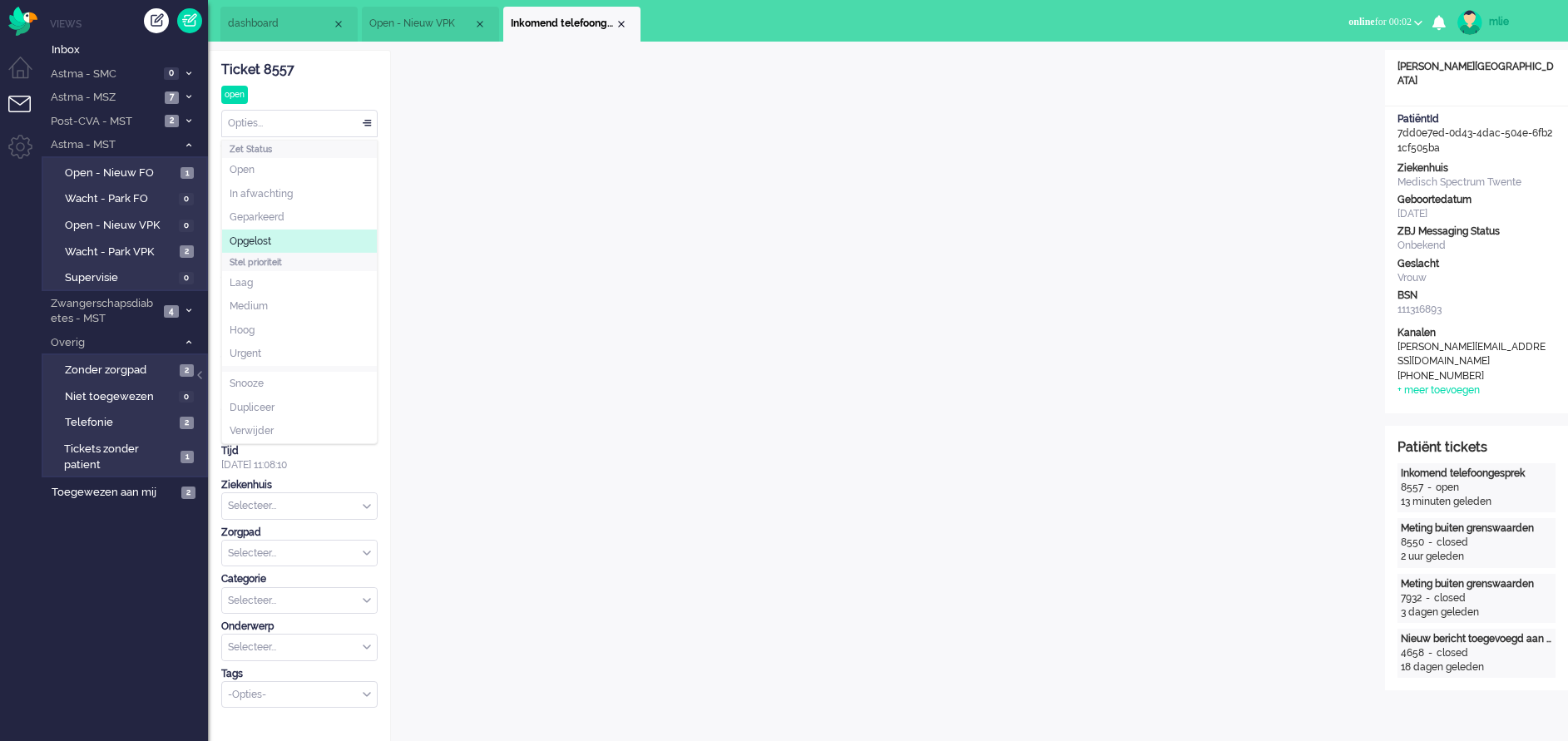
click at [266, 238] on span "Opgelost" at bounding box center [250, 241] width 41 height 14
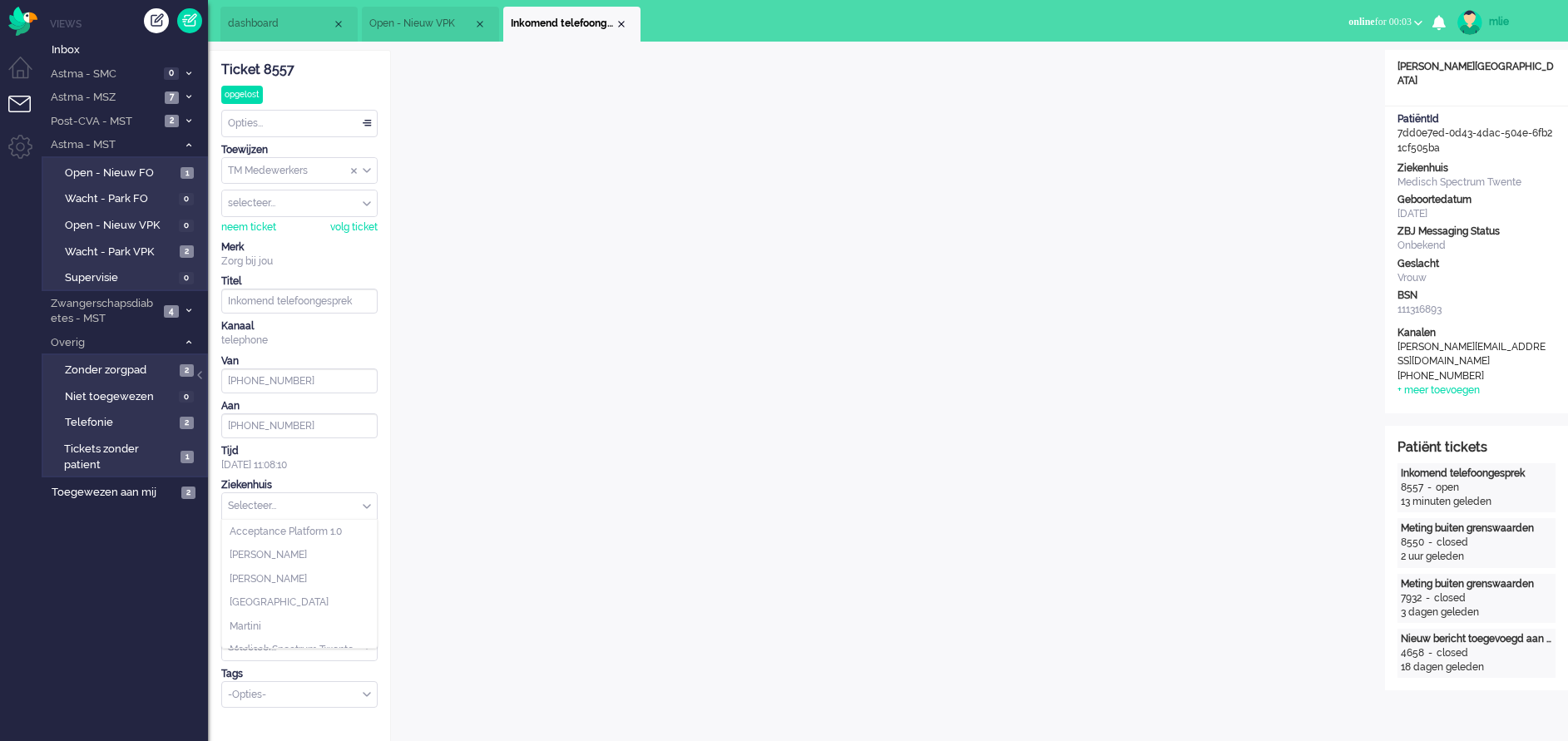
click at [367, 504] on div "Selecteer..." at bounding box center [299, 506] width 154 height 26
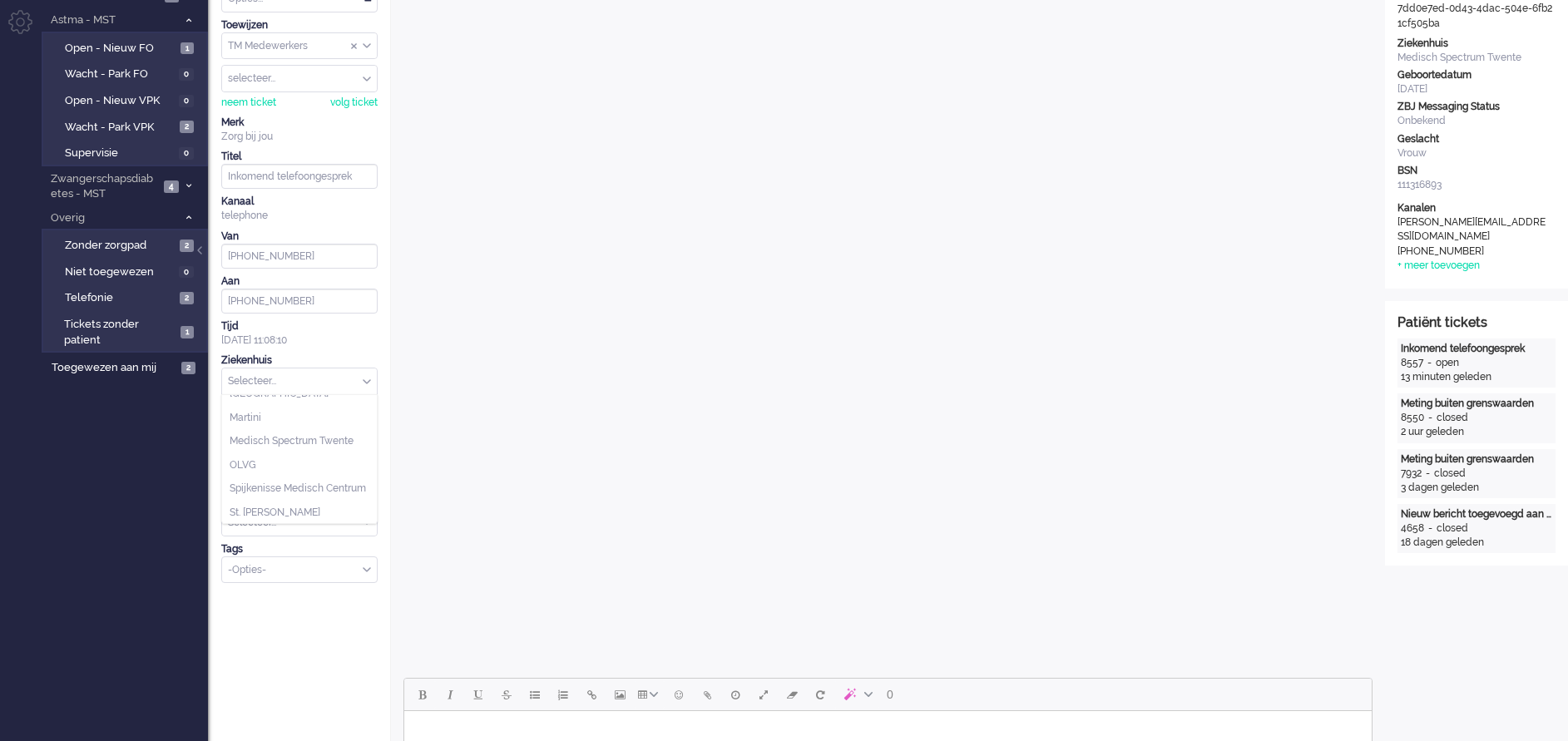
scroll to position [122, 0]
click at [314, 410] on span "Medisch Spectrum Twente" at bounding box center [291, 416] width 124 height 14
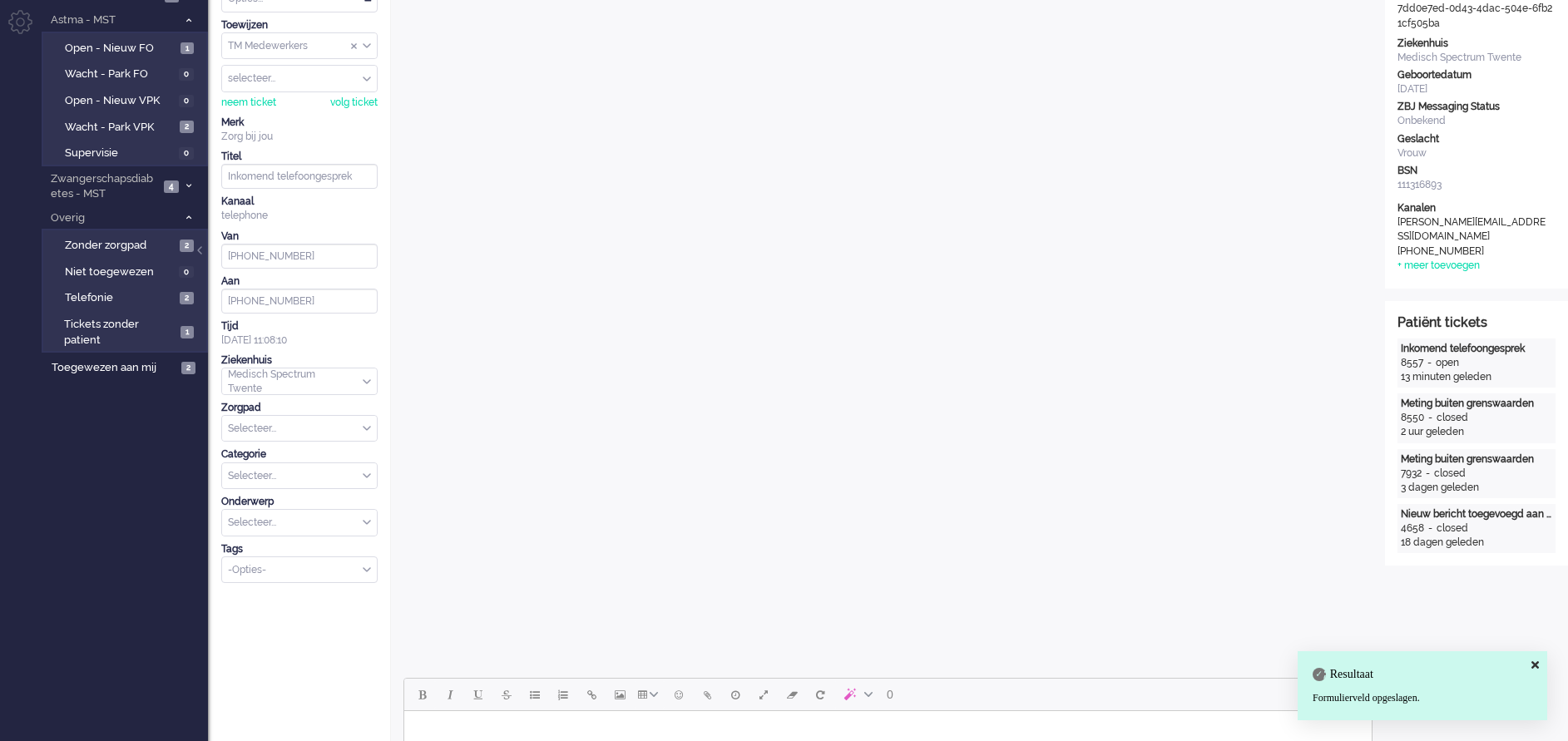
scroll to position [0, 0]
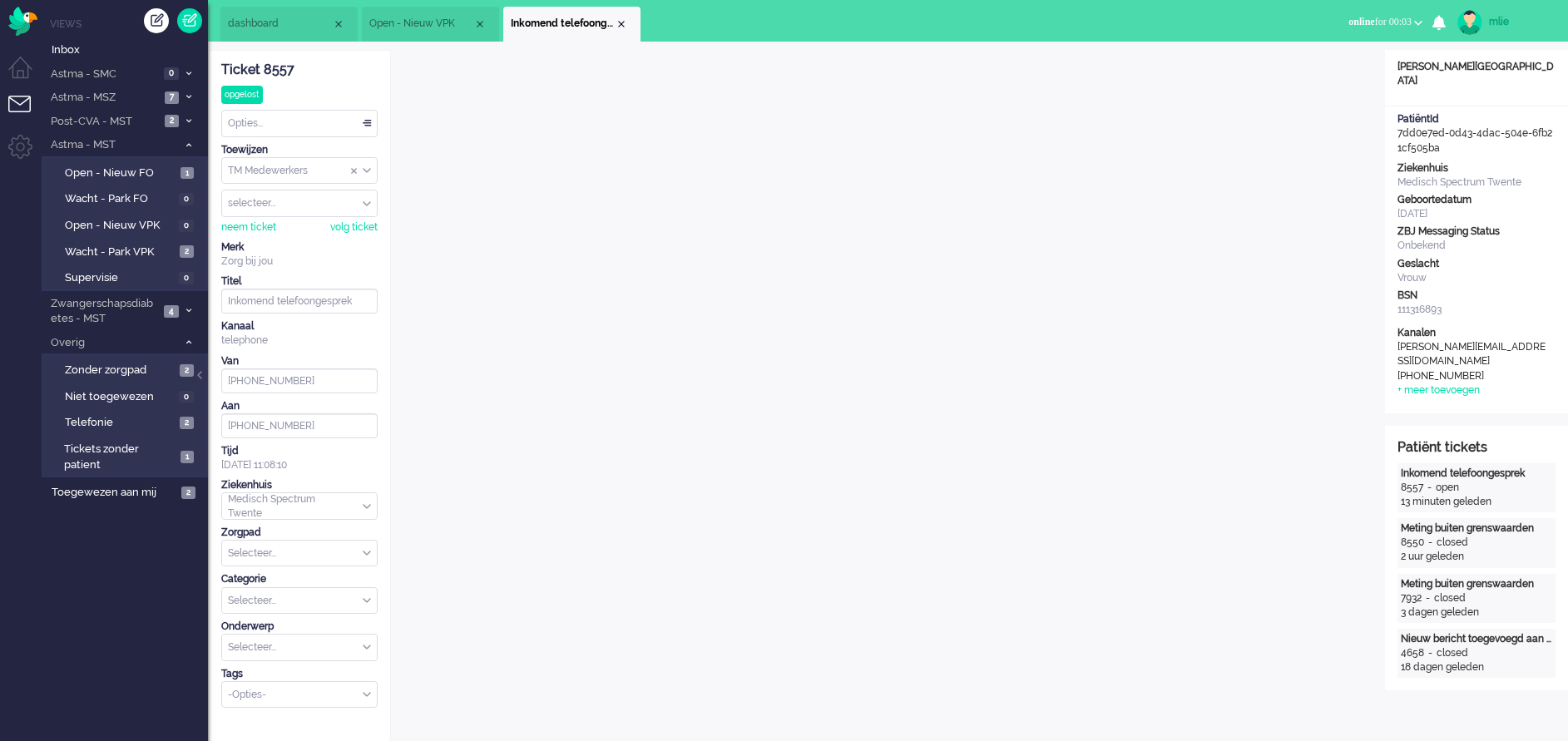
click at [362, 545] on input "text" at bounding box center [299, 554] width 154 height 26
click at [250, 577] on span "Astma" at bounding box center [244, 578] width 30 height 14
click at [622, 24] on div "Close tab" at bounding box center [621, 24] width 13 height 13
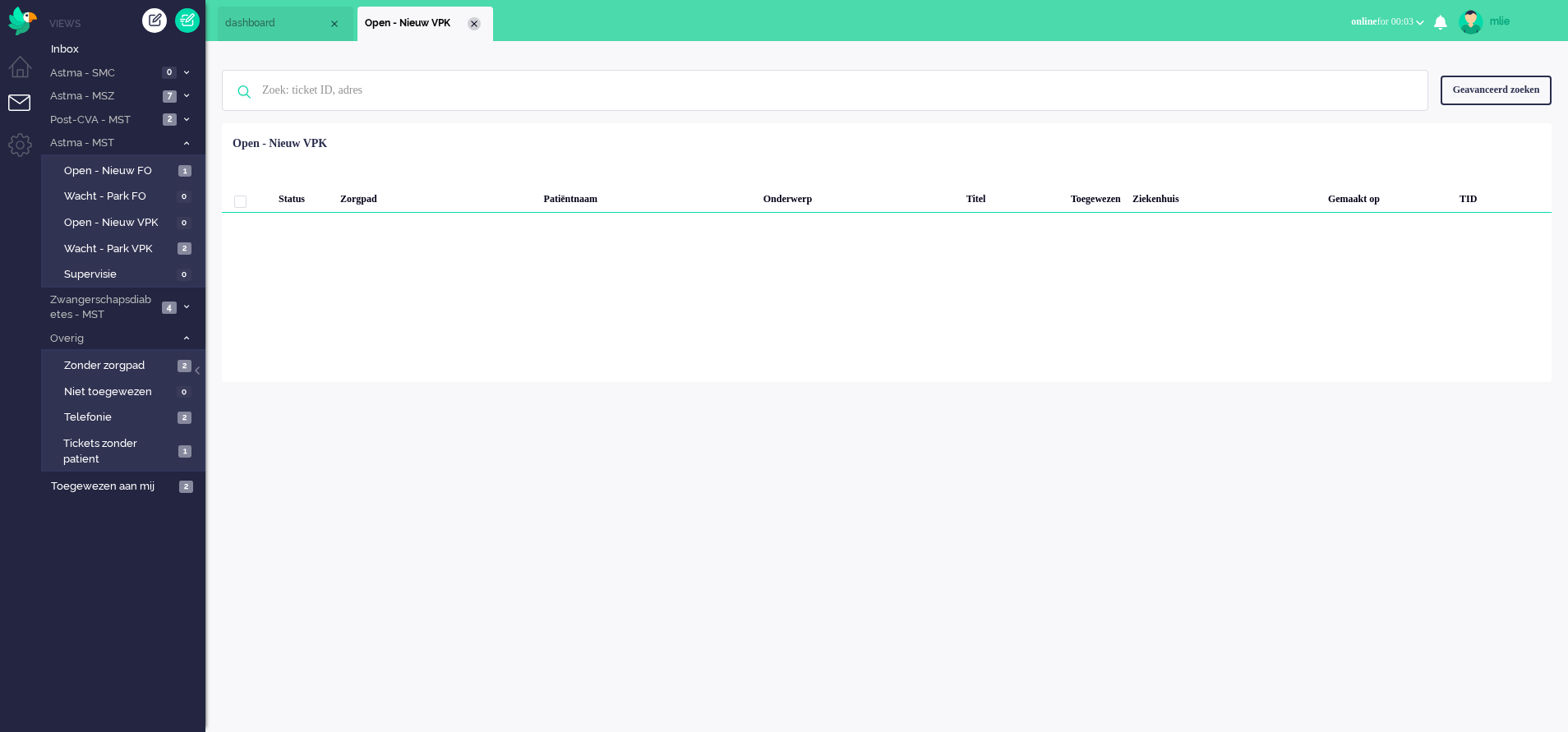
click at [474, 25] on div "Close tab" at bounding box center [474, 24] width 13 height 13
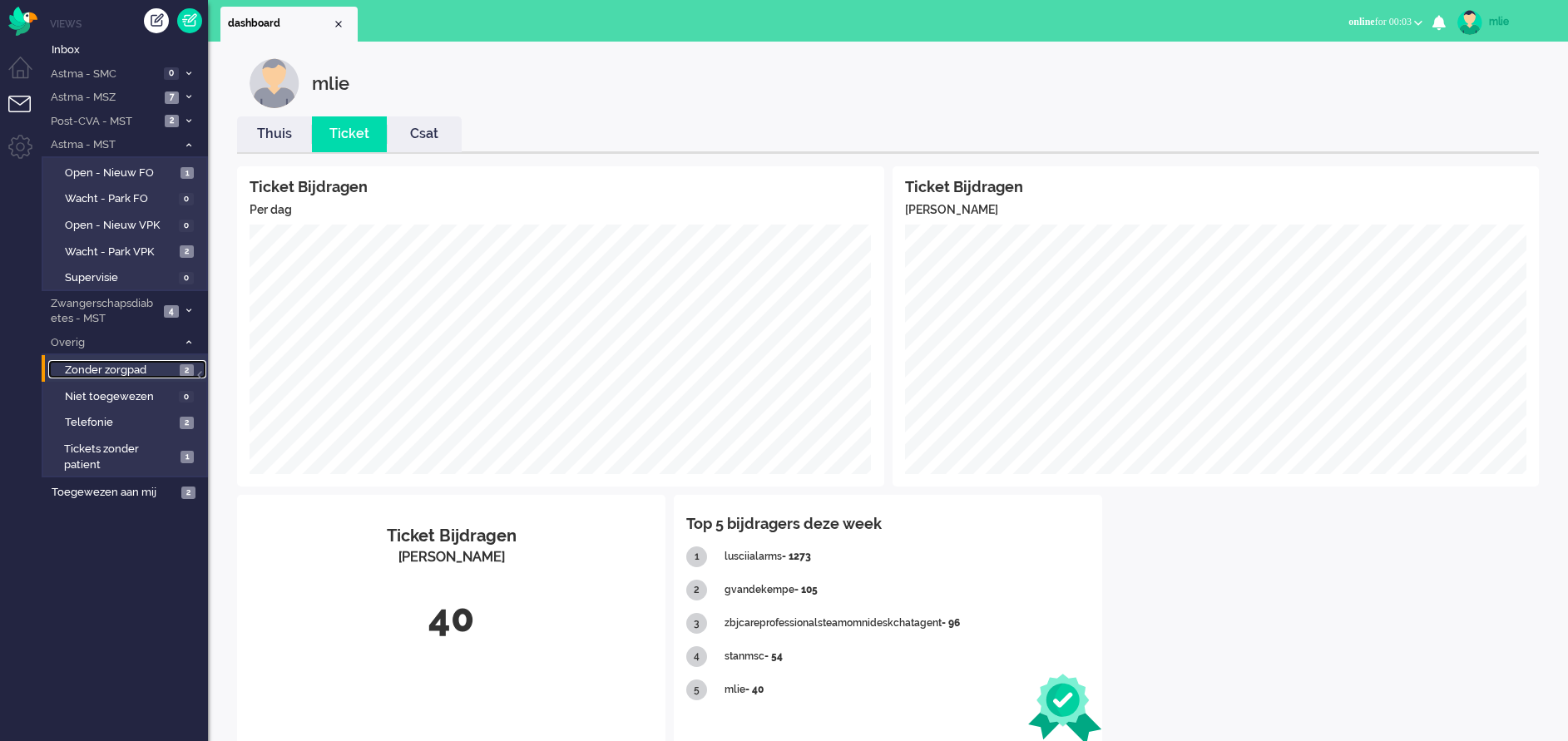
click at [98, 366] on span "Zonder zorgpad" at bounding box center [120, 370] width 110 height 16
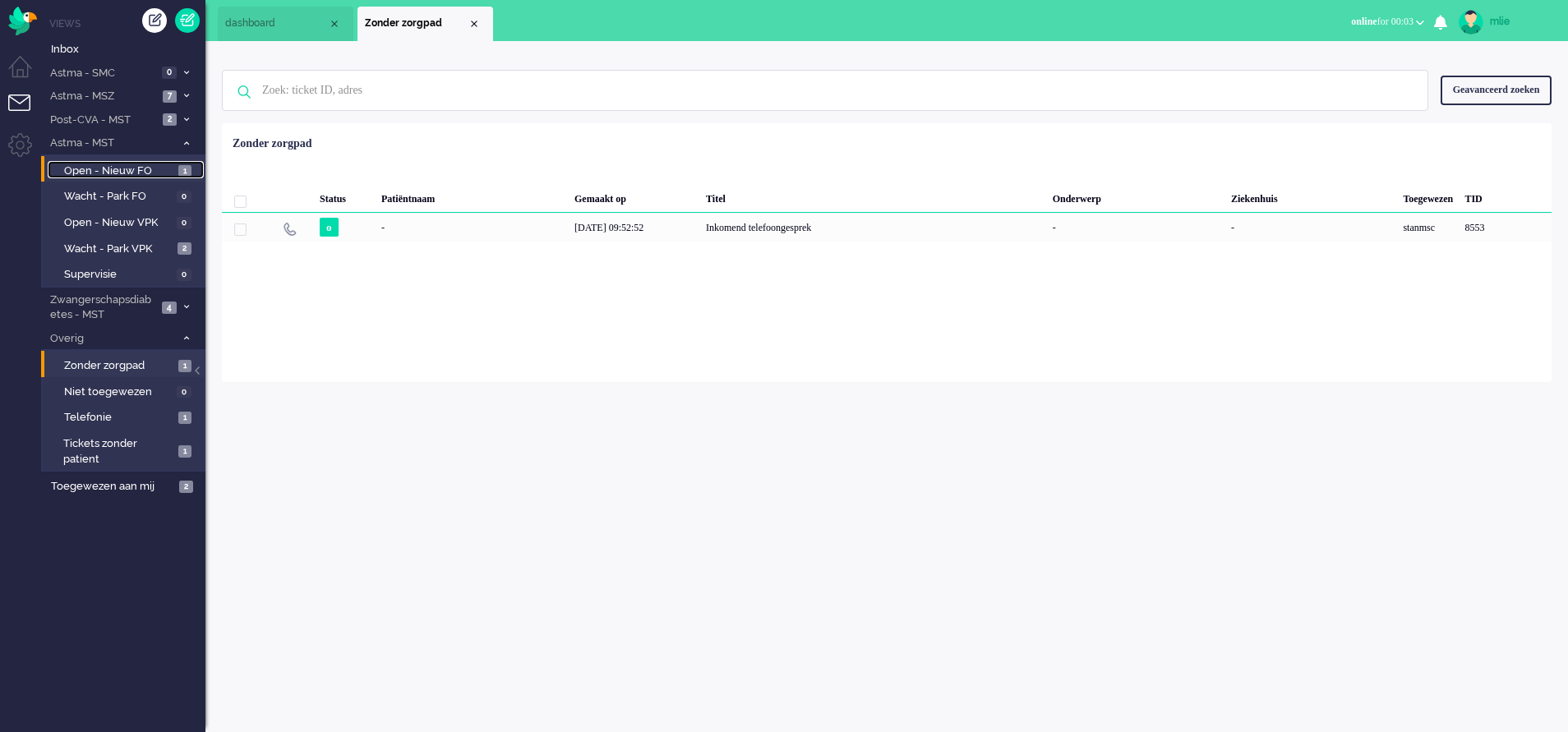
click at [85, 168] on span "Open - Nieuw FO" at bounding box center [119, 171] width 110 height 15
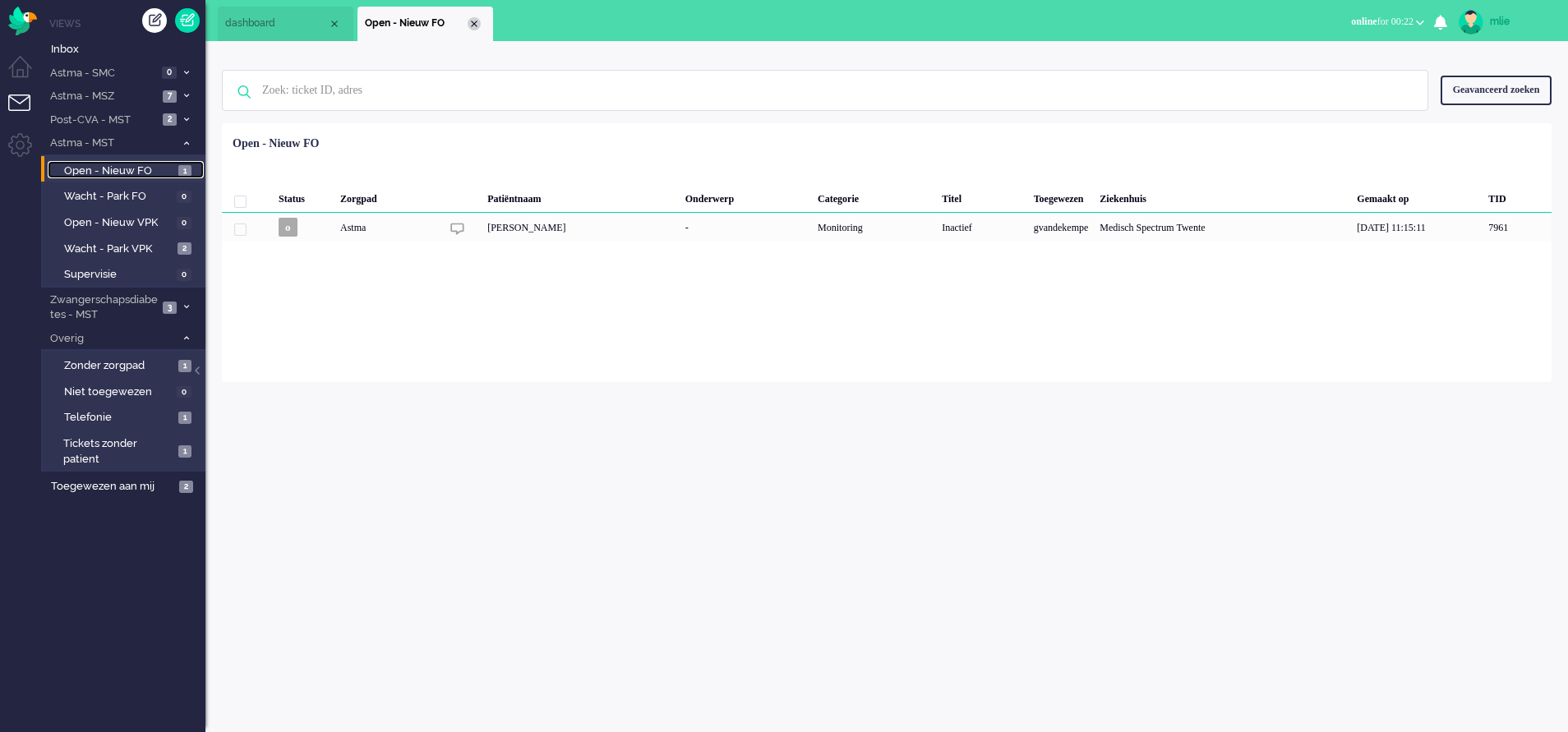
click at [475, 21] on div "Close tab" at bounding box center [474, 24] width 13 height 13
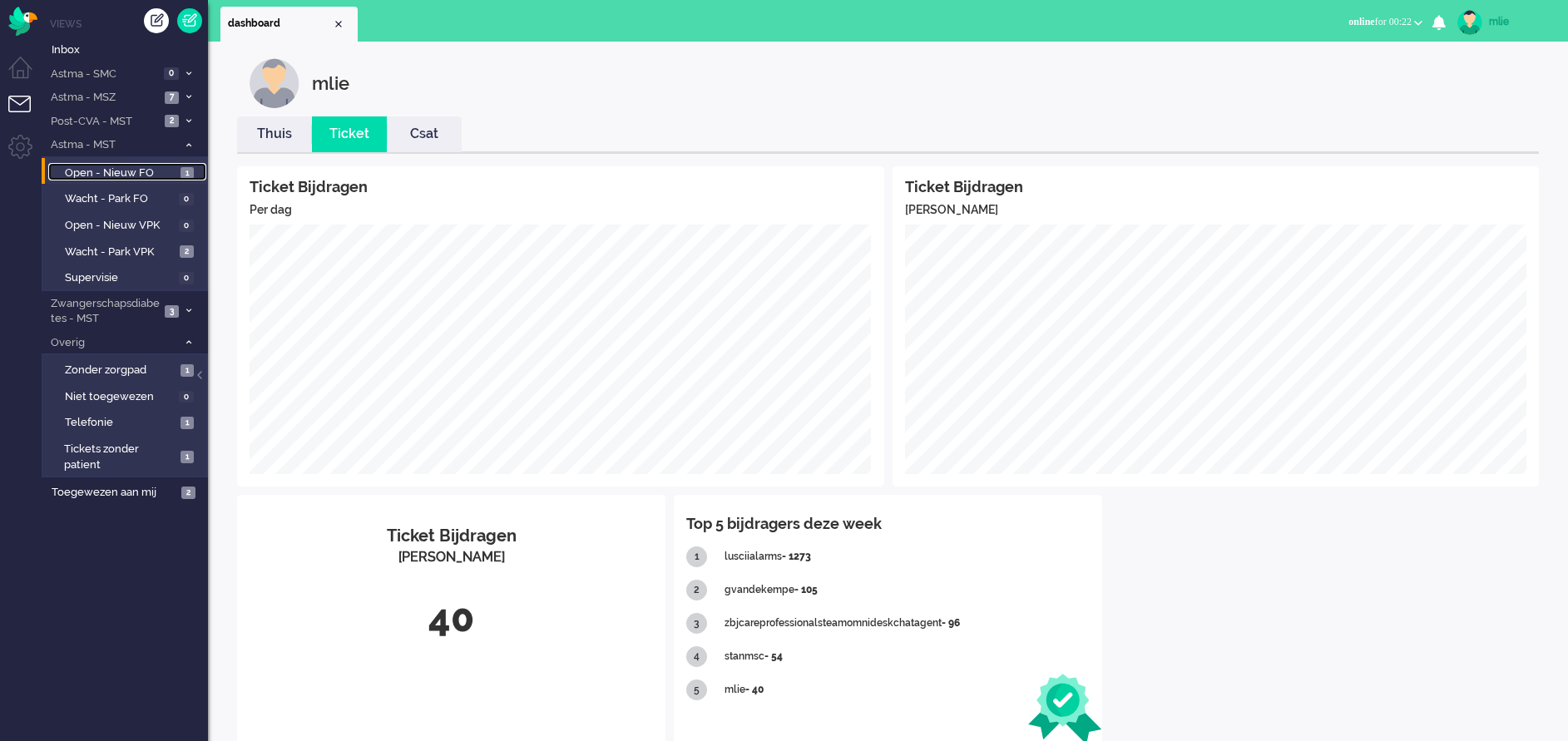
click at [131, 168] on span "Open - Nieuw FO" at bounding box center [120, 173] width 111 height 16
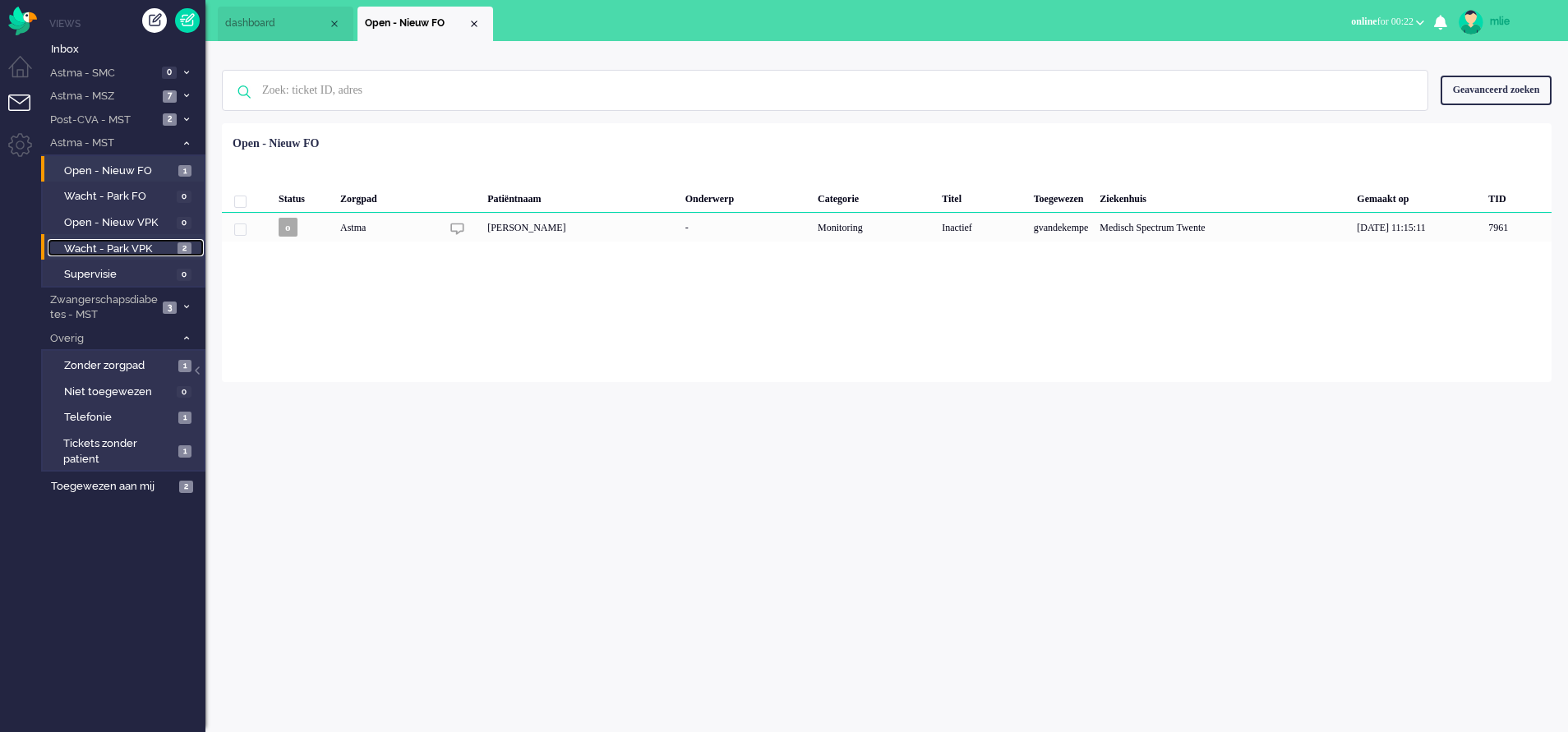
click at [107, 248] on span "Wacht - Park VPK" at bounding box center [119, 249] width 109 height 15
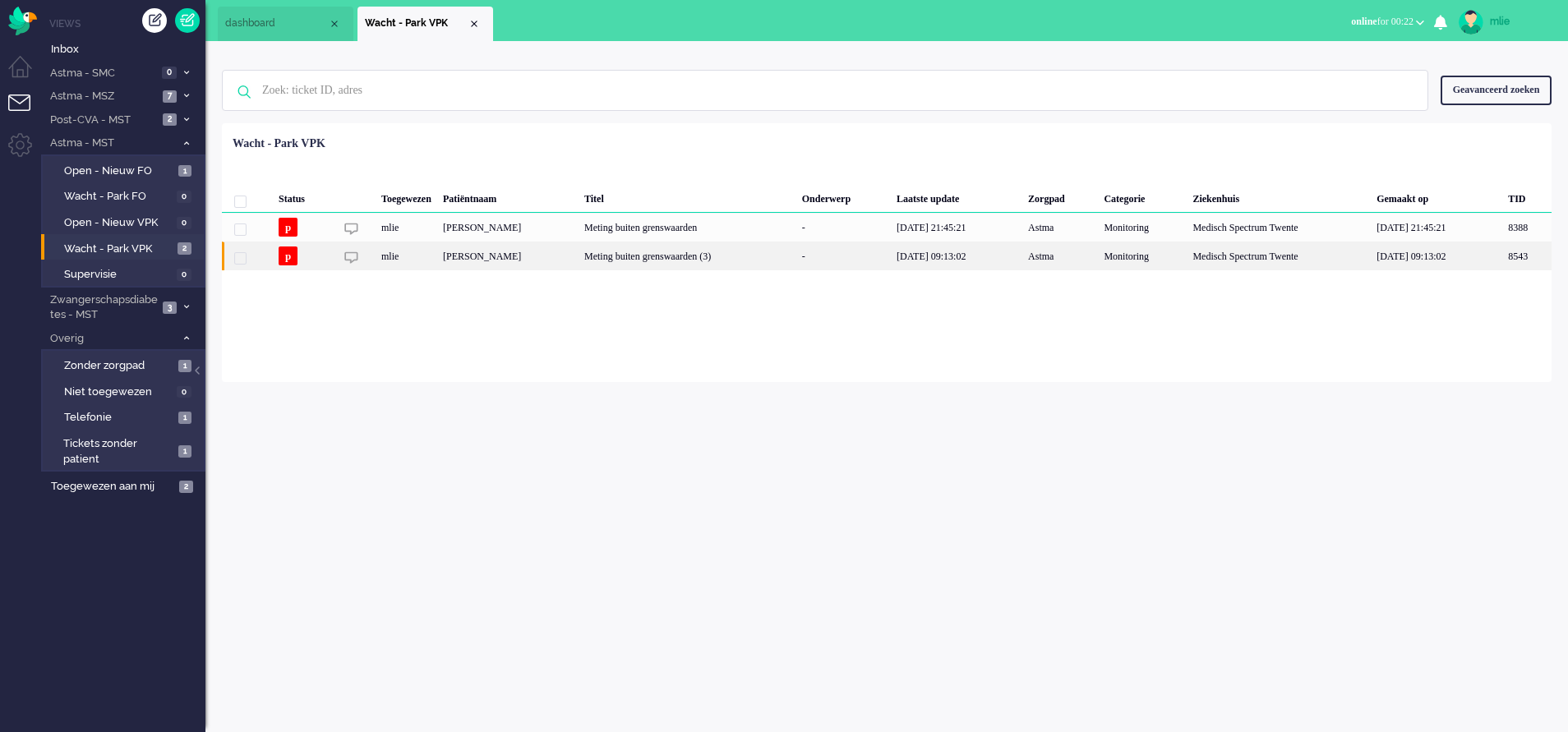
click at [738, 262] on div "Meting buiten grenswaarden (3)" at bounding box center [688, 256] width 218 height 29
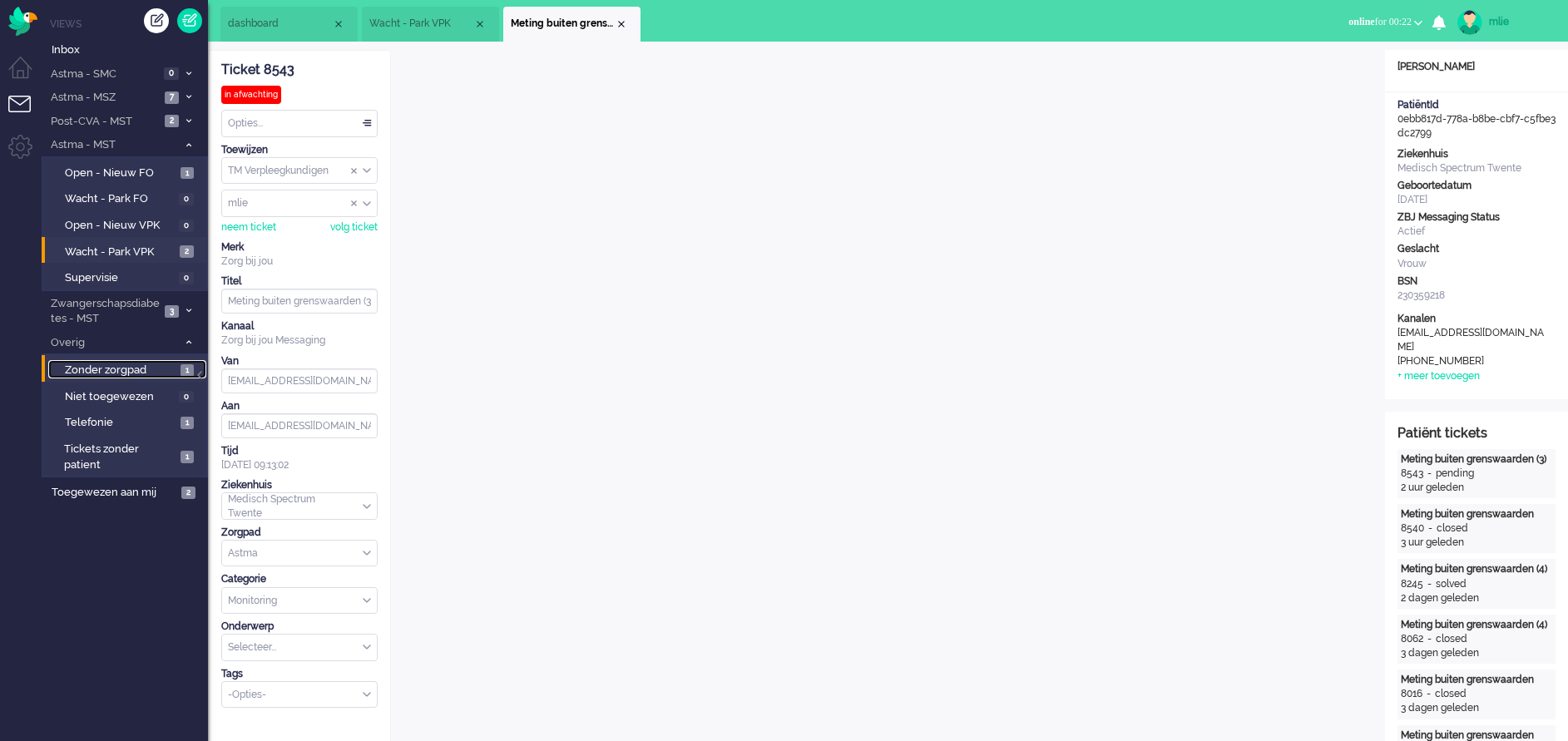
click at [85, 364] on span "Zonder zorgpad" at bounding box center [120, 370] width 111 height 16
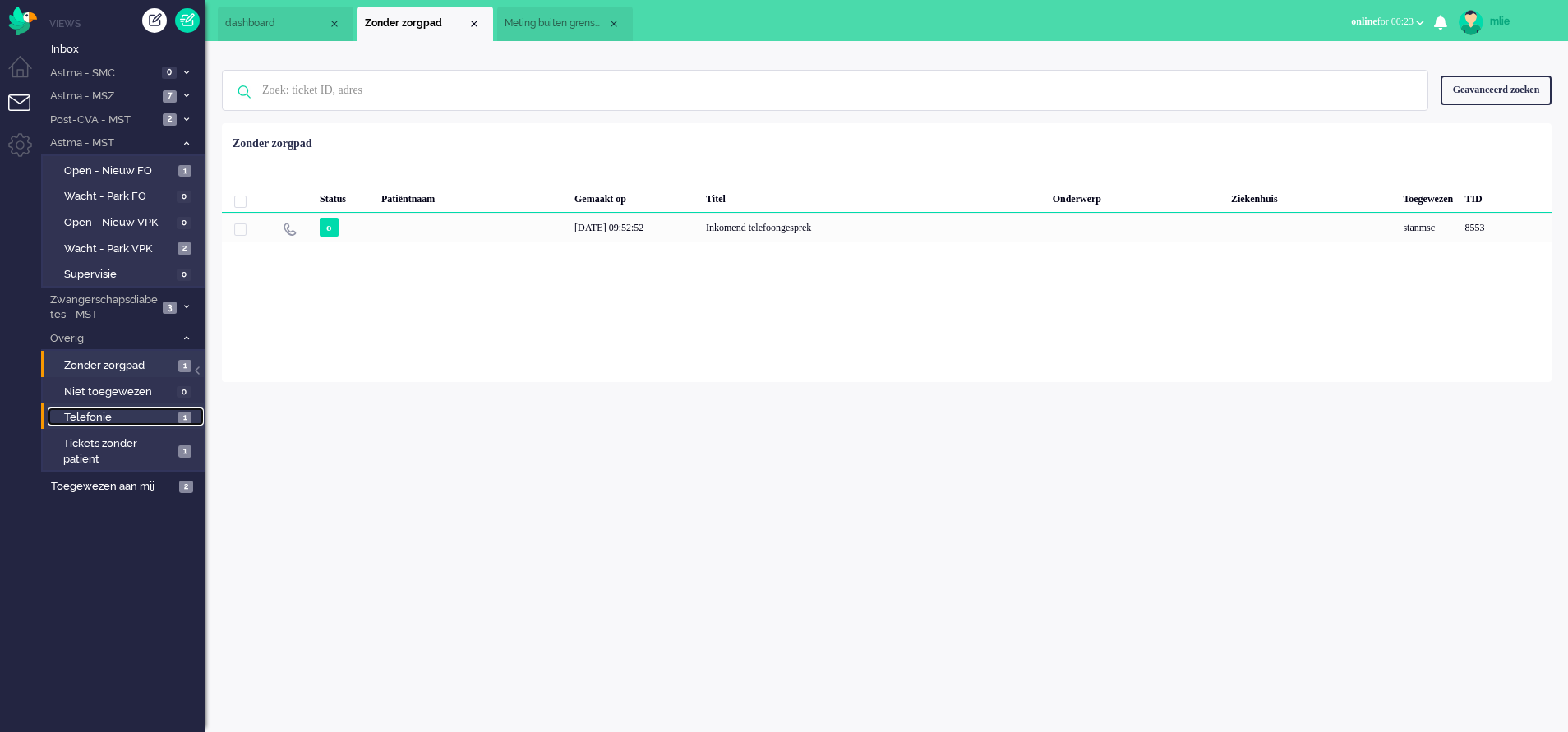
click at [97, 417] on span "Telefonie" at bounding box center [119, 417] width 110 height 15
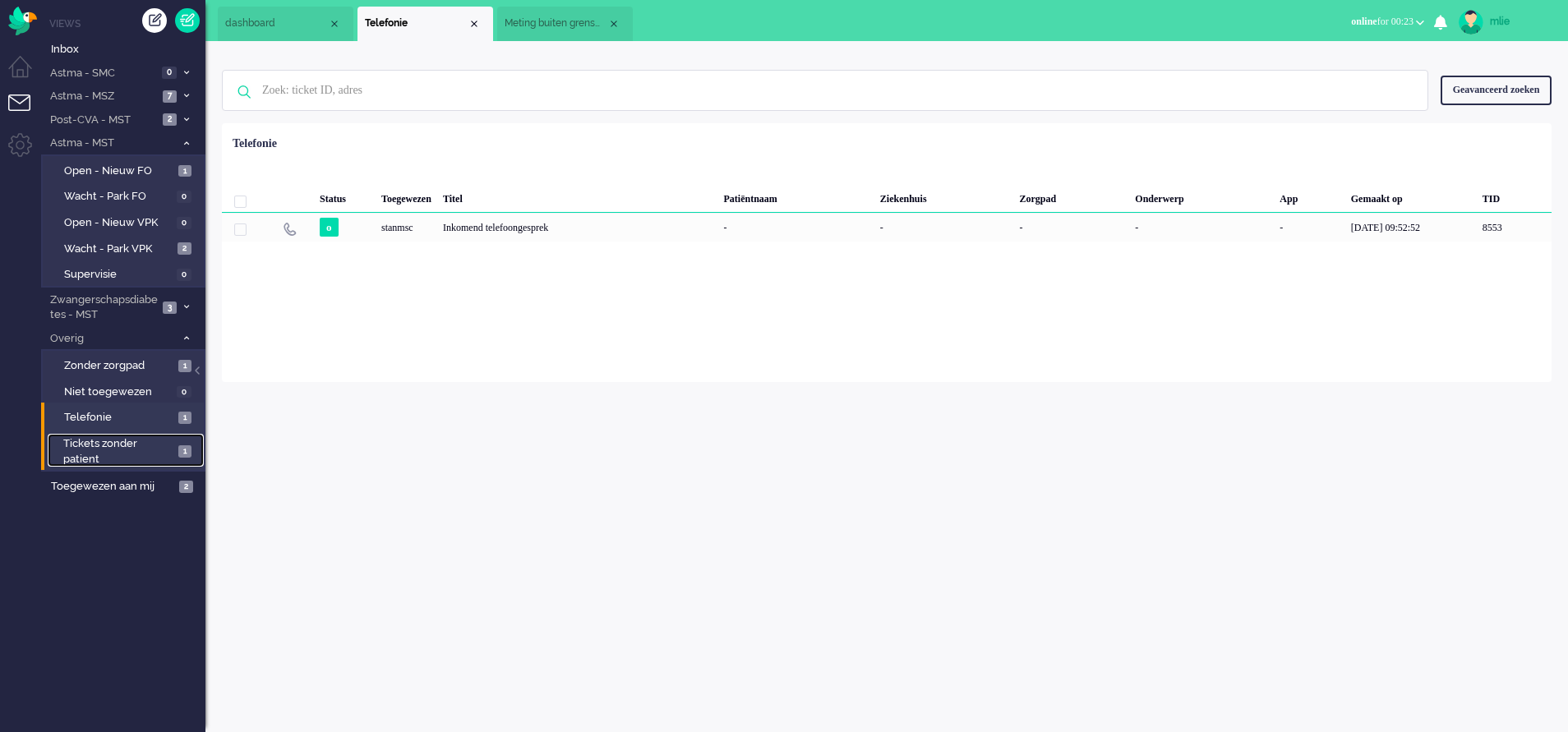
click at [87, 452] on span "Tickets zonder patient" at bounding box center [118, 452] width 110 height 31
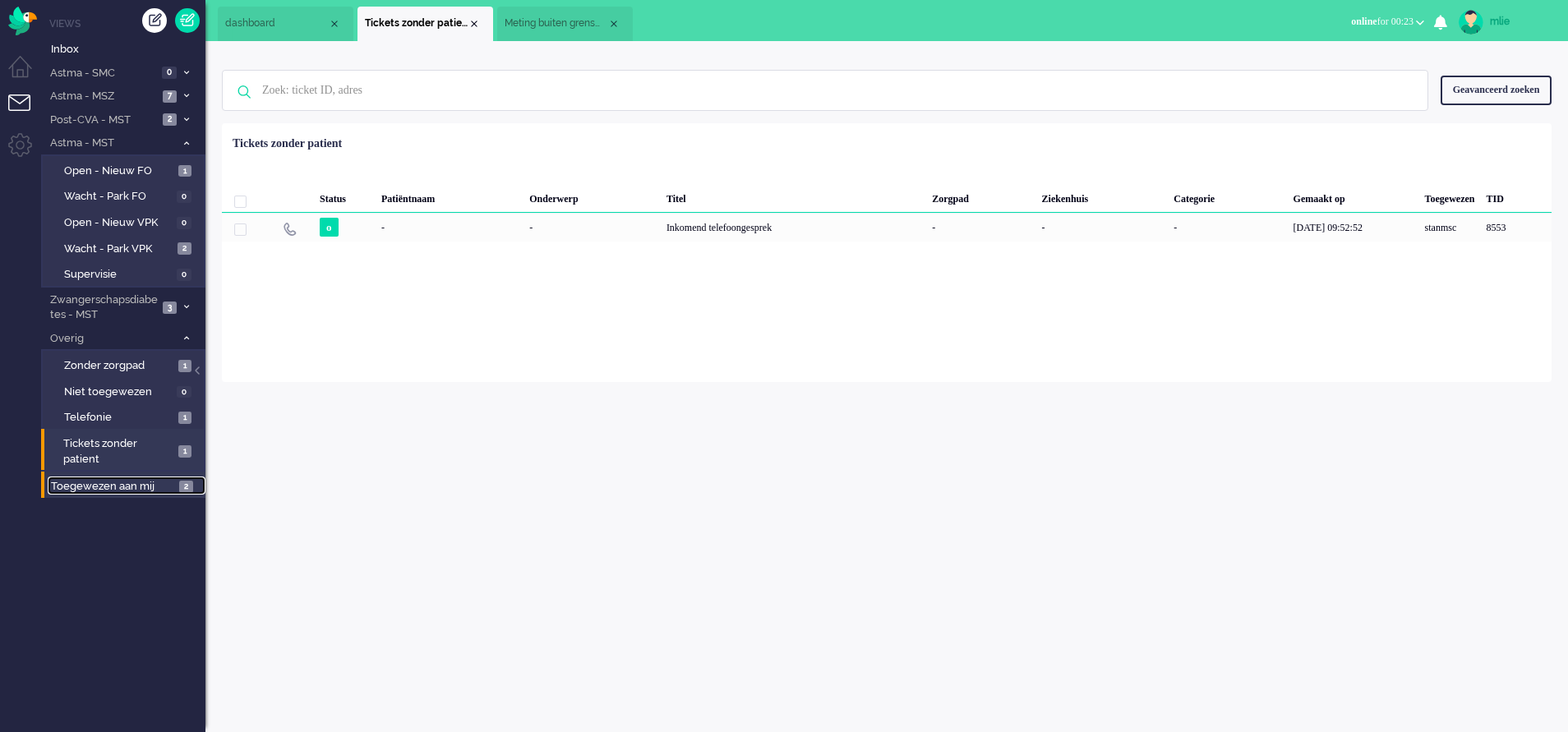
click at [83, 480] on span "Toegewezen aan mij" at bounding box center [113, 486] width 123 height 15
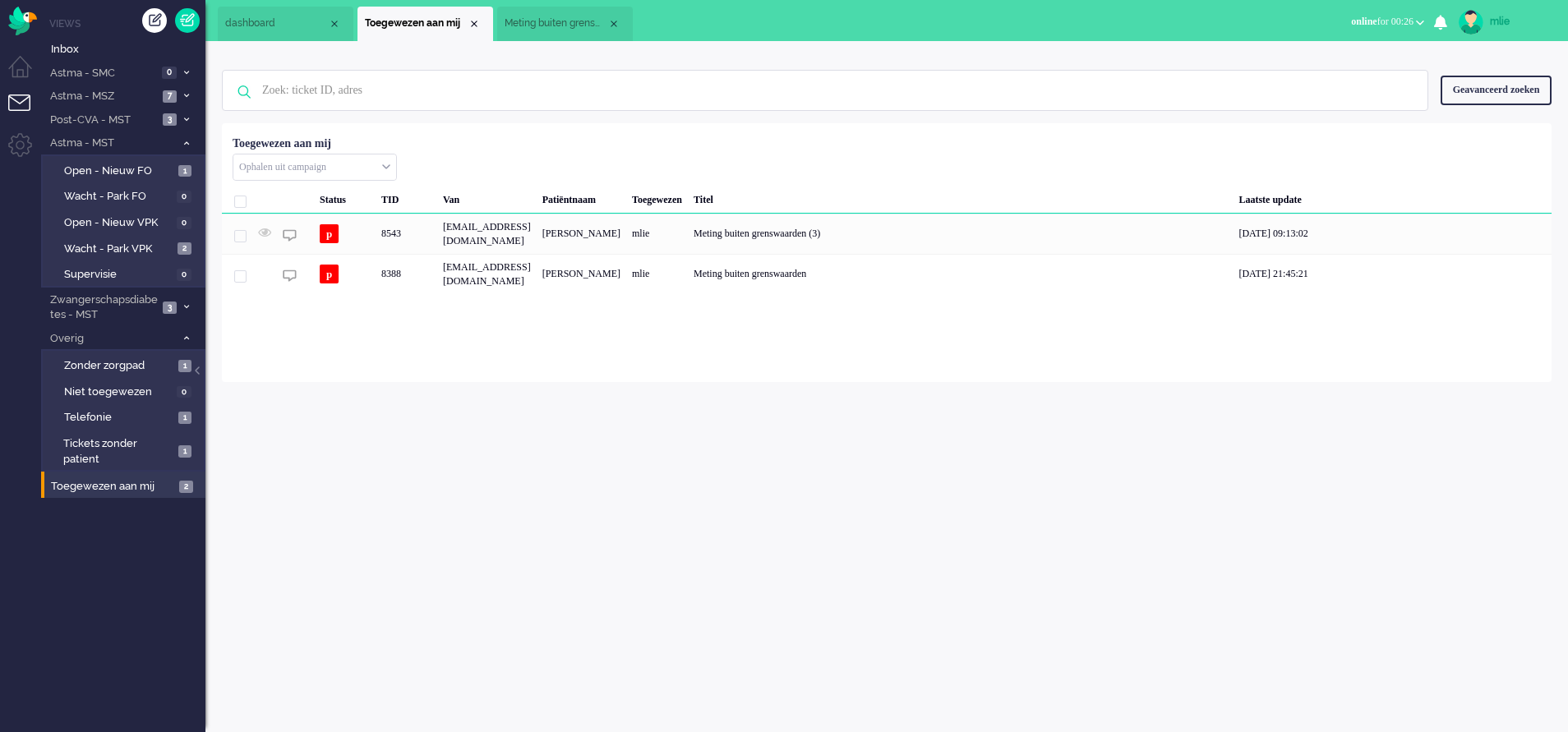
click at [1040, 552] on div "mlie Thuis Ticket Csat Ticket Bijdragen Per dag Ticket Bijdragen Per Kanaal Tic…" at bounding box center [887, 386] width 1363 height 691
click at [186, 91] on li "Astma - MSZ 7" at bounding box center [122, 95] width 164 height 24
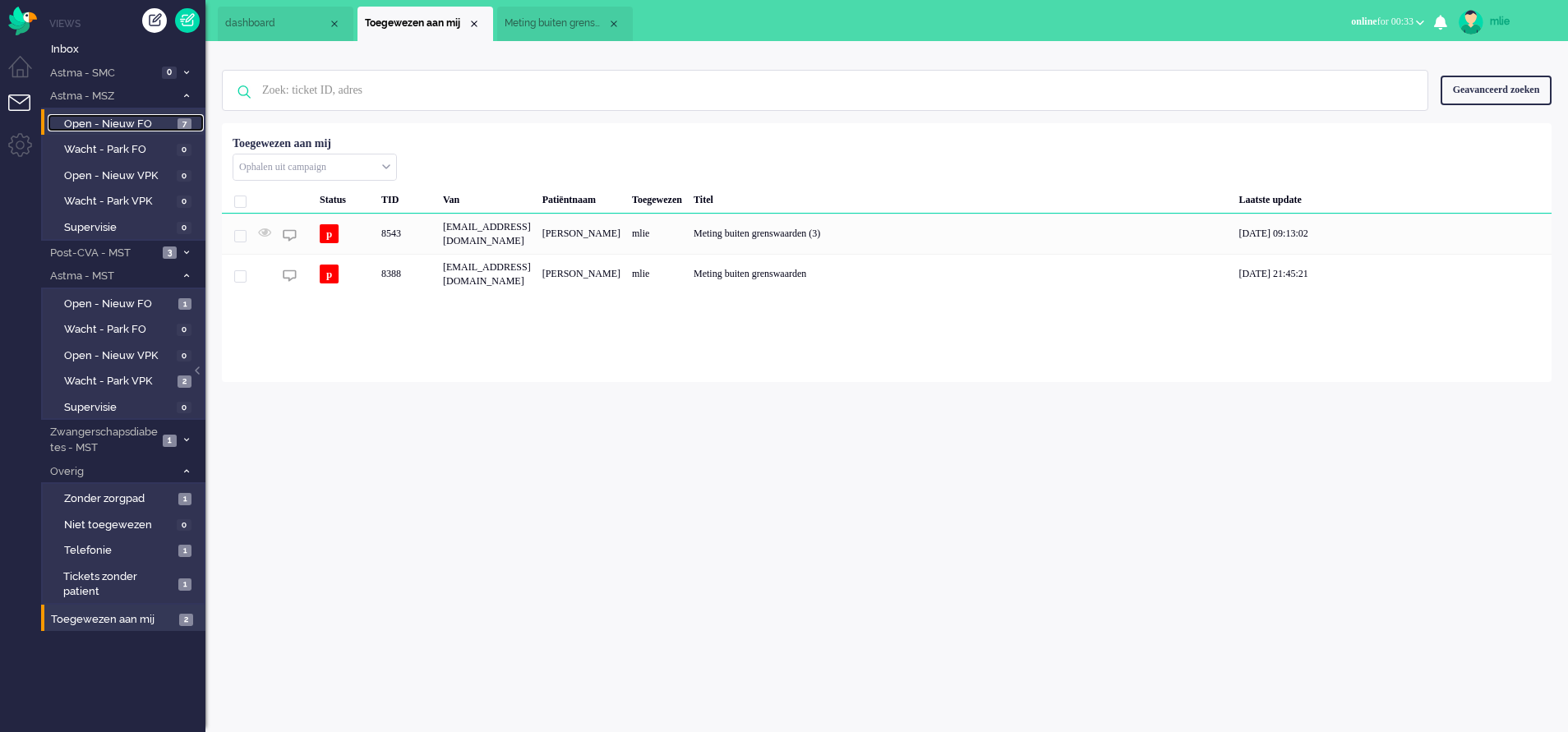
click at [166, 118] on span "Open - Nieuw FO" at bounding box center [119, 124] width 109 height 15
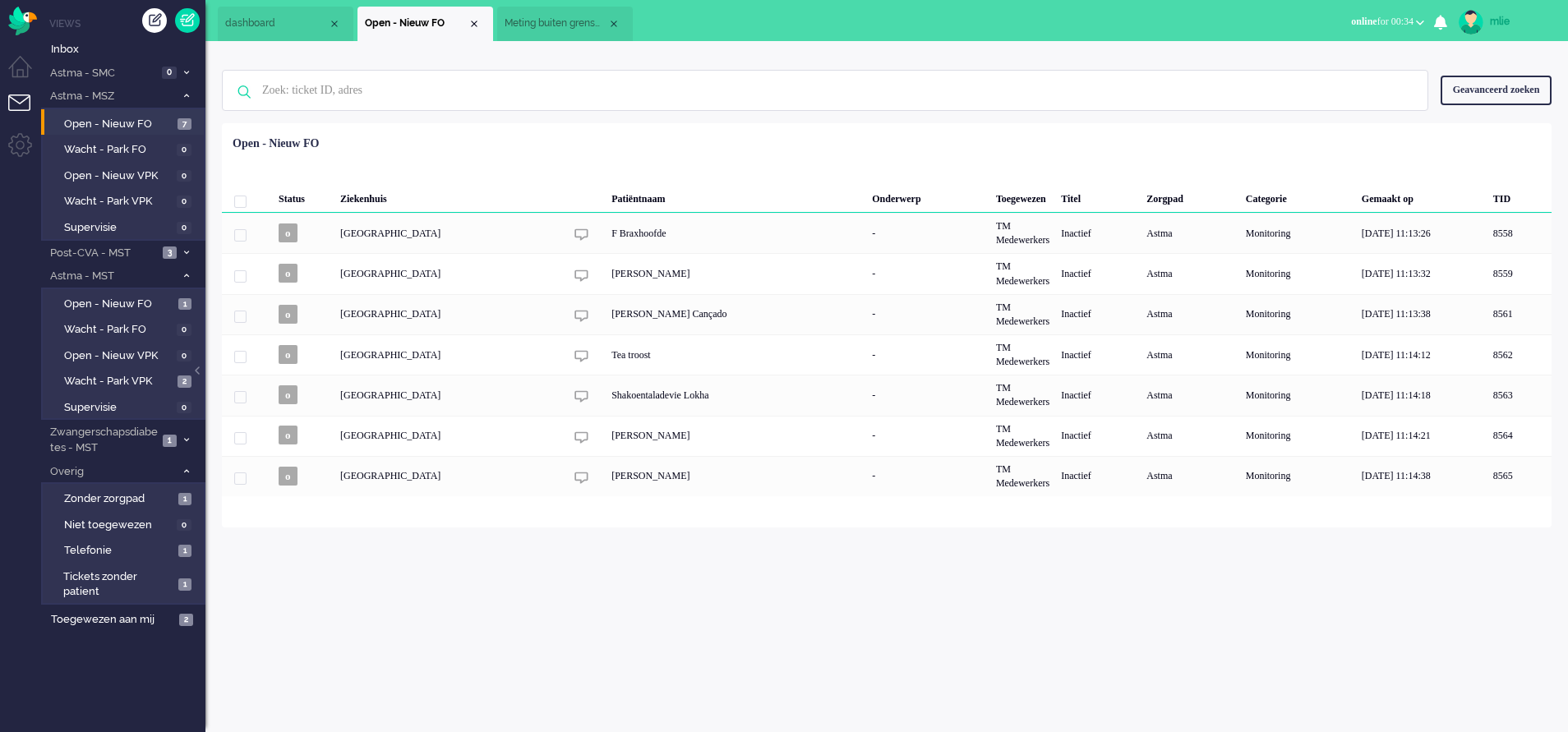
click at [187, 92] on li "Astma - MSZ 7" at bounding box center [122, 95] width 164 height 24
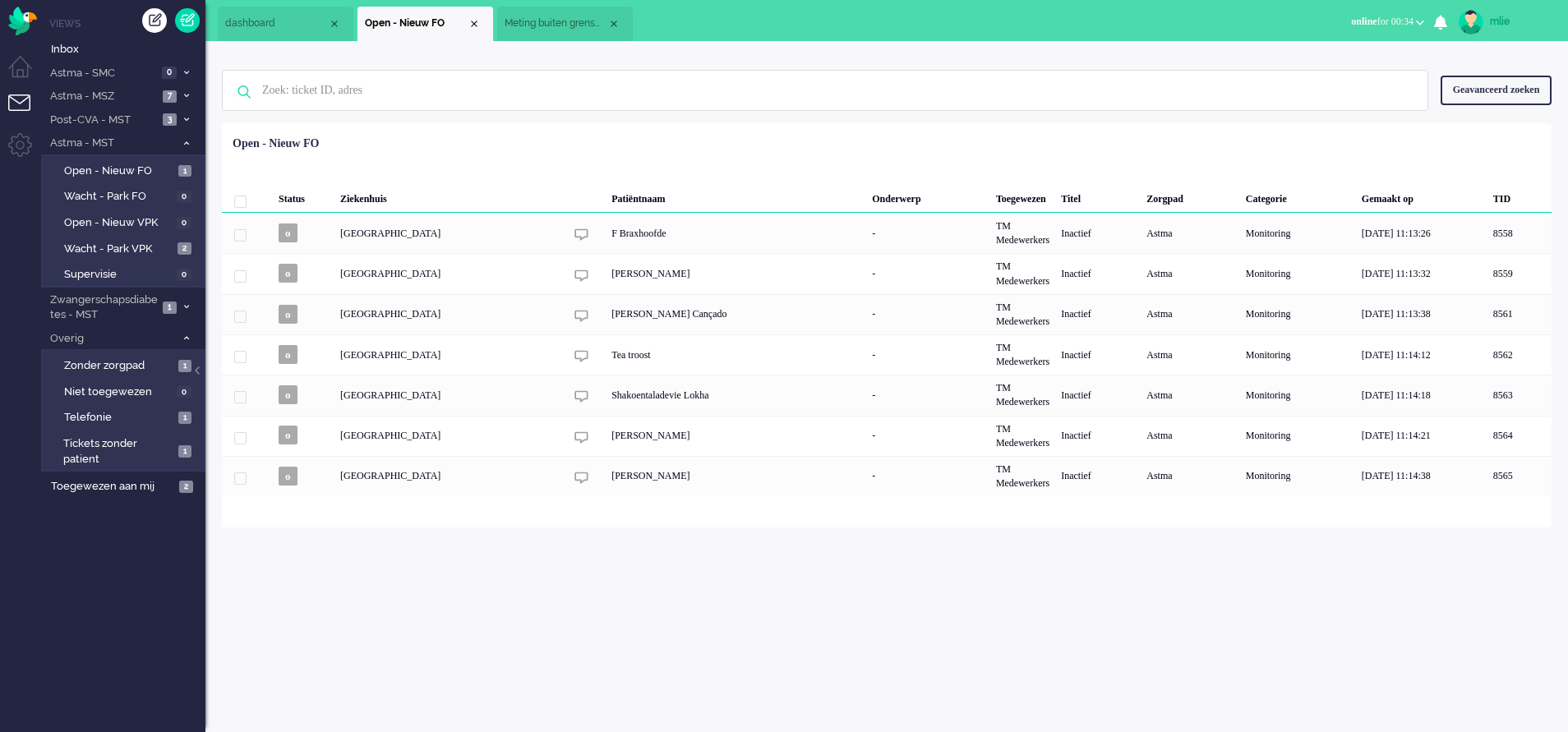
click at [882, 585] on div "mlie Thuis Ticket Csat Ticket Bijdragen Per dag Ticket Bijdragen Per Kanaal Tic…" at bounding box center [887, 386] width 1363 height 691
click at [558, 27] on span "Meting buiten grenswaarden (3)" at bounding box center [555, 23] width 103 height 14
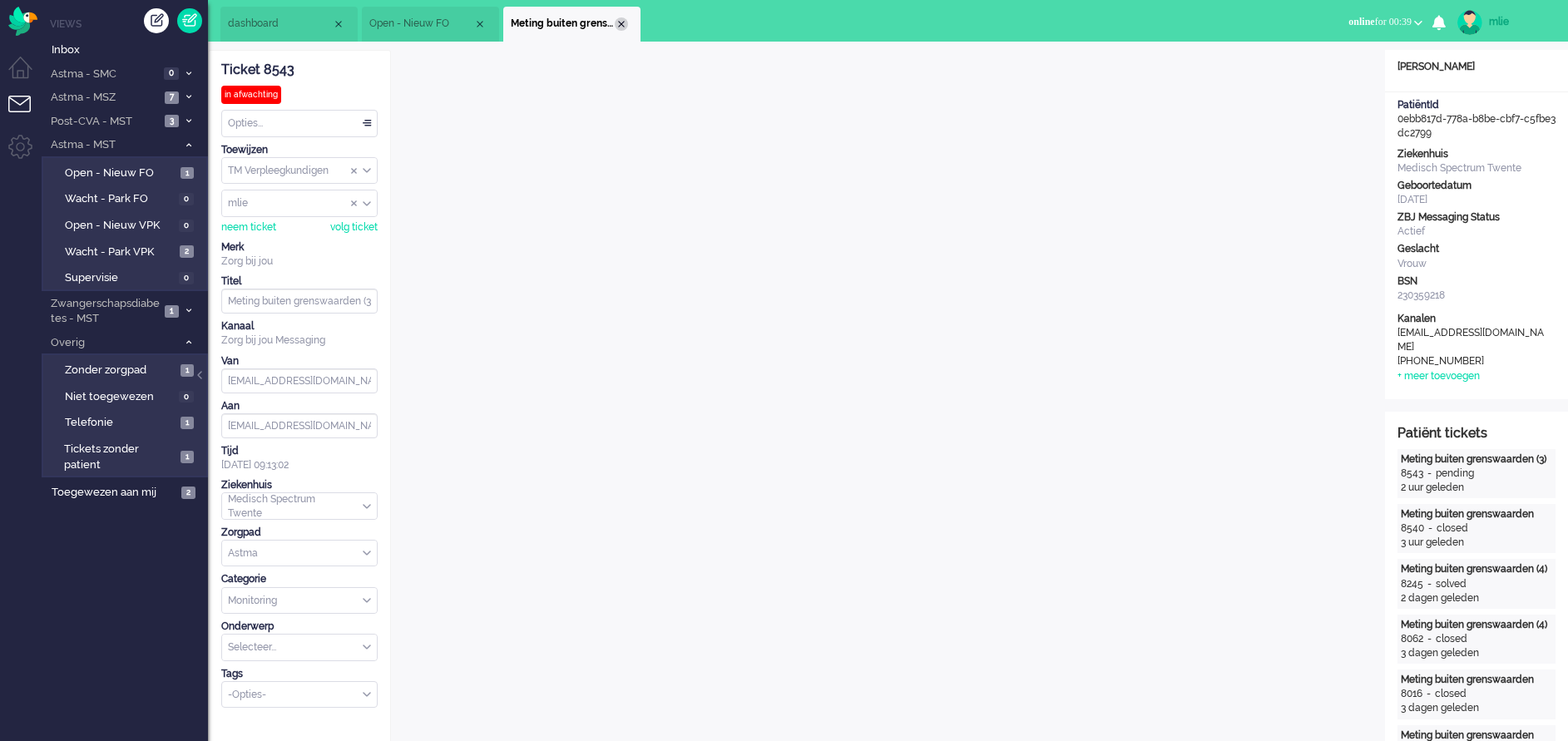
click at [623, 18] on div "Close tab" at bounding box center [621, 24] width 13 height 13
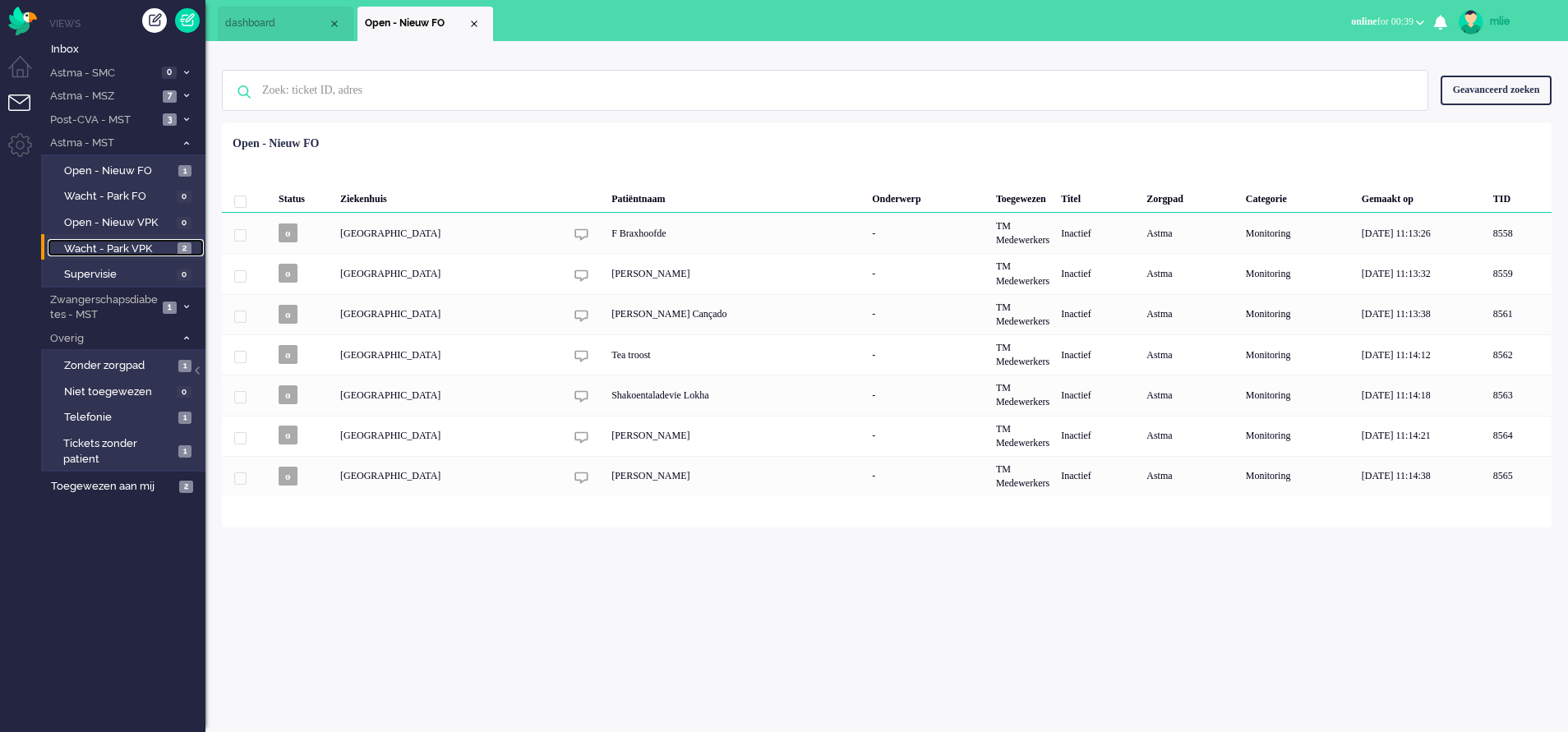
click at [129, 248] on span "Wacht - Park VPK" at bounding box center [119, 249] width 109 height 15
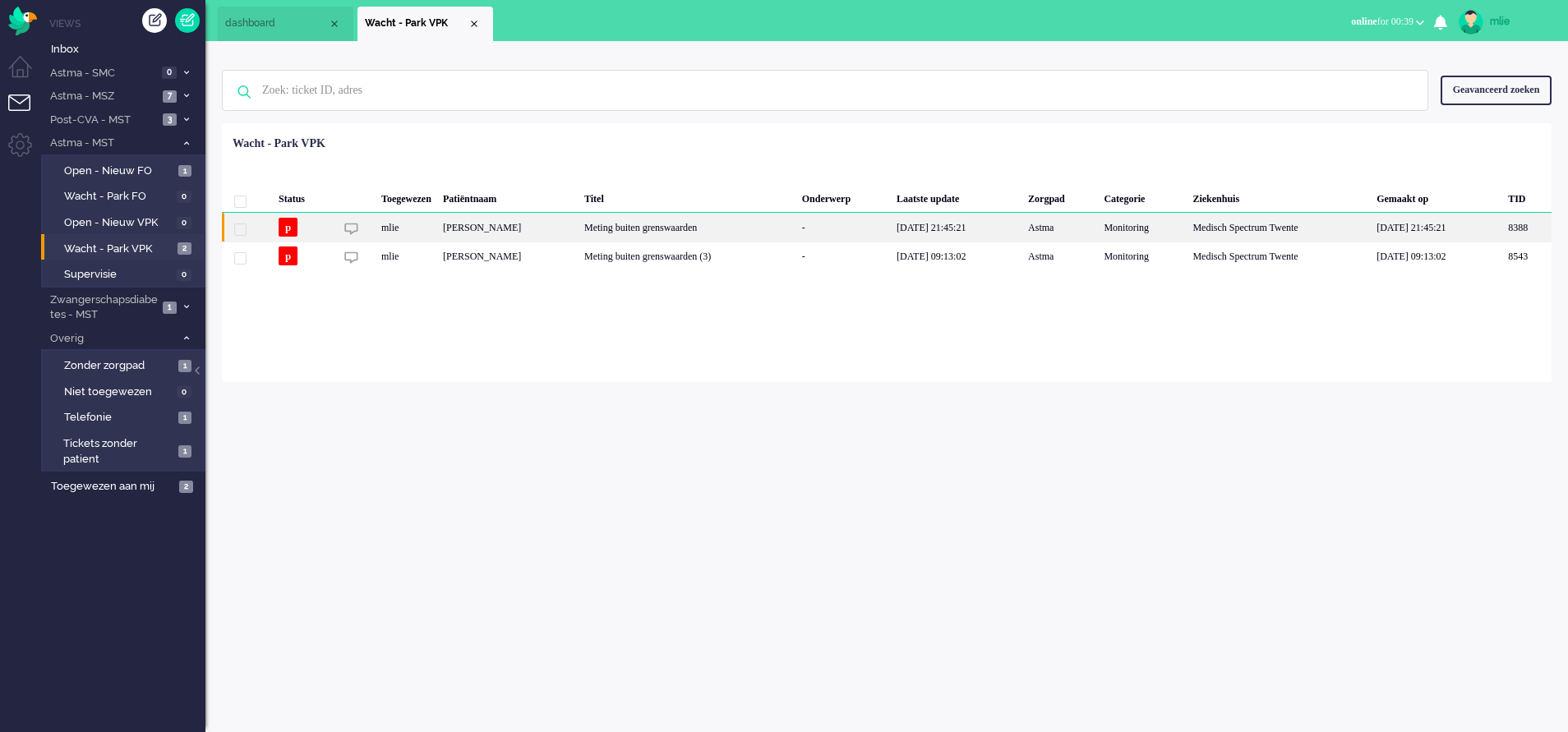
click at [652, 222] on div "Meting buiten grenswaarden" at bounding box center [688, 228] width 218 height 29
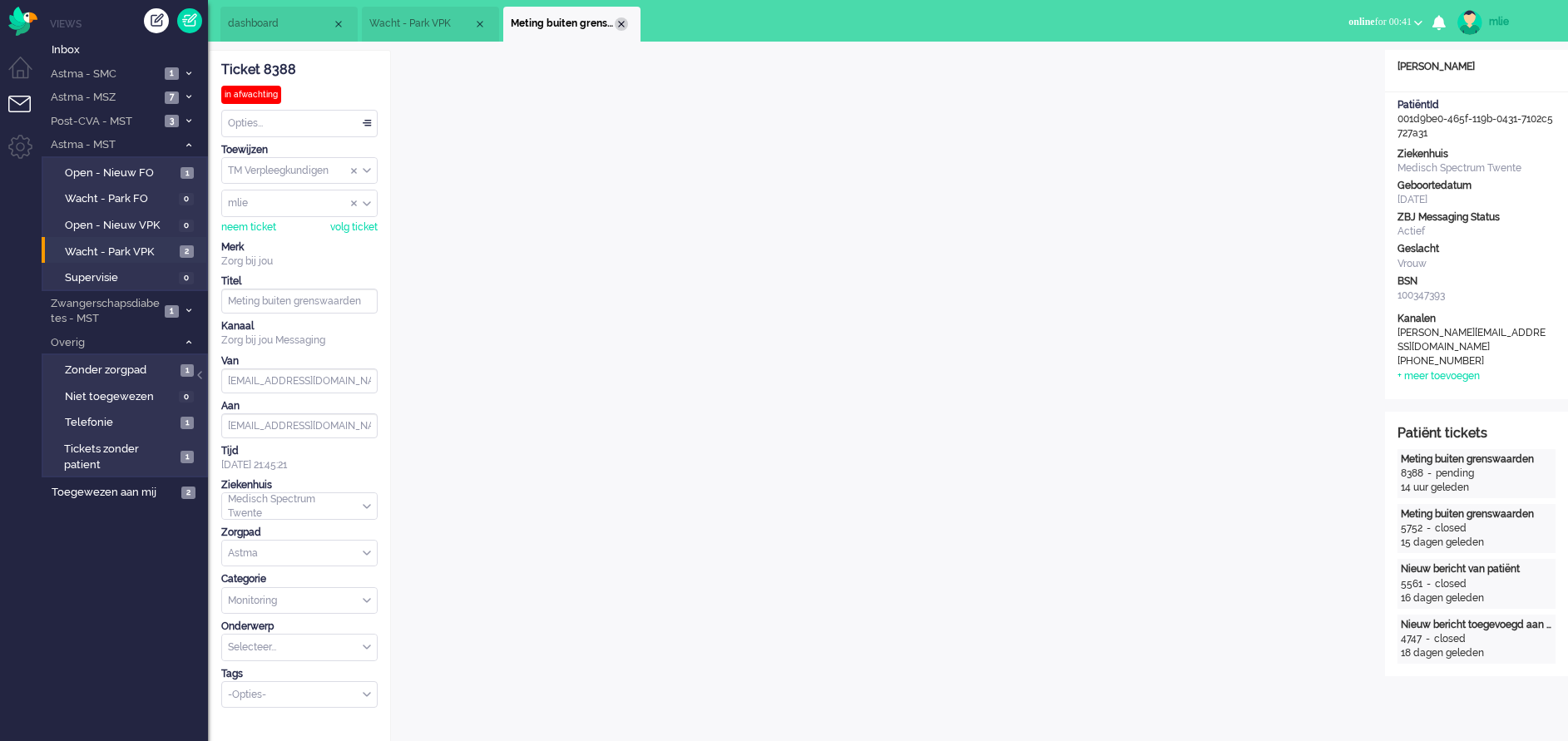
click at [616, 21] on div "Close tab" at bounding box center [621, 24] width 13 height 13
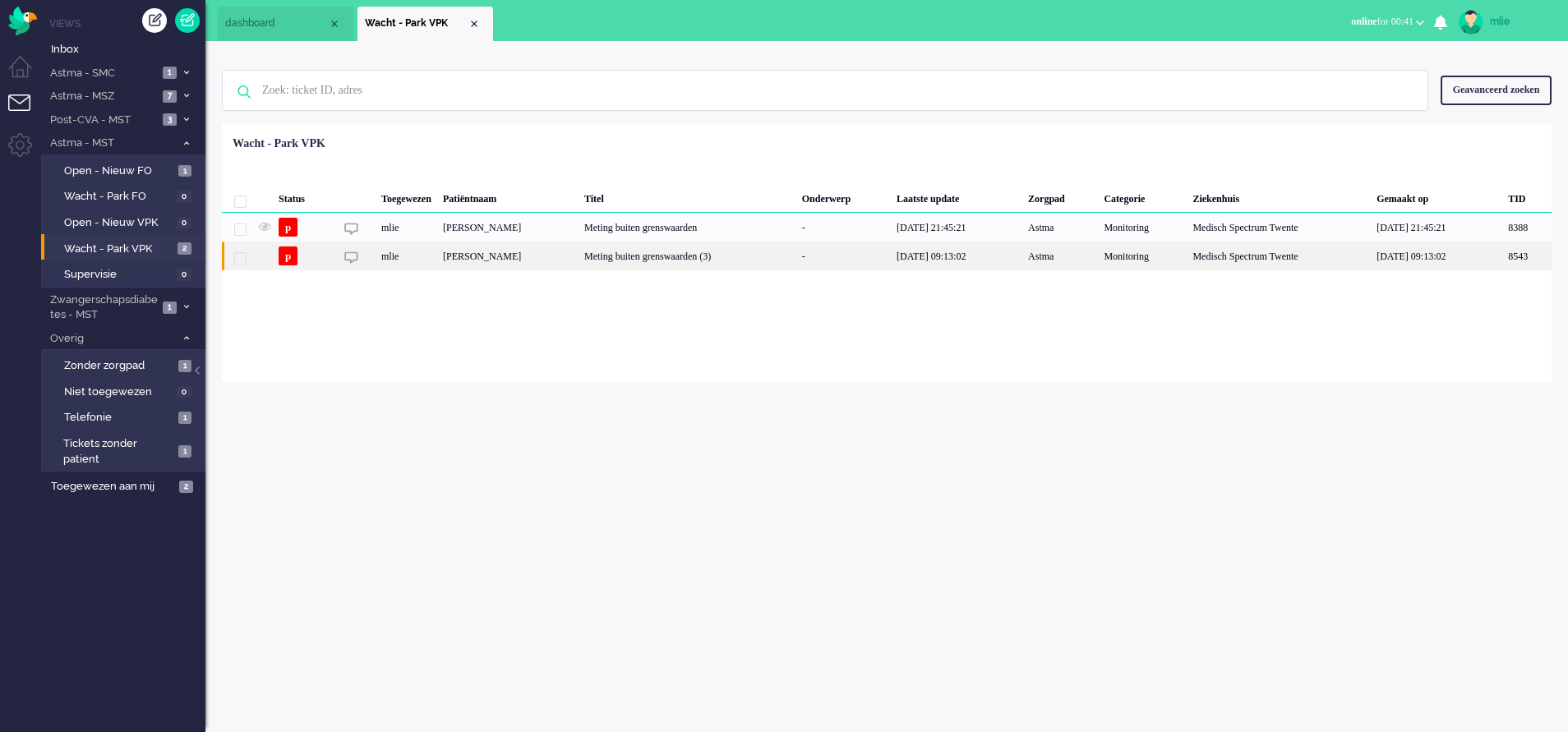
click at [667, 258] on div "Meting buiten grenswaarden (3)" at bounding box center [688, 256] width 218 height 29
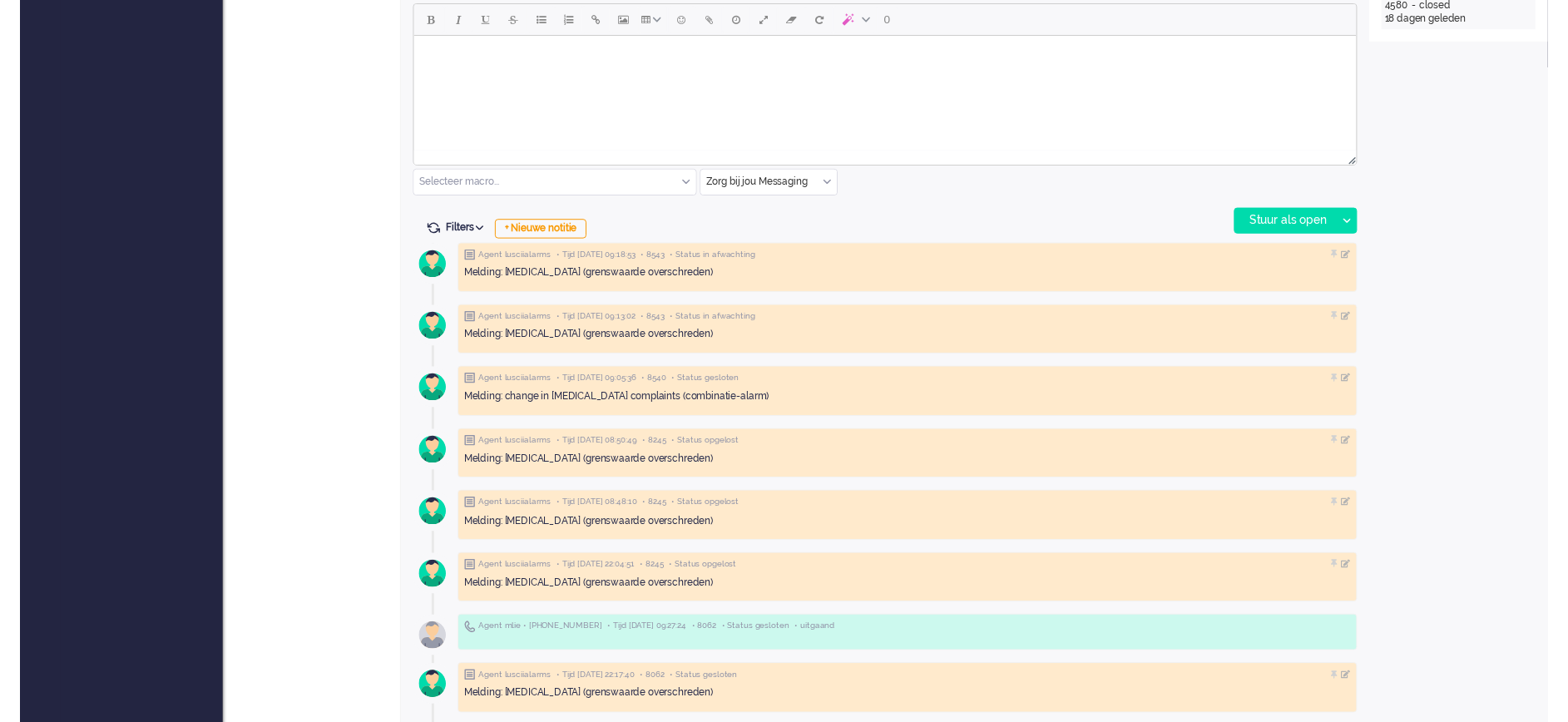
scroll to position [675, 0]
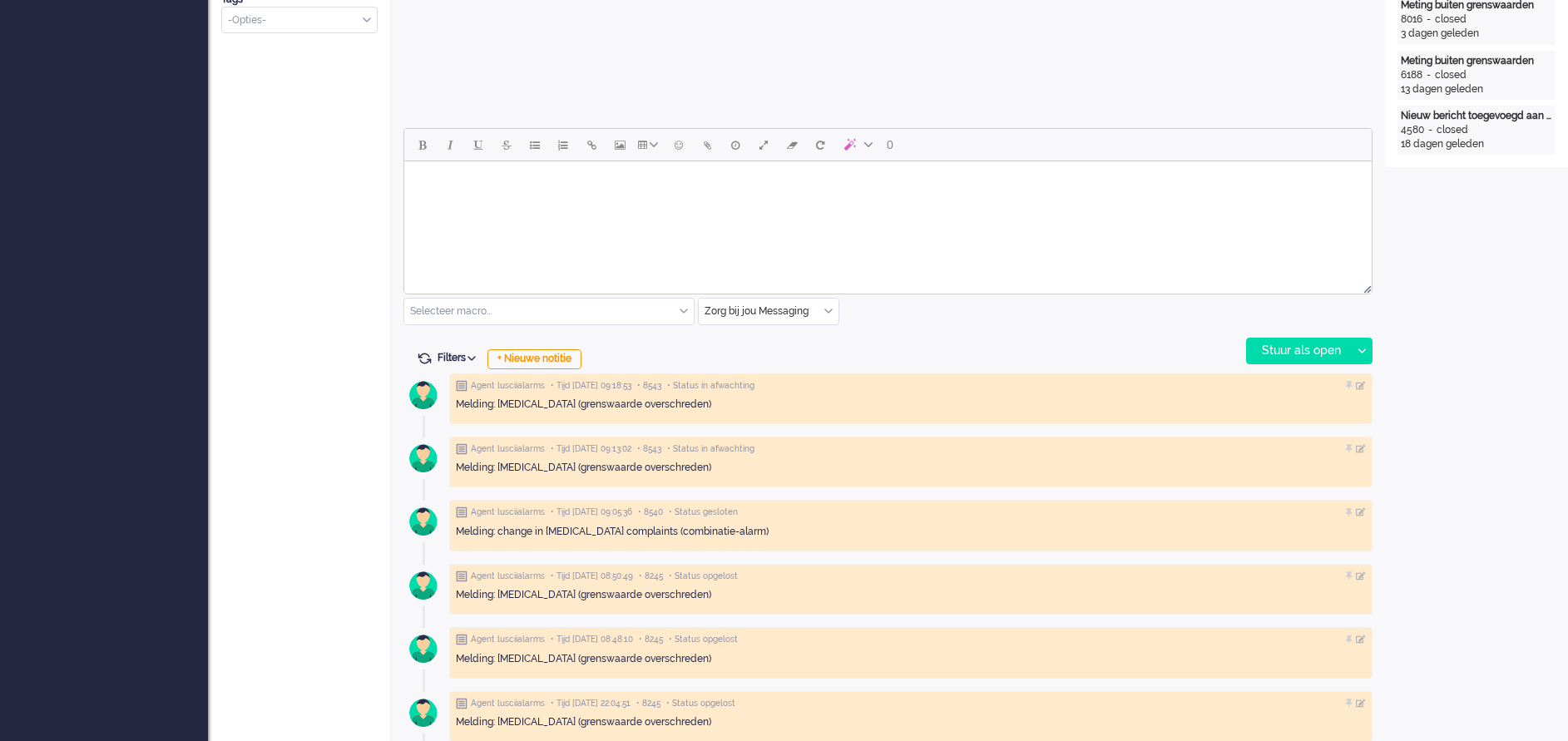
click at [827, 302] on input "text" at bounding box center [769, 311] width 140 height 26
click at [773, 364] on span "uitgaand telefoon" at bounding box center [748, 360] width 83 height 14
click at [1298, 353] on div "Stuur als open" at bounding box center [1299, 351] width 104 height 25
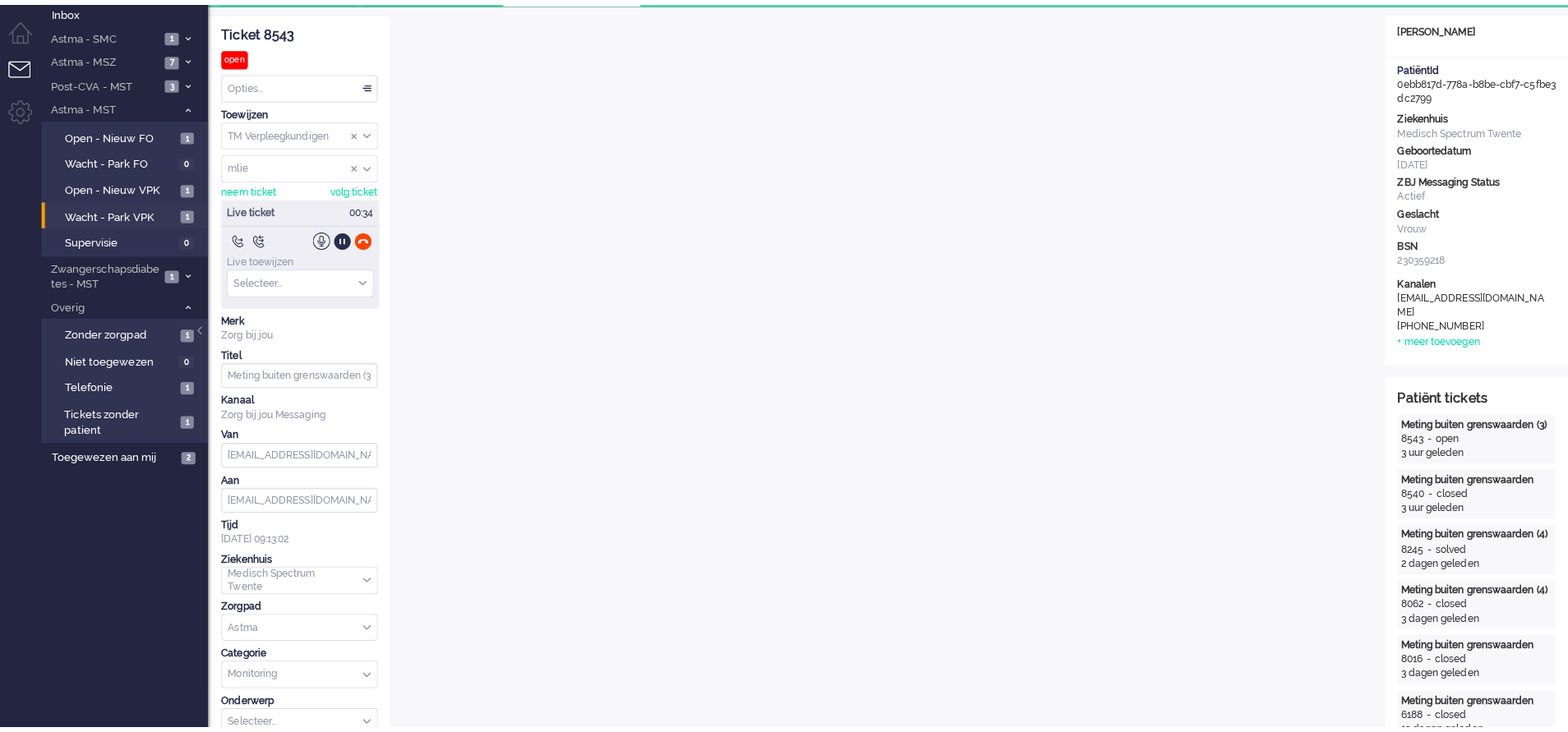
scroll to position [0, 0]
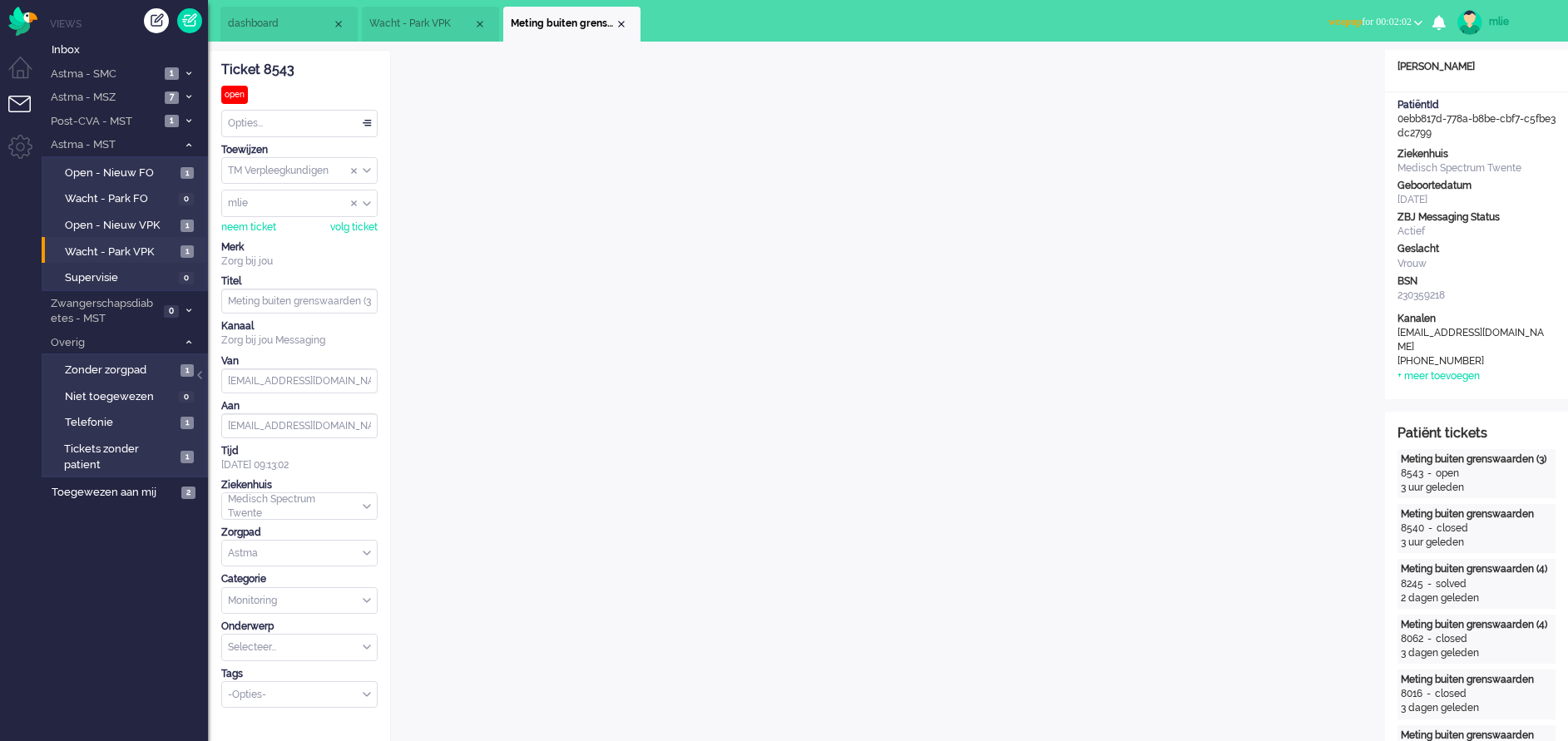
click at [415, 29] on span "Wacht - Park VPK" at bounding box center [421, 23] width 104 height 14
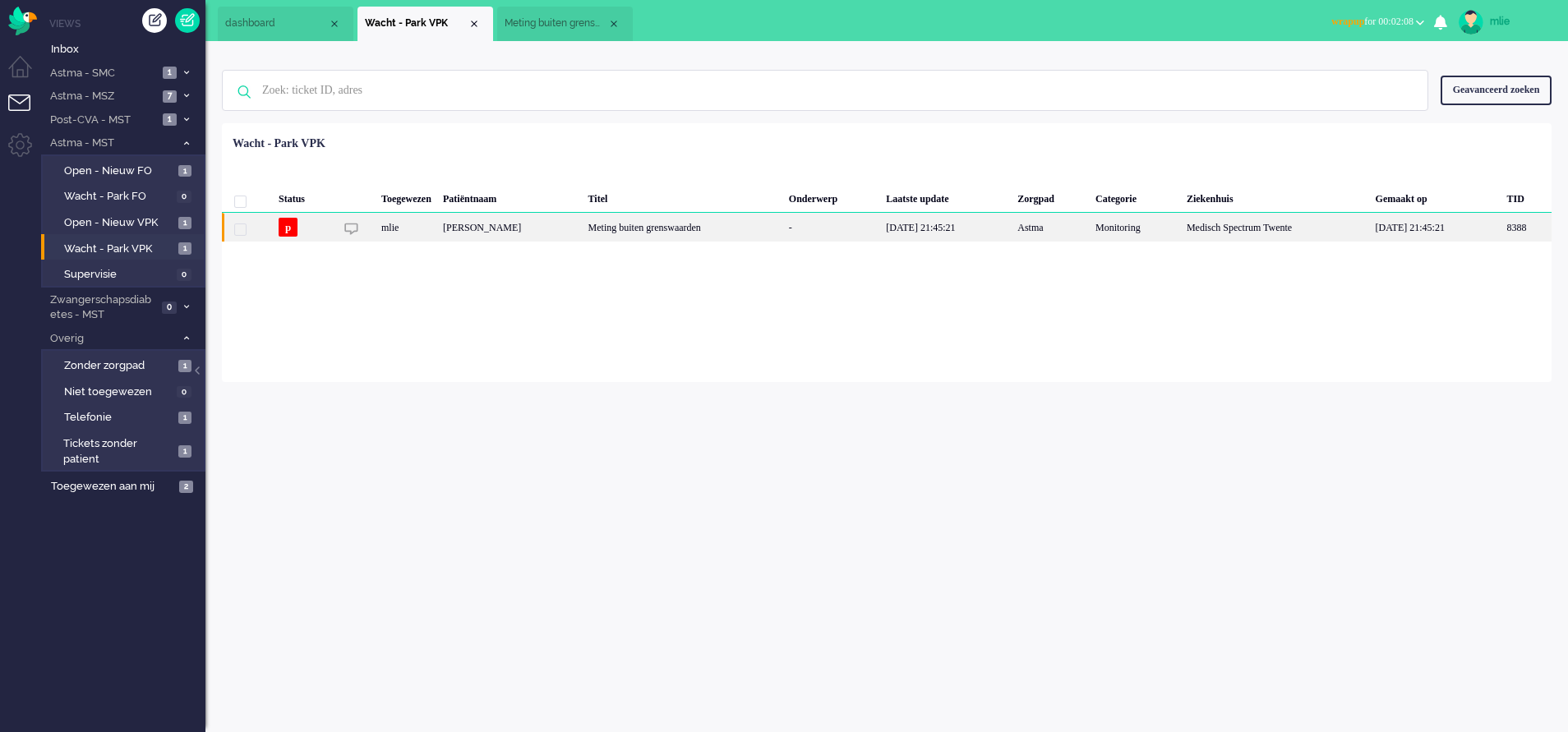
click at [868, 231] on div "-" at bounding box center [831, 228] width 97 height 29
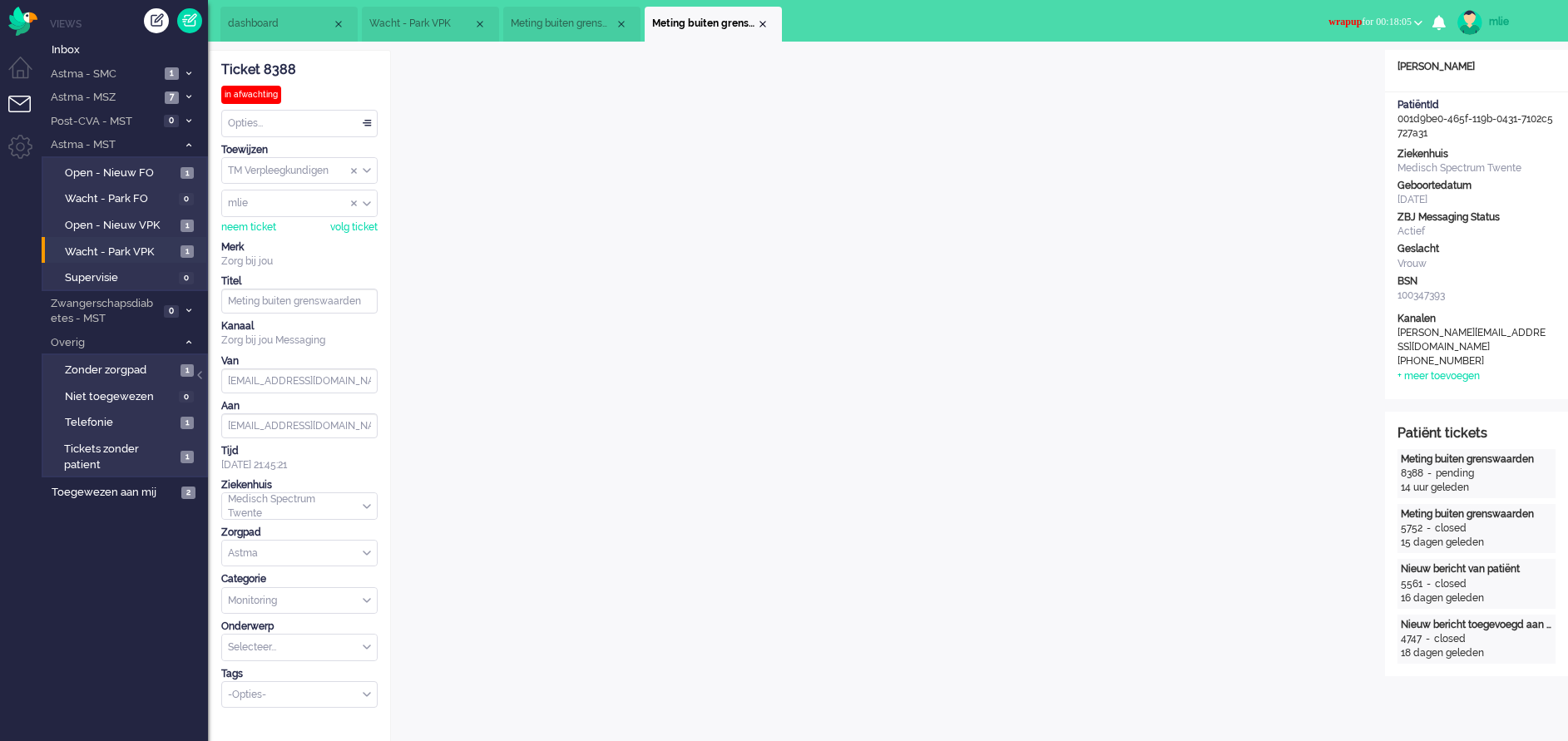
click at [1328, 21] on span "wrapup" at bounding box center [1345, 21] width 33 height 12
click at [1303, 70] on label "Online" at bounding box center [1353, 73] width 131 height 14
click at [371, 121] on div "Opties..." at bounding box center [299, 123] width 154 height 26
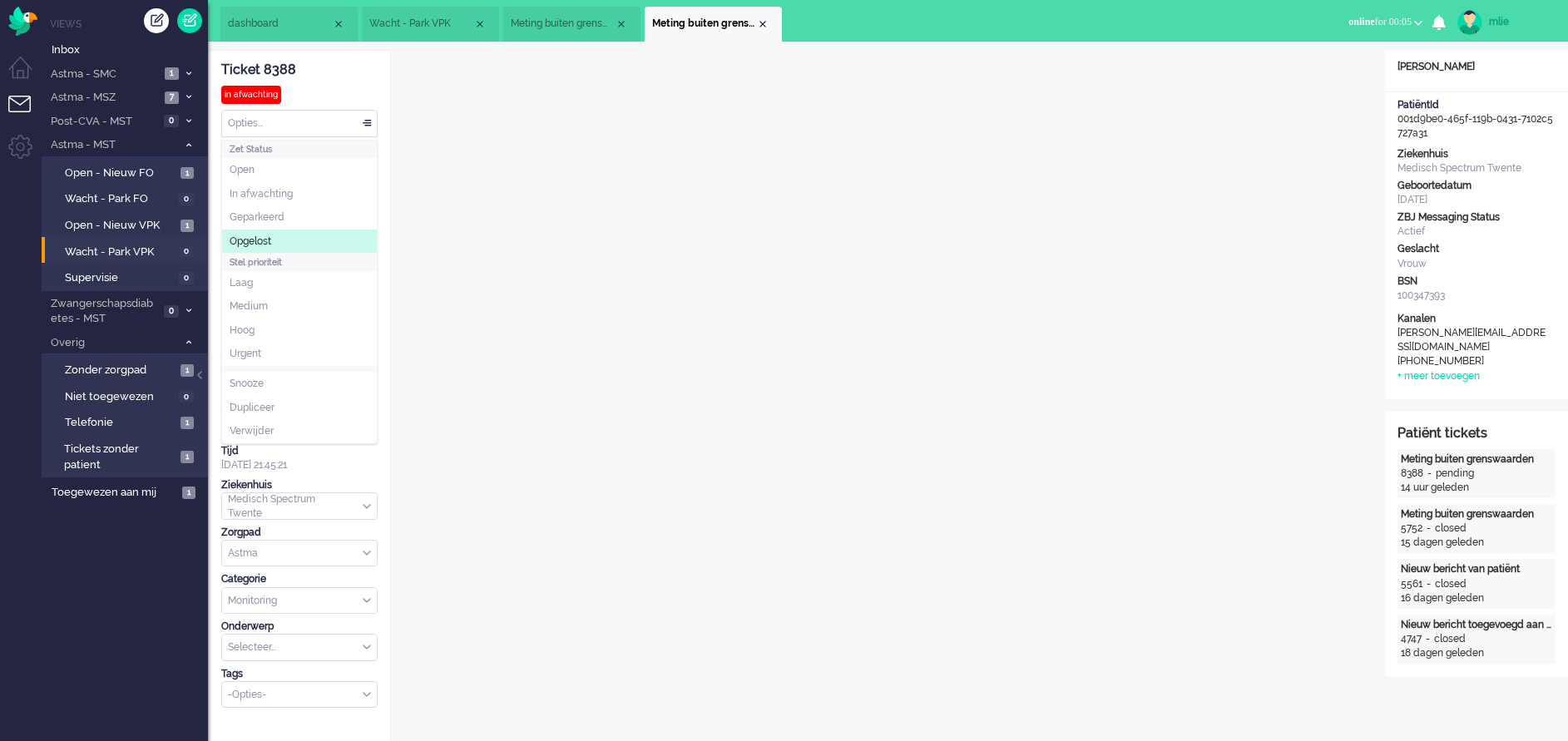
click at [259, 241] on span "Opgelost" at bounding box center [250, 241] width 41 height 14
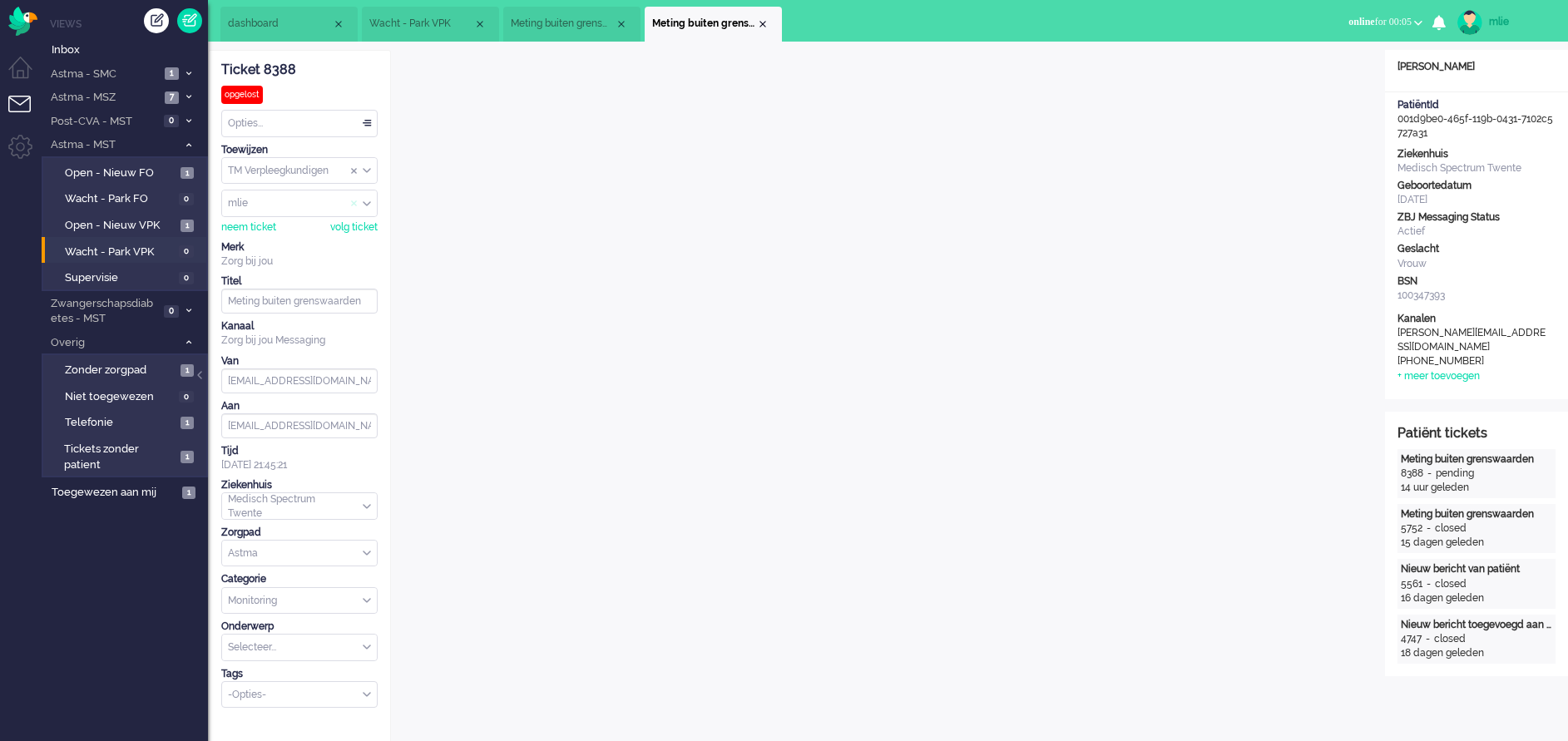
click at [355, 204] on span "Assign User" at bounding box center [354, 204] width 6 height 12
click at [764, 28] on div "Close tab" at bounding box center [762, 24] width 13 height 13
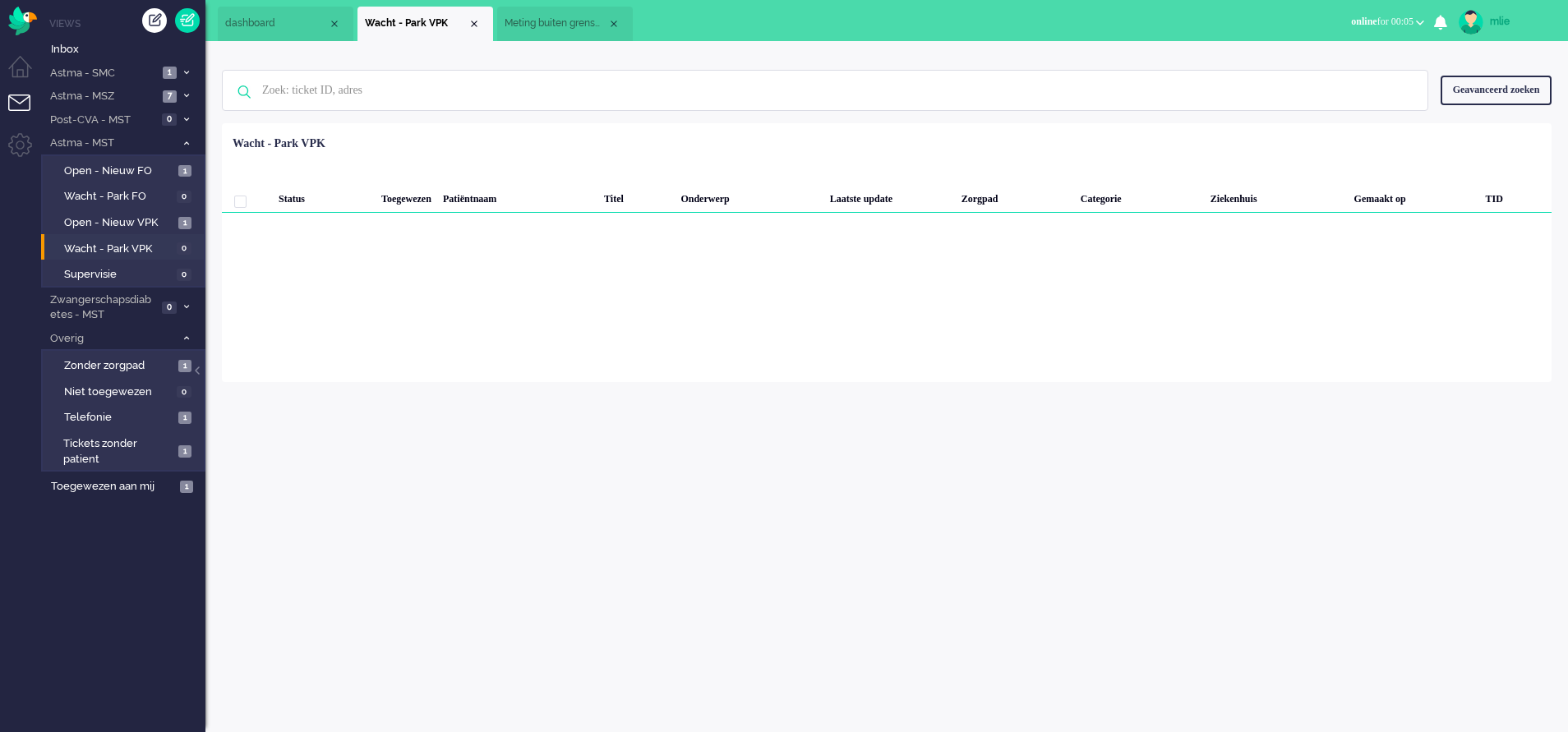
click at [548, 19] on span "Meting buiten grenswaarden (3)" at bounding box center [555, 23] width 103 height 14
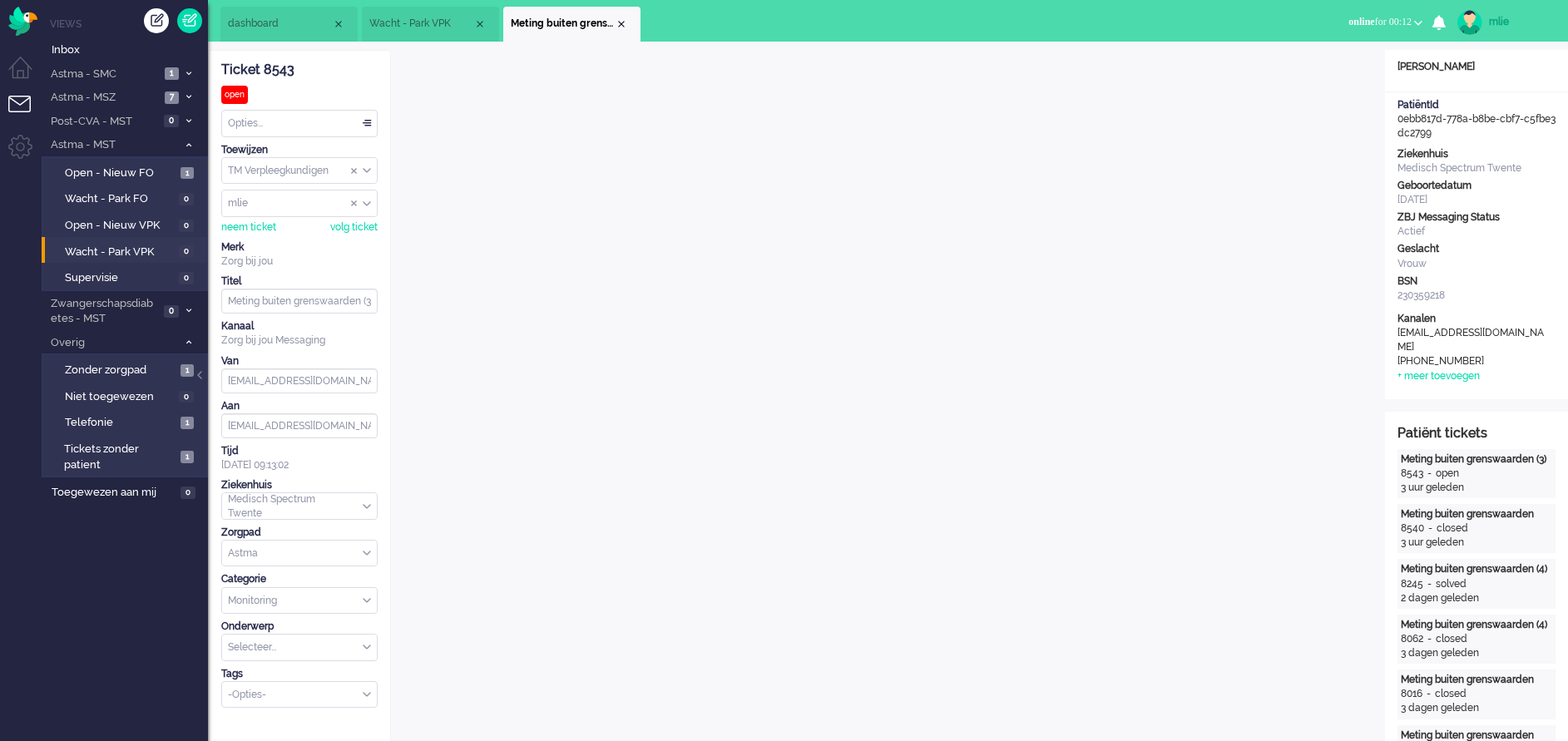
click at [1484, 286] on div "BSN" at bounding box center [1477, 281] width 158 height 14
click at [367, 126] on div "Opties..." at bounding box center [299, 123] width 154 height 26
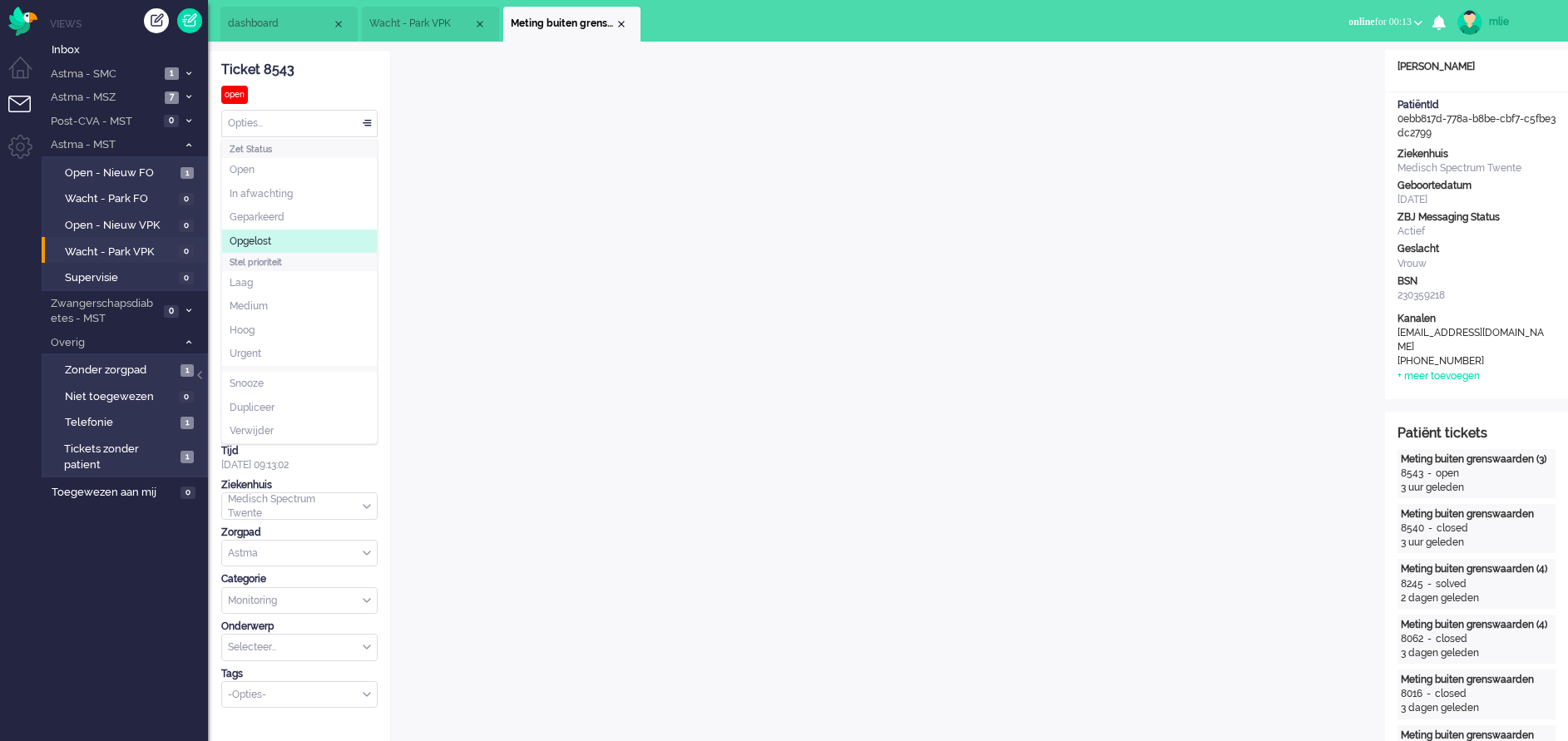
click at [244, 234] on span "Opgelost" at bounding box center [250, 241] width 41 height 14
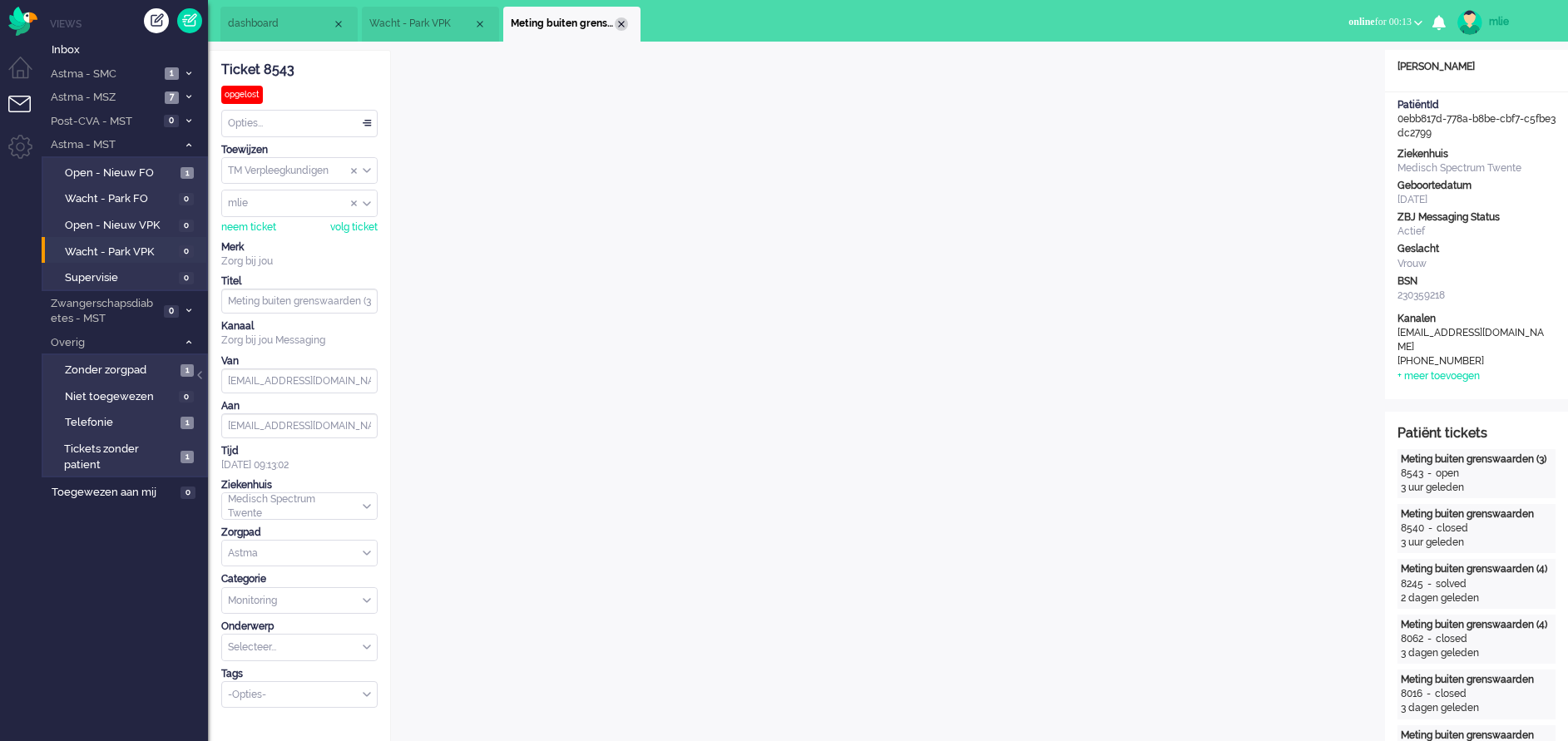
click at [623, 19] on div "Close tab" at bounding box center [621, 24] width 13 height 13
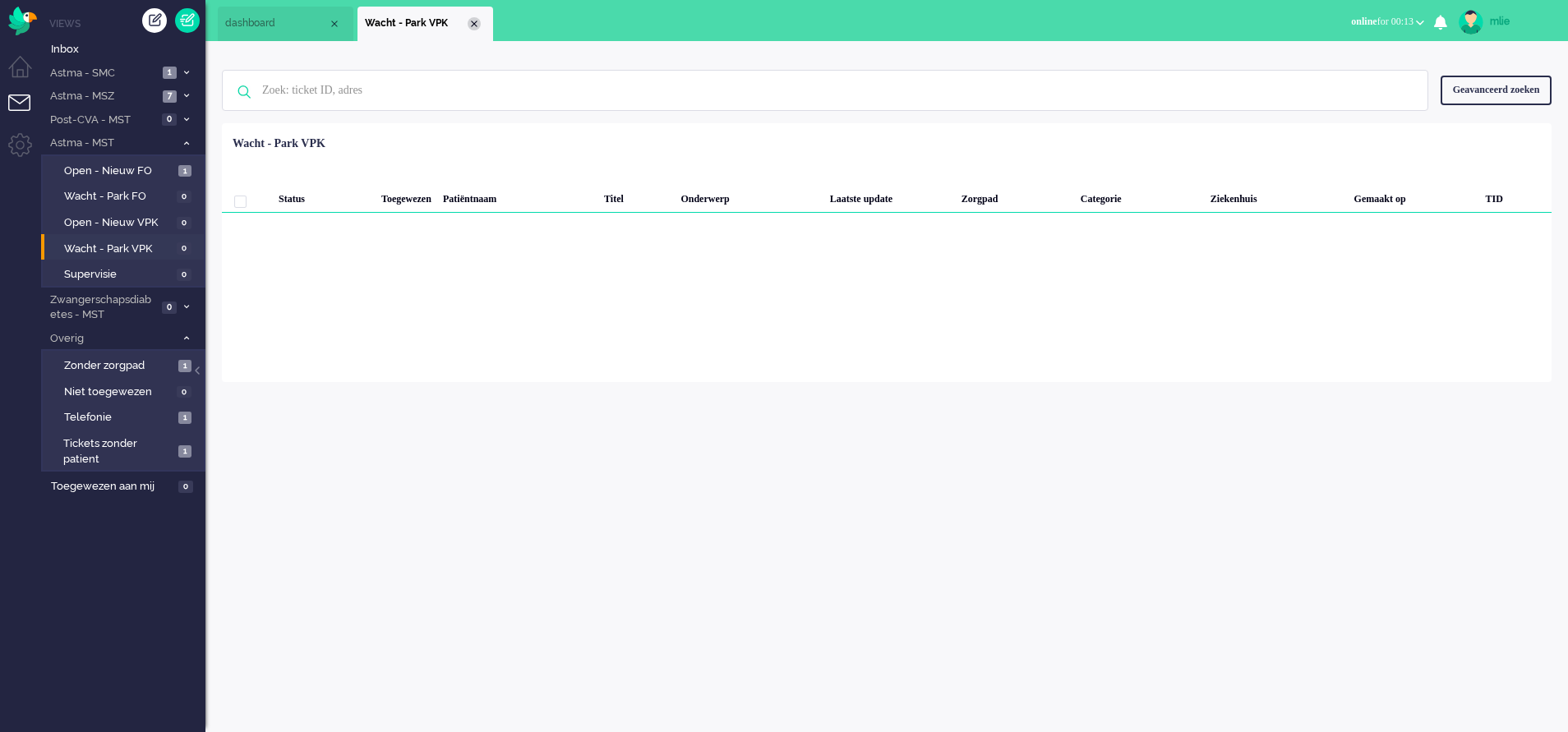
click at [476, 24] on div "Close tab" at bounding box center [474, 24] width 13 height 13
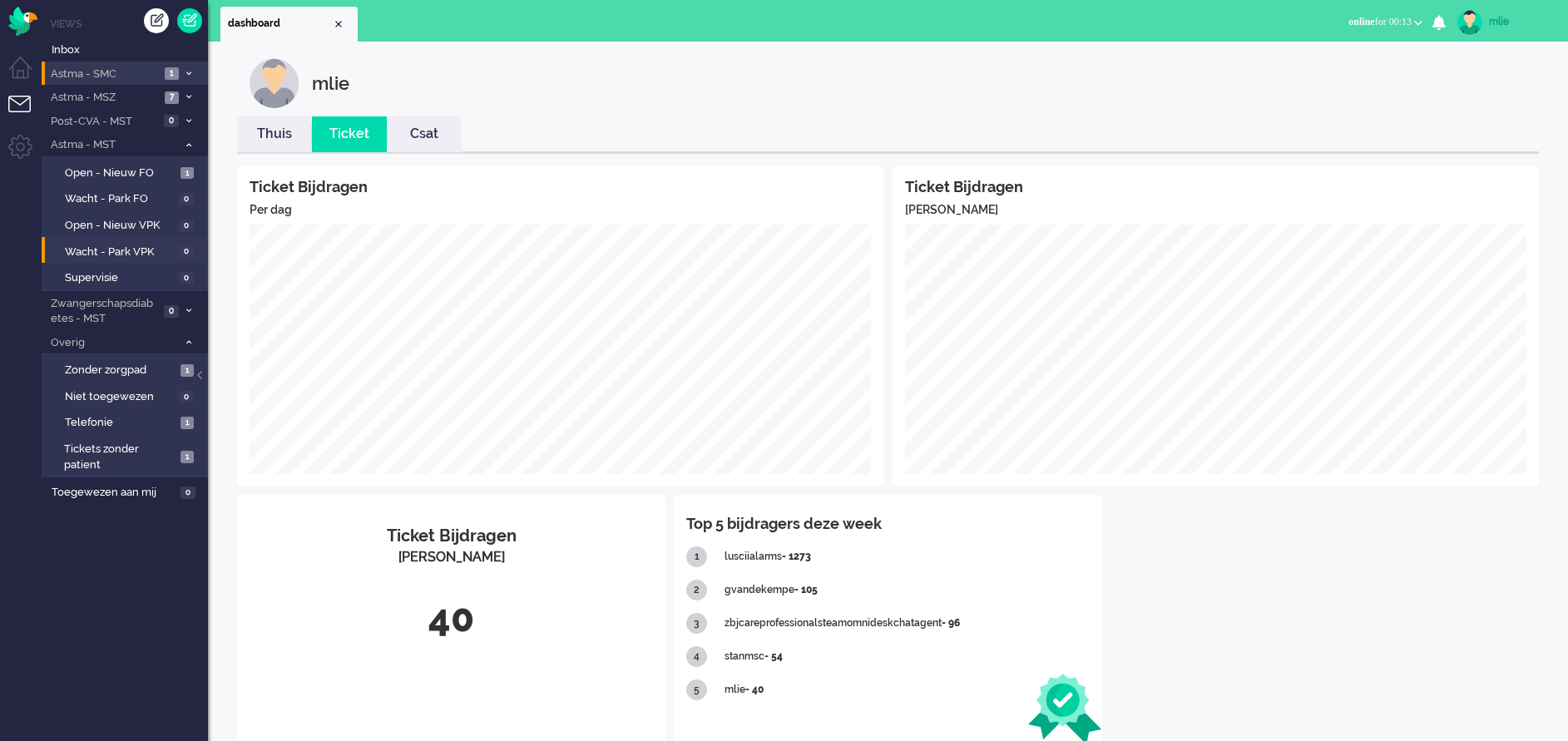
click at [184, 66] on li "Astma - SMC 1" at bounding box center [124, 73] width 166 height 24
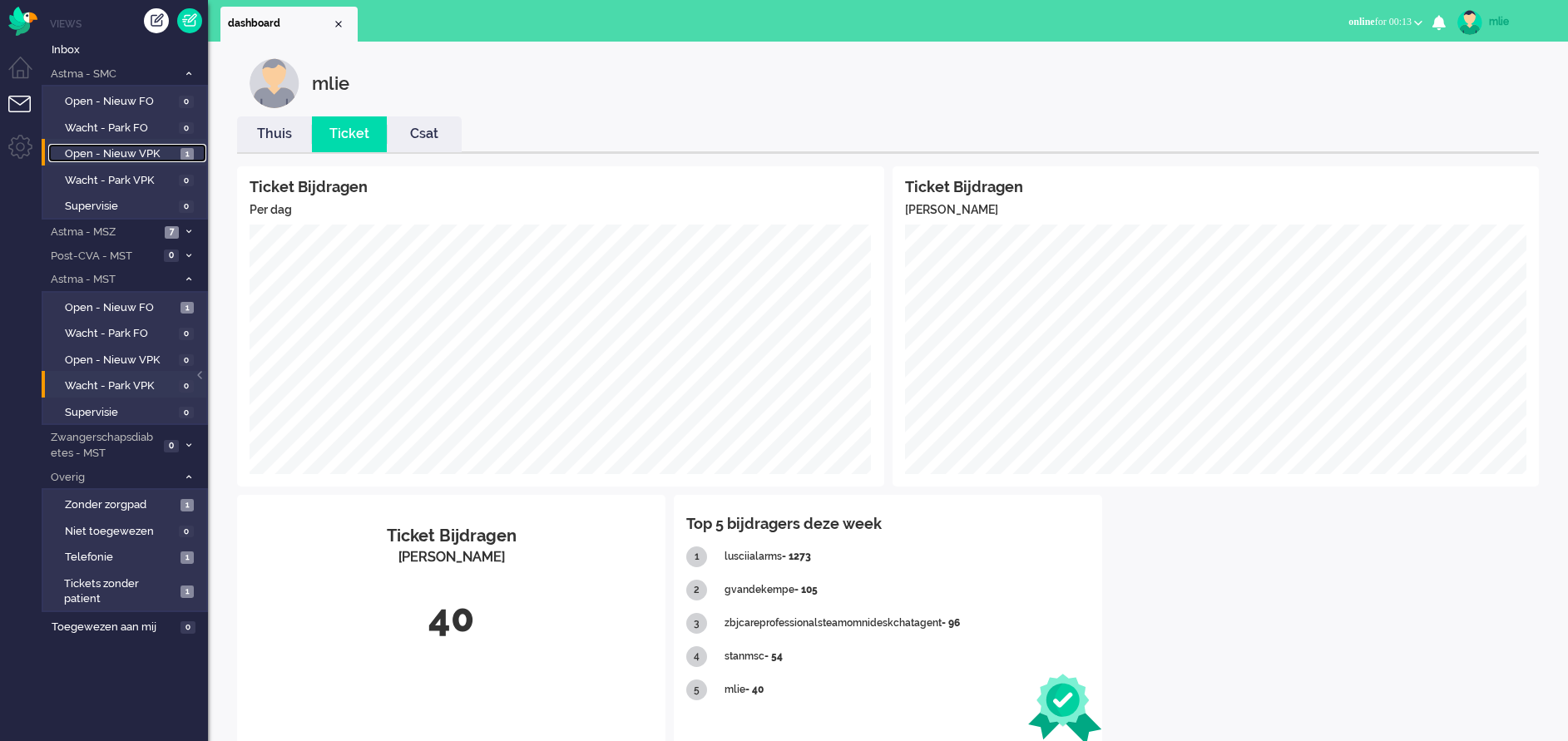
click at [99, 151] on span "Open - Nieuw VPK" at bounding box center [120, 153] width 111 height 16
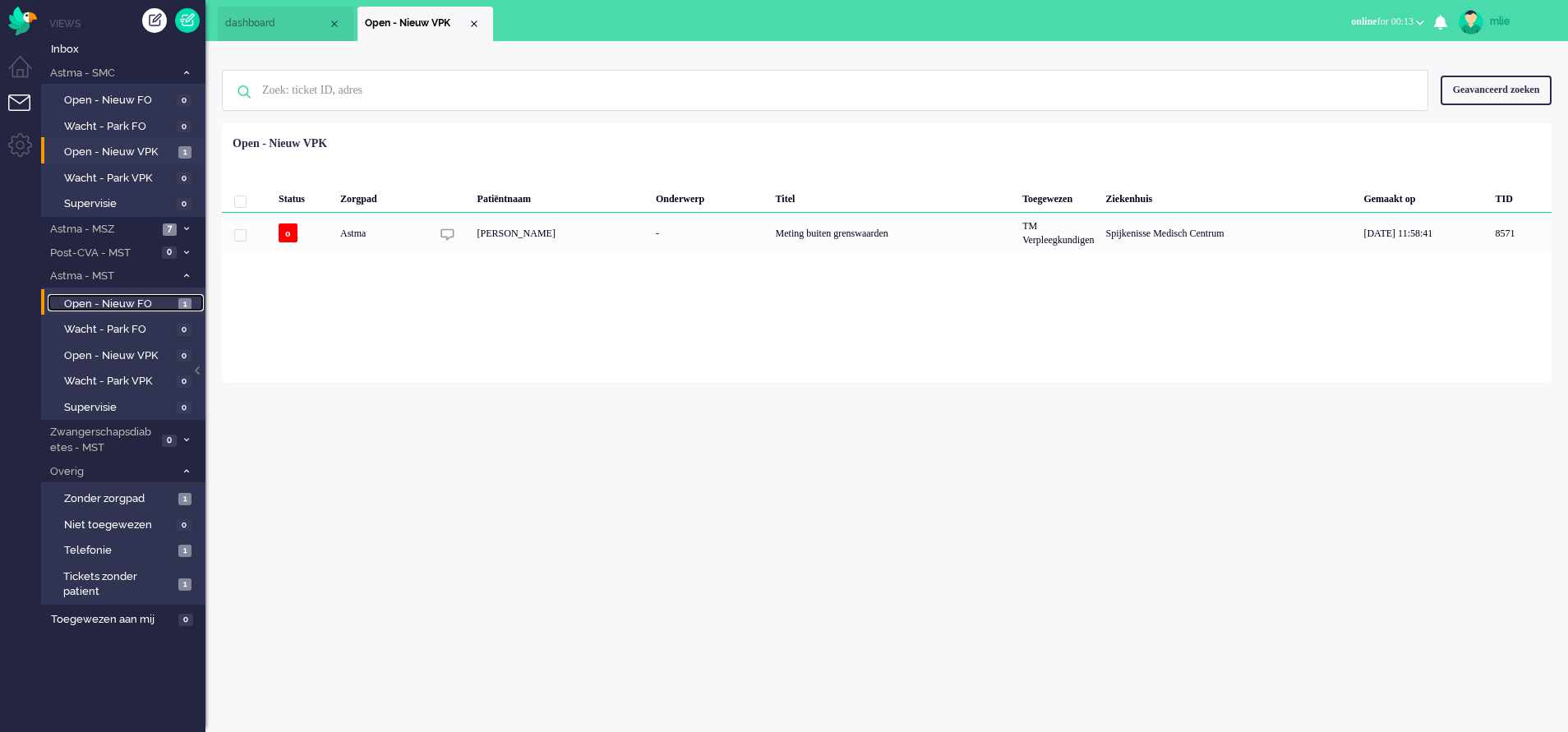
click at [92, 304] on span "Open - Nieuw FO" at bounding box center [119, 304] width 110 height 15
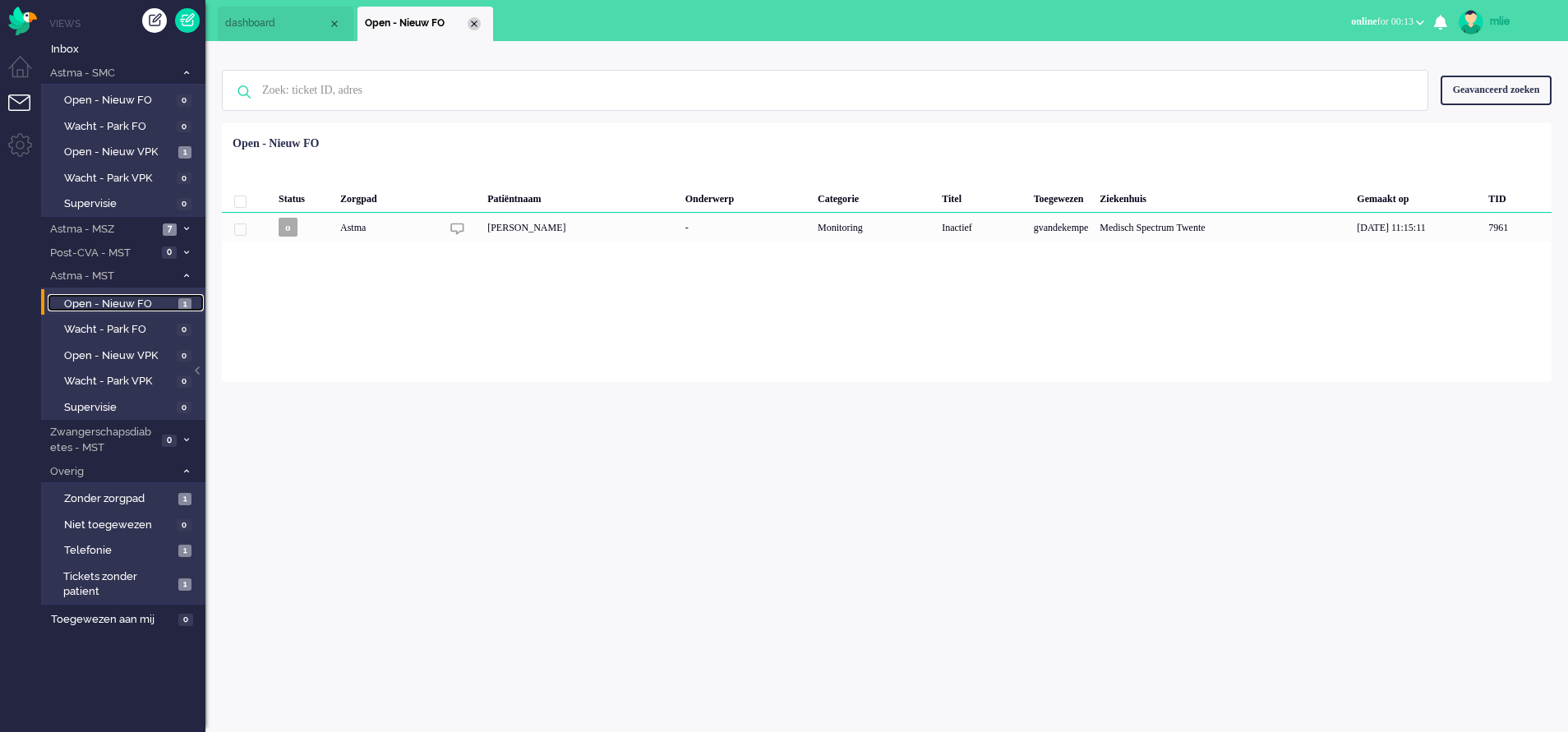
click at [471, 26] on div "Close tab" at bounding box center [474, 24] width 13 height 13
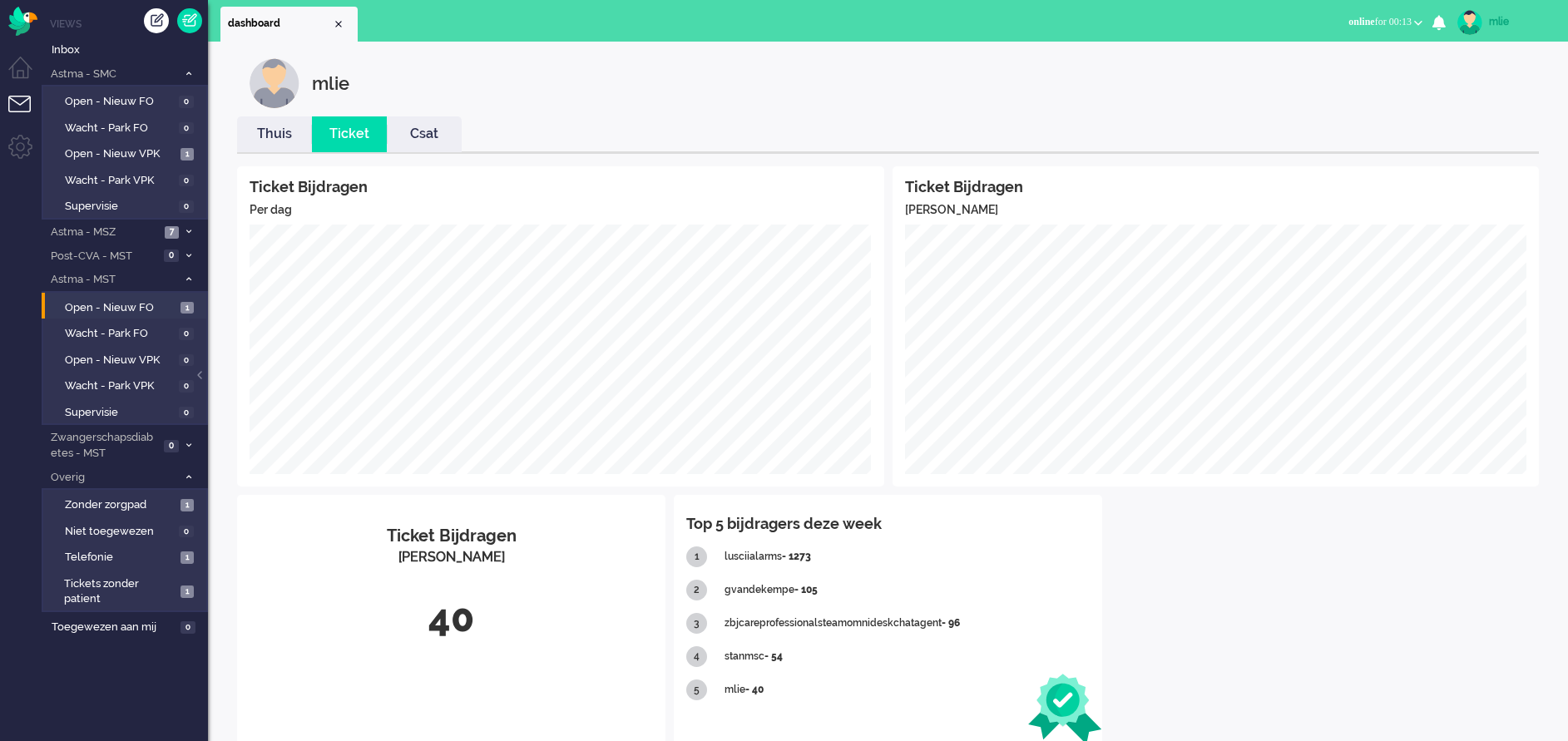
click at [1372, 18] on span "online for 00:13" at bounding box center [1380, 21] width 63 height 12
click at [1500, 20] on div "mlie" at bounding box center [1520, 21] width 62 height 17
click at [1452, 128] on link "Uitloggen" at bounding box center [1501, 134] width 115 height 17
